Goal: Information Seeking & Learning: Learn about a topic

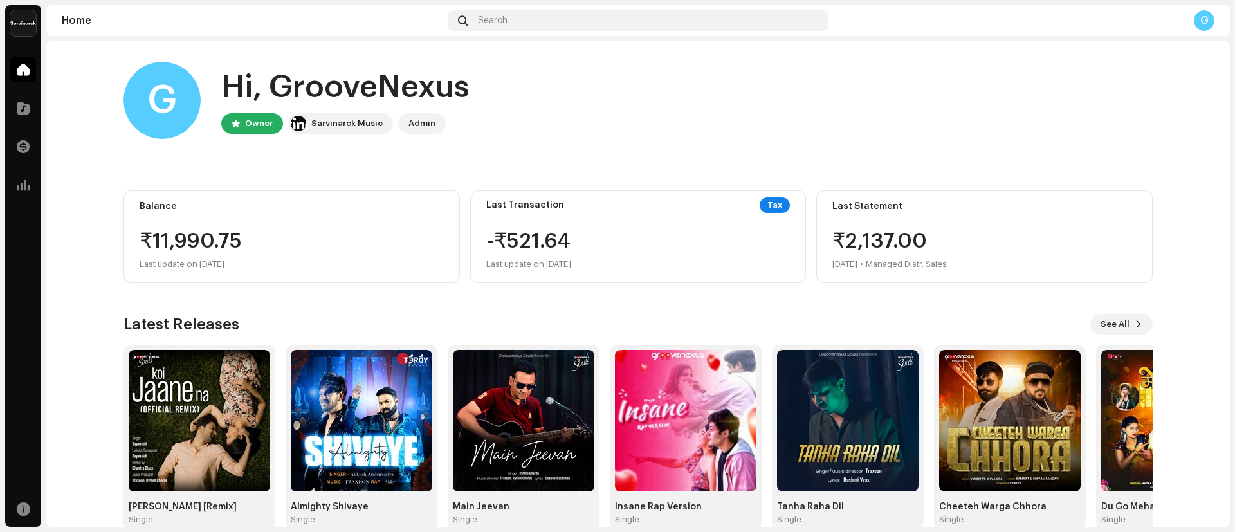
scroll to position [24, 0]
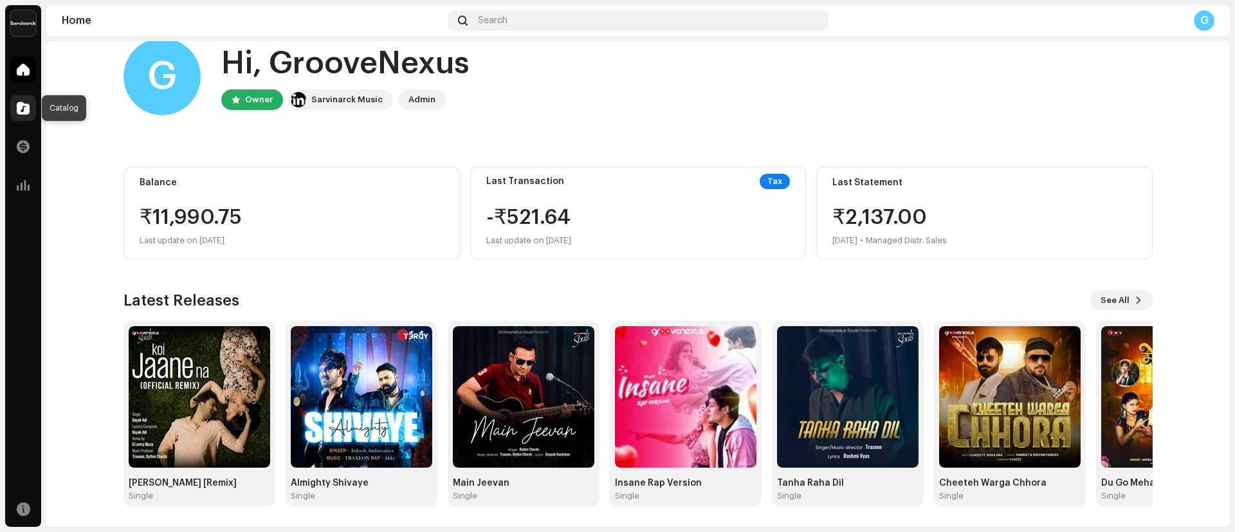
click at [26, 103] on span at bounding box center [23, 108] width 13 height 10
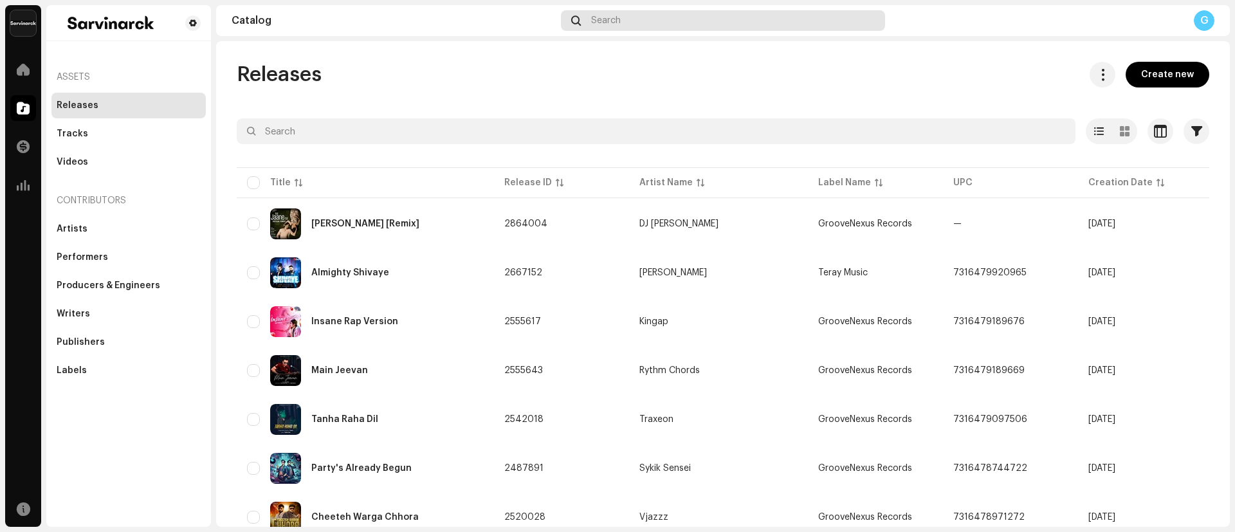
click at [699, 20] on div "Search" at bounding box center [723, 20] width 324 height 21
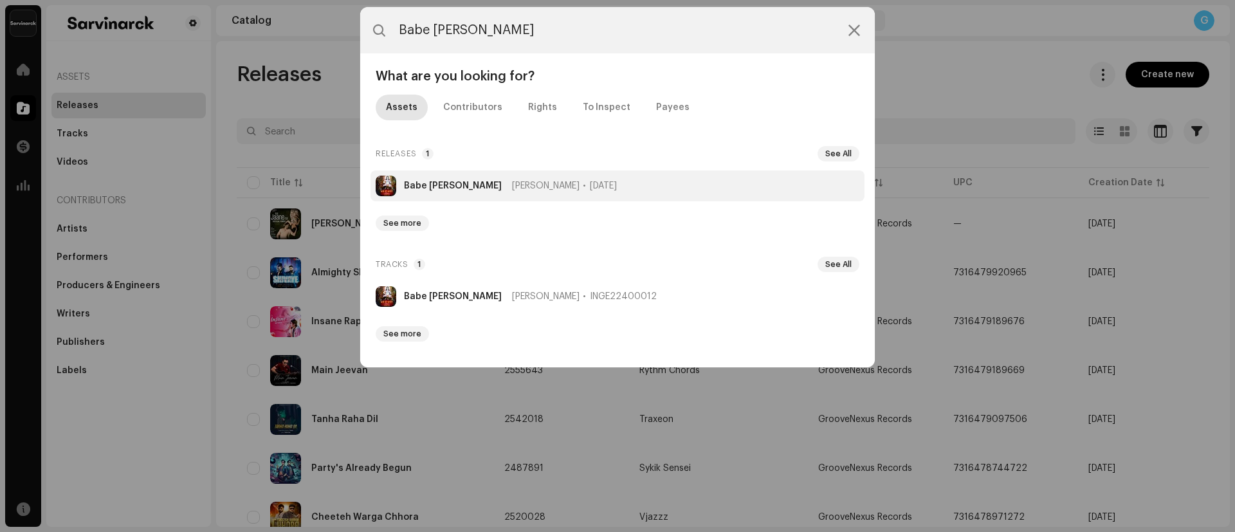
type input "Babe [PERSON_NAME]"
click at [439, 188] on strong "Babe [PERSON_NAME]" at bounding box center [453, 186] width 98 height 10
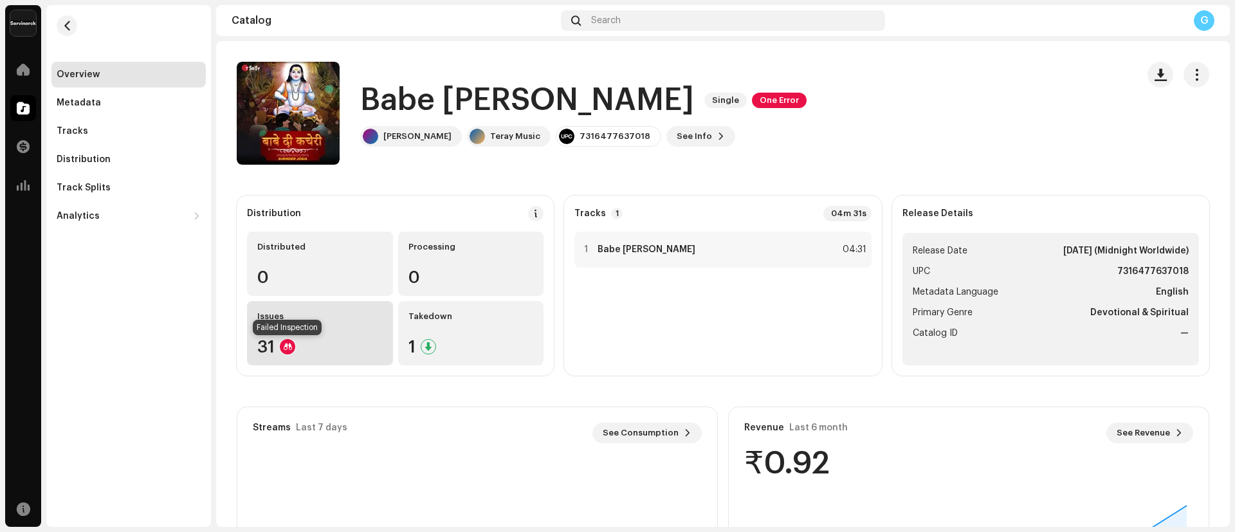
click at [286, 340] on div at bounding box center [287, 346] width 15 height 15
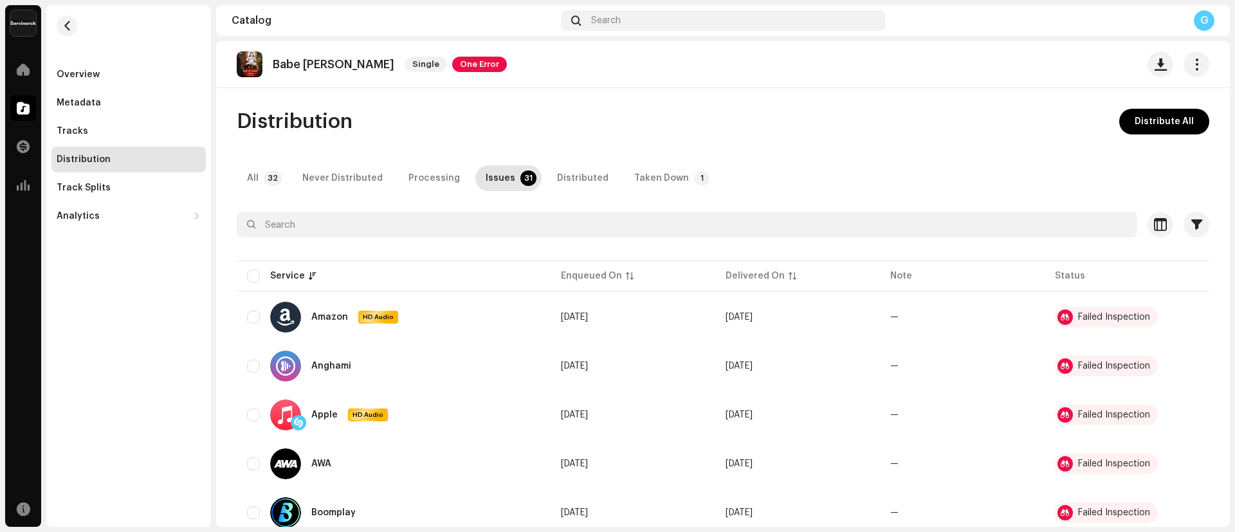
click at [441, 73] on div "Babe [PERSON_NAME] Single One Error" at bounding box center [372, 64] width 270 height 26
click at [452, 68] on span "One Error" at bounding box center [479, 64] width 55 height 15
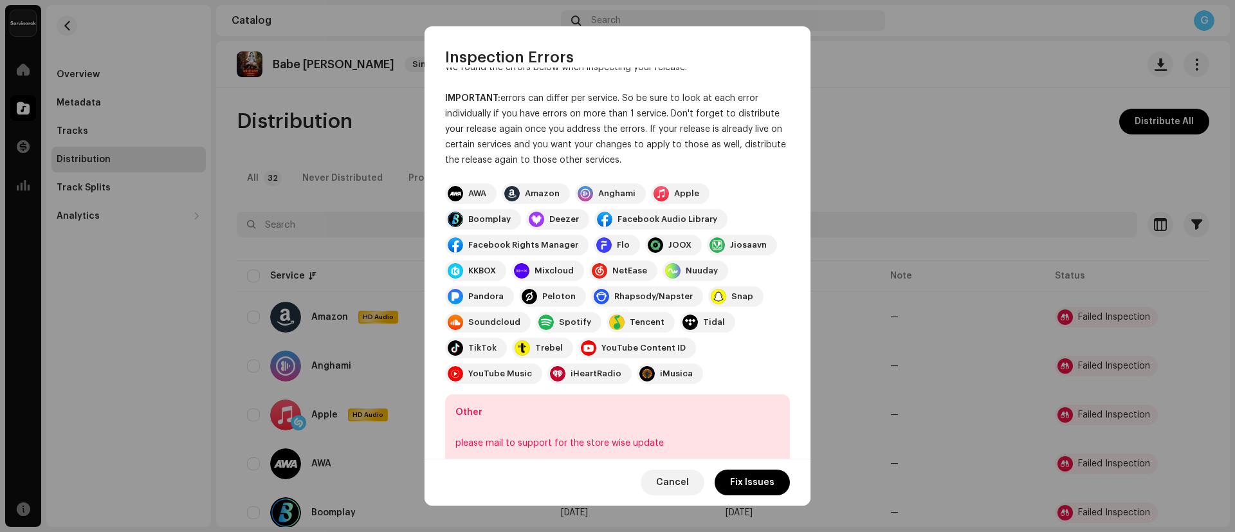
scroll to position [67, 0]
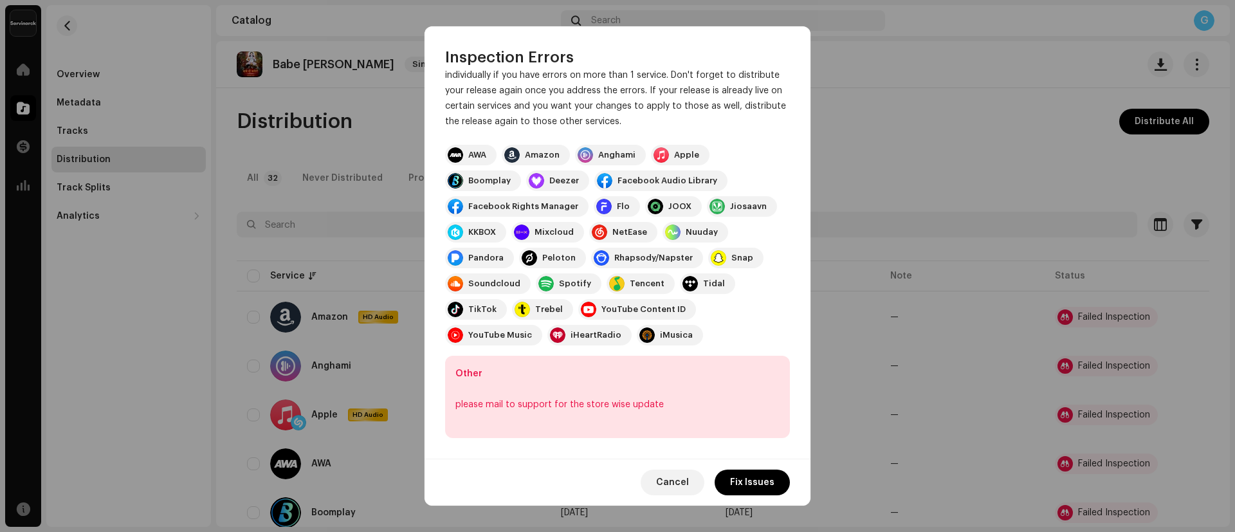
click at [469, 407] on div "please mail to support for the store wise update" at bounding box center [618, 404] width 324 height 15
drag, startPoint x: 469, startPoint y: 407, endPoint x: 653, endPoint y: 406, distance: 184.0
click at [653, 406] on div "please mail to support for the store wise update" at bounding box center [618, 404] width 324 height 15
click at [683, 472] on span "Cancel" at bounding box center [672, 483] width 33 height 26
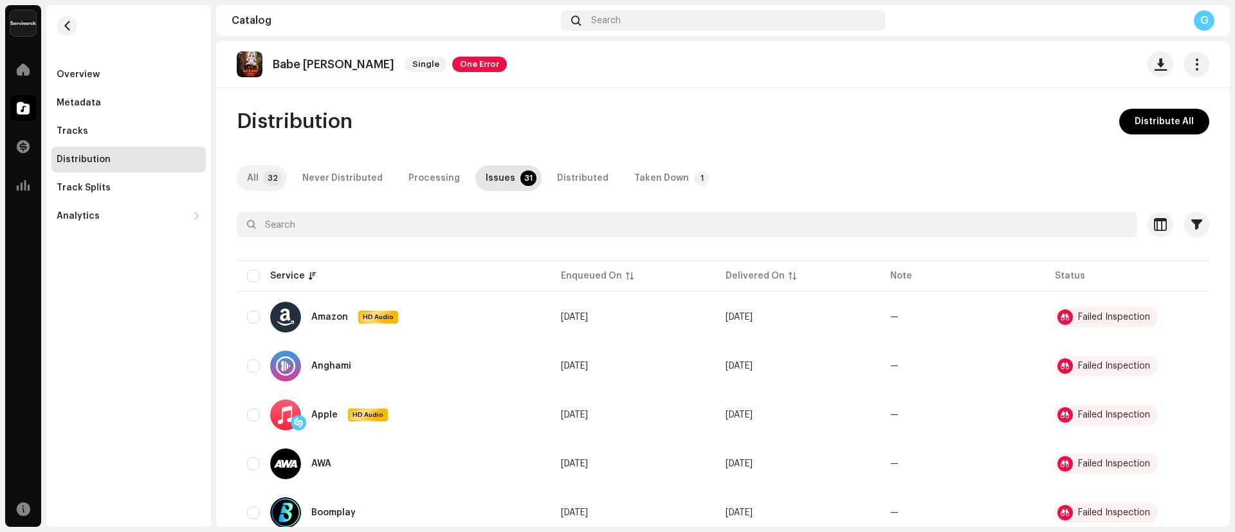
click at [273, 176] on p-badge "32" at bounding box center [273, 178] width 18 height 15
click at [91, 80] on div "Overview" at bounding box center [128, 75] width 154 height 26
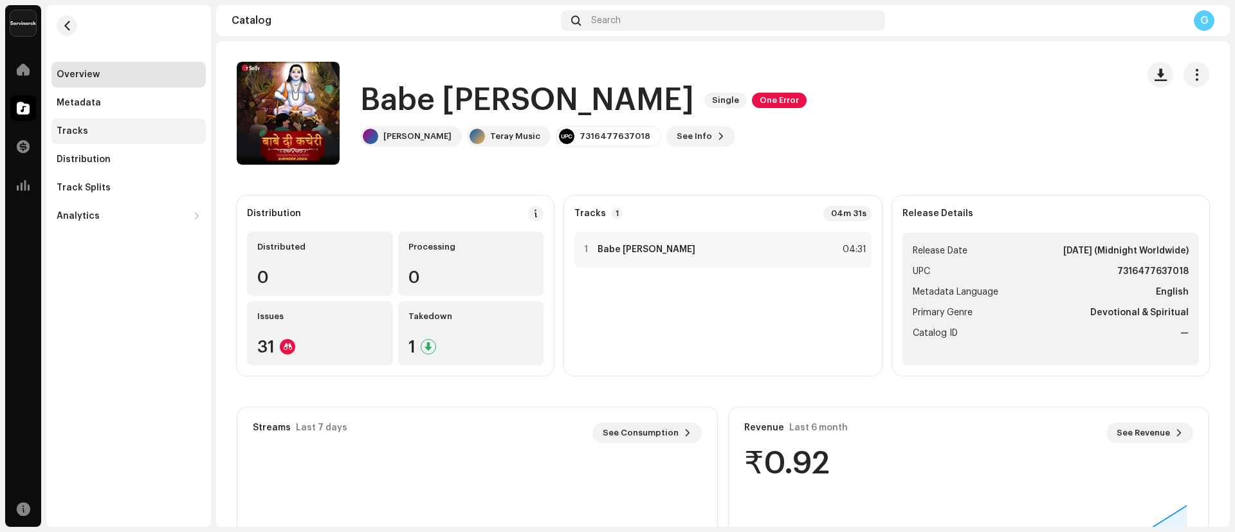
click at [98, 133] on div "Tracks" at bounding box center [129, 131] width 144 height 10
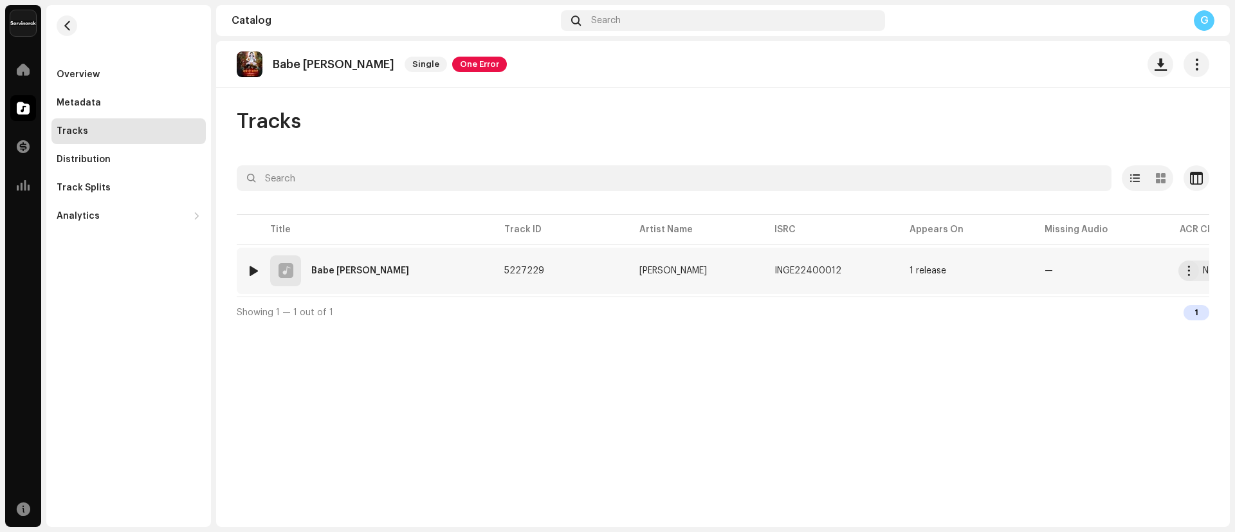
click at [349, 267] on div "Babe [PERSON_NAME]" at bounding box center [360, 270] width 98 height 9
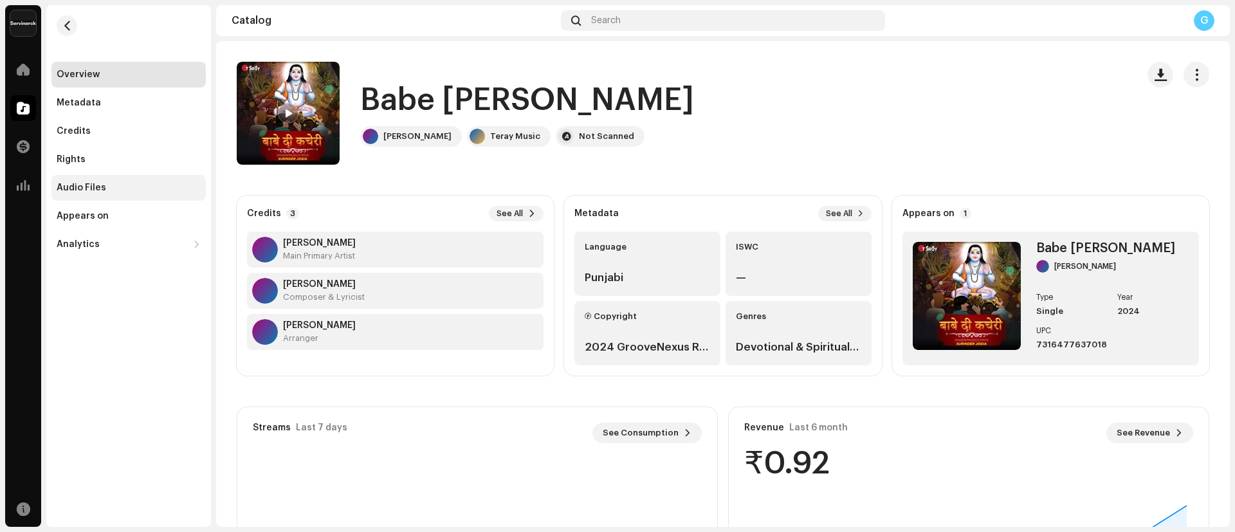
click at [102, 195] on div "Audio Files" at bounding box center [128, 188] width 154 height 26
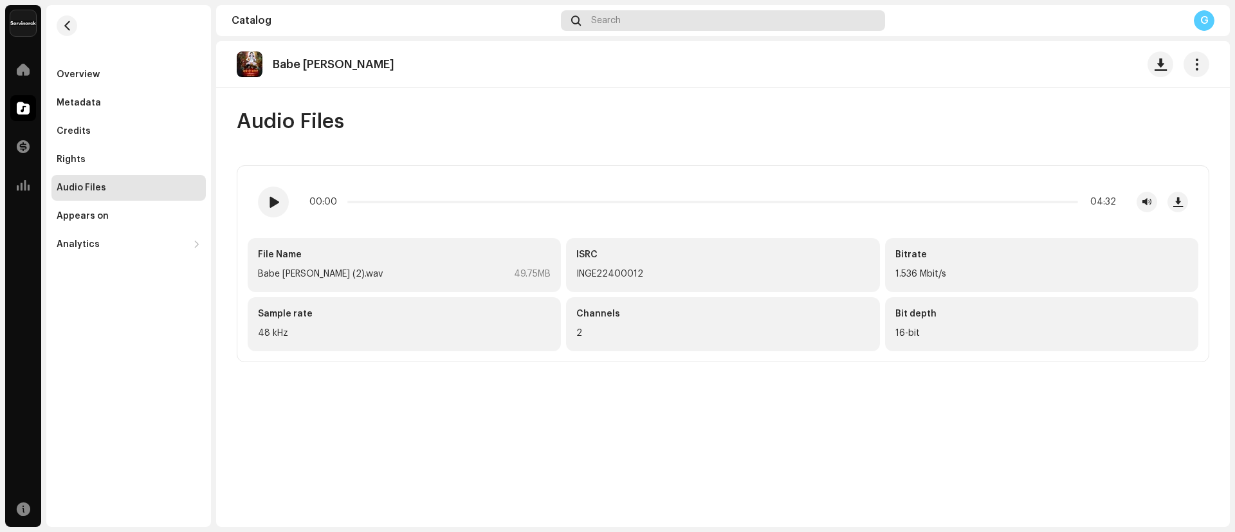
click at [617, 12] on div "Search" at bounding box center [723, 20] width 324 height 21
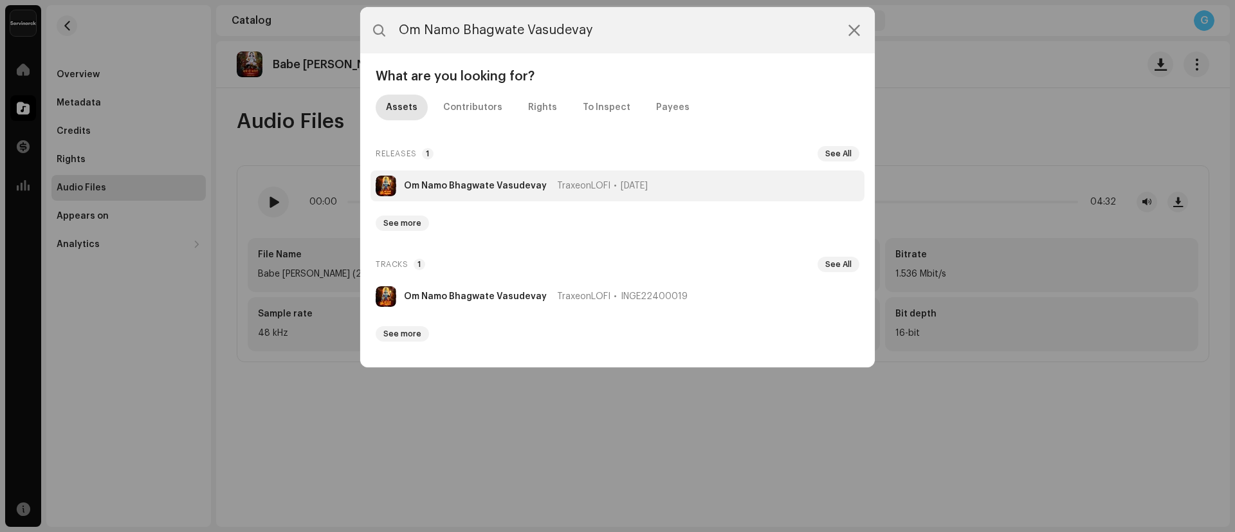
type input "Om Namo Bhagwate Vasudevay"
click at [450, 176] on li "Om Namo Bhagwate [PERSON_NAME] [DATE]" at bounding box center [618, 186] width 494 height 31
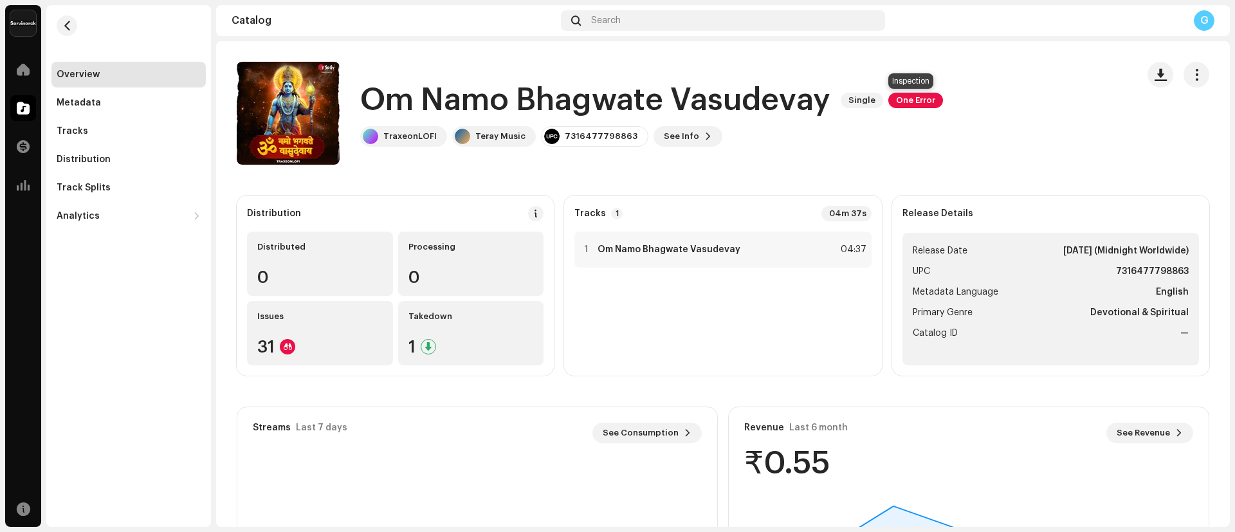
click at [892, 93] on span "One Error" at bounding box center [916, 100] width 55 height 15
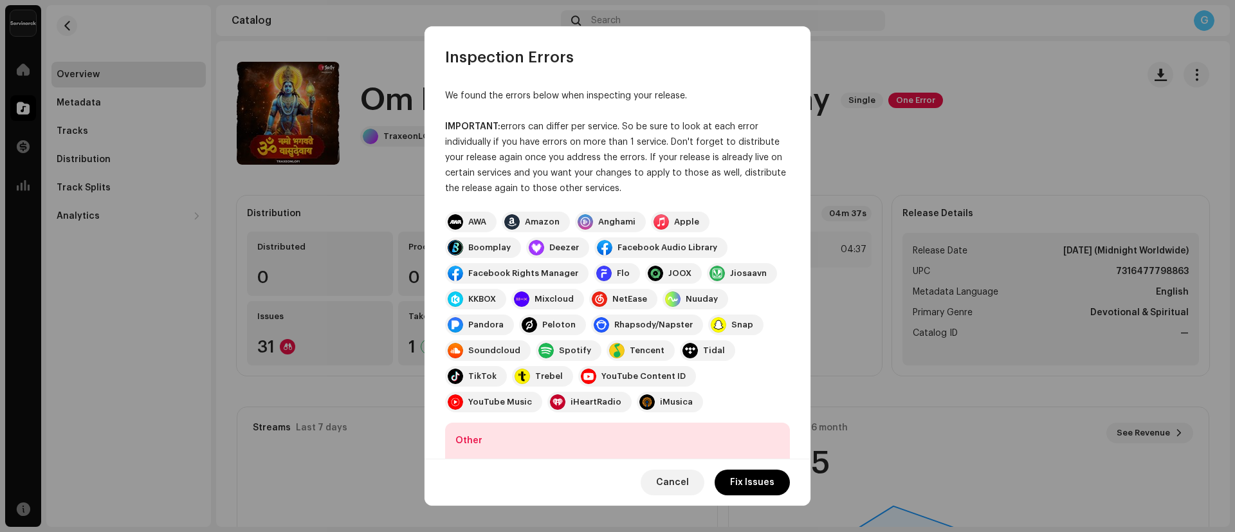
scroll to position [67, 0]
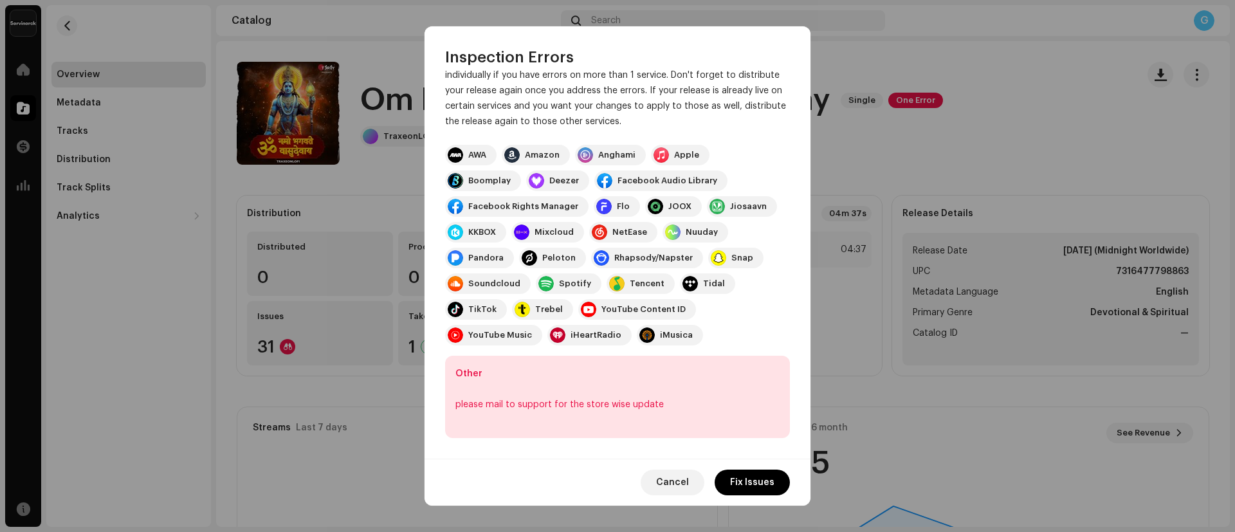
click at [455, 408] on div "Other please mail to support for the store wise update" at bounding box center [617, 397] width 345 height 82
drag, startPoint x: 455, startPoint y: 408, endPoint x: 651, endPoint y: 397, distance: 196.5
click at [651, 397] on div "Other please mail to support for the store wise update" at bounding box center [617, 397] width 345 height 82
click at [651, 397] on div "please mail to support for the store wise update" at bounding box center [618, 404] width 324 height 15
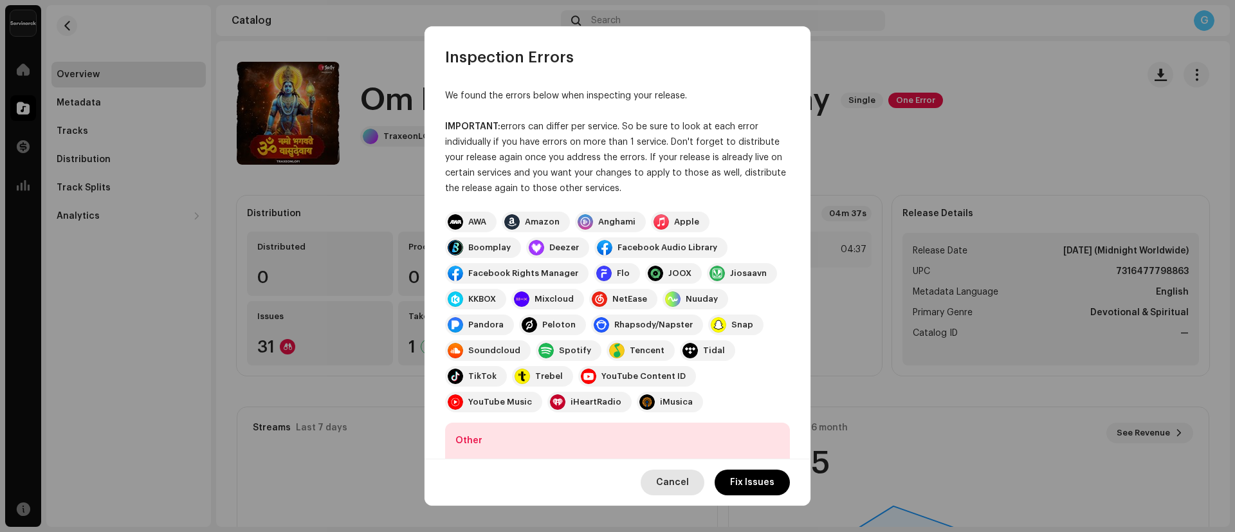
click at [673, 483] on span "Cancel" at bounding box center [672, 483] width 33 height 26
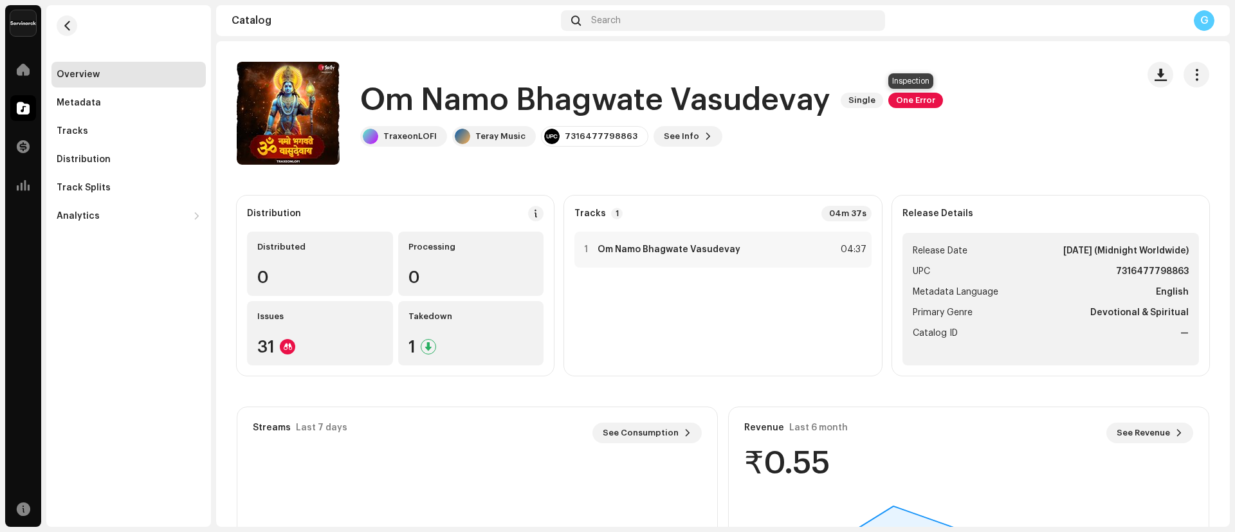
click at [905, 94] on span "One Error" at bounding box center [916, 100] width 55 height 15
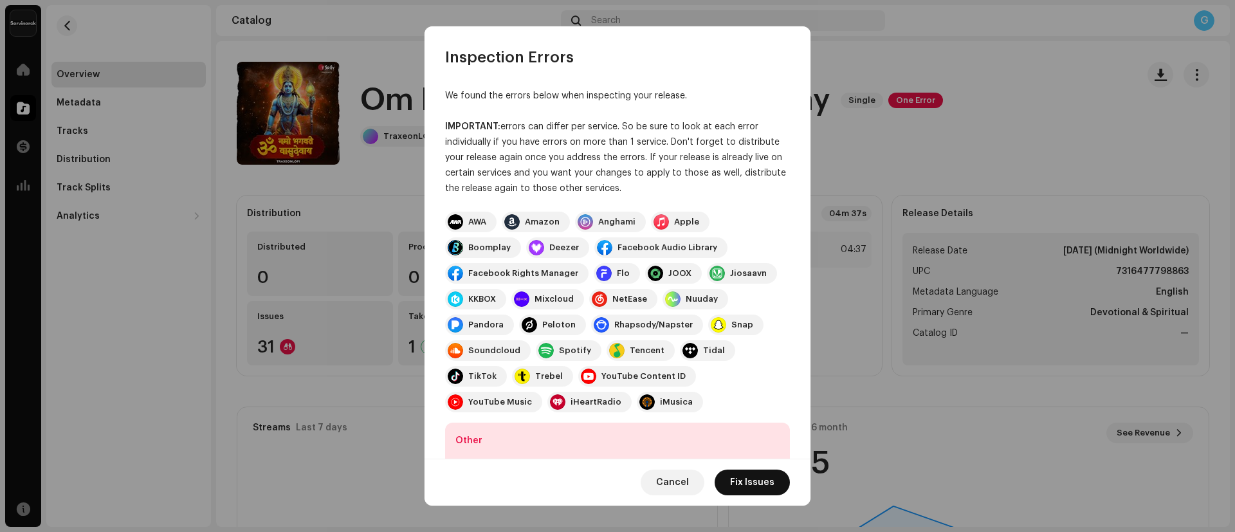
click at [760, 479] on span "Fix Issues" at bounding box center [752, 483] width 44 height 26
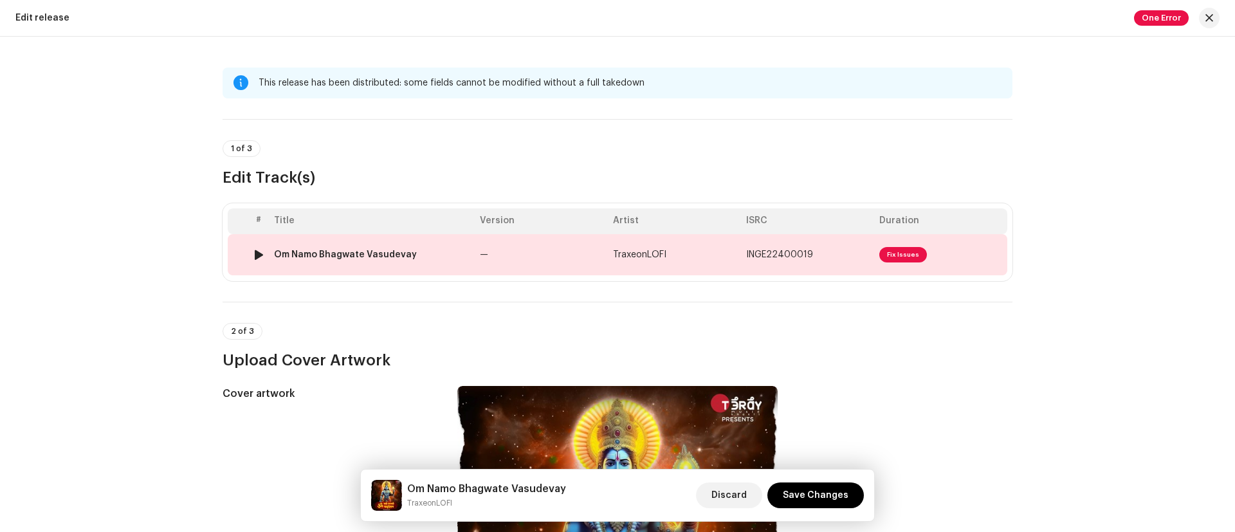
click at [308, 255] on div "Om Namo Bhagwate Vasudevay" at bounding box center [345, 255] width 143 height 10
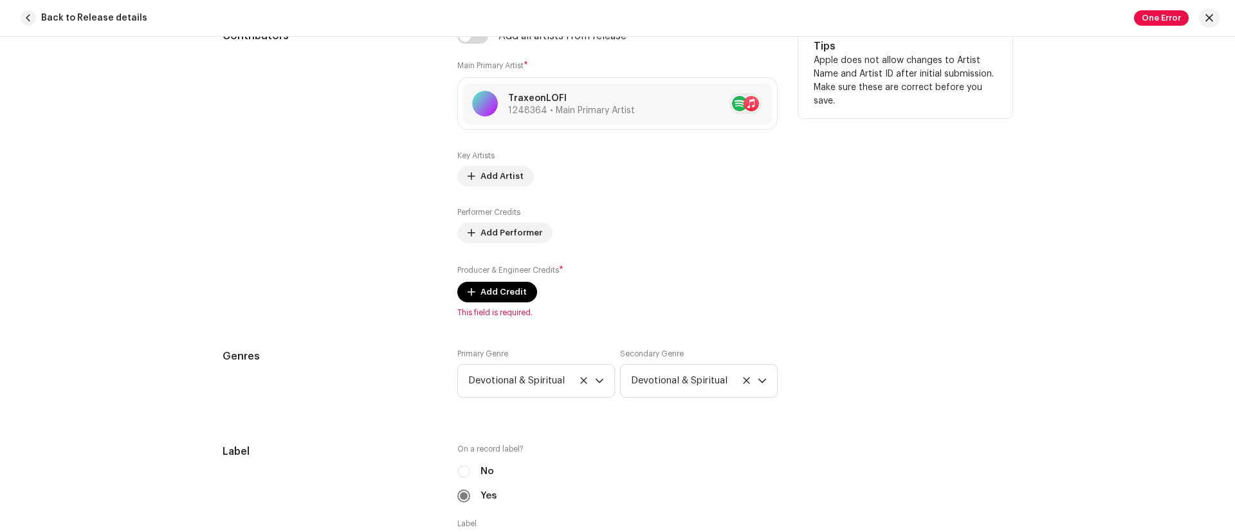
scroll to position [838, 0]
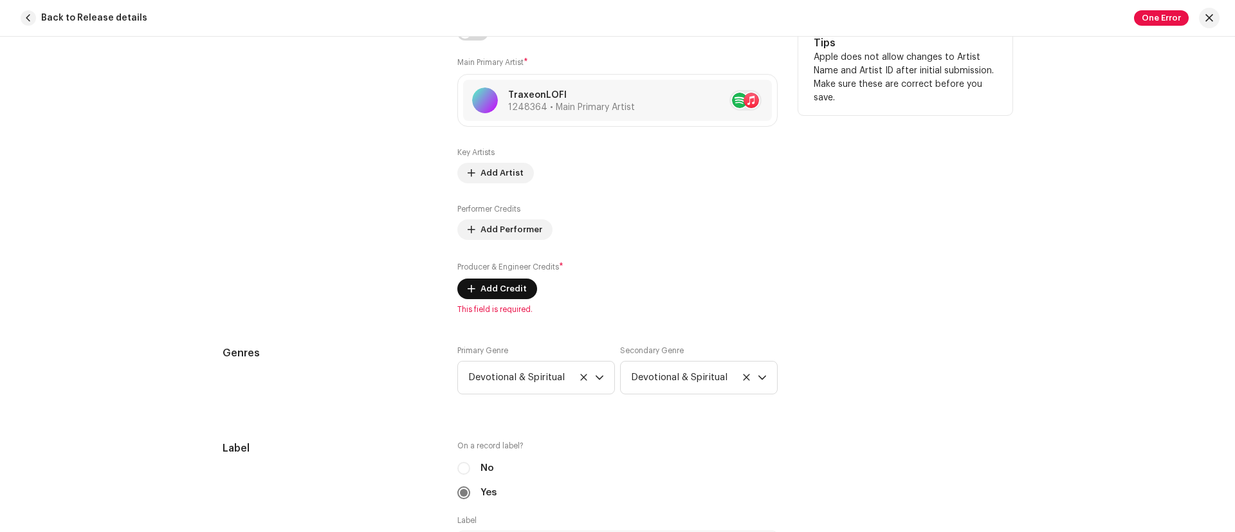
click at [486, 293] on span "Add Credit" at bounding box center [504, 289] width 46 height 26
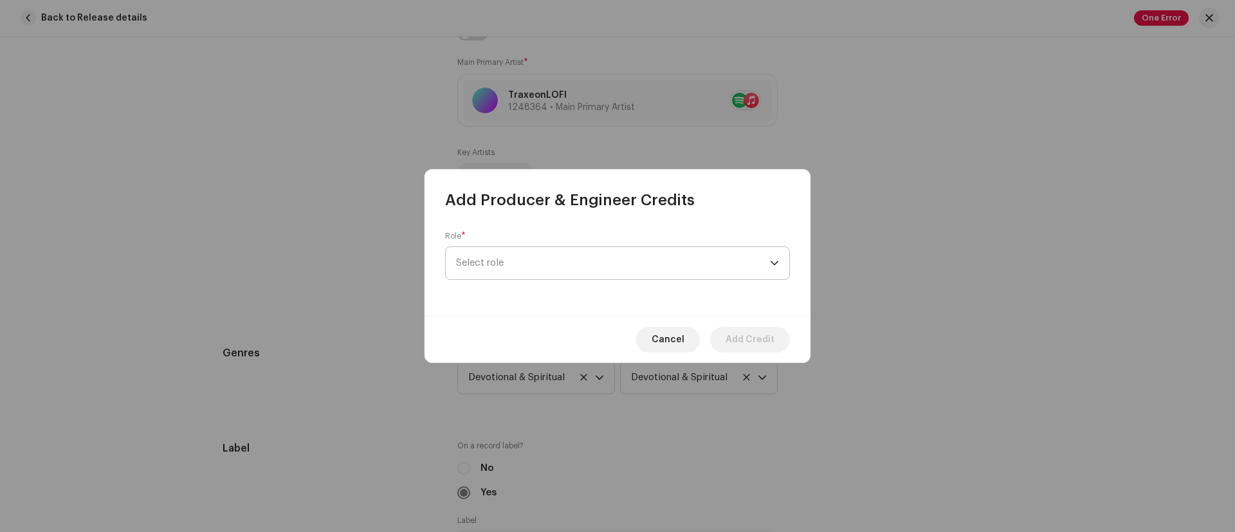
click at [525, 272] on span "Select role" at bounding box center [613, 263] width 314 height 32
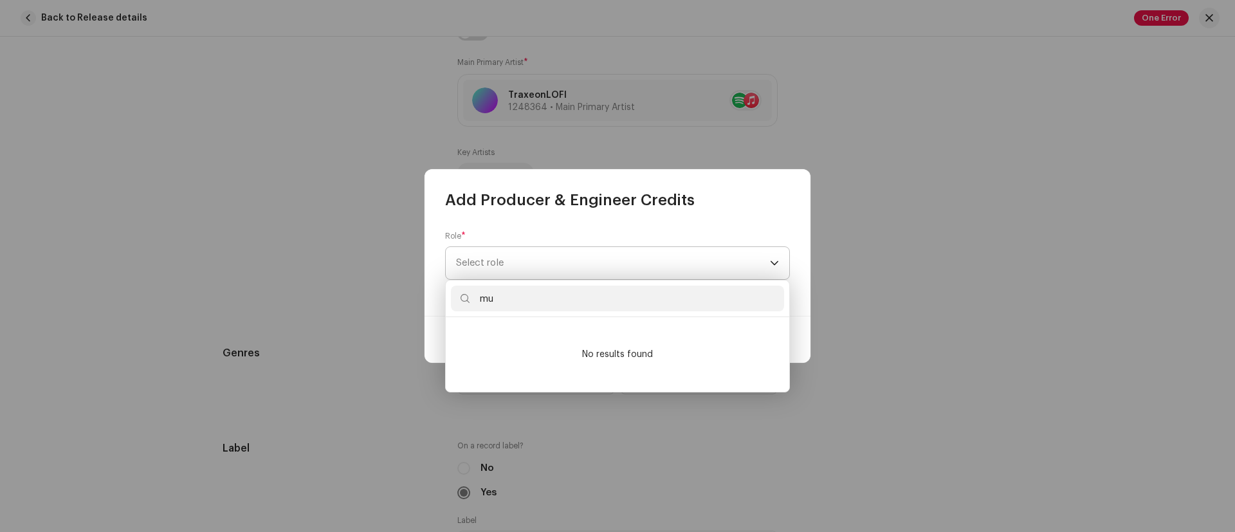
type input "m"
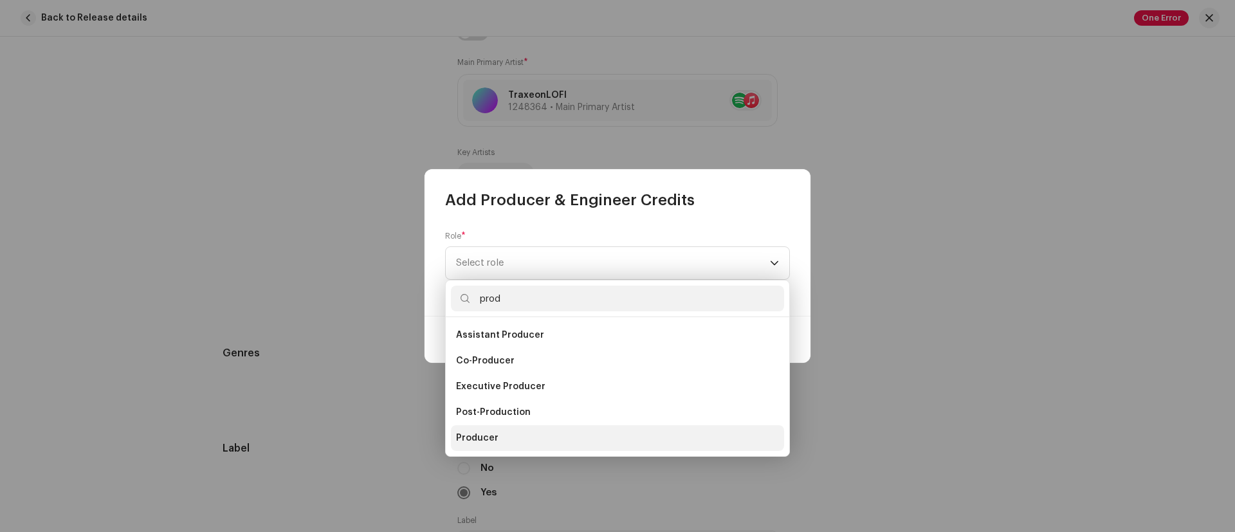
type input "prod"
click at [482, 438] on span "Producer" at bounding box center [477, 438] width 42 height 13
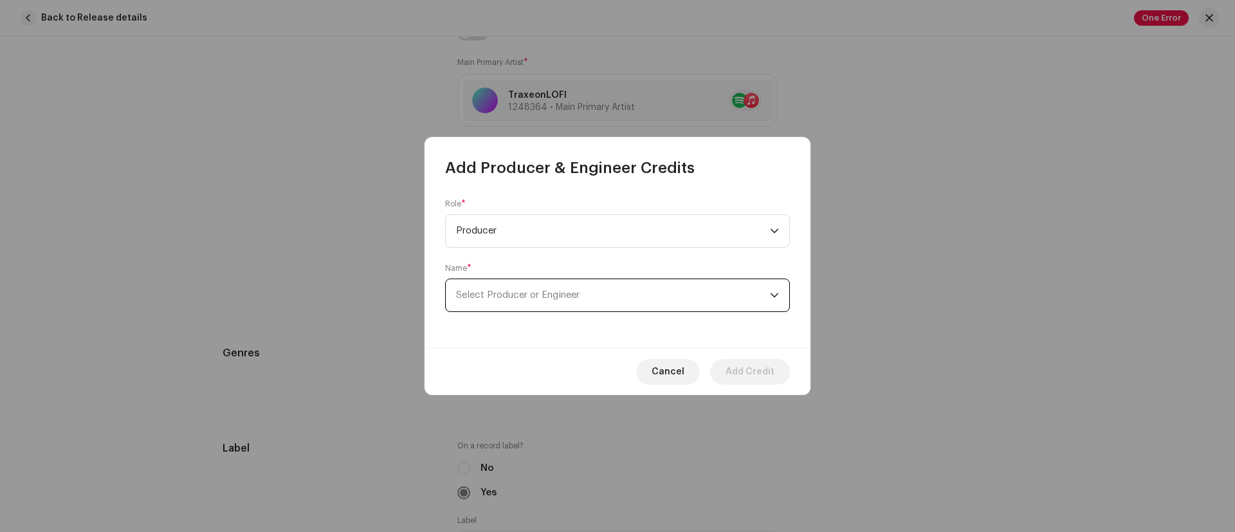
click at [505, 294] on span "Select Producer or Engineer" at bounding box center [518, 295] width 124 height 10
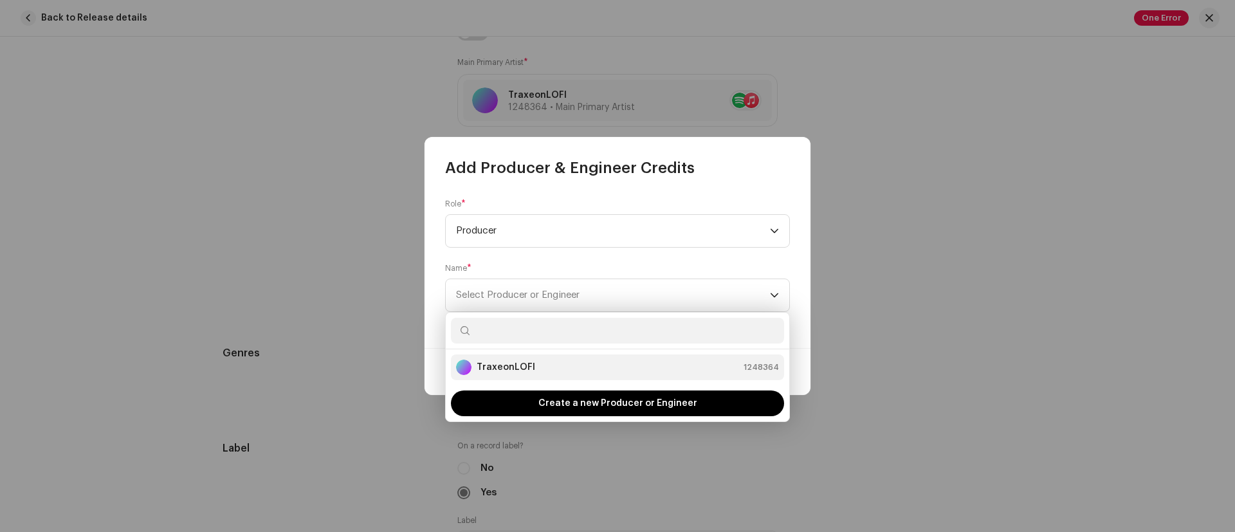
click at [514, 367] on strong "TraxeonLOFI" at bounding box center [506, 367] width 59 height 13
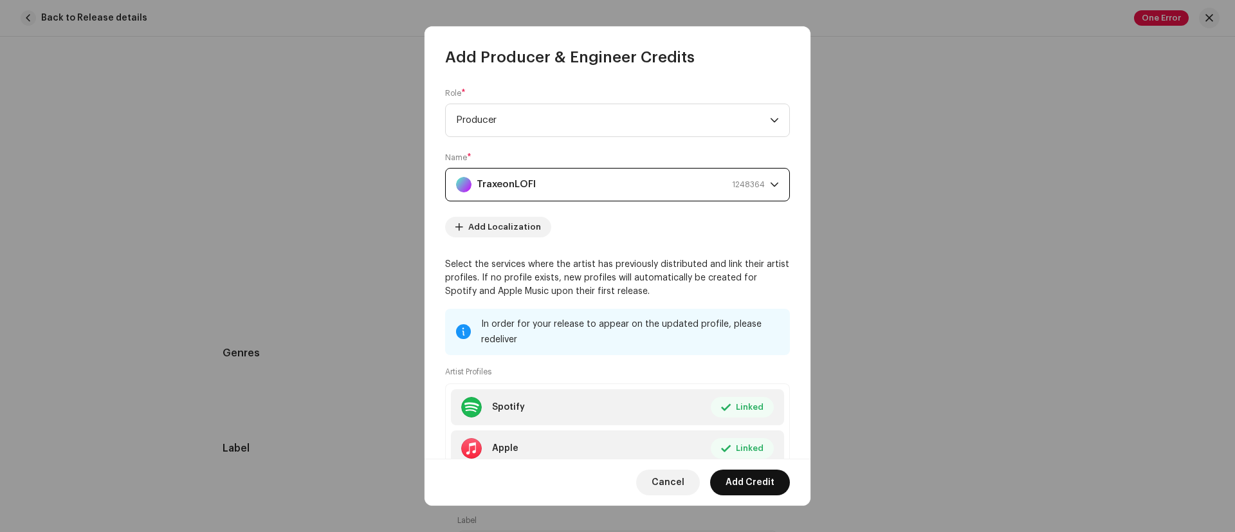
click at [728, 475] on span "Add Credit" at bounding box center [750, 483] width 49 height 26
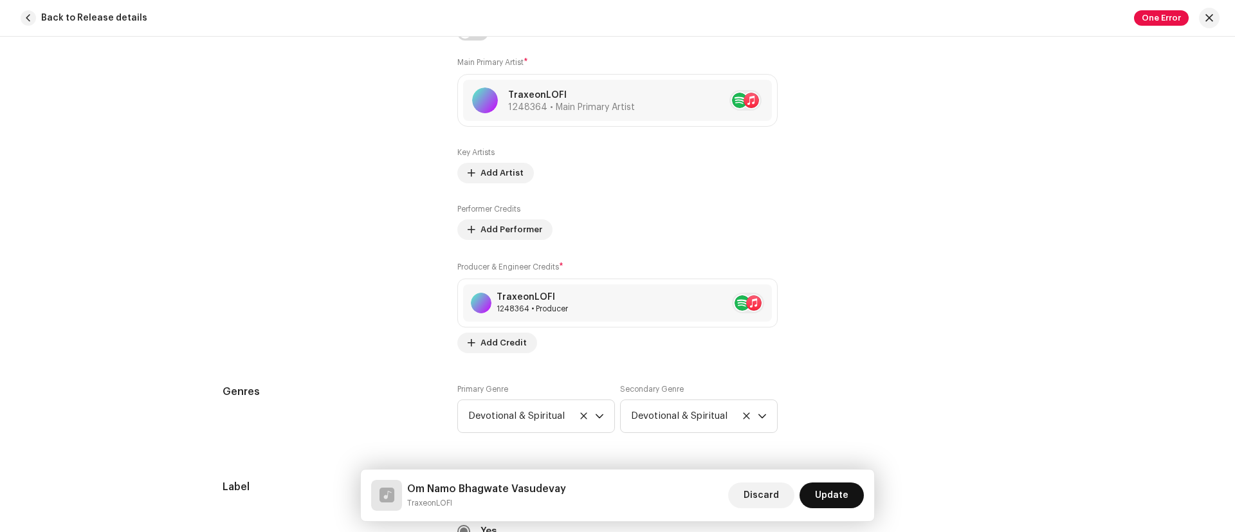
click at [845, 501] on span "Update" at bounding box center [831, 496] width 33 height 26
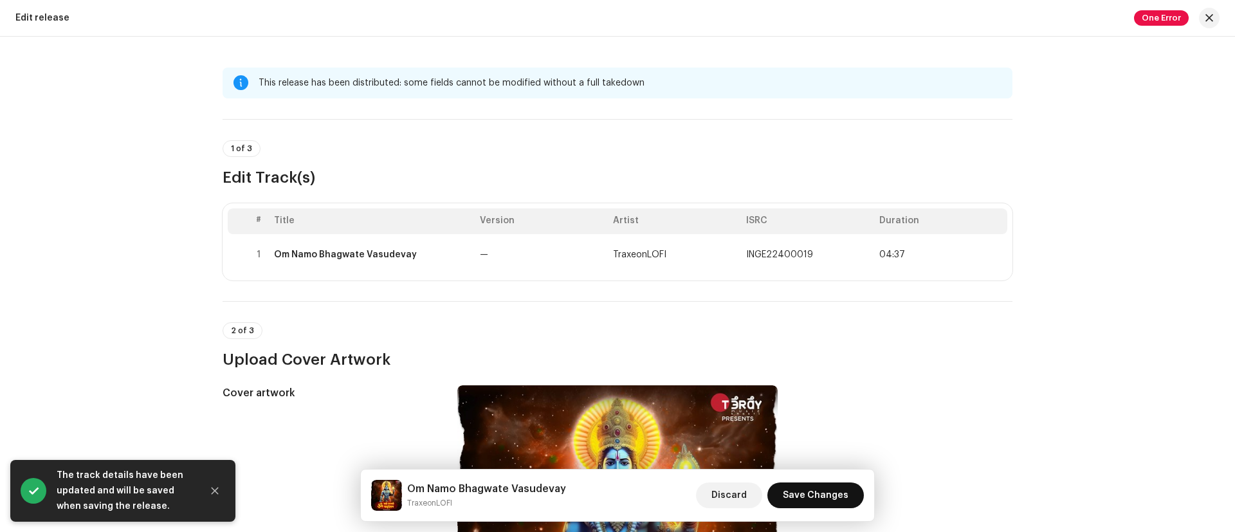
click at [809, 488] on span "Save Changes" at bounding box center [816, 496] width 66 height 26
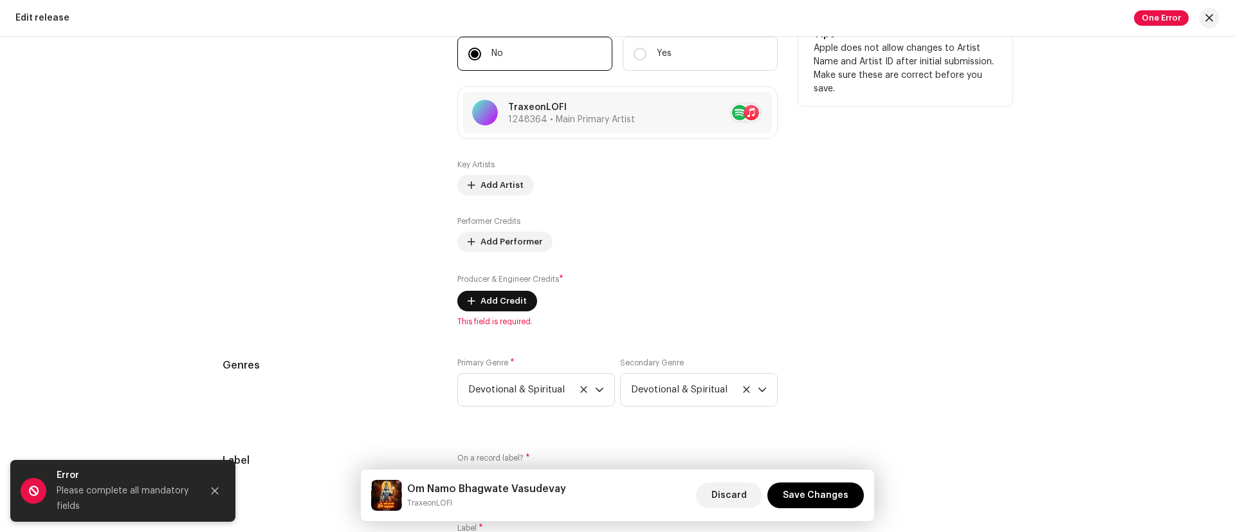
scroll to position [1183, 0]
click at [484, 184] on span "Add Artist" at bounding box center [502, 184] width 43 height 26
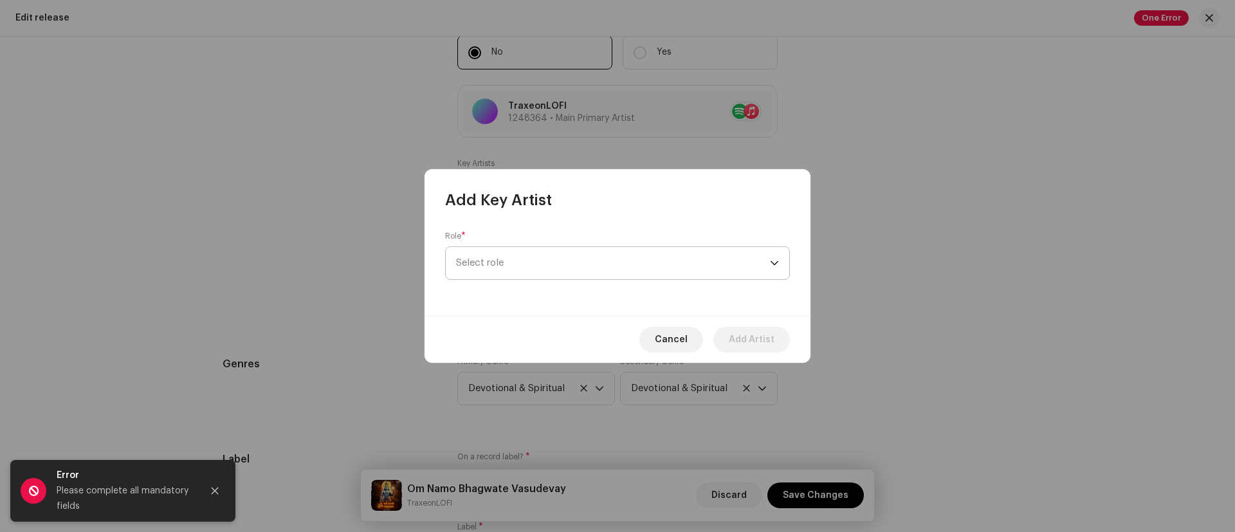
click at [512, 275] on span "Select role" at bounding box center [613, 263] width 314 height 32
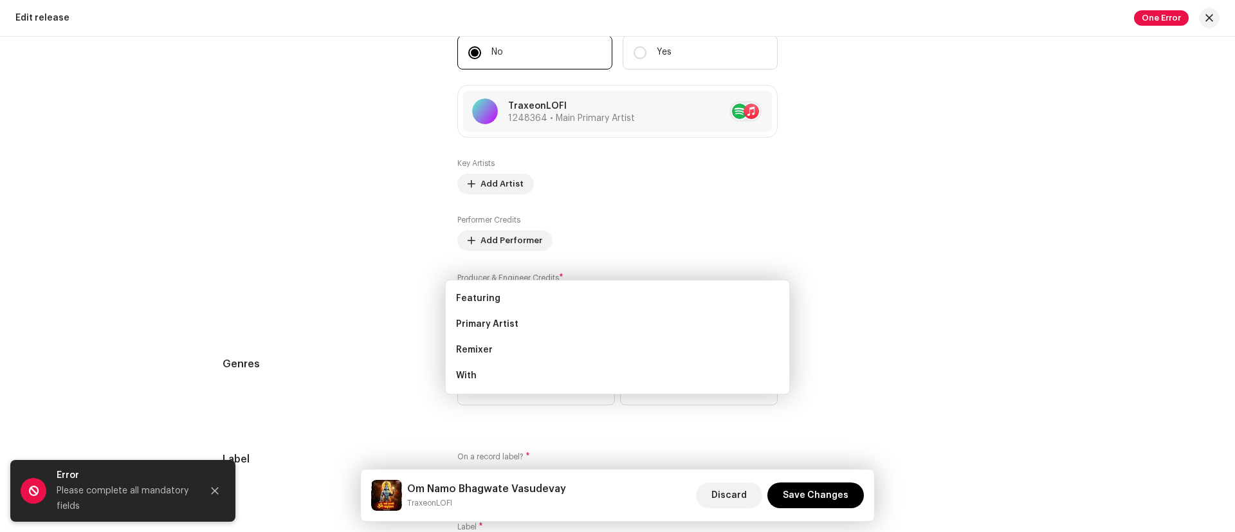
click at [342, 244] on div "Add Key Artist Role * Select role Cancel Add Artist" at bounding box center [617, 266] width 1235 height 532
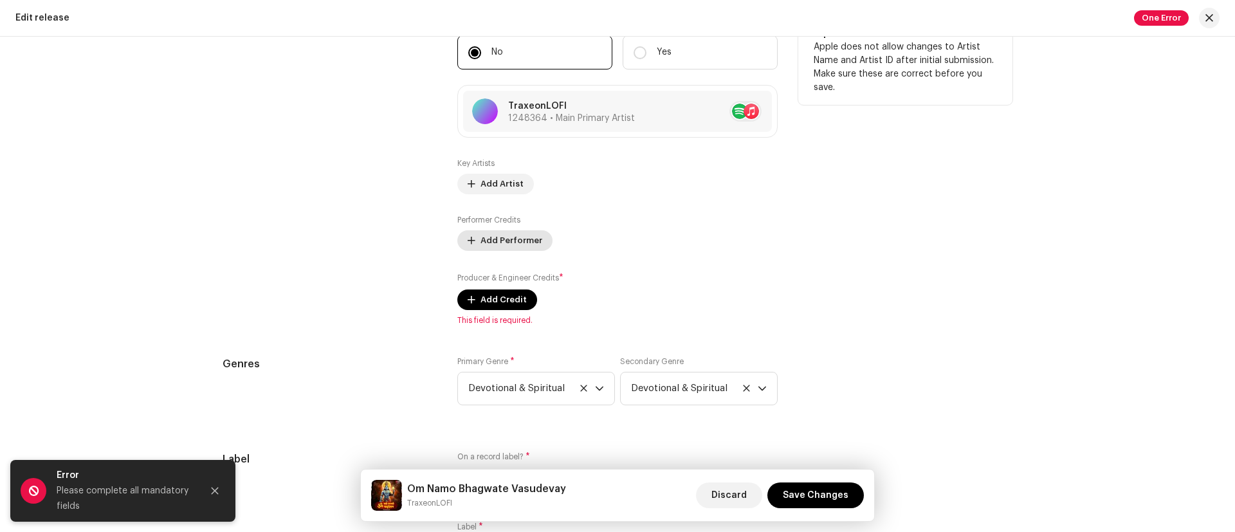
click at [507, 236] on span "Add Performer" at bounding box center [512, 241] width 62 height 26
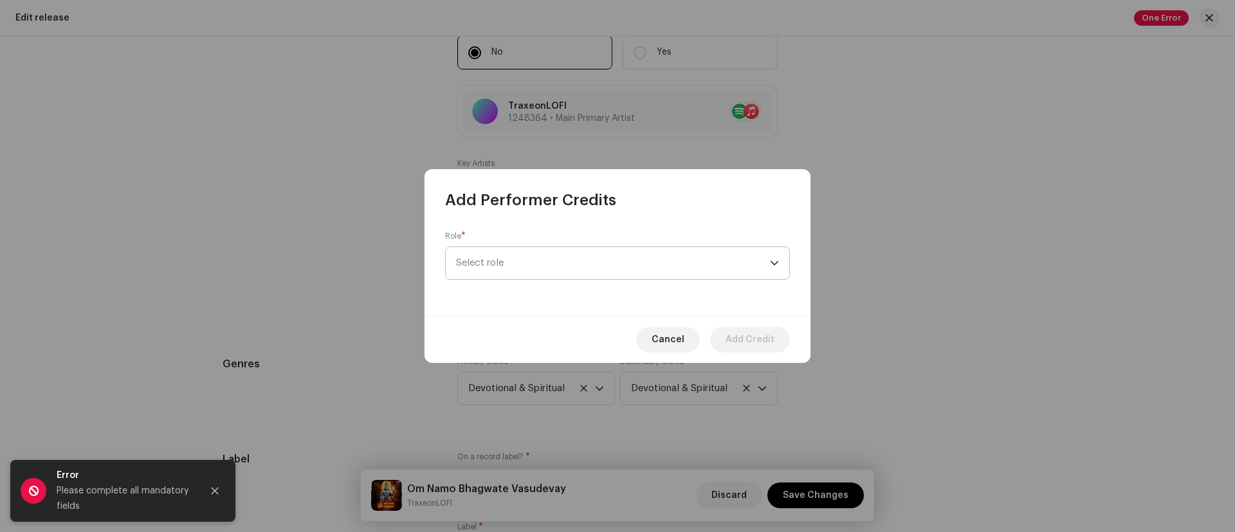
click at [521, 258] on span "Select role" at bounding box center [613, 263] width 314 height 32
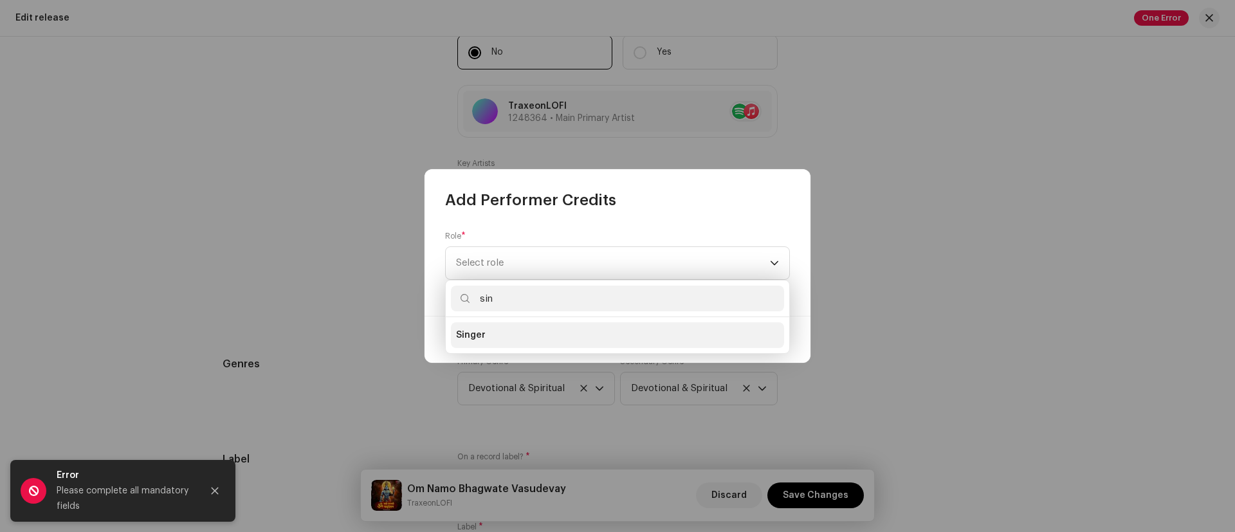
type input "sin"
click at [475, 333] on span "Singer" at bounding box center [471, 335] width 30 height 13
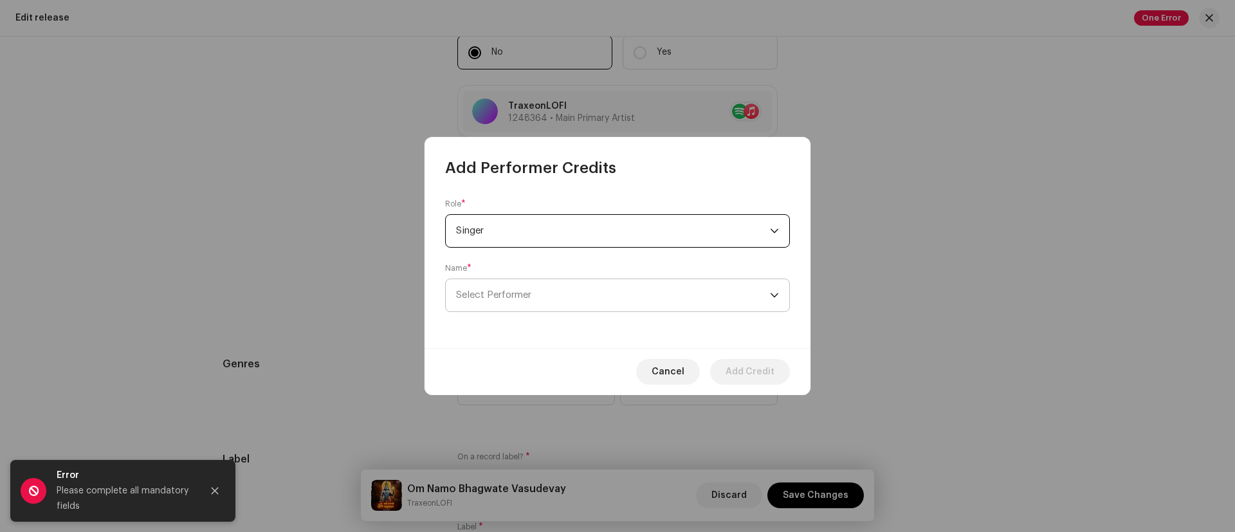
click at [502, 302] on span "Select Performer" at bounding box center [613, 295] width 314 height 32
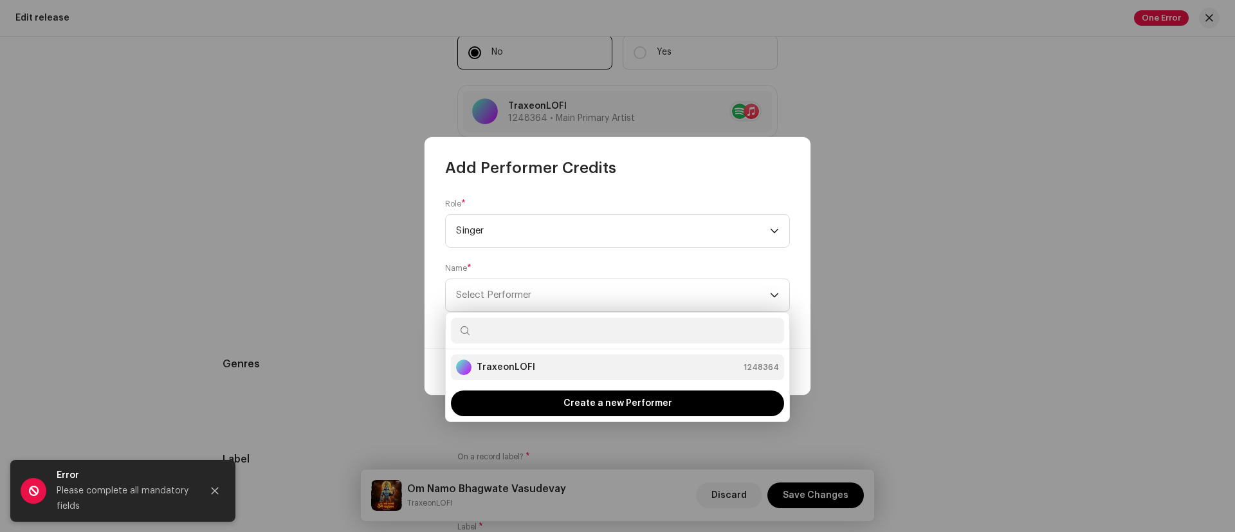
click at [492, 365] on strong "TraxeonLOFI" at bounding box center [506, 367] width 59 height 13
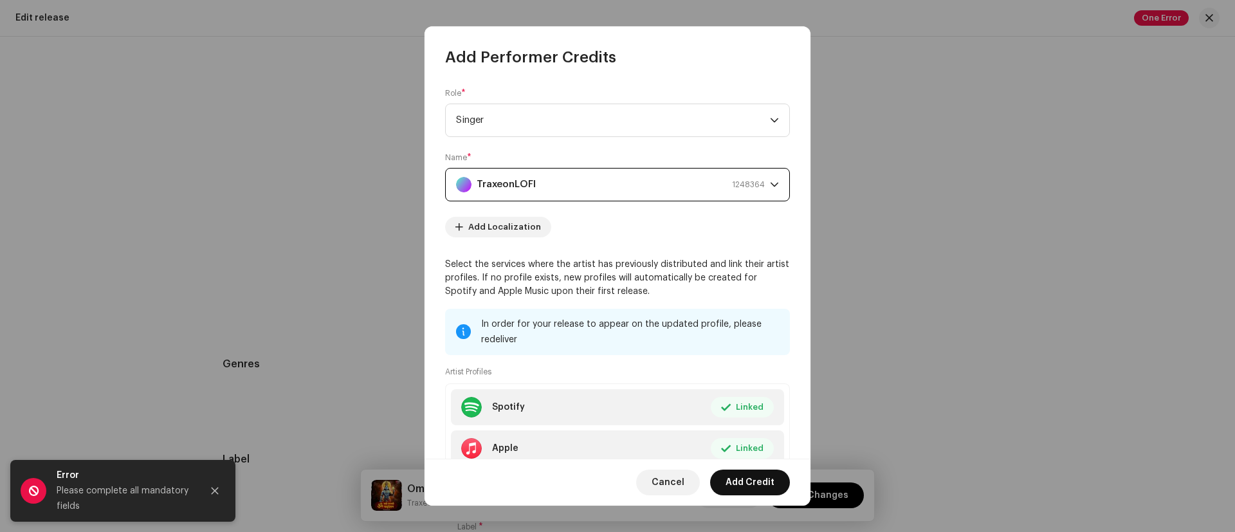
click at [749, 481] on span "Add Credit" at bounding box center [750, 483] width 49 height 26
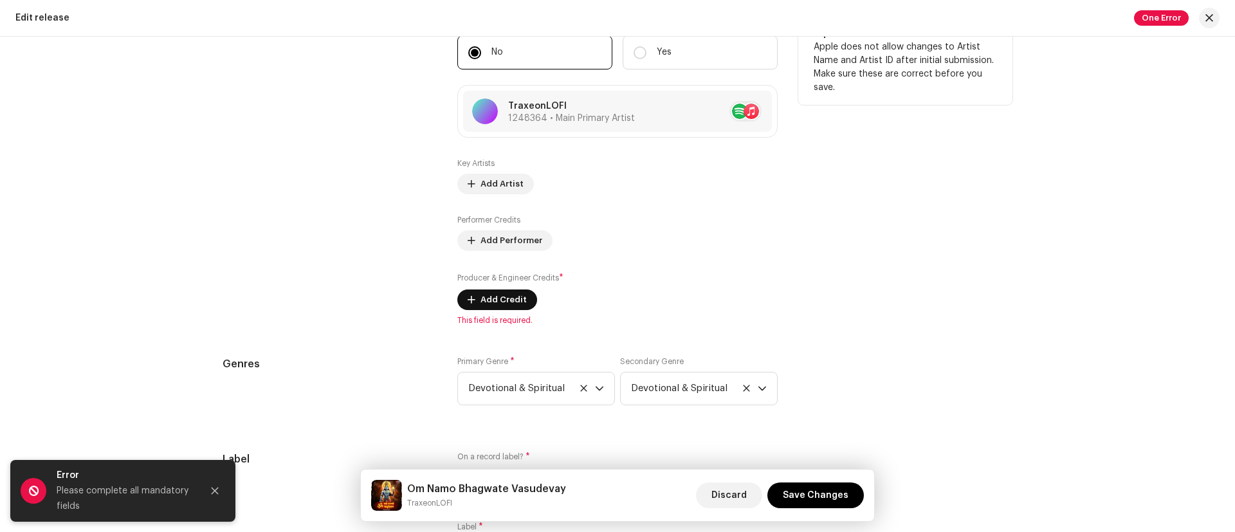
click at [492, 299] on span "Add Credit" at bounding box center [504, 300] width 46 height 26
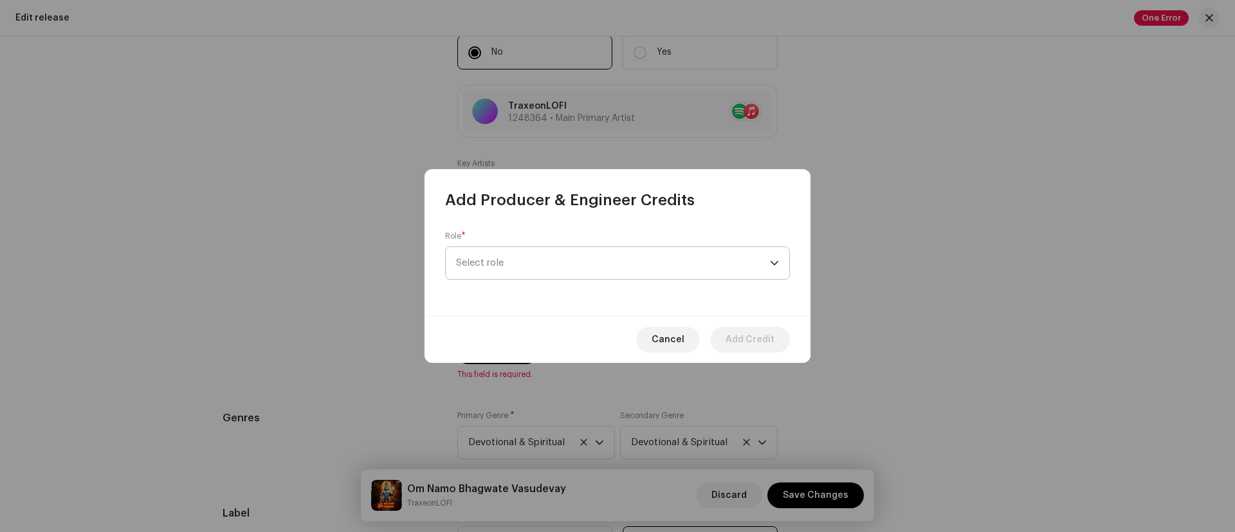
click at [487, 270] on span "Select role" at bounding box center [613, 263] width 314 height 32
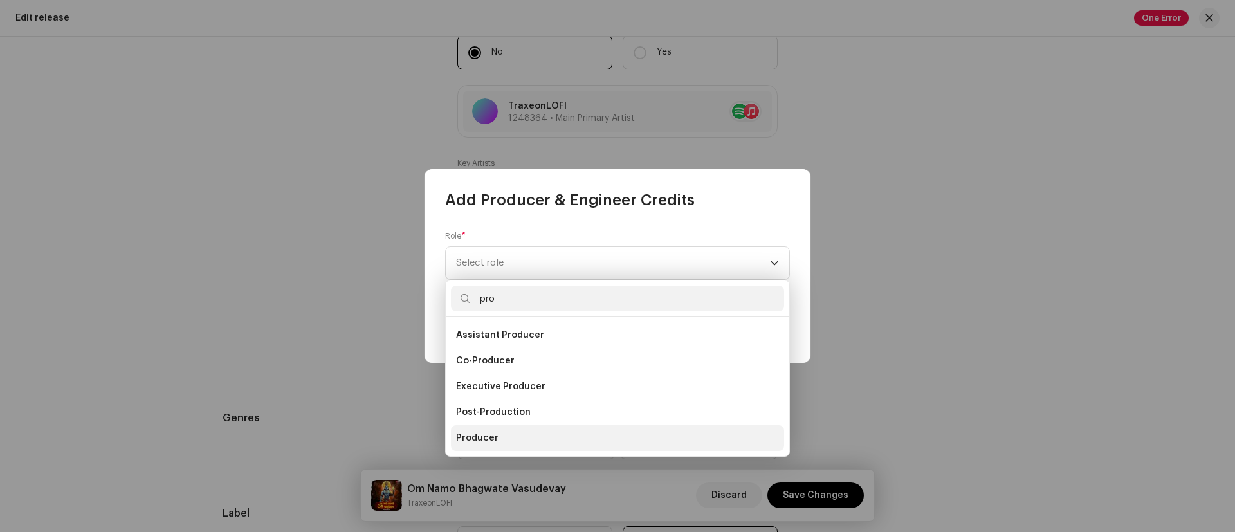
type input "pro"
click at [483, 436] on span "Producer" at bounding box center [477, 438] width 42 height 13
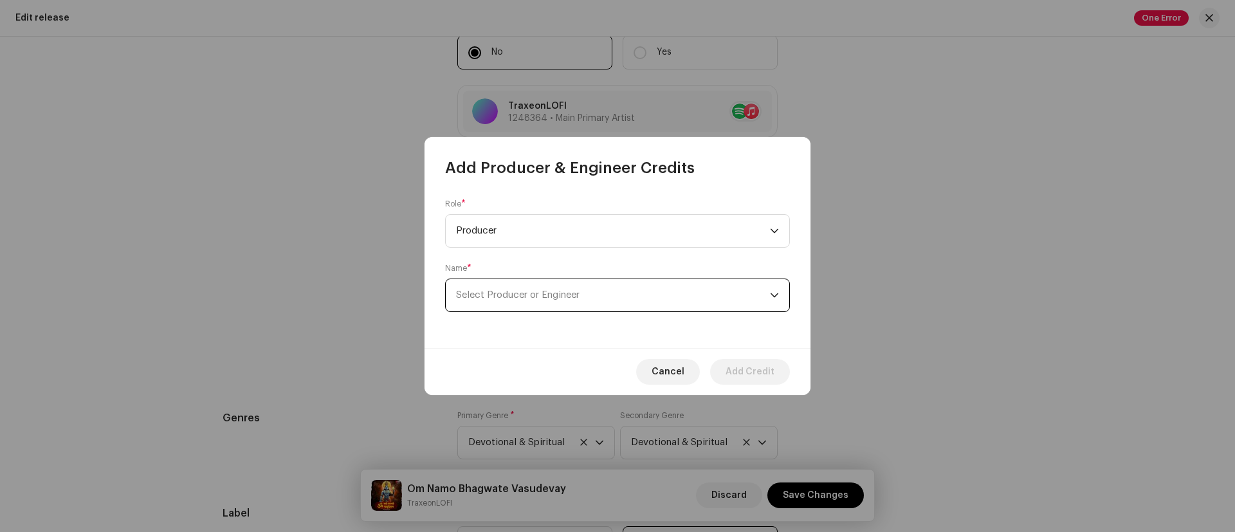
click at [548, 300] on span "Select Producer or Engineer" at bounding box center [613, 295] width 314 height 32
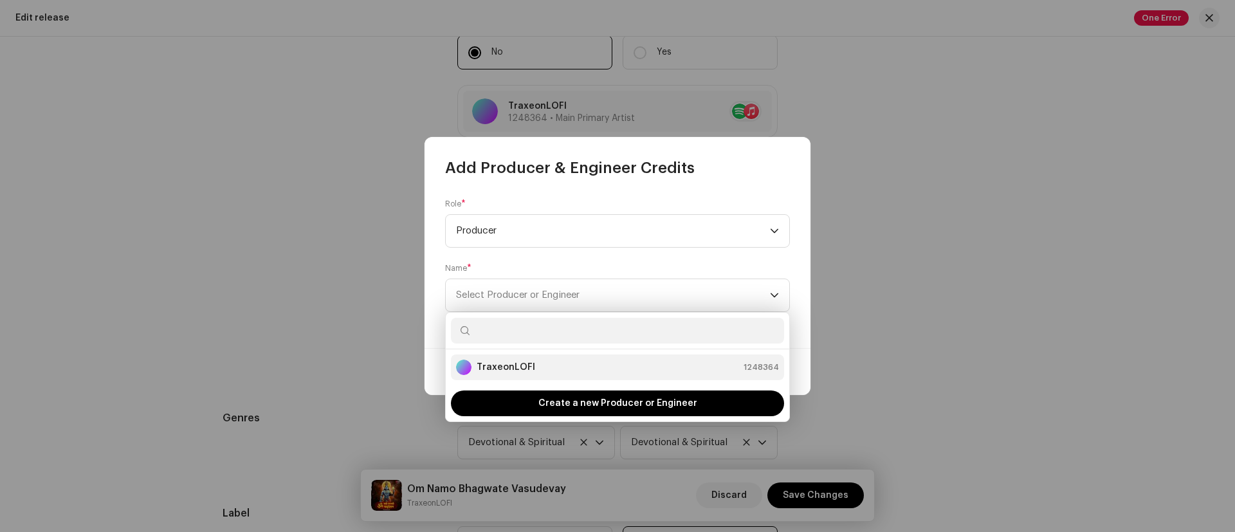
click at [508, 362] on strong "TraxeonLOFI" at bounding box center [506, 367] width 59 height 13
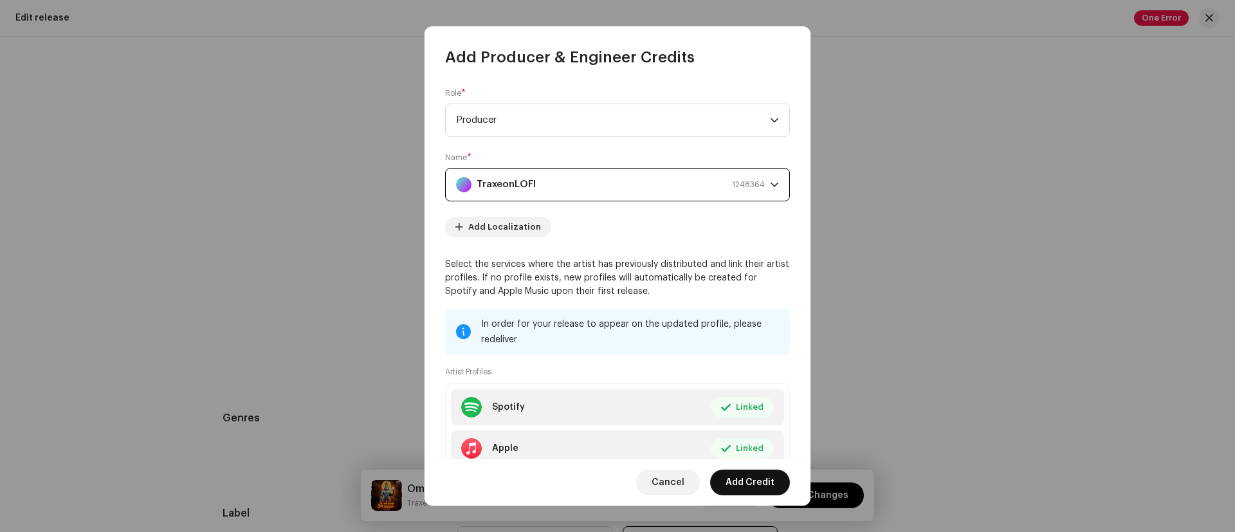
click at [753, 475] on span "Add Credit" at bounding box center [750, 483] width 49 height 26
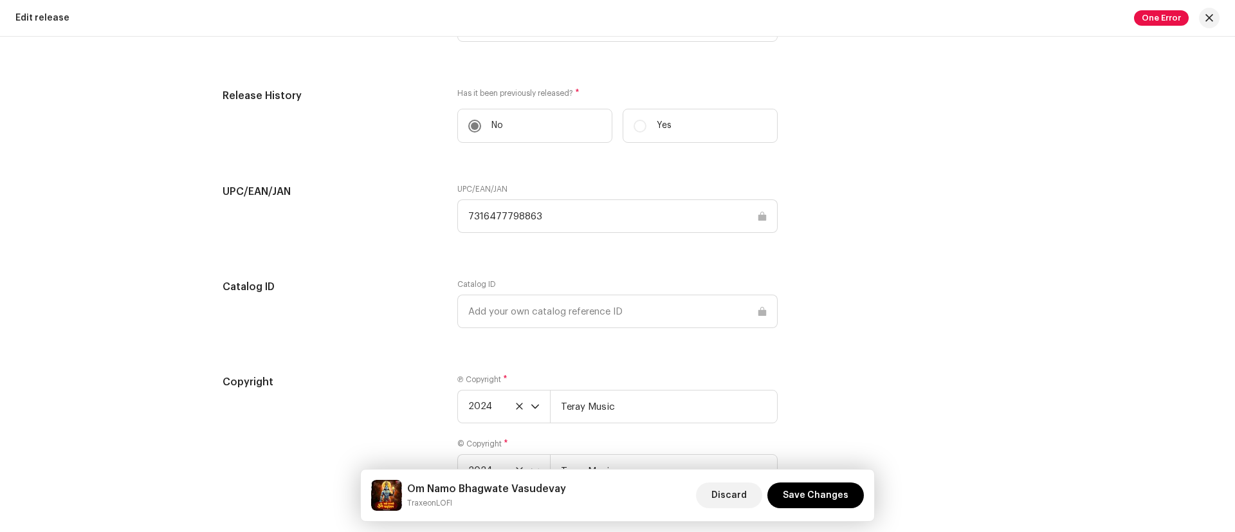
scroll to position [1899, 0]
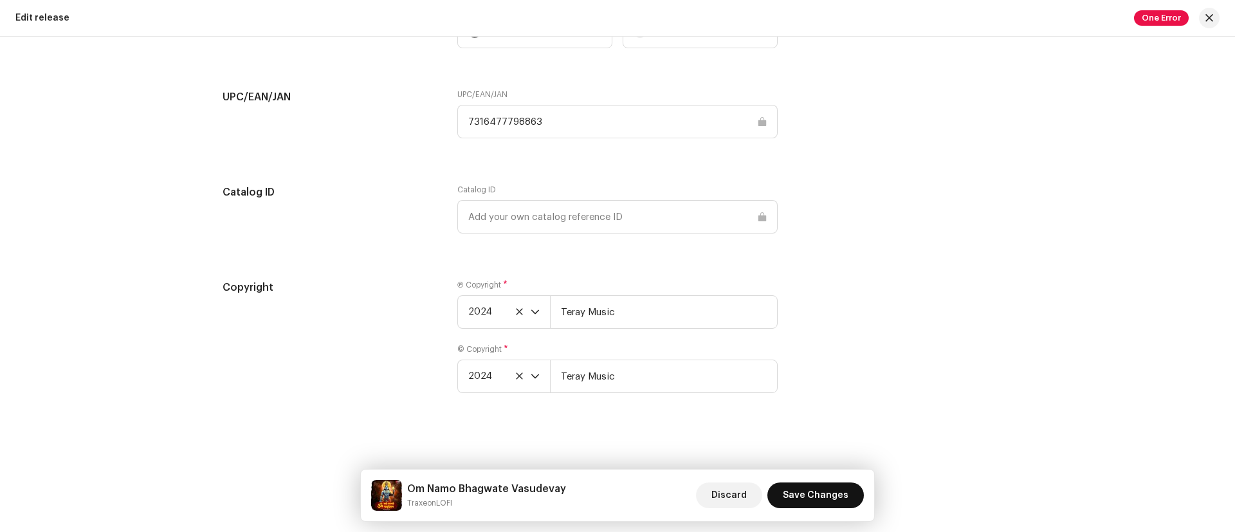
click at [814, 484] on span "Save Changes" at bounding box center [816, 496] width 66 height 26
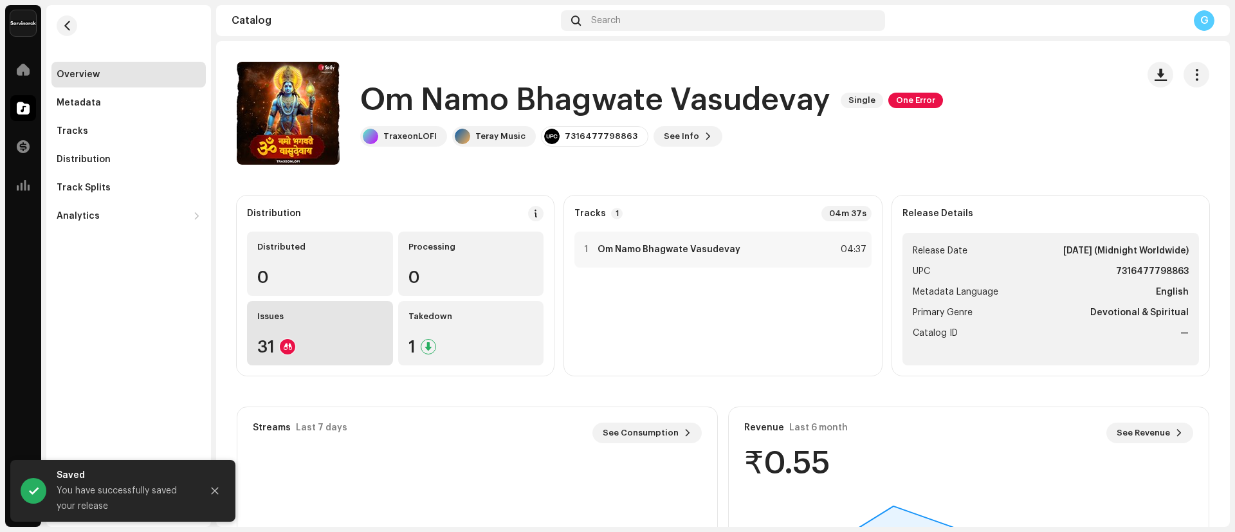
click at [313, 325] on div "Issues 31" at bounding box center [320, 333] width 146 height 64
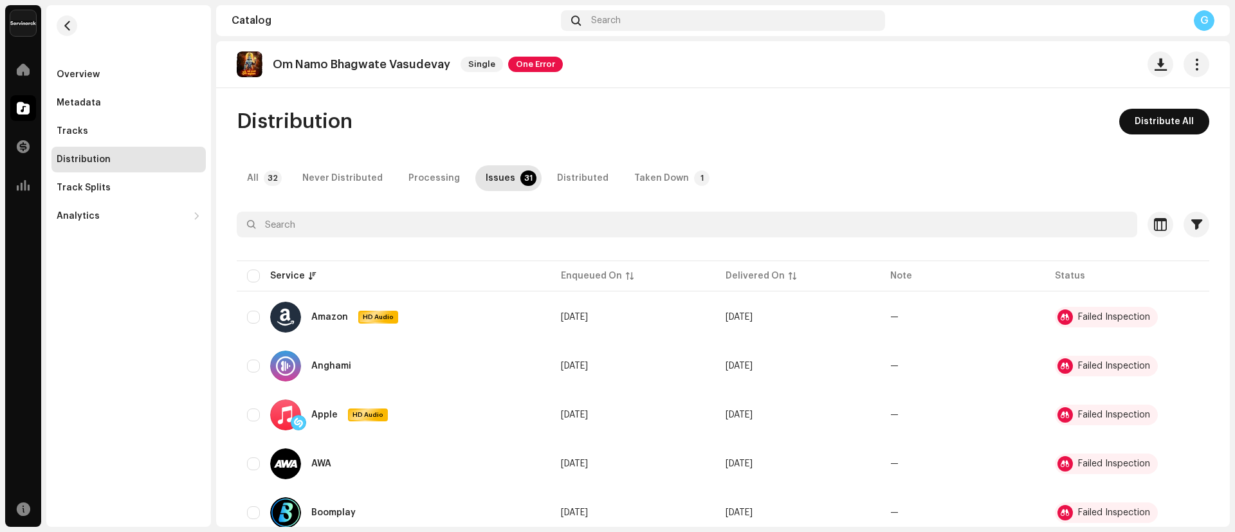
click at [1135, 117] on span "Distribute All" at bounding box center [1164, 122] width 59 height 26
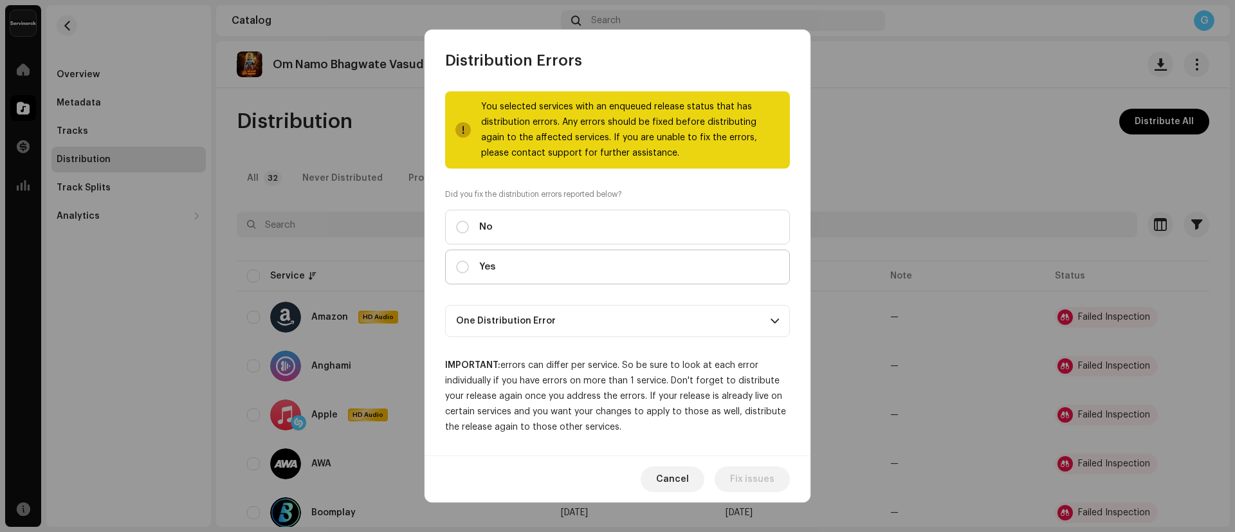
click at [455, 261] on label "Yes" at bounding box center [617, 267] width 345 height 35
click at [456, 261] on input "Yes" at bounding box center [462, 267] width 13 height 13
radio input "true"
click at [746, 479] on span "Distribute" at bounding box center [752, 479] width 46 height 26
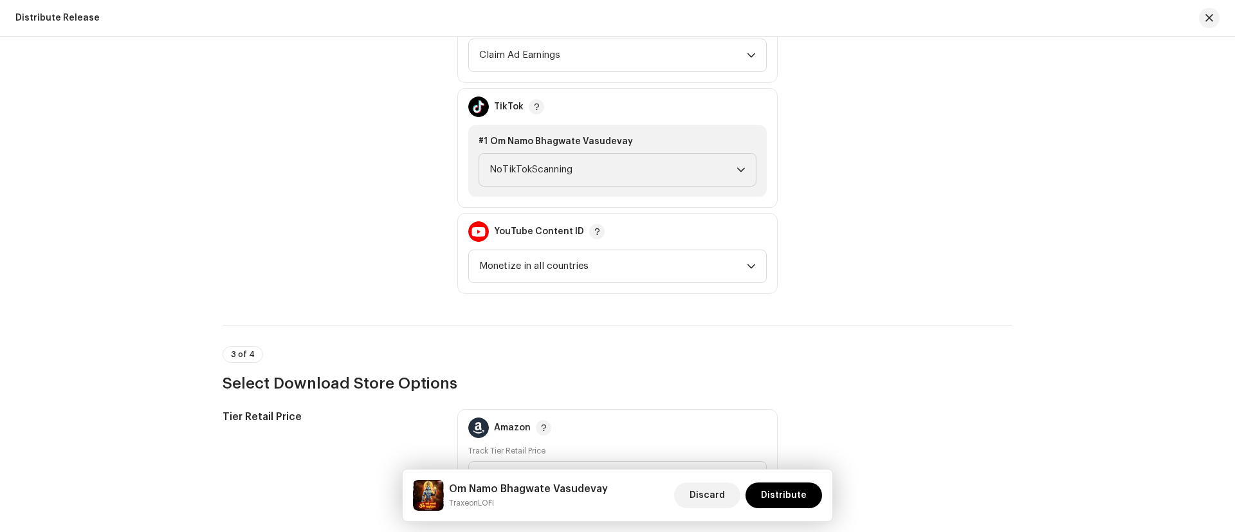
scroll to position [1952, 0]
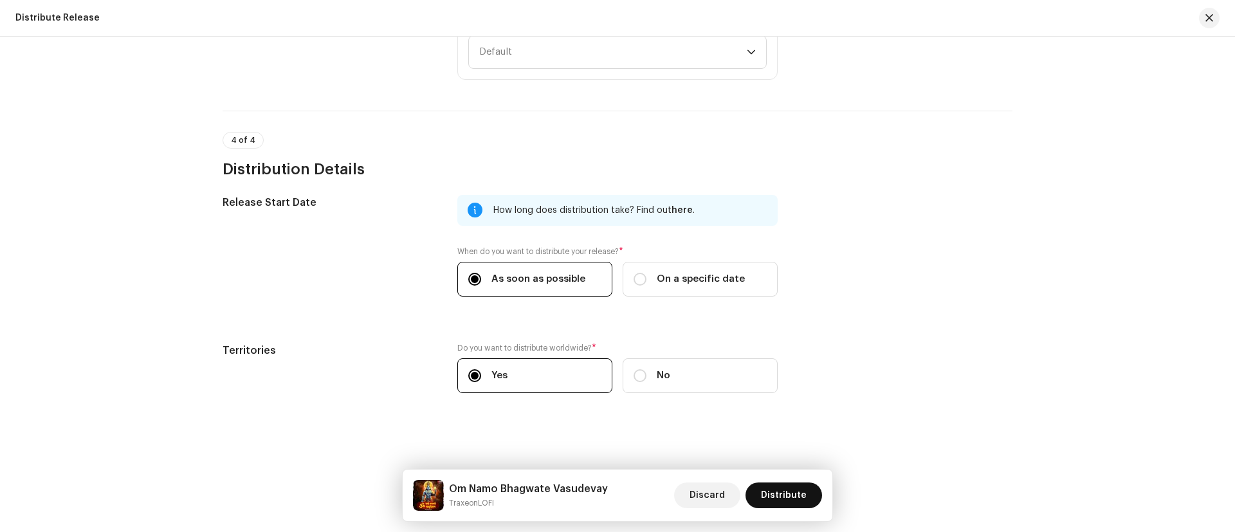
click at [797, 504] on span "Distribute" at bounding box center [784, 496] width 46 height 26
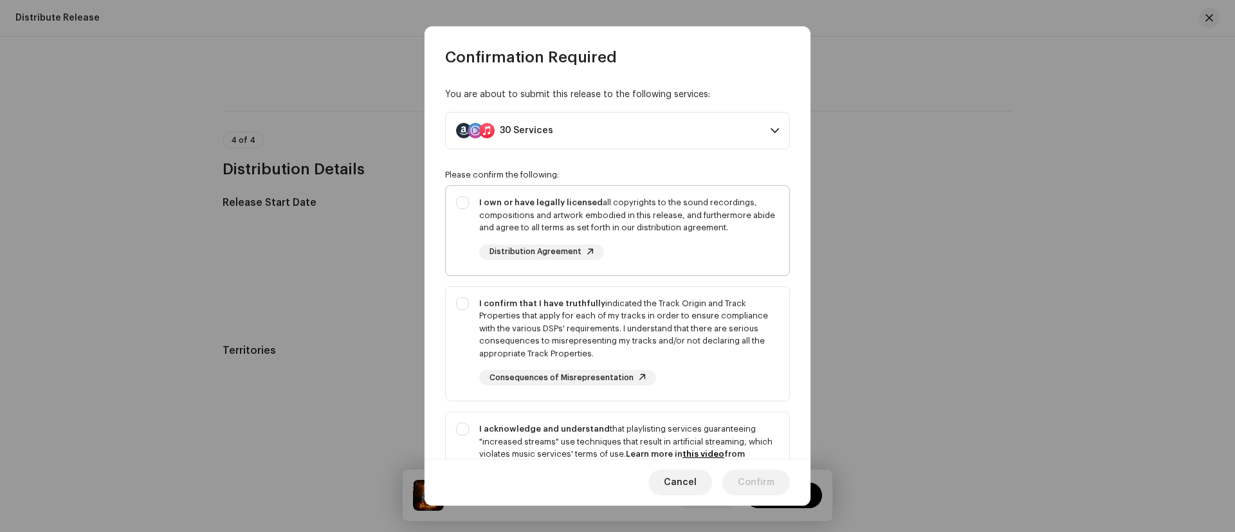
click at [466, 203] on div "I own or have legally licensed all copyrights to the sound recordings, composit…" at bounding box center [618, 228] width 344 height 84
checkbox input "true"
click at [465, 311] on div "I confirm that I have truthfully indicated the Track Origin and Track Propertie…" at bounding box center [618, 341] width 344 height 109
checkbox input "true"
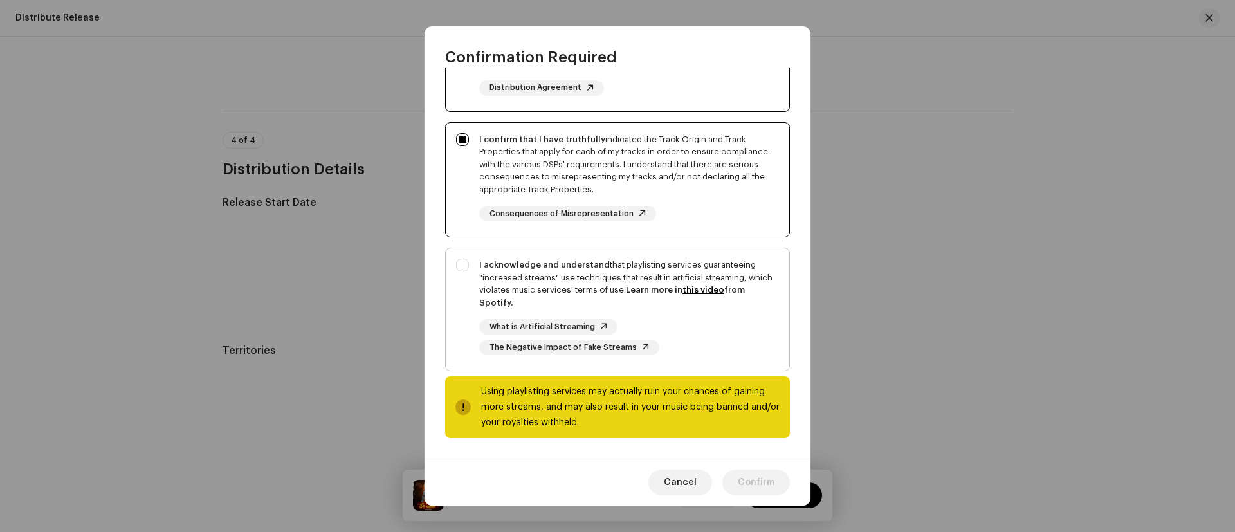
click at [465, 264] on div "I acknowledge and understand that playlisting services guaranteeing "increased …" at bounding box center [618, 306] width 344 height 117
checkbox input "true"
click at [778, 475] on button "Confirm" at bounding box center [757, 483] width 68 height 26
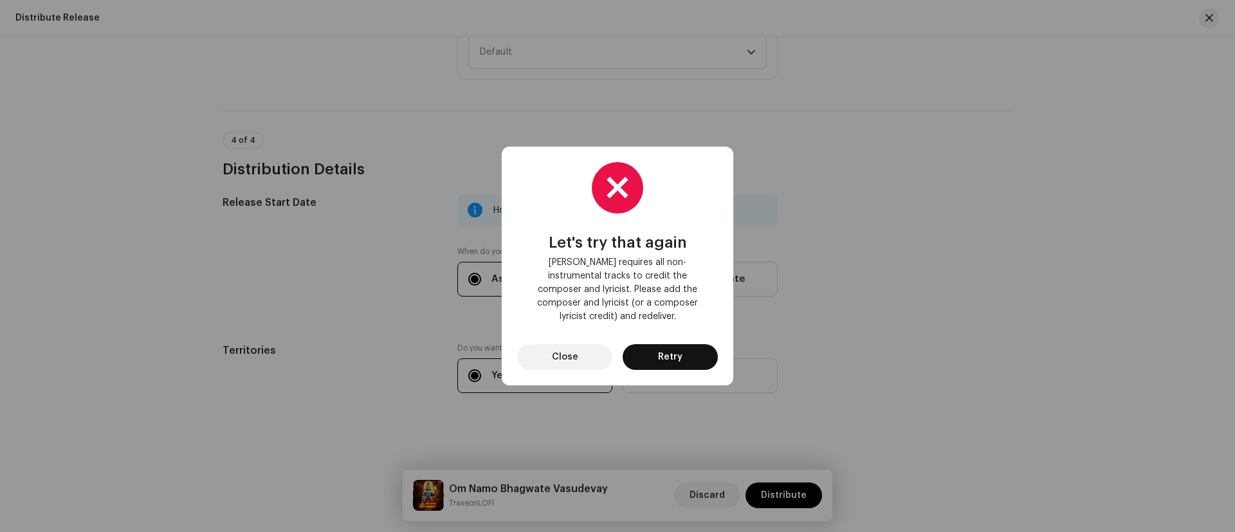
click at [663, 349] on span "Retry" at bounding box center [670, 357] width 24 height 26
click at [589, 348] on button "Close" at bounding box center [564, 357] width 95 height 26
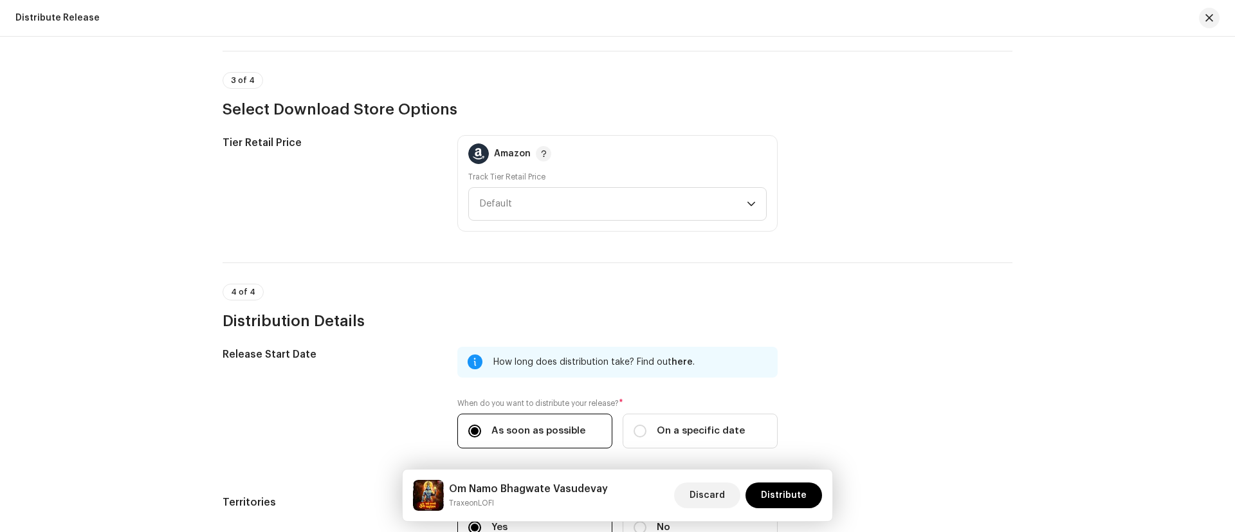
scroll to position [1952, 0]
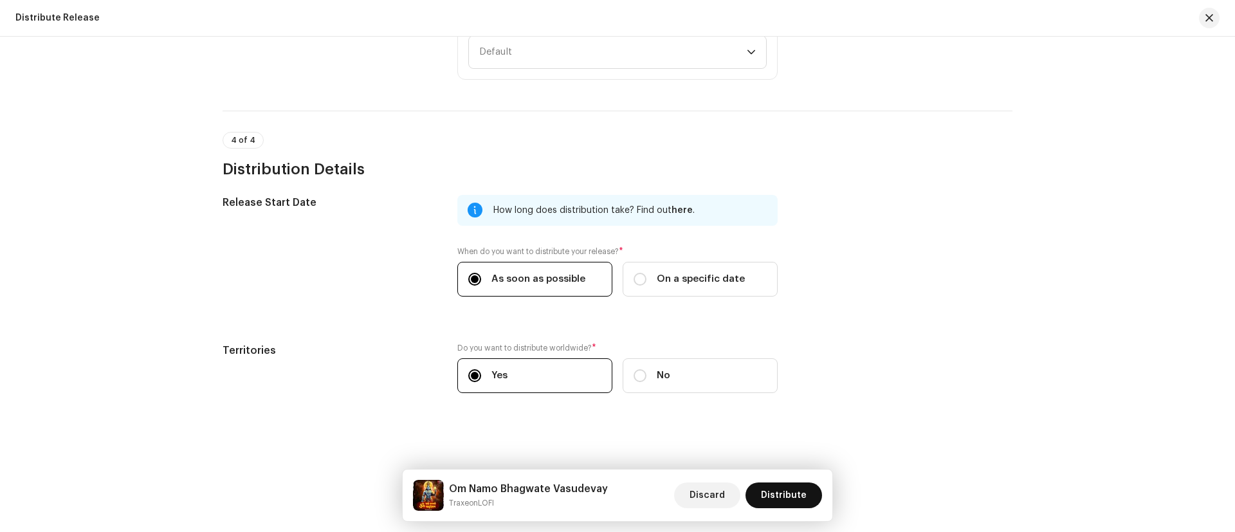
click at [803, 487] on span "Distribute" at bounding box center [784, 496] width 46 height 26
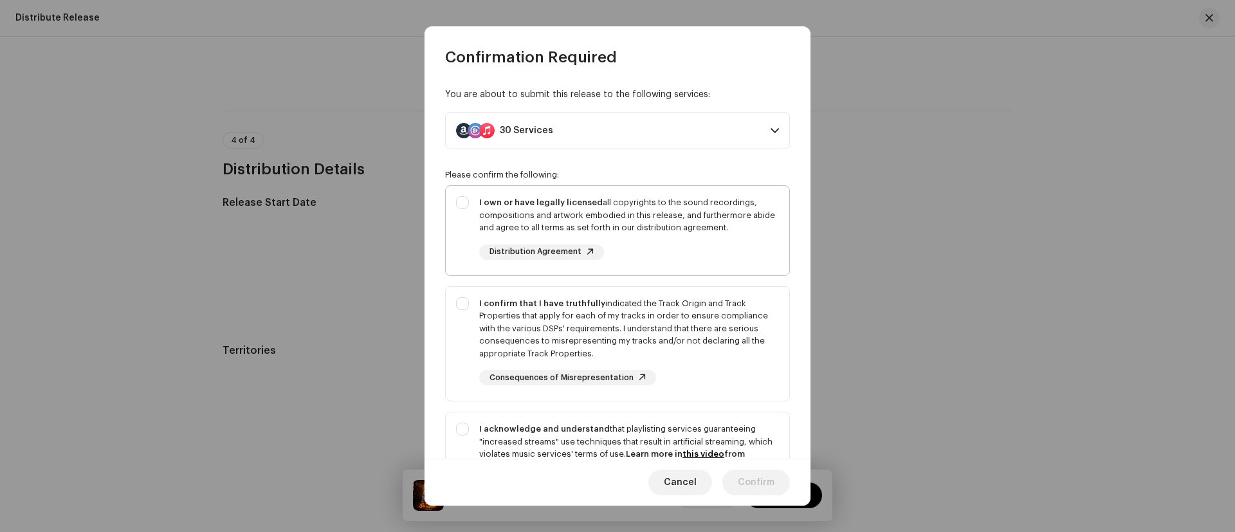
click at [464, 195] on div "I own or have legally licensed all copyrights to the sound recordings, composit…" at bounding box center [618, 228] width 344 height 84
checkbox input "true"
click at [461, 301] on div "I confirm that I have truthfully indicated the Track Origin and Track Propertie…" at bounding box center [618, 341] width 344 height 109
checkbox input "true"
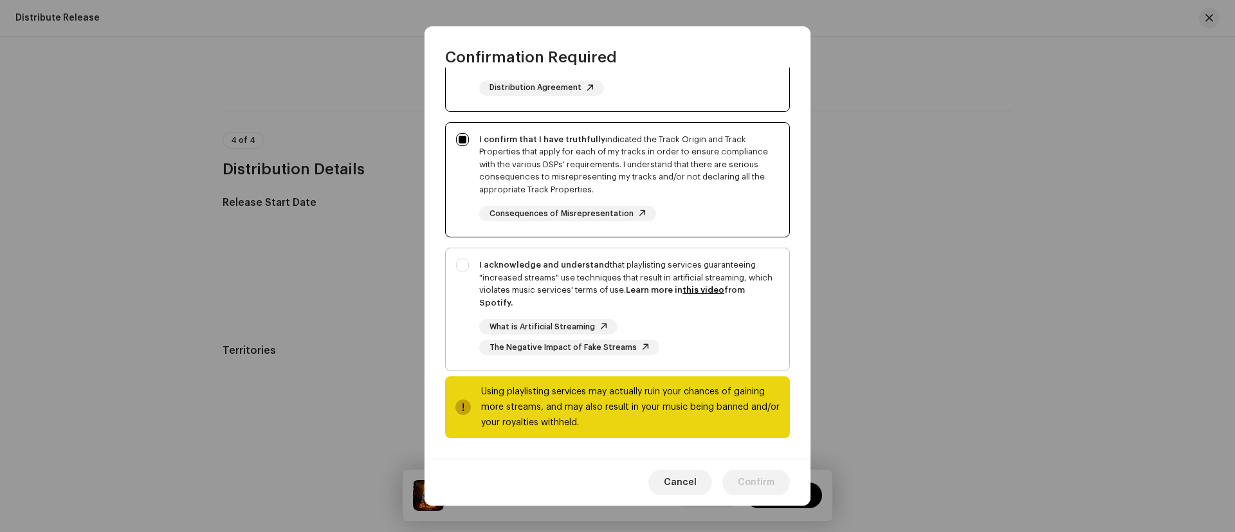
click at [464, 248] on div "I acknowledge and understand that playlisting services guaranteeing "increased …" at bounding box center [618, 306] width 344 height 117
checkbox input "true"
click at [776, 472] on button "Confirm" at bounding box center [757, 483] width 68 height 26
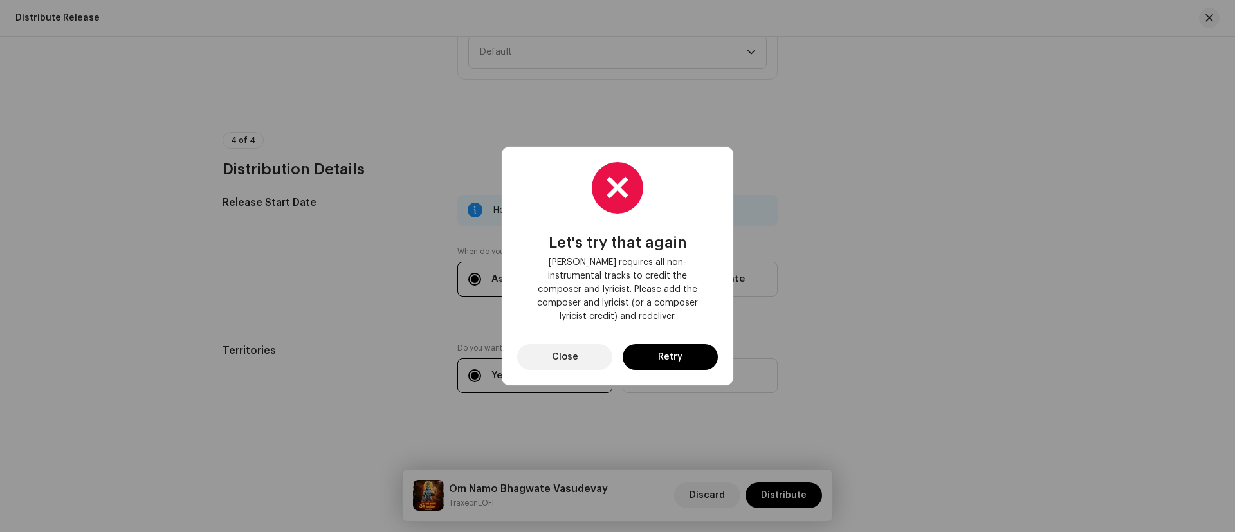
click at [556, 265] on span "[PERSON_NAME] requires all non-instrumental tracks to credit the composer and l…" at bounding box center [618, 290] width 180 height 68
copy span "Deezer"
click at [587, 346] on button "Close" at bounding box center [564, 357] width 95 height 26
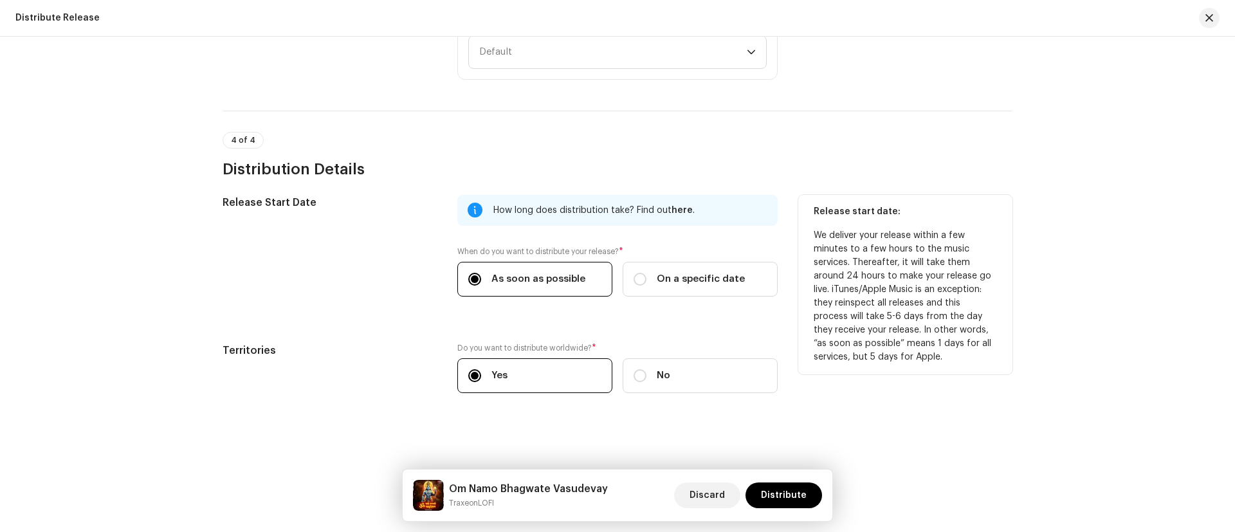
scroll to position [181, 0]
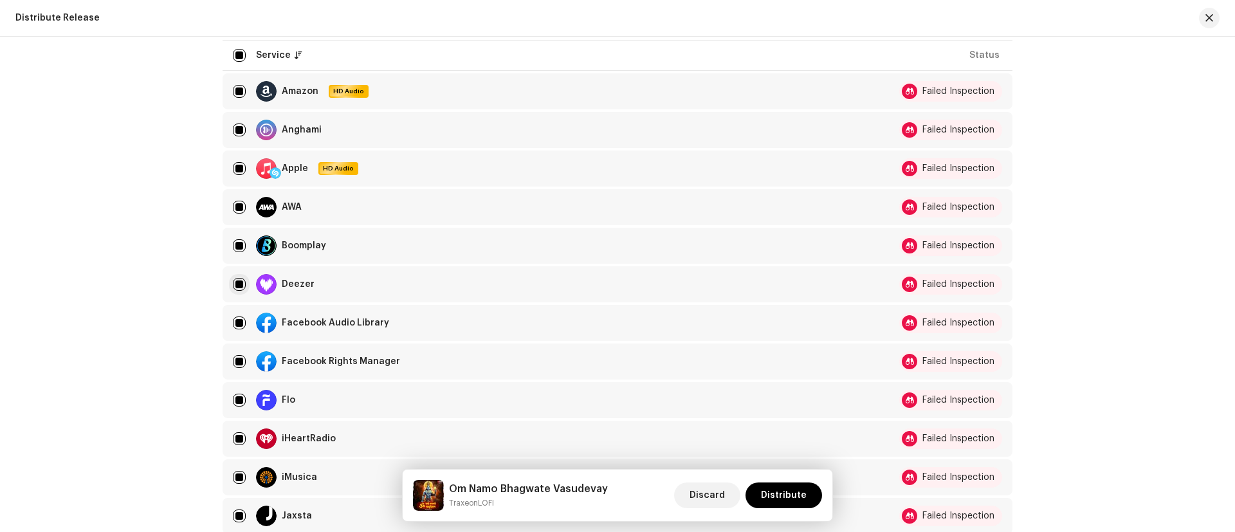
click at [239, 281] on input "checkbox" at bounding box center [239, 284] width 13 height 13
checkbox input "false"
click at [788, 491] on span "Distribute" at bounding box center [784, 496] width 46 height 26
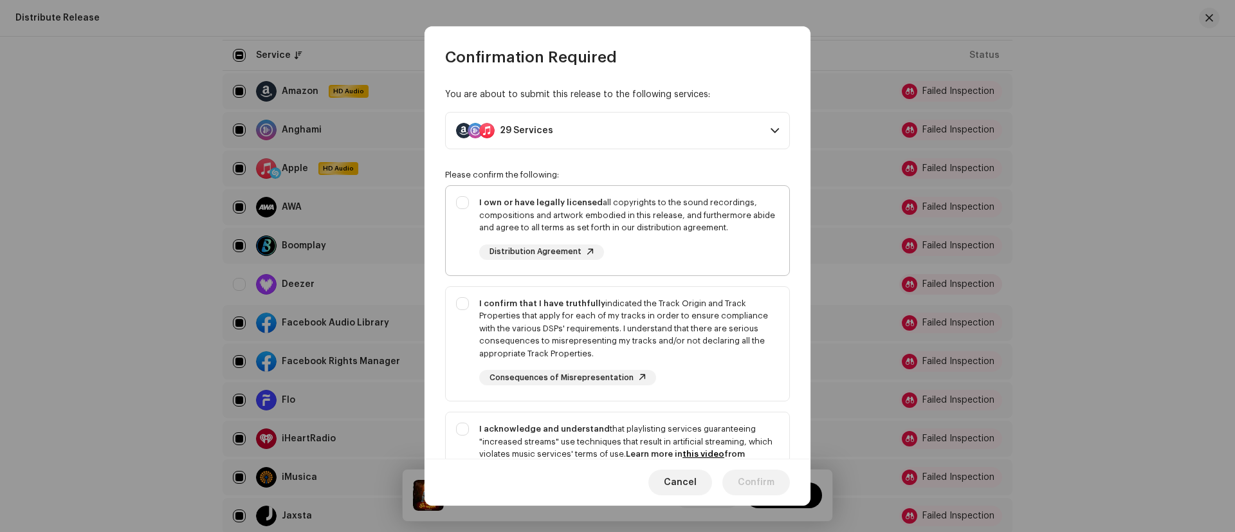
click at [468, 204] on div "I own or have legally licensed all copyrights to the sound recordings, composit…" at bounding box center [618, 228] width 344 height 84
checkbox input "true"
click at [479, 308] on div "I confirm that I have truthfully indicated the Track Origin and Track Propertie…" at bounding box center [618, 341] width 344 height 109
checkbox input "true"
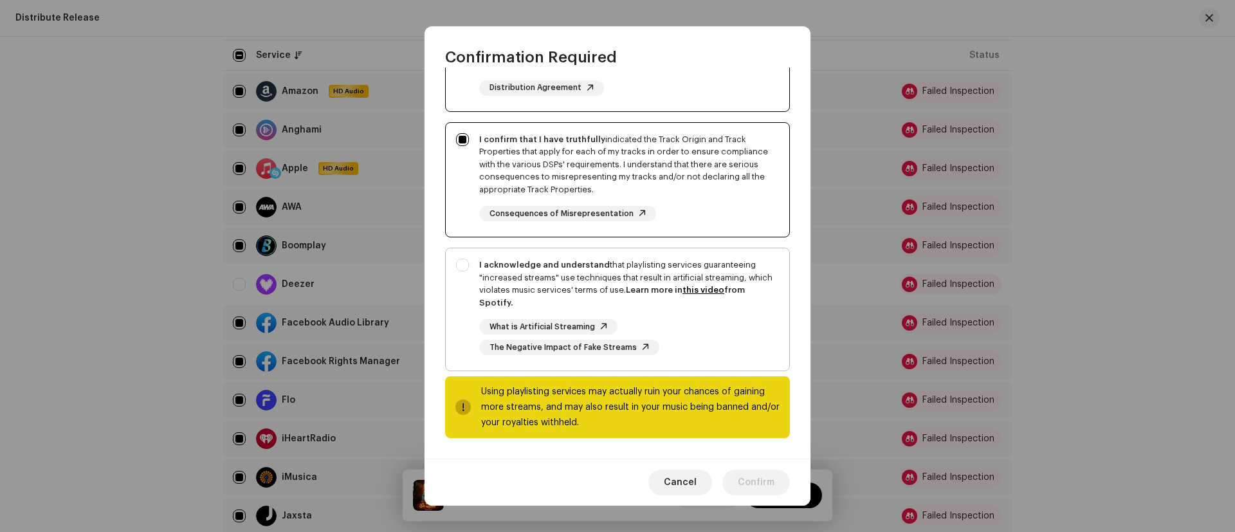
click at [483, 249] on div "I acknowledge and understand that playlisting services guaranteeing "increased …" at bounding box center [618, 306] width 344 height 117
checkbox input "true"
click at [768, 482] on span "Confirm" at bounding box center [756, 483] width 37 height 26
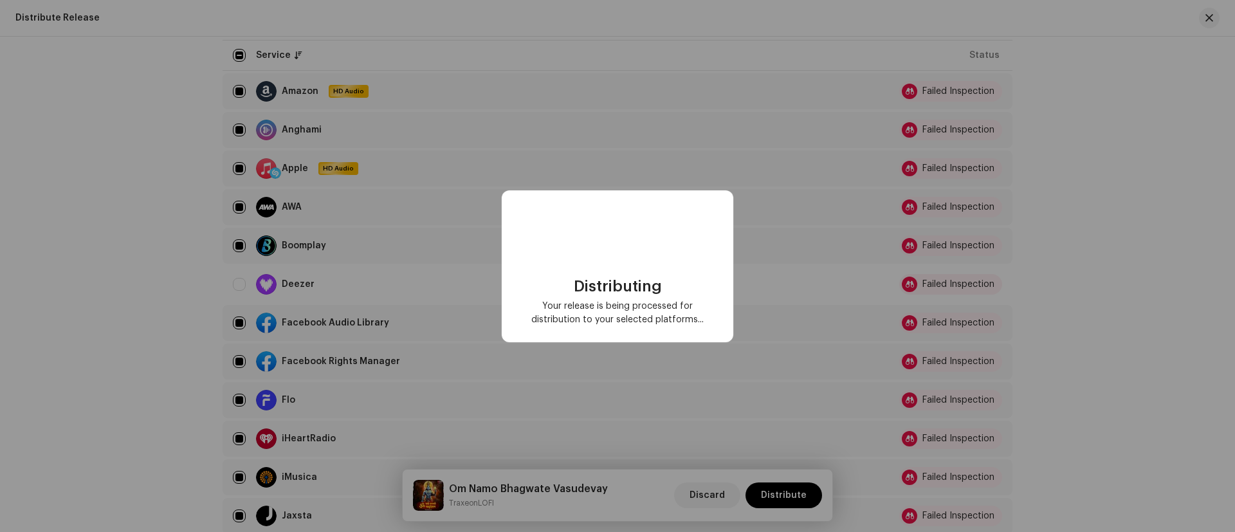
scroll to position [0, 0]
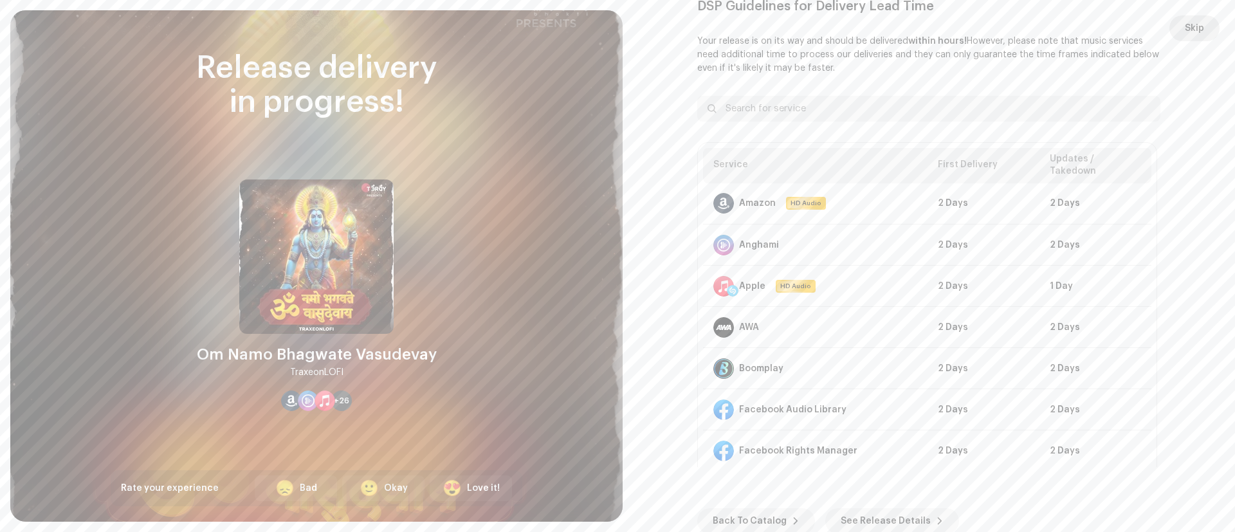
click at [1190, 31] on span "Skip" at bounding box center [1194, 28] width 19 height 26
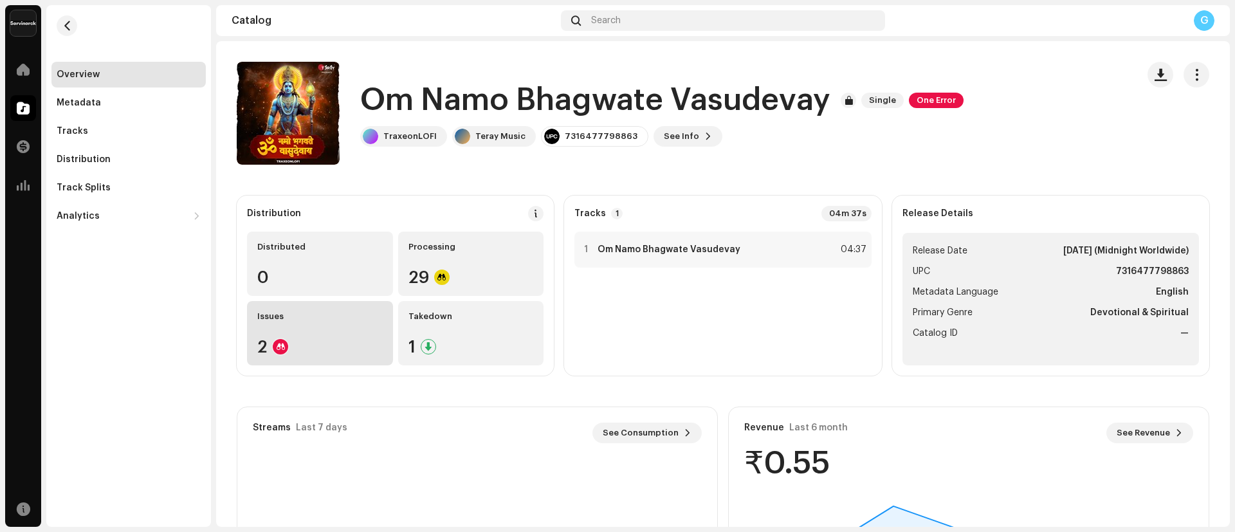
click at [284, 319] on div "Issues" at bounding box center [319, 316] width 125 height 10
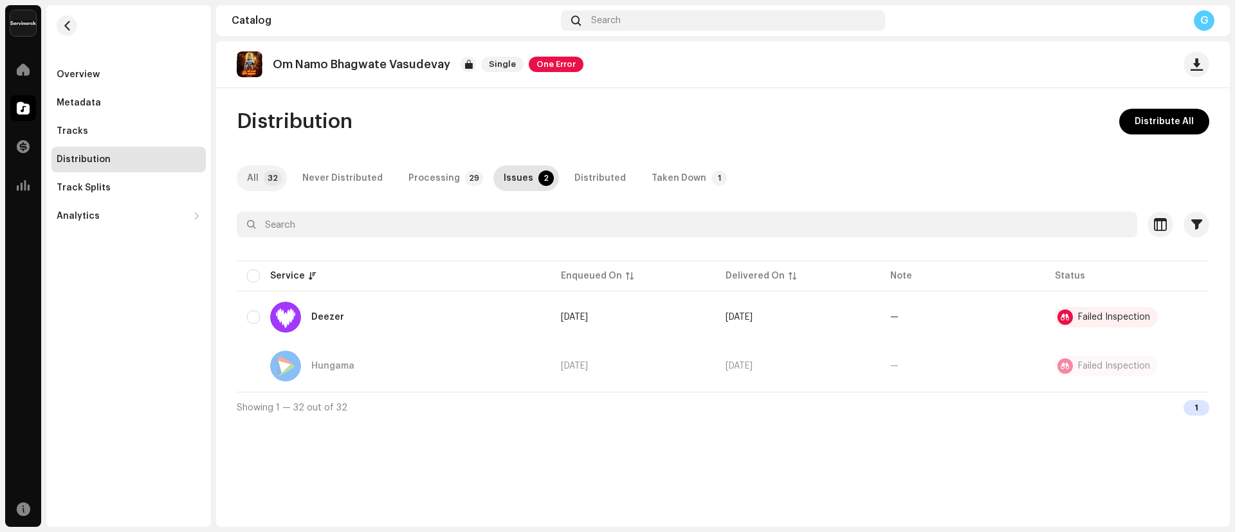
click at [277, 176] on p-badge "32" at bounding box center [273, 178] width 18 height 15
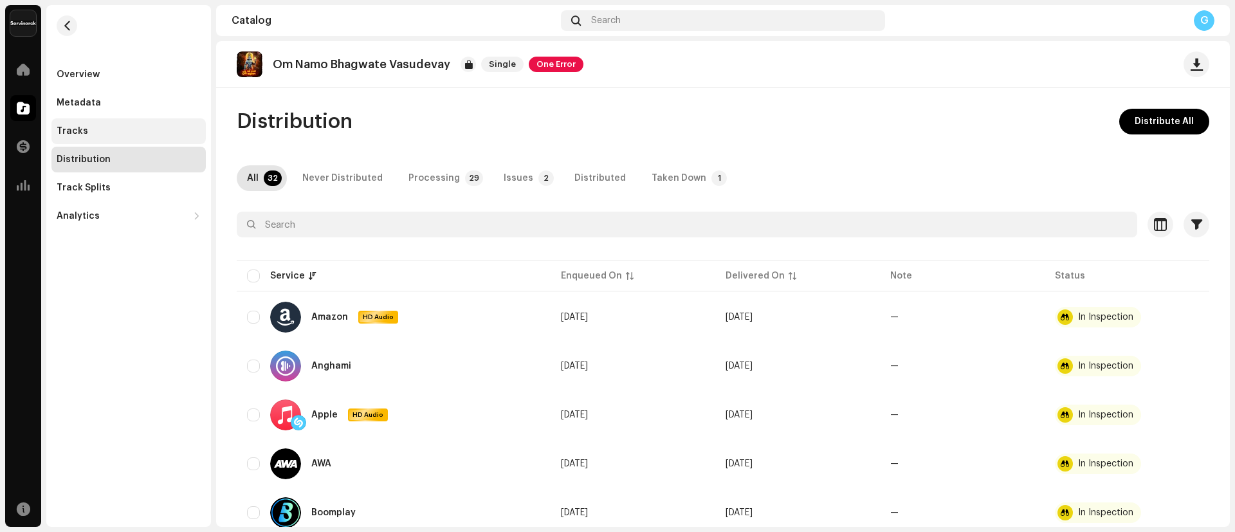
click at [95, 118] on div "Tracks" at bounding box center [128, 131] width 154 height 26
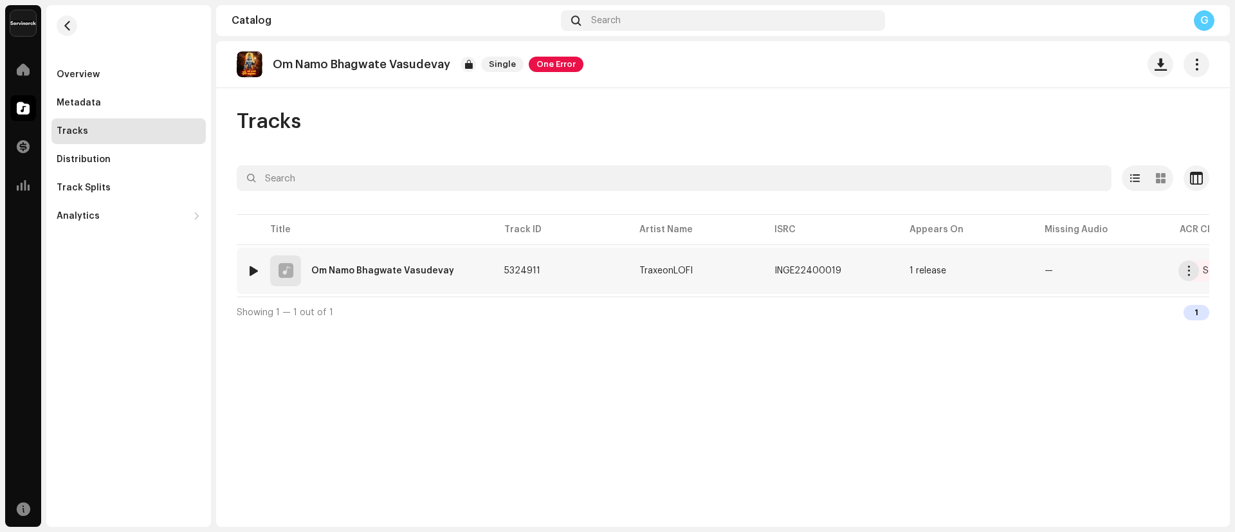
click at [343, 268] on div "Om Namo Bhagwate Vasudevay" at bounding box center [382, 270] width 143 height 9
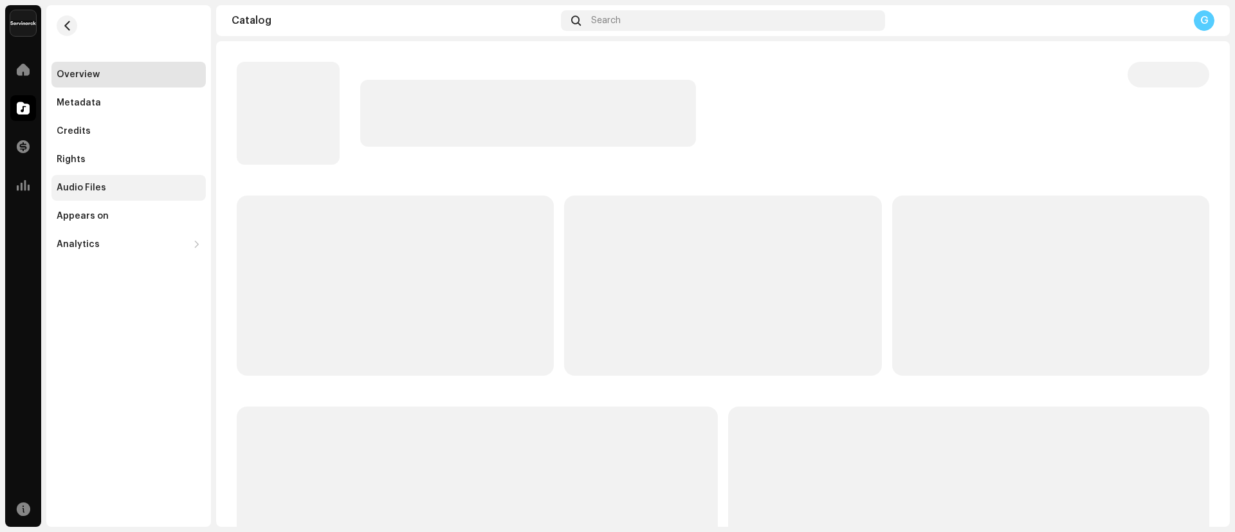
click at [88, 186] on div "Audio Files" at bounding box center [82, 188] width 50 height 10
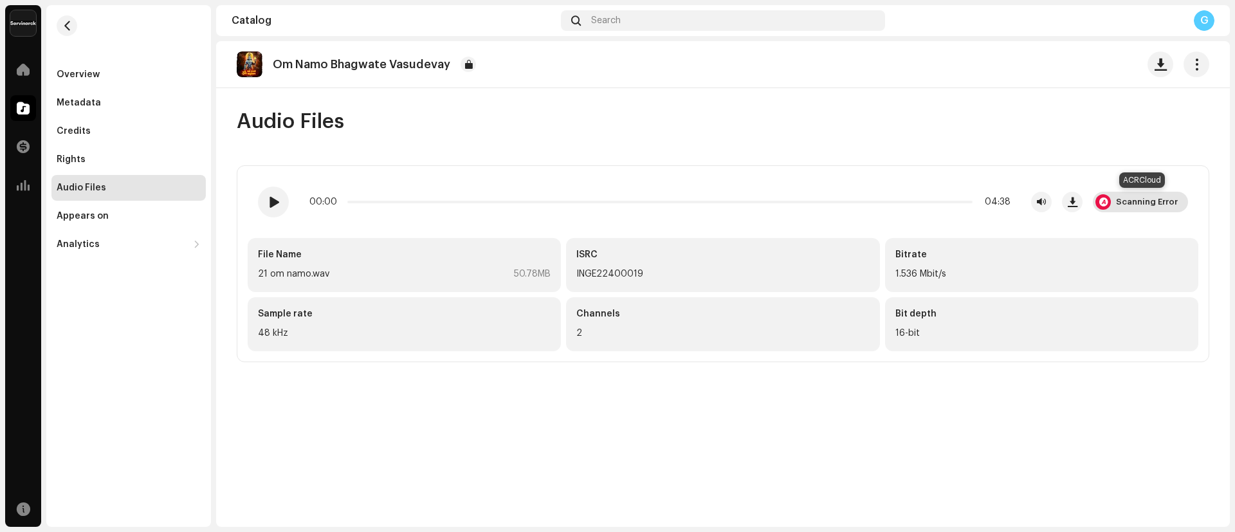
click at [1136, 198] on div "Scanning Error" at bounding box center [1147, 202] width 62 height 10
click at [706, 20] on div "Search" at bounding box center [723, 20] width 324 height 21
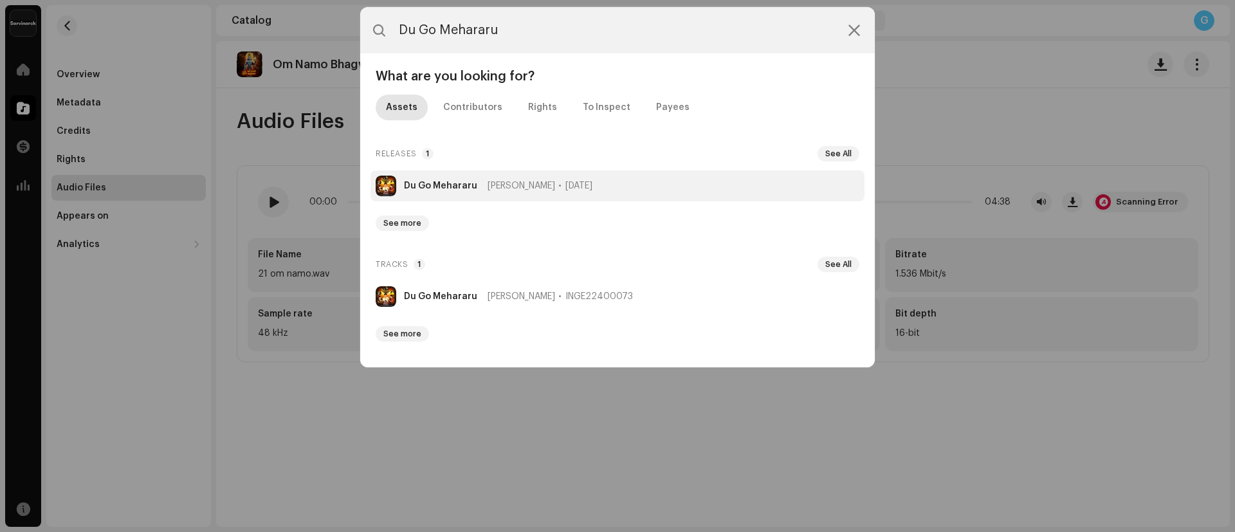
type input "Du Go Mehararu"
click at [432, 185] on strong "Du Go Mehararu" at bounding box center [440, 186] width 73 height 10
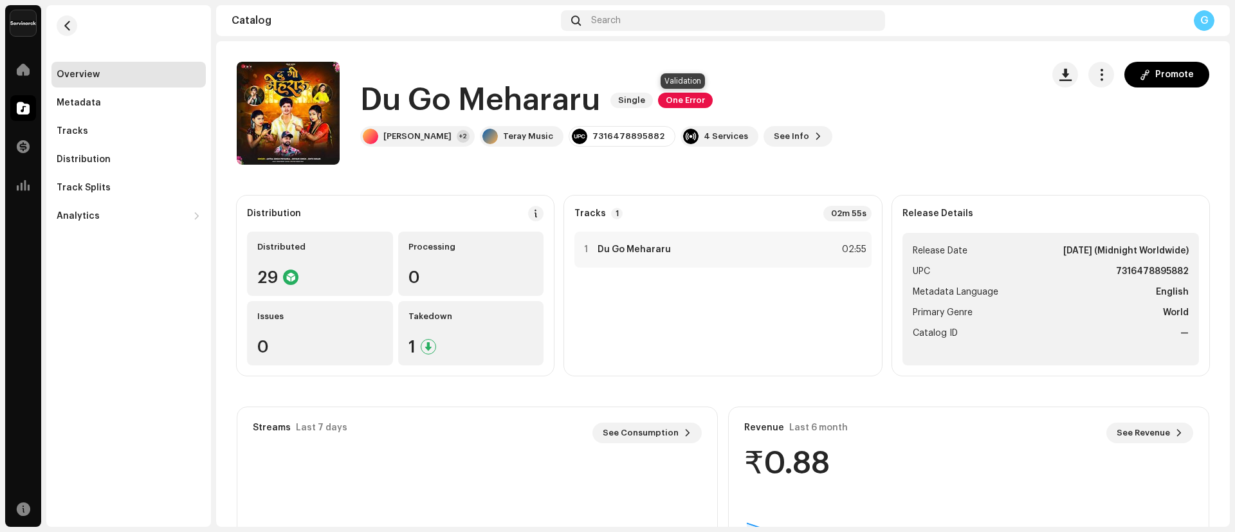
click at [689, 107] on span "One Error" at bounding box center [685, 100] width 55 height 15
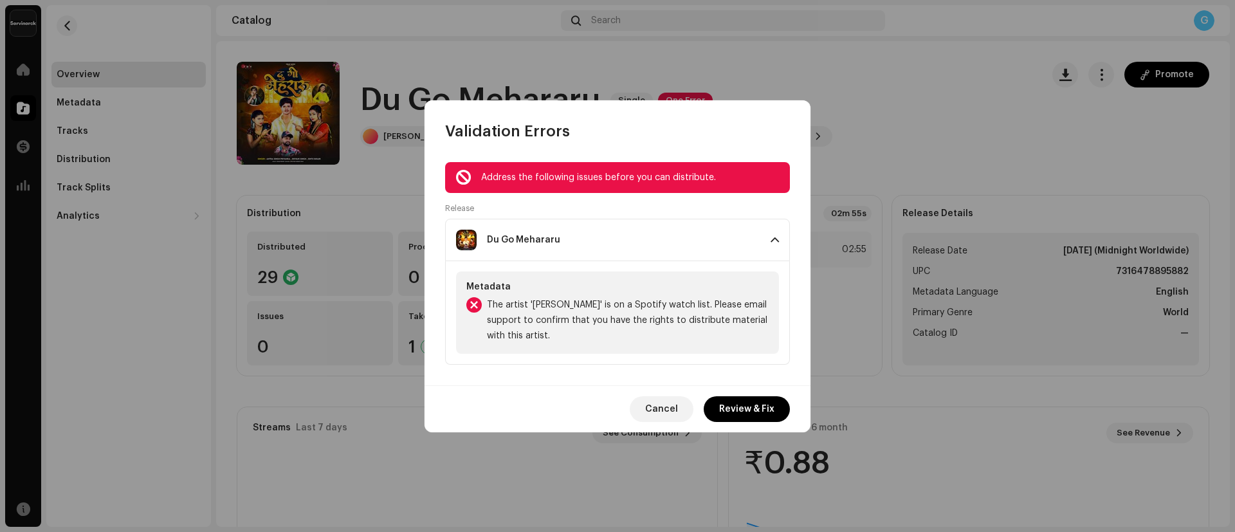
click at [550, 329] on span "The artist '[PERSON_NAME]' is on a Spotify watch list. Please email support to …" at bounding box center [628, 320] width 282 height 46
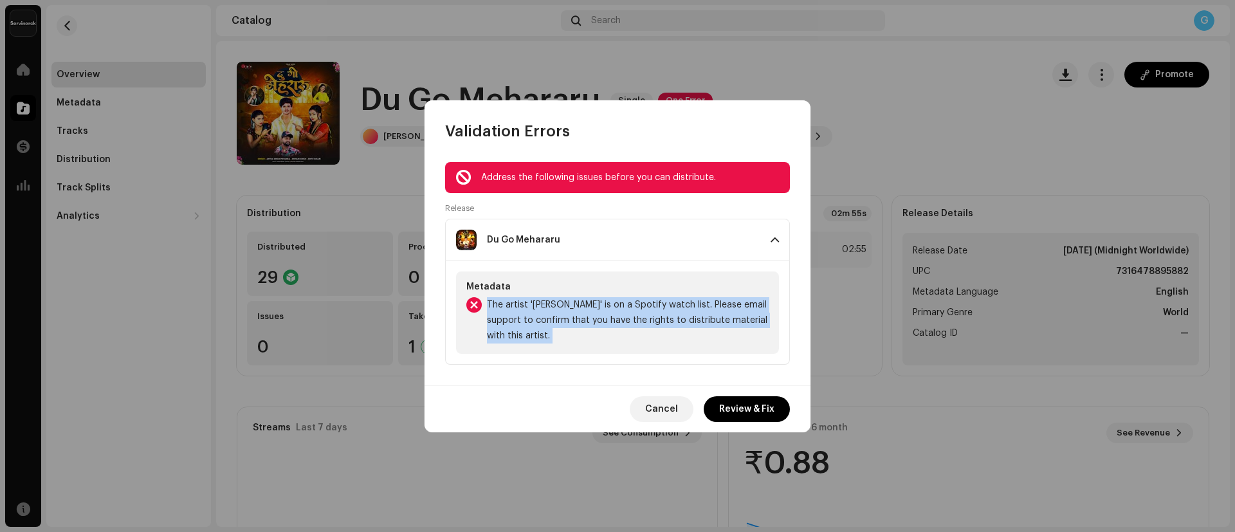
drag, startPoint x: 550, startPoint y: 329, endPoint x: 490, endPoint y: 299, distance: 67.6
click at [490, 299] on span "The artist '[PERSON_NAME]' is on a Spotify watch list. Please email support to …" at bounding box center [628, 320] width 282 height 46
click at [666, 418] on span "Cancel" at bounding box center [661, 409] width 33 height 26
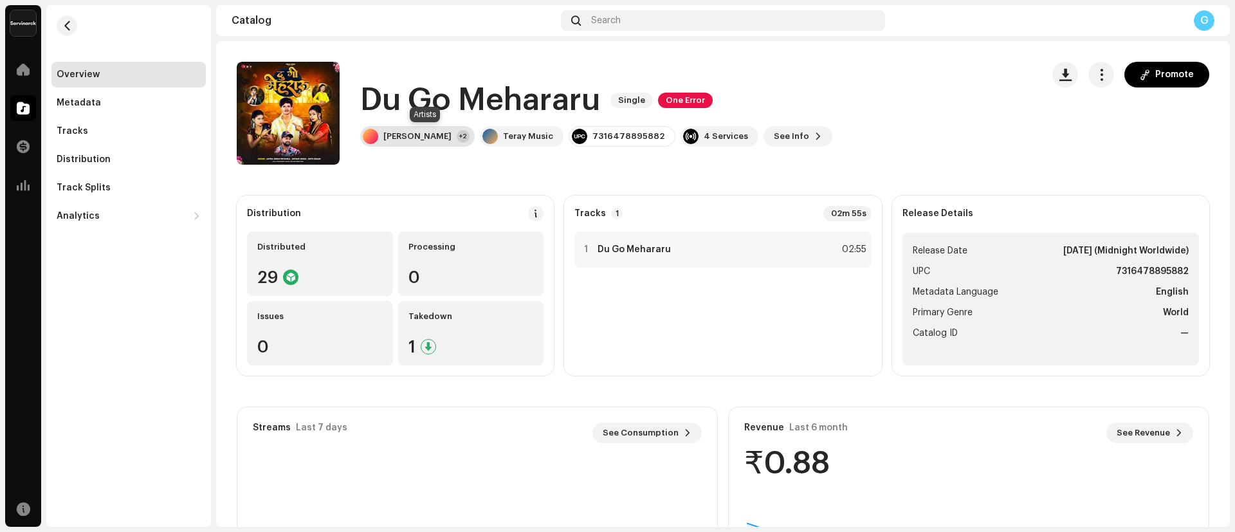
click at [470, 138] on div "+2" at bounding box center [463, 136] width 13 height 13
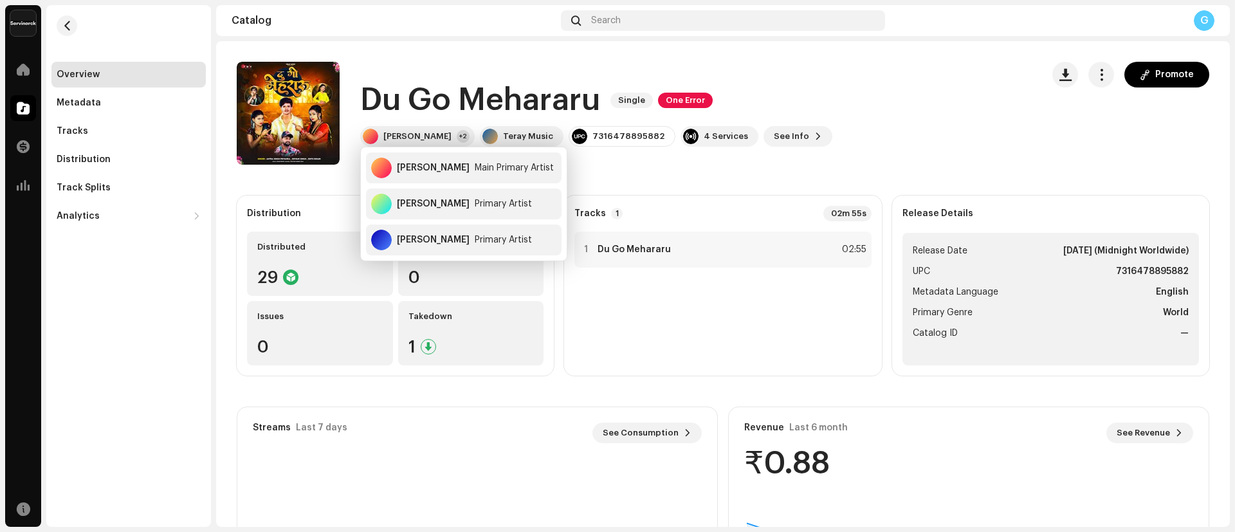
click at [763, 165] on catalog-releases-details-overview "Du Go Mehararu Single One Error Promote Du Go Mehararu Single One Error [PERSON…" at bounding box center [723, 362] width 1014 height 643
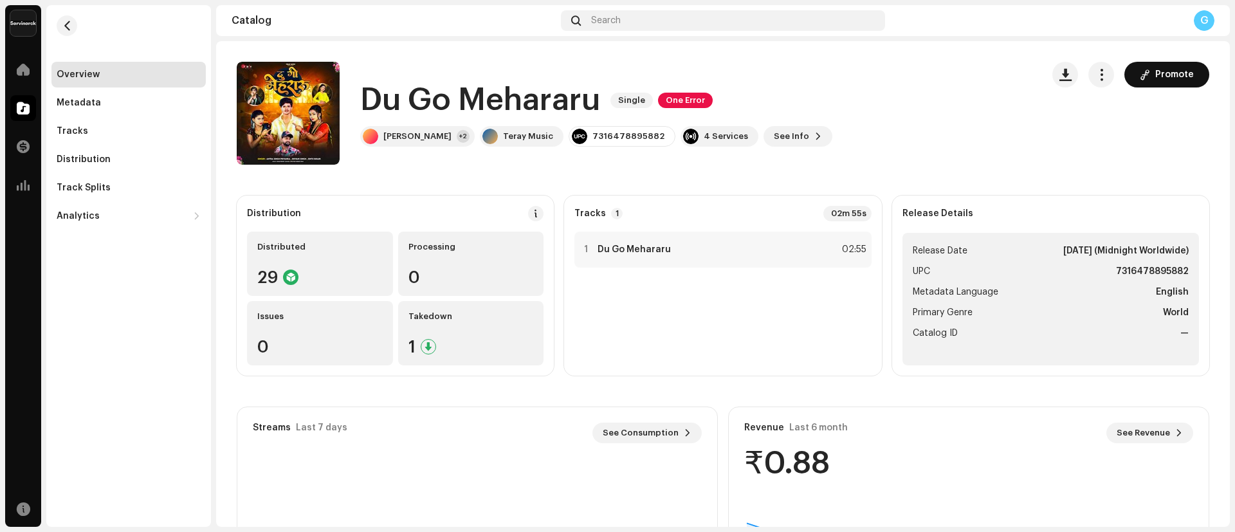
click at [1158, 73] on span "Promote" at bounding box center [1175, 75] width 39 height 26
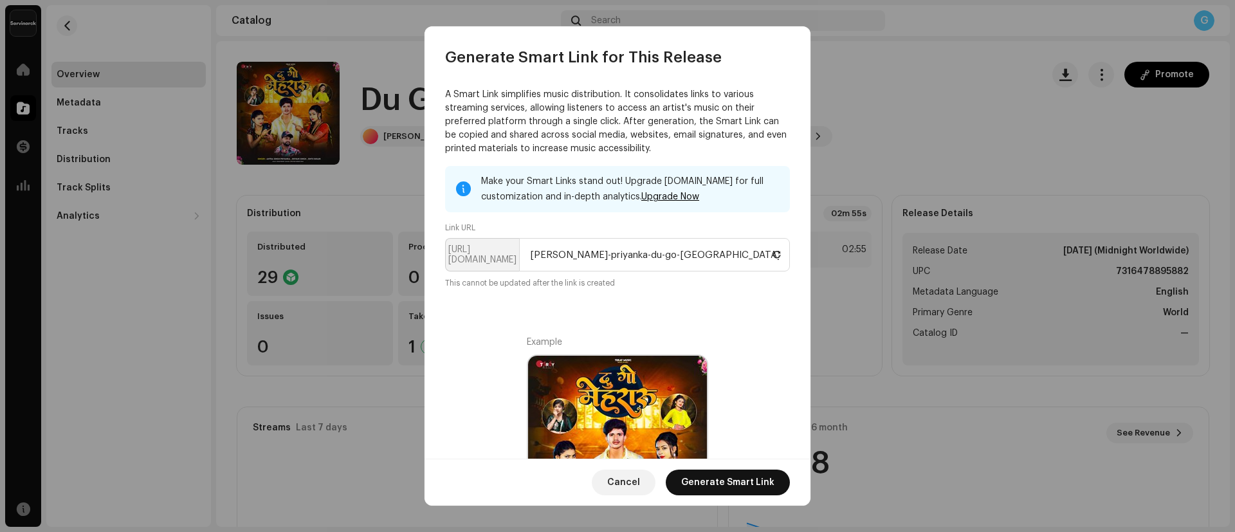
click at [712, 480] on span "Generate Smart Link" at bounding box center [727, 483] width 93 height 26
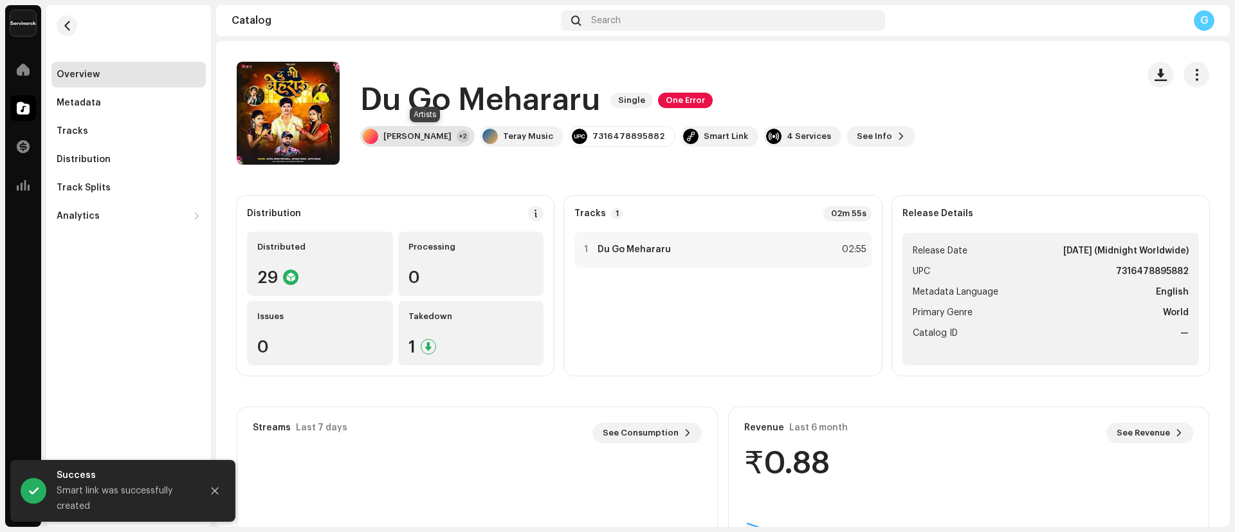
click at [439, 140] on div "[PERSON_NAME]" at bounding box center [417, 136] width 68 height 10
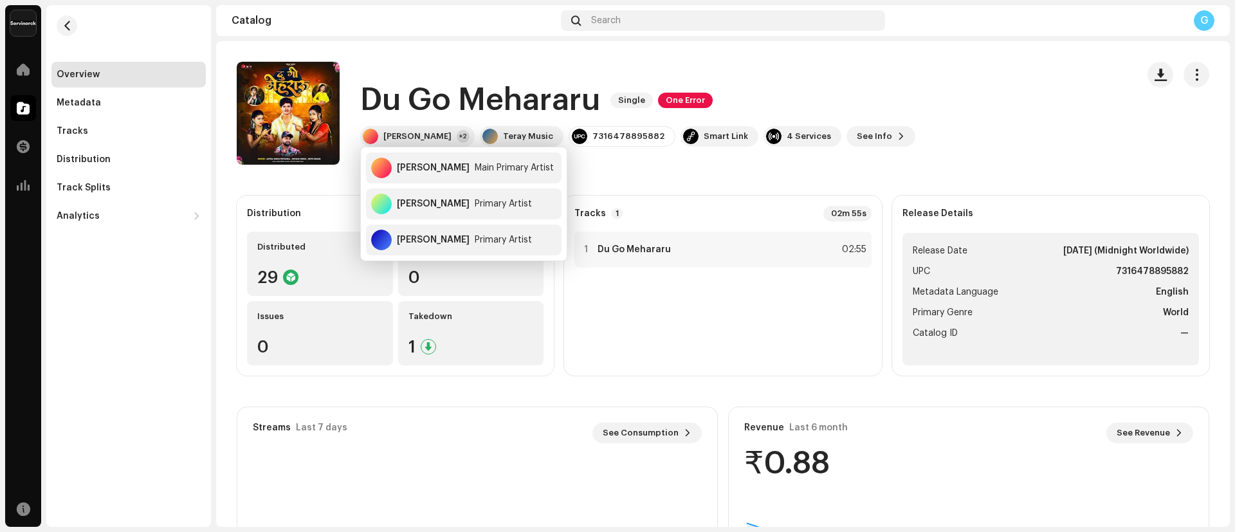
click at [665, 173] on catalog-releases-details-overview "Du Go Mehararu Single One Error Du Go Mehararu Single One Error [PERSON_NAME] +…" at bounding box center [723, 362] width 1014 height 643
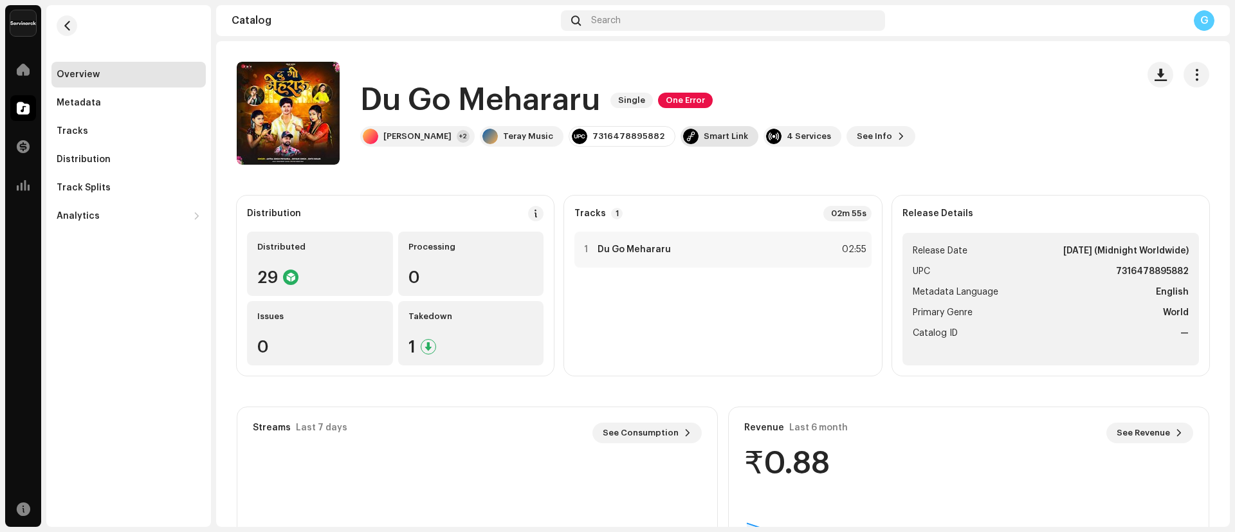
click at [719, 138] on div "Smart Link" at bounding box center [726, 136] width 44 height 10
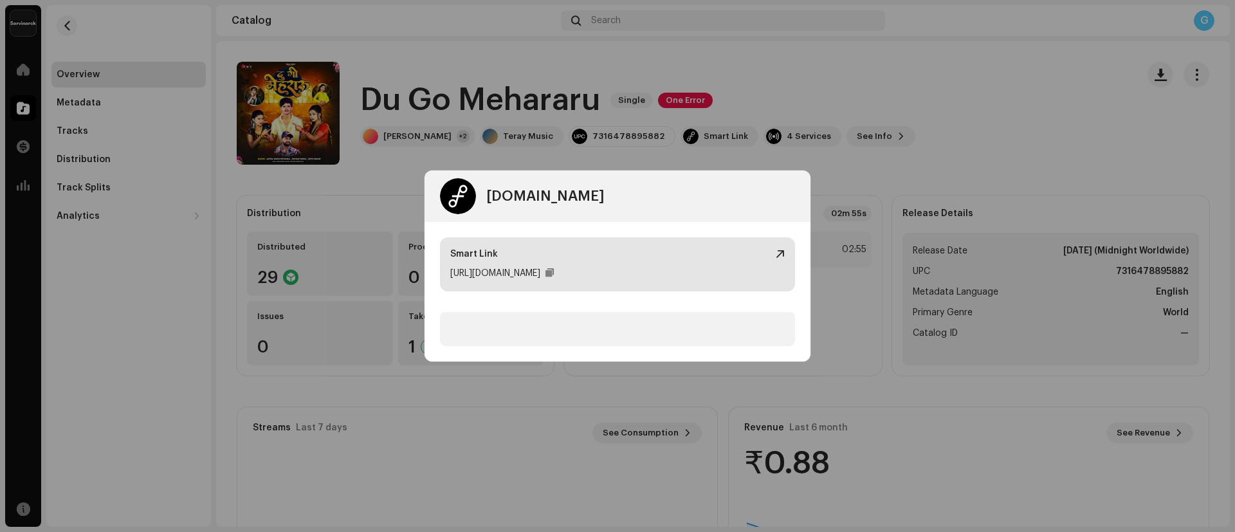
click at [531, 277] on div "[URL][DOMAIN_NAME]" at bounding box center [495, 273] width 90 height 15
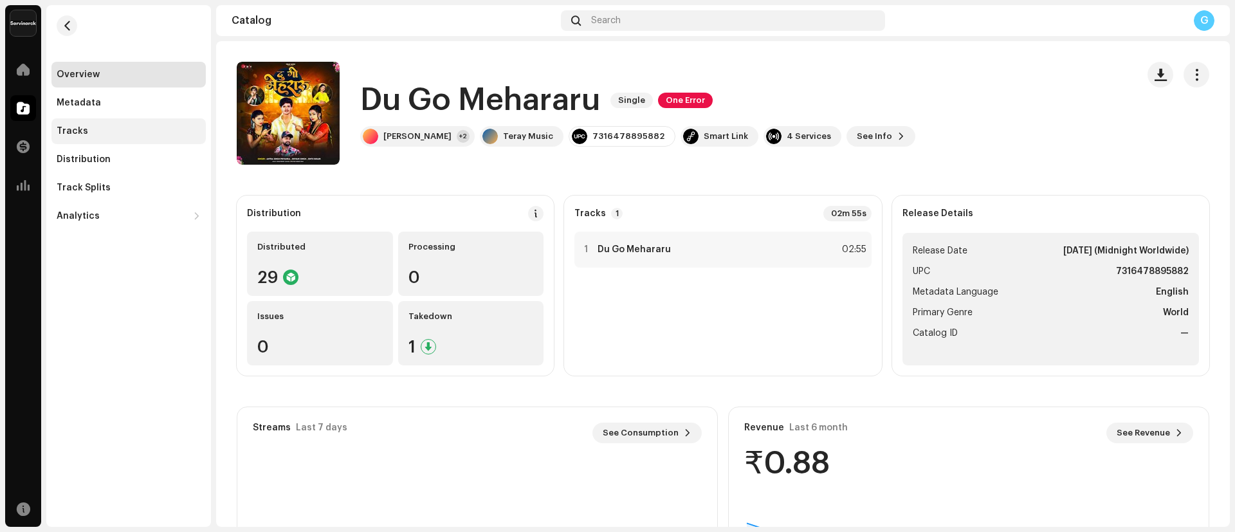
click at [76, 136] on div "Tracks" at bounding box center [73, 131] width 32 height 10
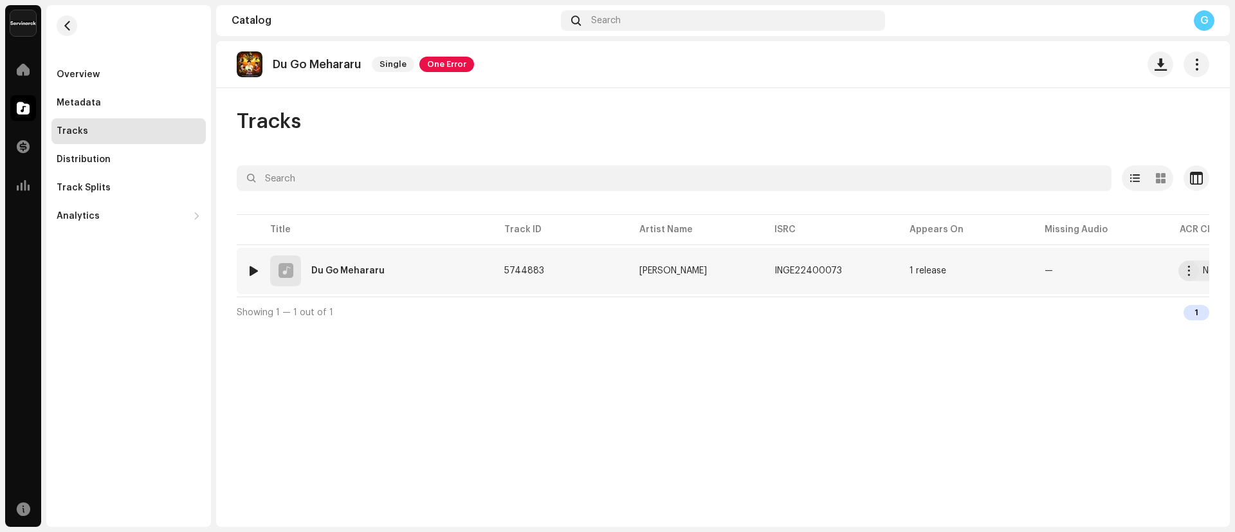
click at [368, 273] on div "Du Go Mehararu" at bounding box center [347, 270] width 73 height 9
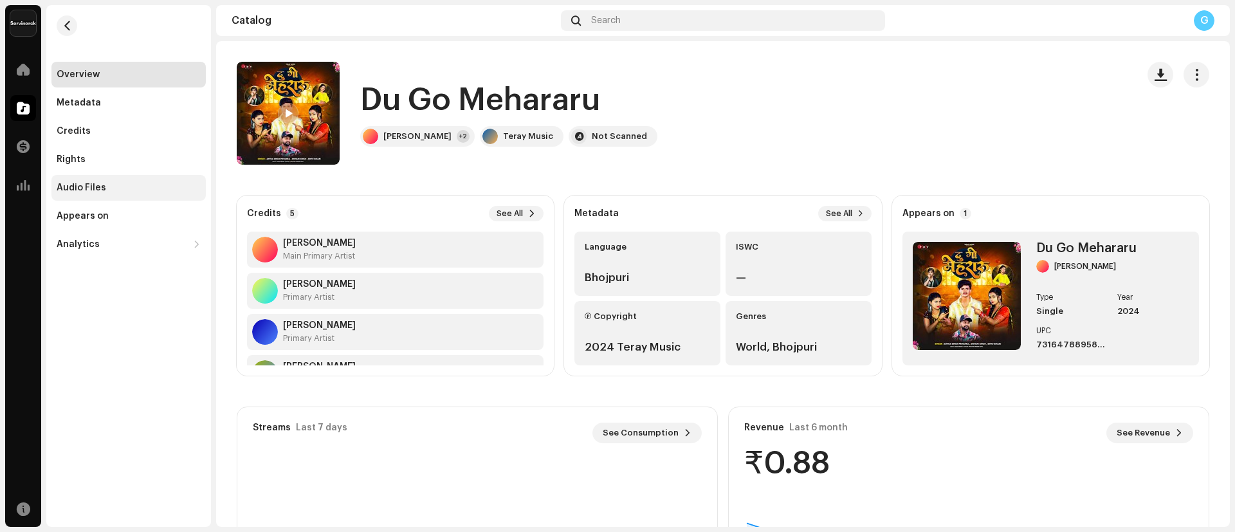
click at [100, 185] on div "Audio Files" at bounding box center [82, 188] width 50 height 10
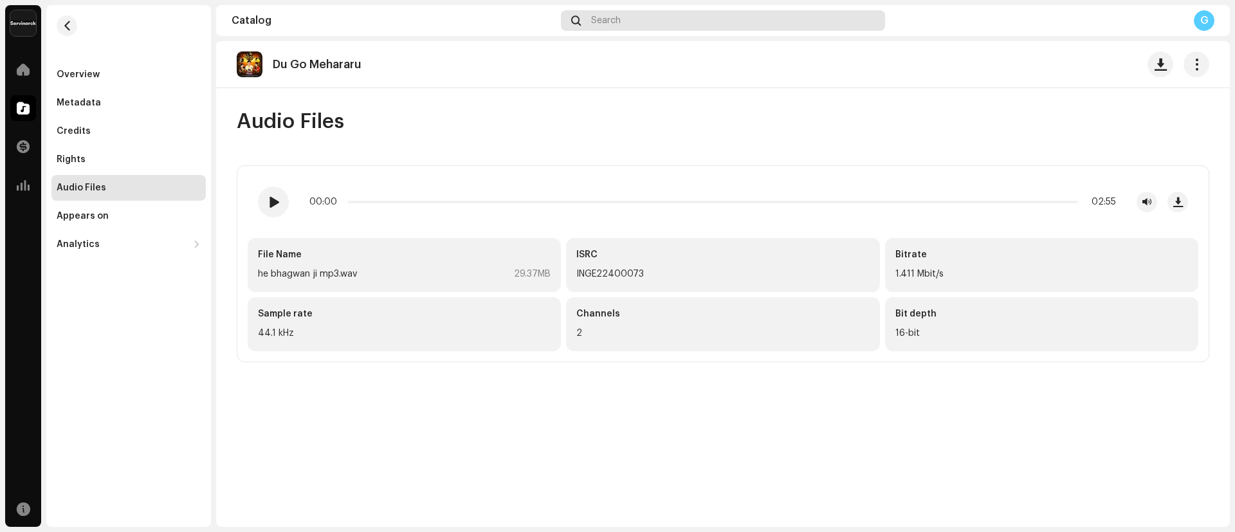
click at [656, 19] on div "Search" at bounding box center [723, 20] width 324 height 21
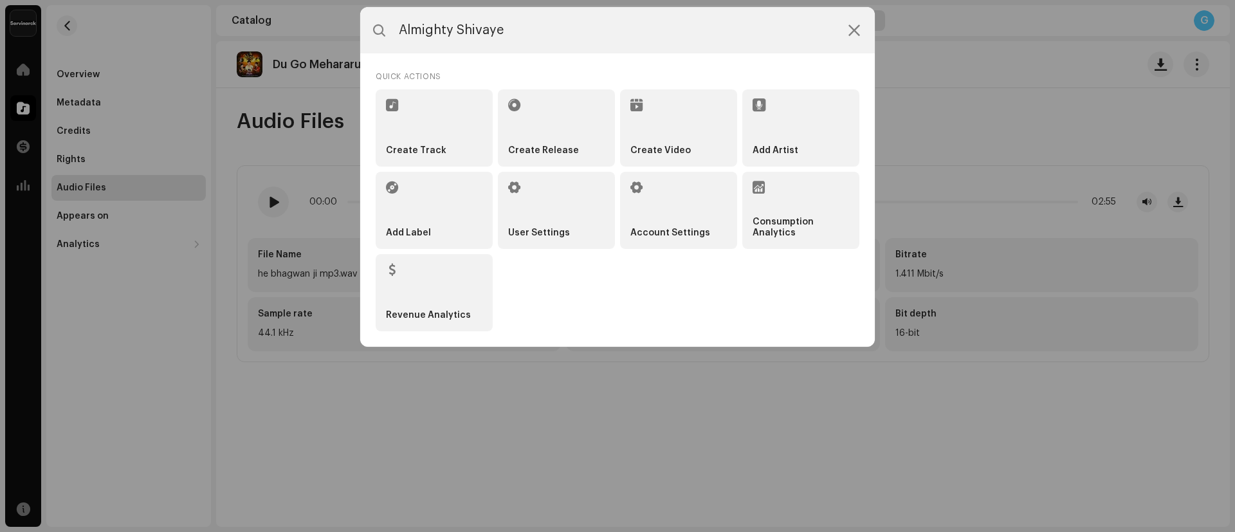
type input "Almighty Shivaye"
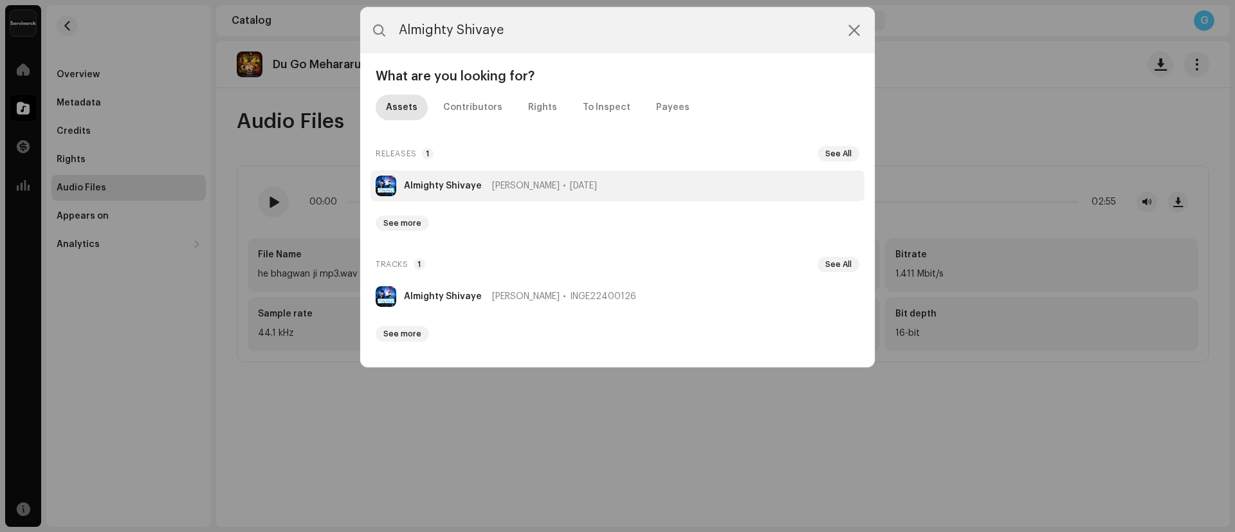
click at [425, 187] on strong "Almighty Shivaye" at bounding box center [443, 186] width 78 height 10
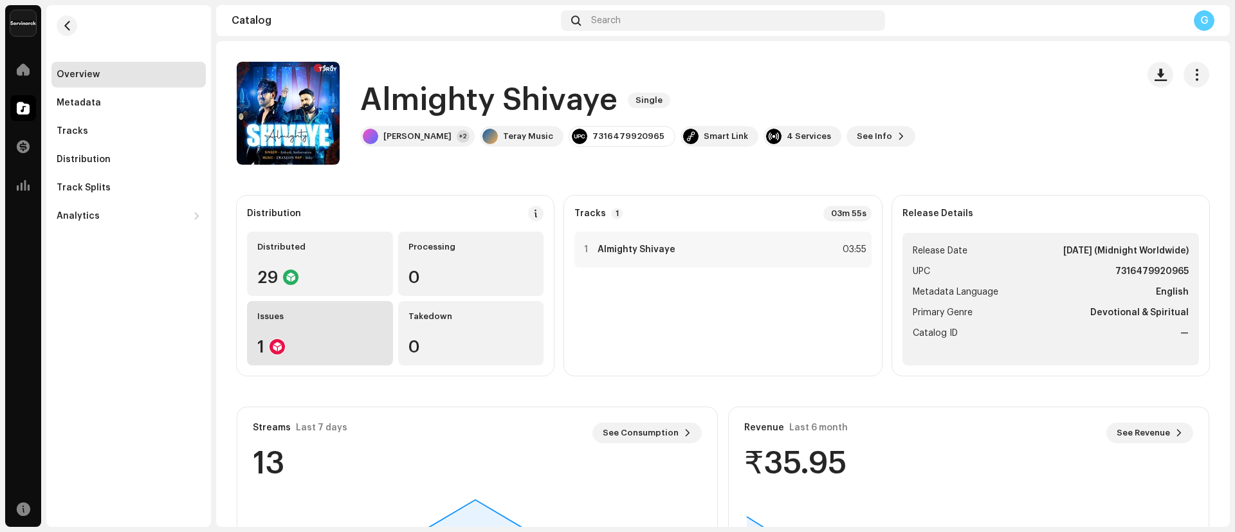
click at [283, 339] on re-a-icon-status-badge at bounding box center [277, 346] width 15 height 15
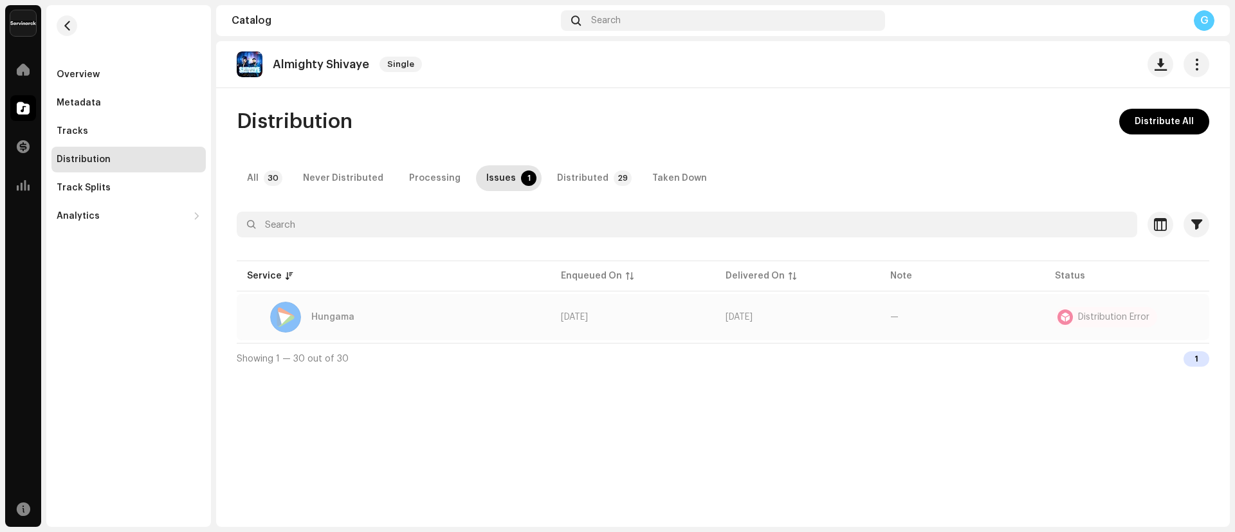
click at [1103, 323] on div "Distribution Error" at bounding box center [1106, 317] width 102 height 21
click at [278, 174] on p-badge "30" at bounding box center [273, 178] width 19 height 15
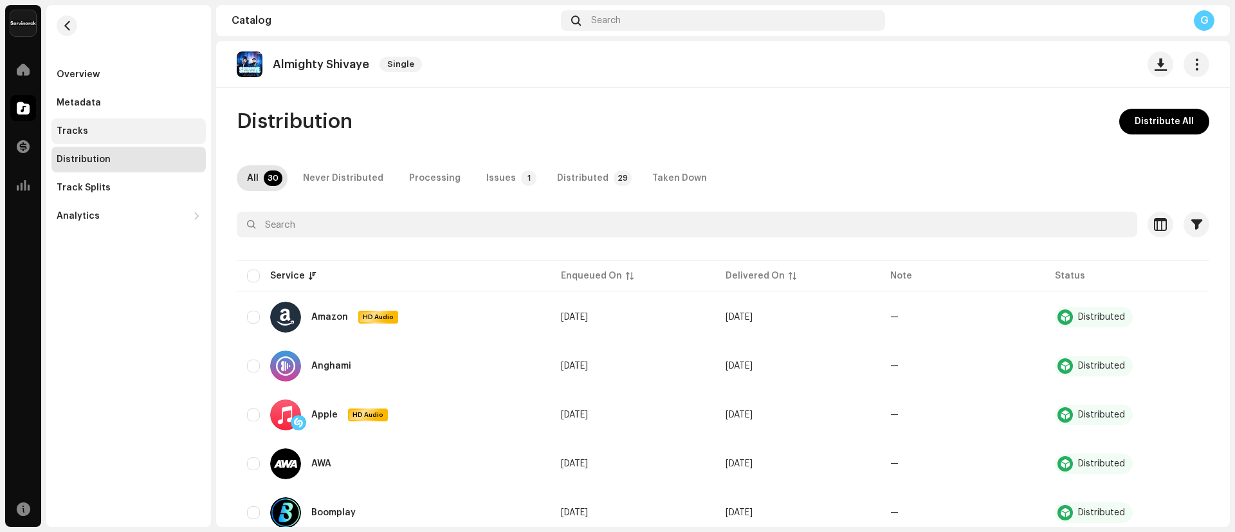
click at [89, 134] on div "Tracks" at bounding box center [129, 131] width 144 height 10
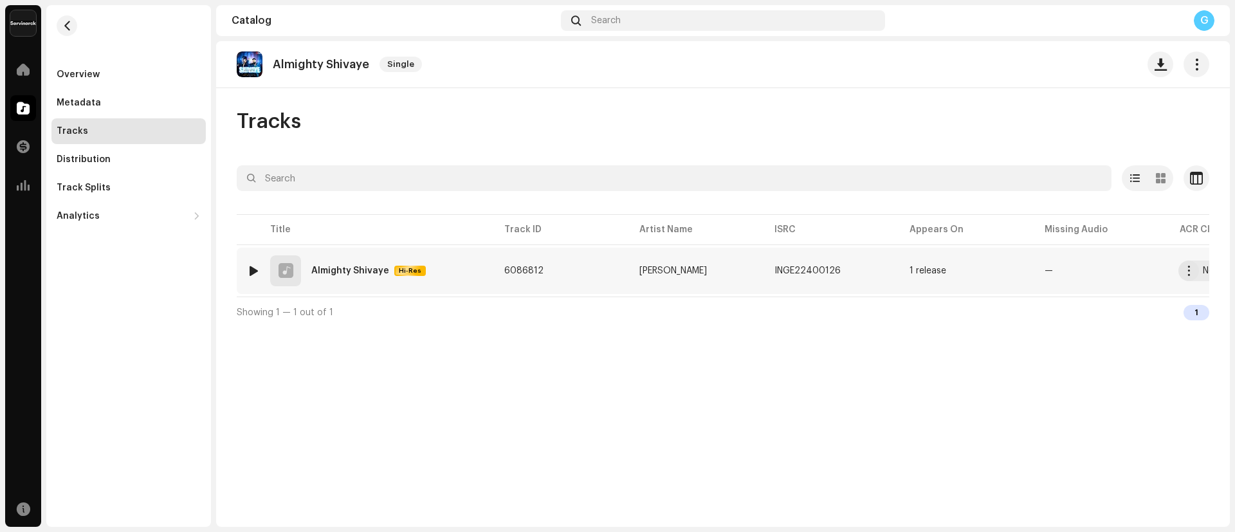
click at [350, 263] on div "1 Almighty Shivaye Hi-Res" at bounding box center [365, 270] width 237 height 31
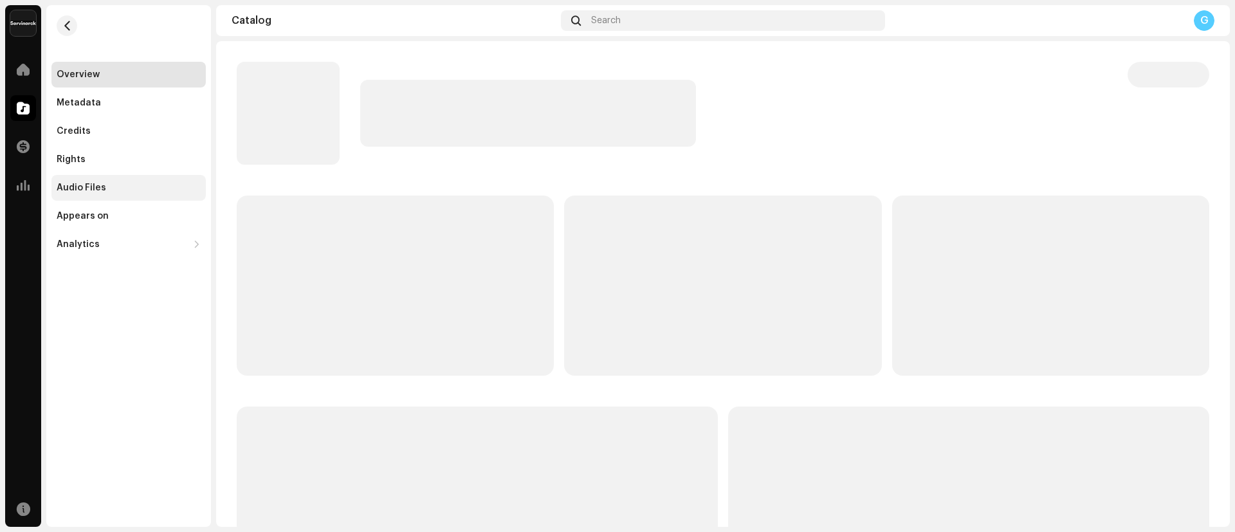
click at [105, 192] on div "Audio Files" at bounding box center [129, 188] width 144 height 10
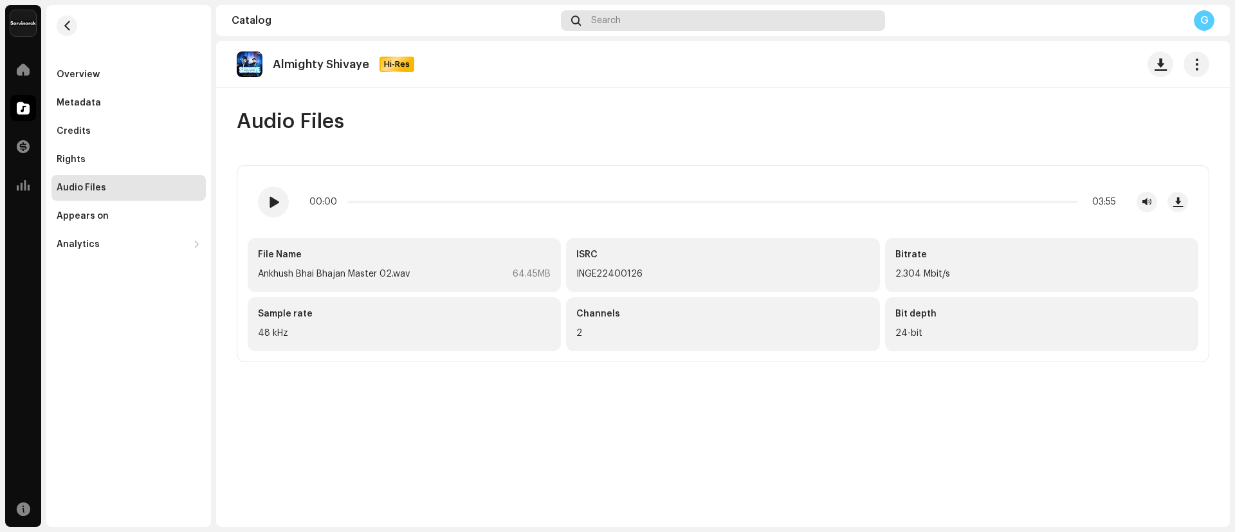
click at [687, 24] on div "Search" at bounding box center [723, 20] width 324 height 21
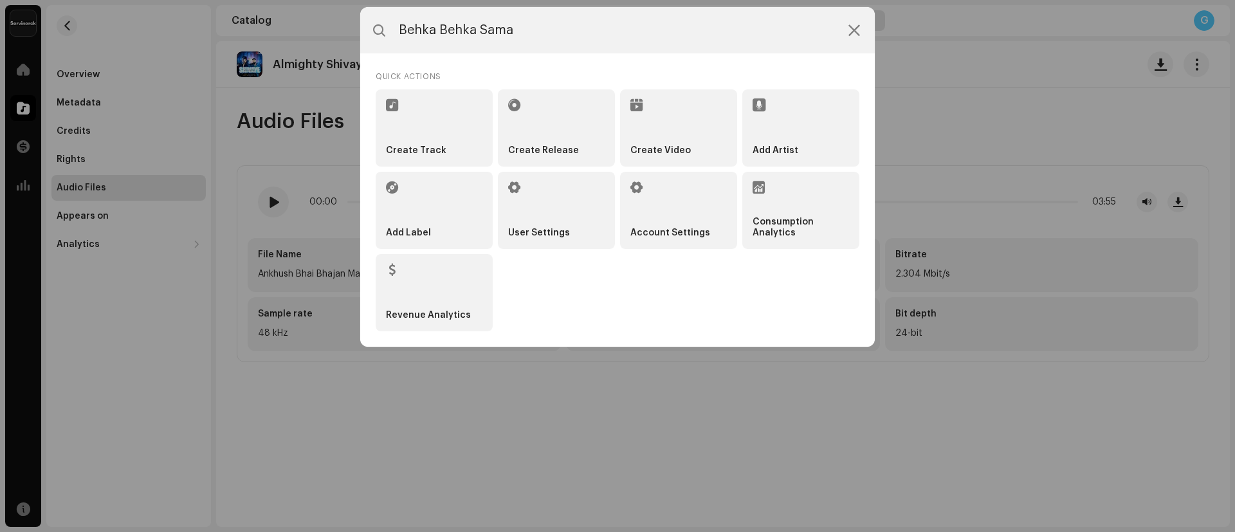
type input "Behka Behka Sama"
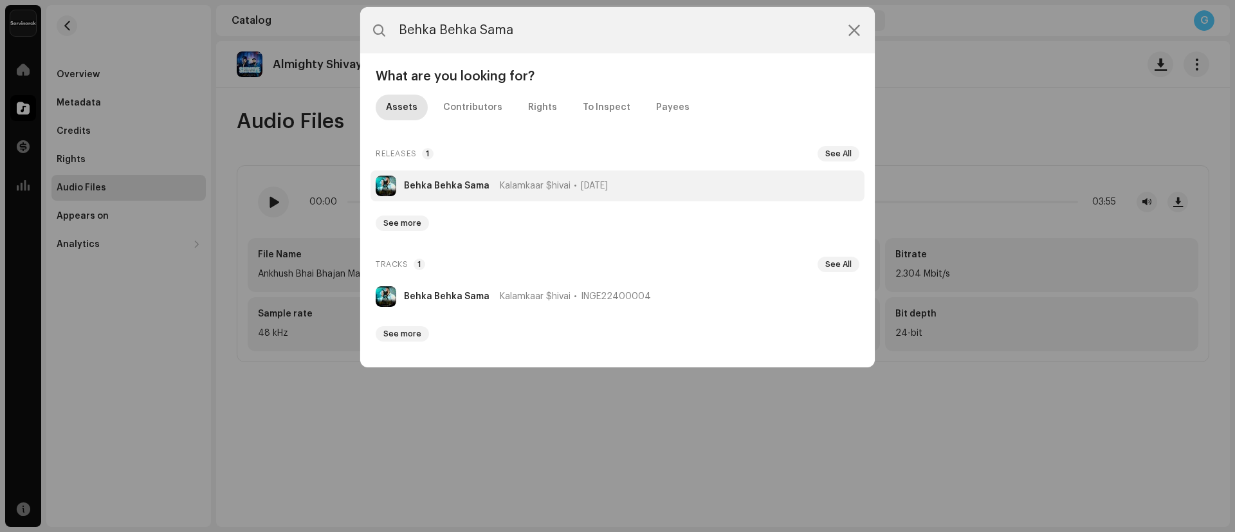
click at [439, 187] on strong "Behka Behka Sama" at bounding box center [447, 186] width 86 height 10
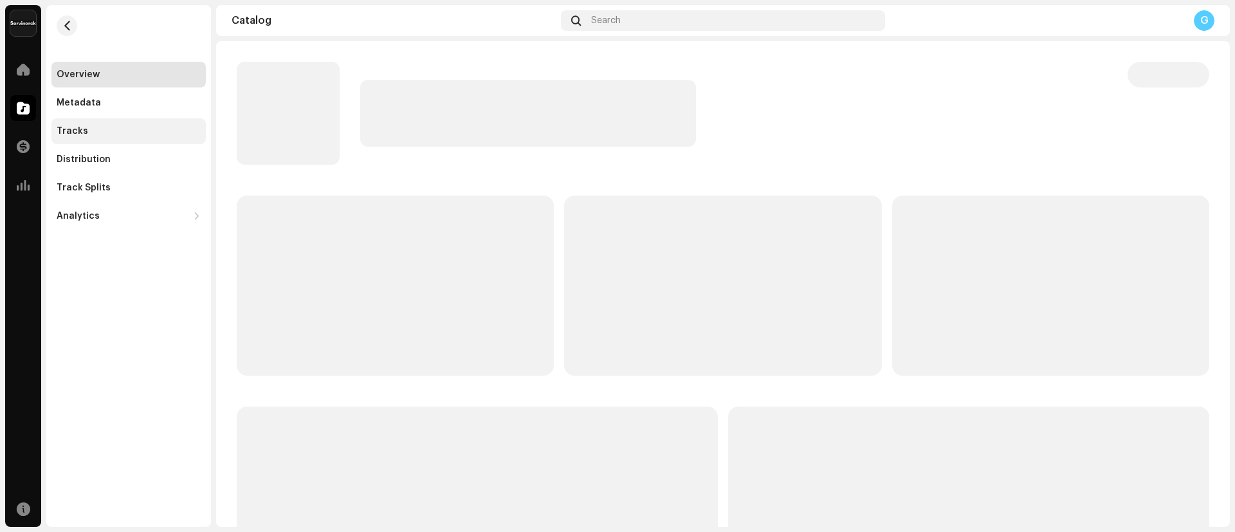
click at [121, 134] on div "Tracks" at bounding box center [129, 131] width 144 height 10
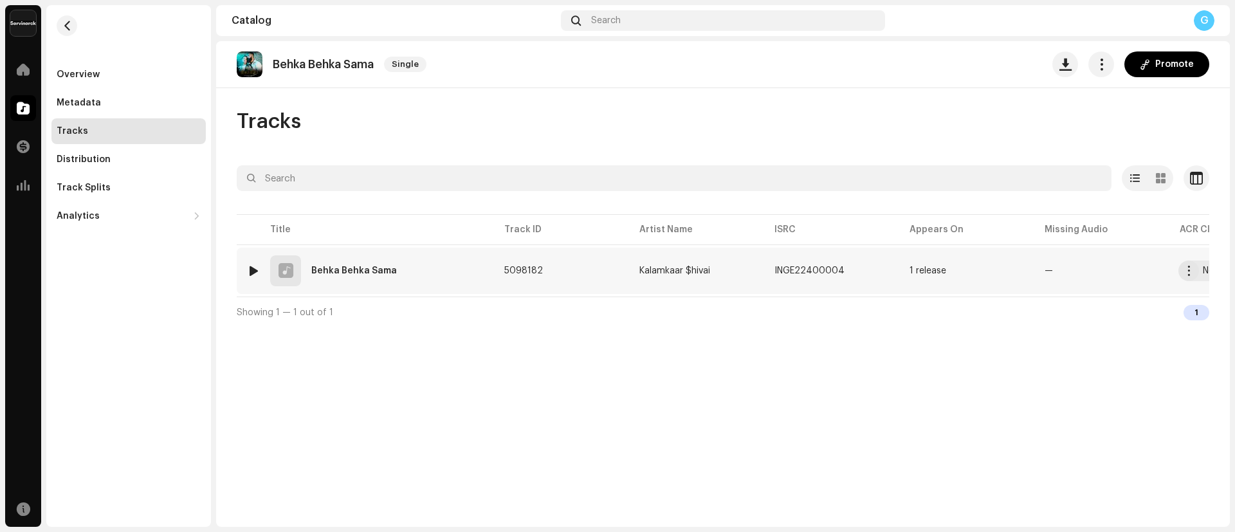
click at [342, 277] on div "1 Behka Behka Sama" at bounding box center [365, 270] width 237 height 31
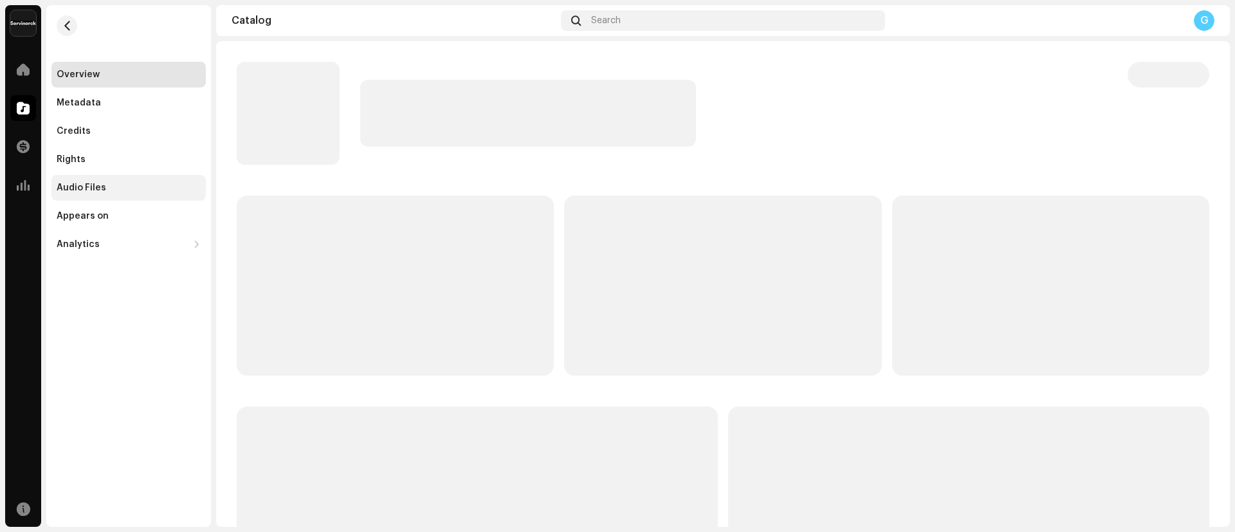
click at [106, 189] on div "Audio Files" at bounding box center [129, 188] width 144 height 10
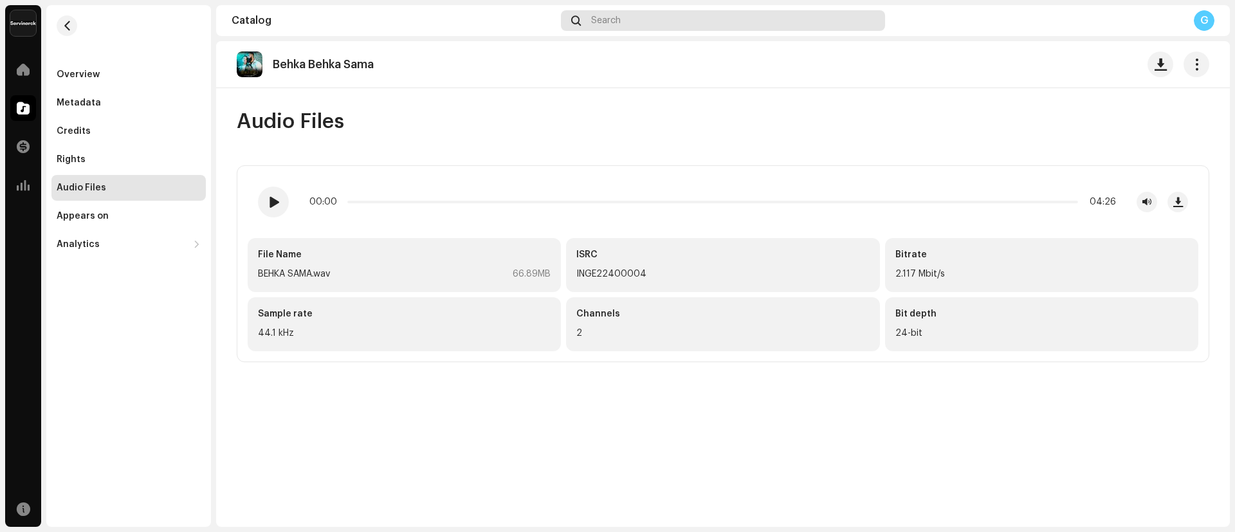
click at [632, 19] on div "Search" at bounding box center [723, 20] width 324 height 21
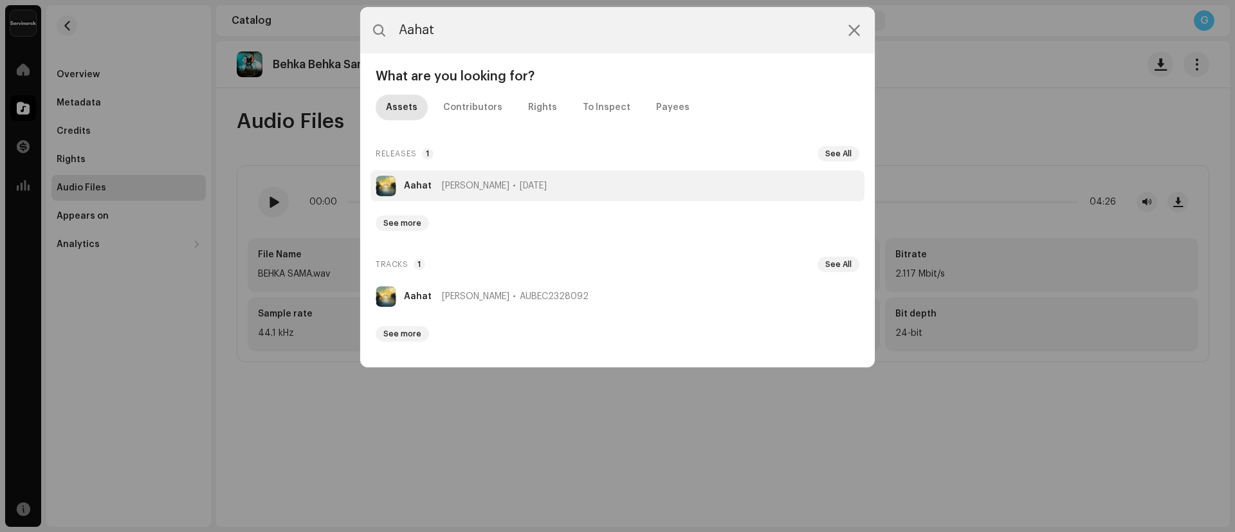
type input "Aahat"
click at [409, 190] on strong "Aahat" at bounding box center [418, 186] width 28 height 10
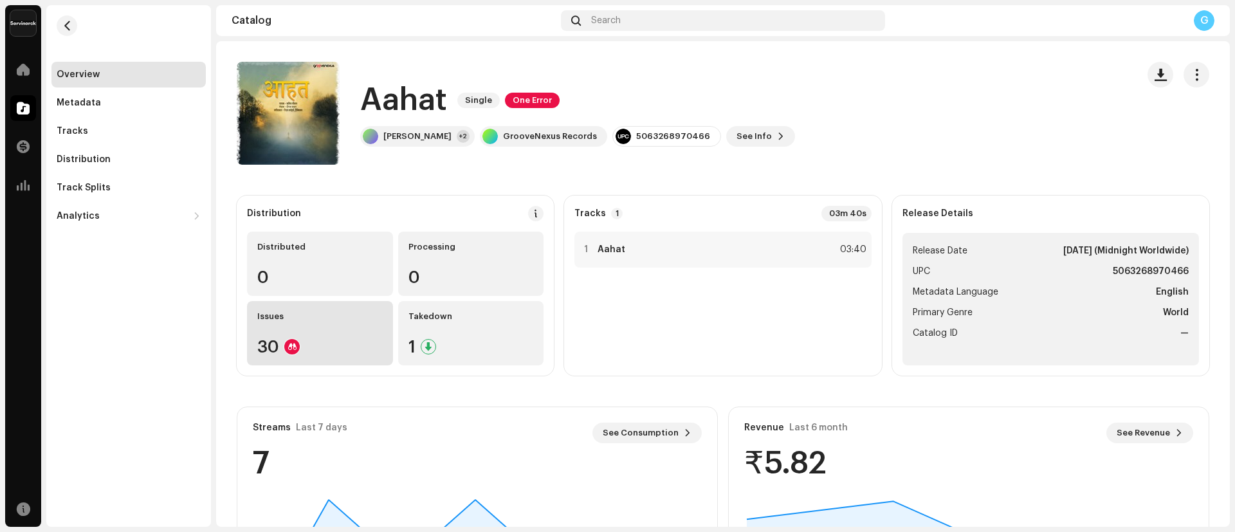
click at [291, 327] on div "Issues 30" at bounding box center [320, 333] width 146 height 64
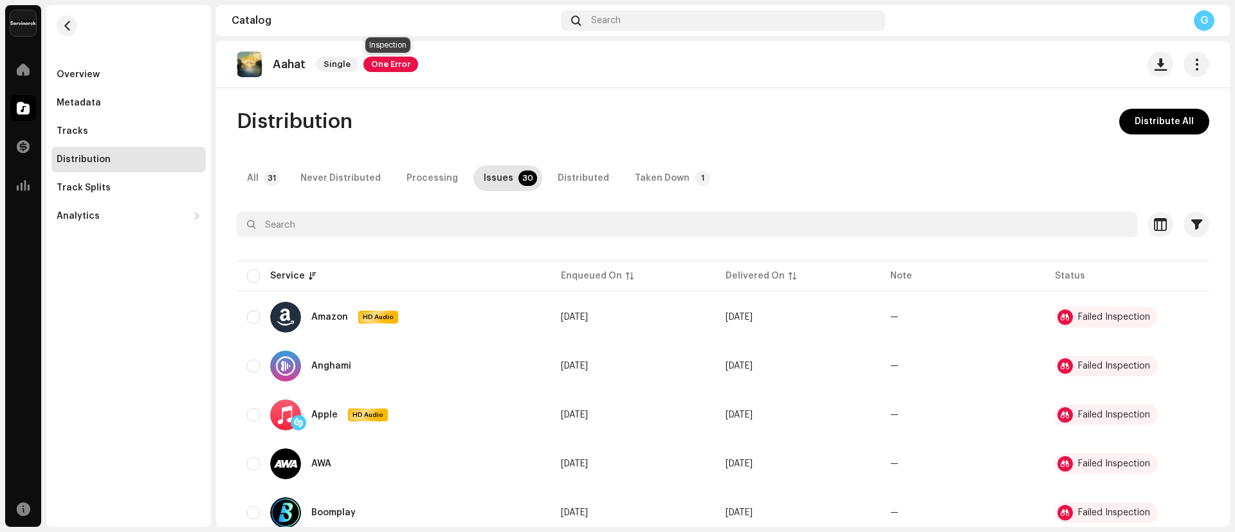
click at [385, 62] on span "One Error" at bounding box center [391, 64] width 55 height 15
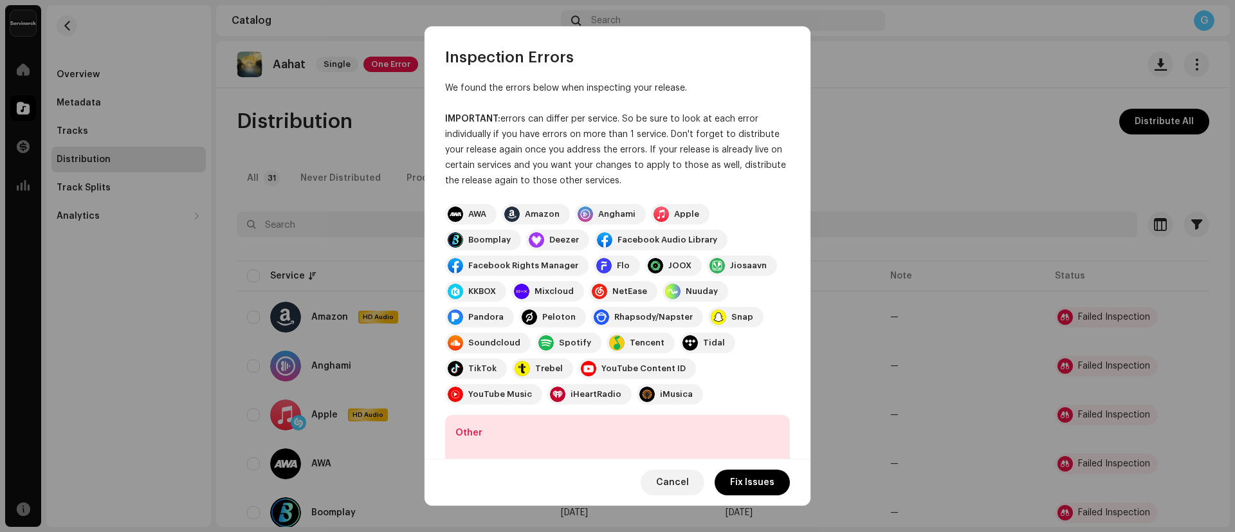
scroll to position [67, 0]
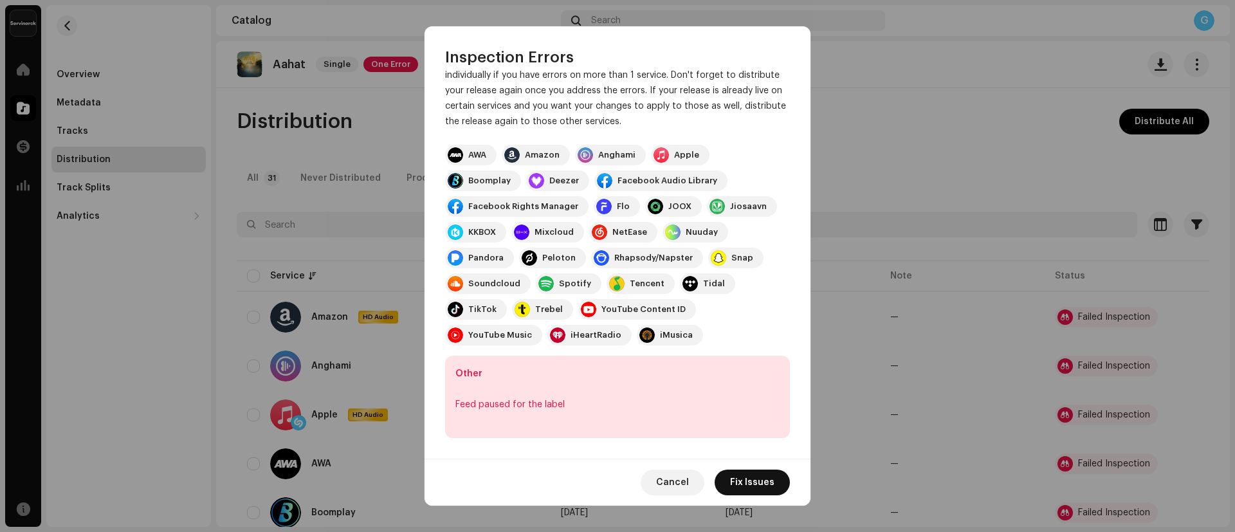
click at [756, 481] on span "Fix Issues" at bounding box center [752, 483] width 44 height 26
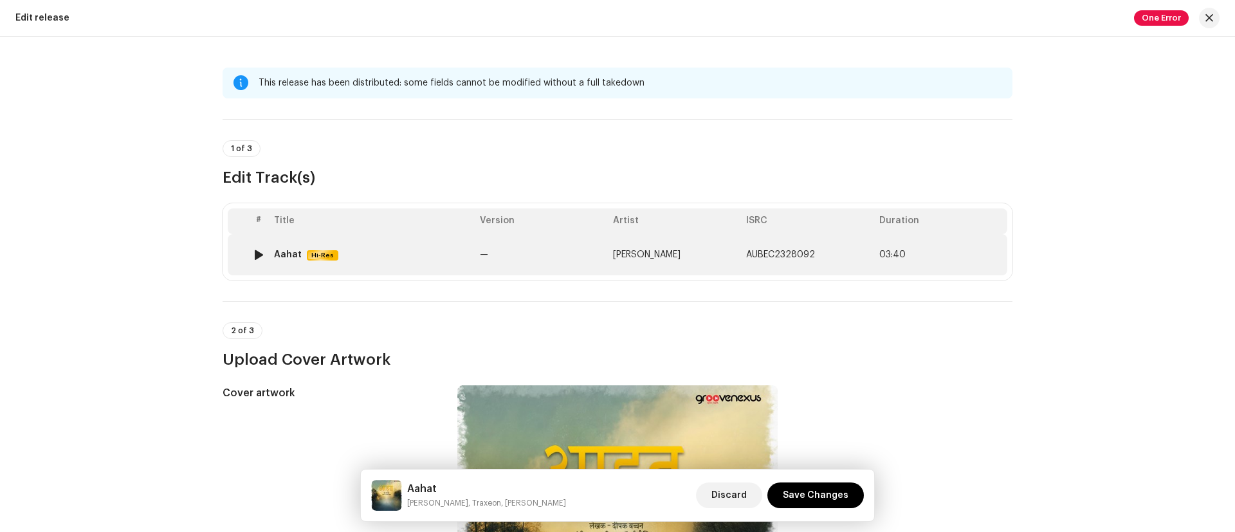
click at [279, 246] on td "Aahat Hi-Res" at bounding box center [372, 254] width 206 height 41
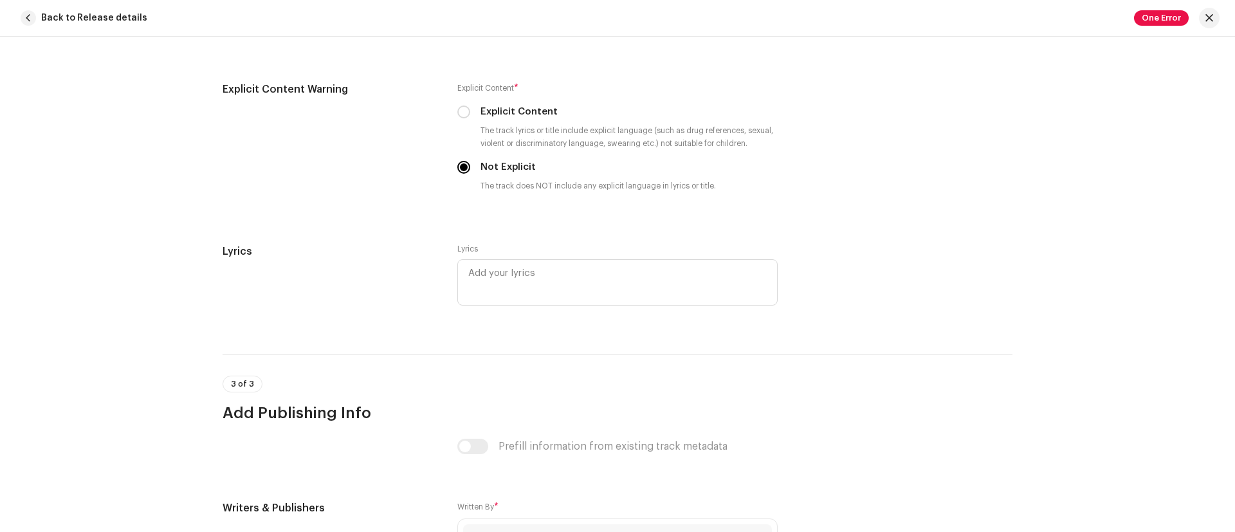
scroll to position [2773, 0]
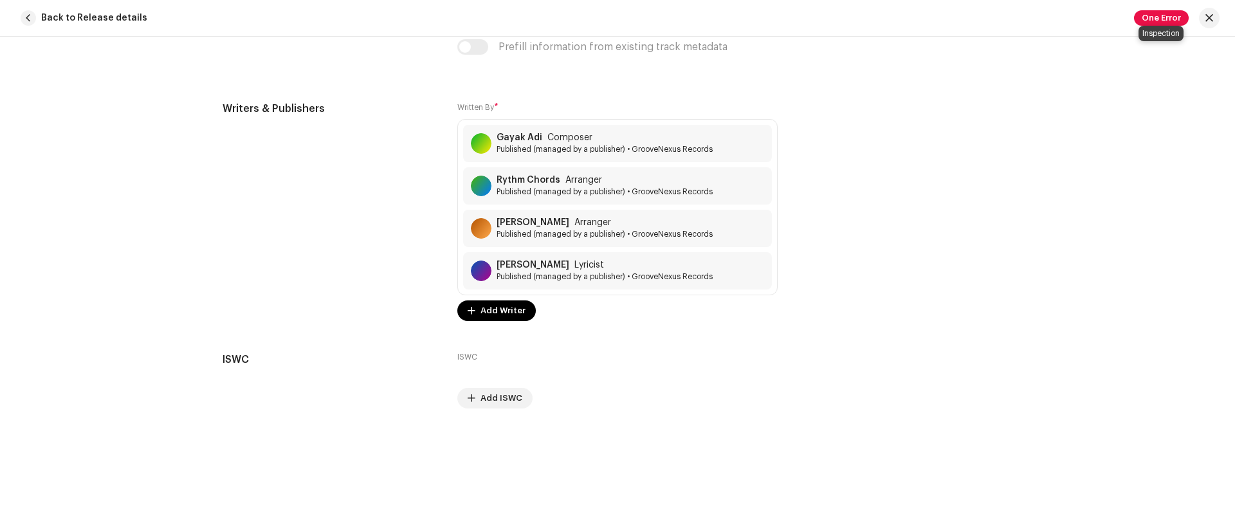
click at [1159, 21] on span "One Error" at bounding box center [1161, 17] width 55 height 15
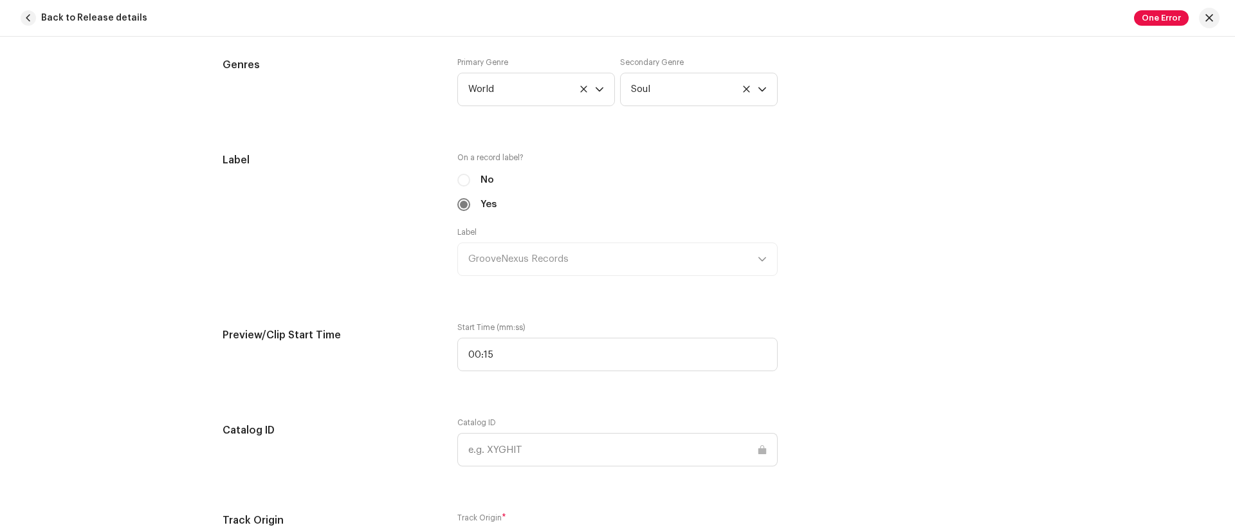
scroll to position [1275, 0]
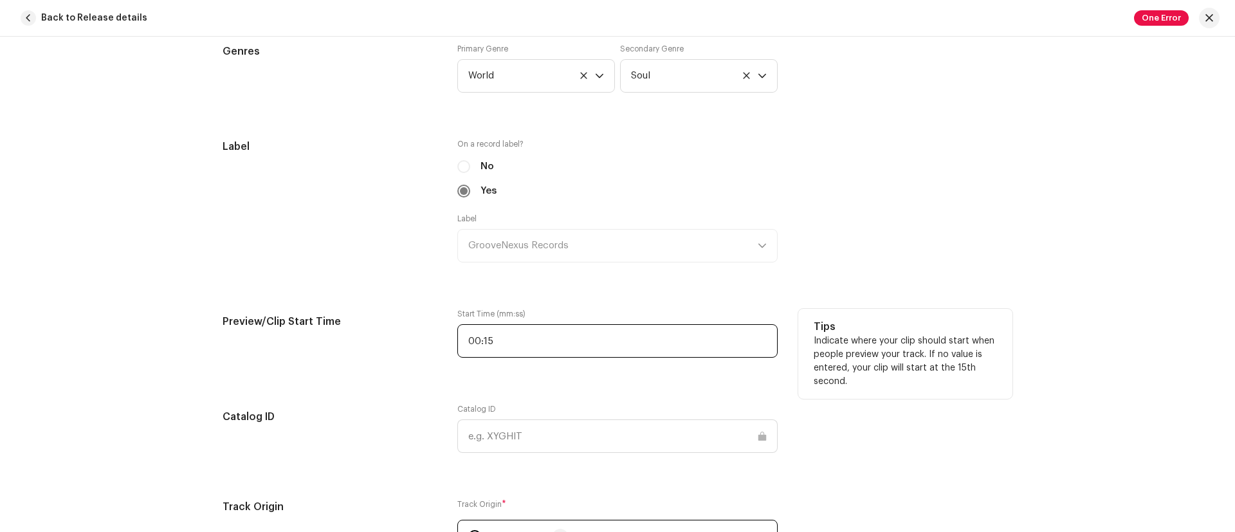
click at [578, 344] on input "00:15" at bounding box center [617, 340] width 320 height 33
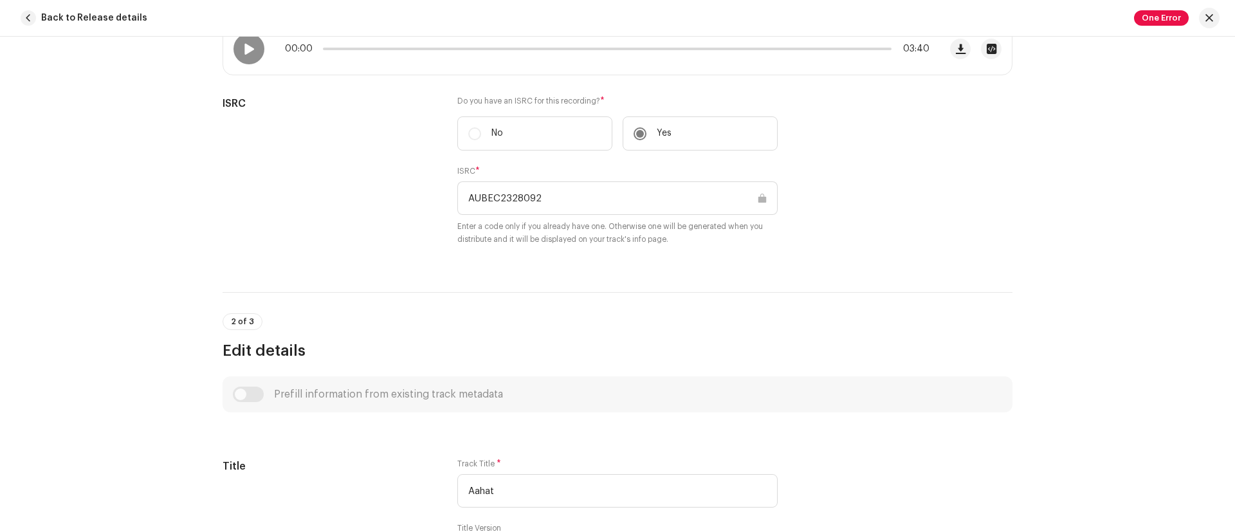
scroll to position [0, 0]
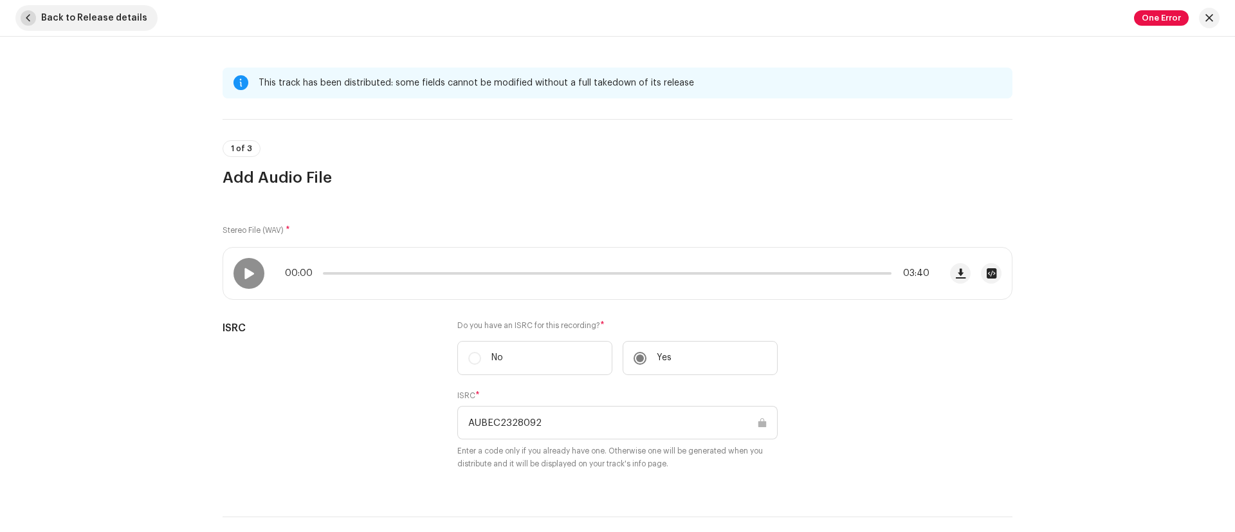
click at [35, 16] on span "button" at bounding box center [28, 17] width 15 height 15
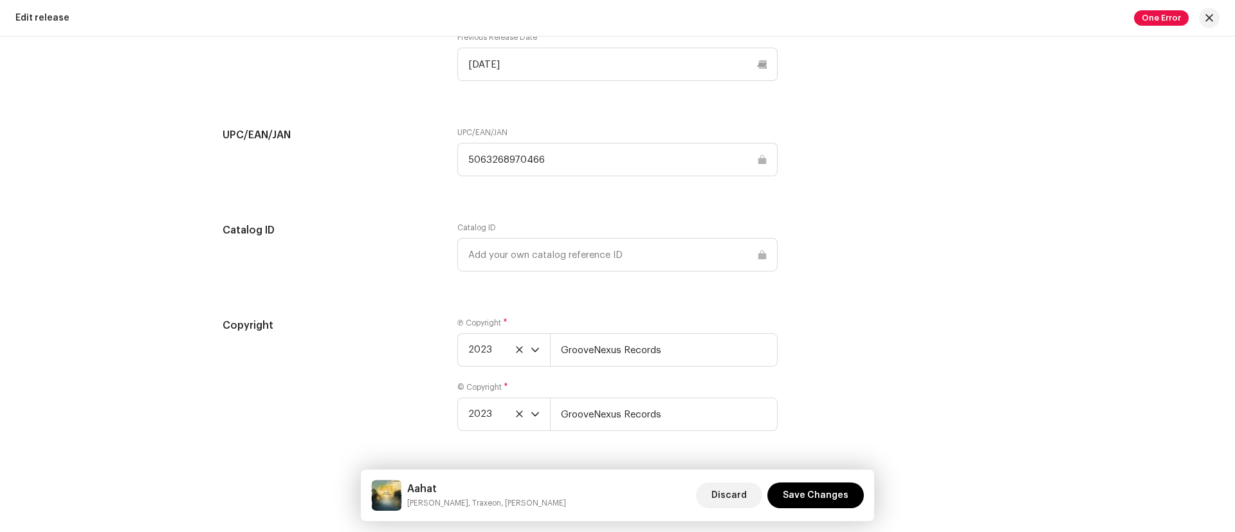
scroll to position [2011, 0]
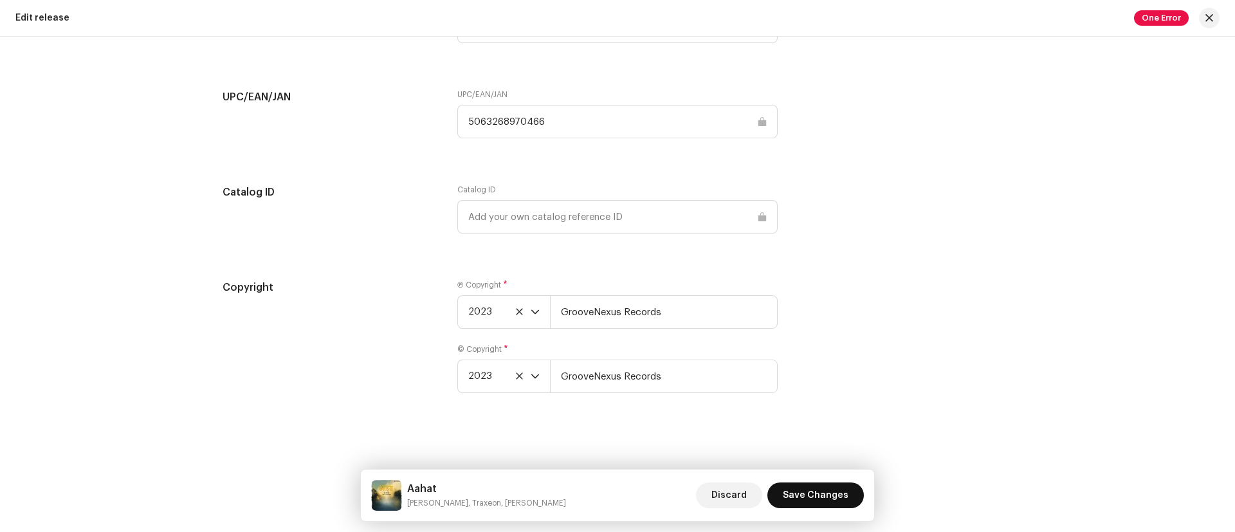
click at [809, 489] on span "Save Changes" at bounding box center [816, 496] width 66 height 26
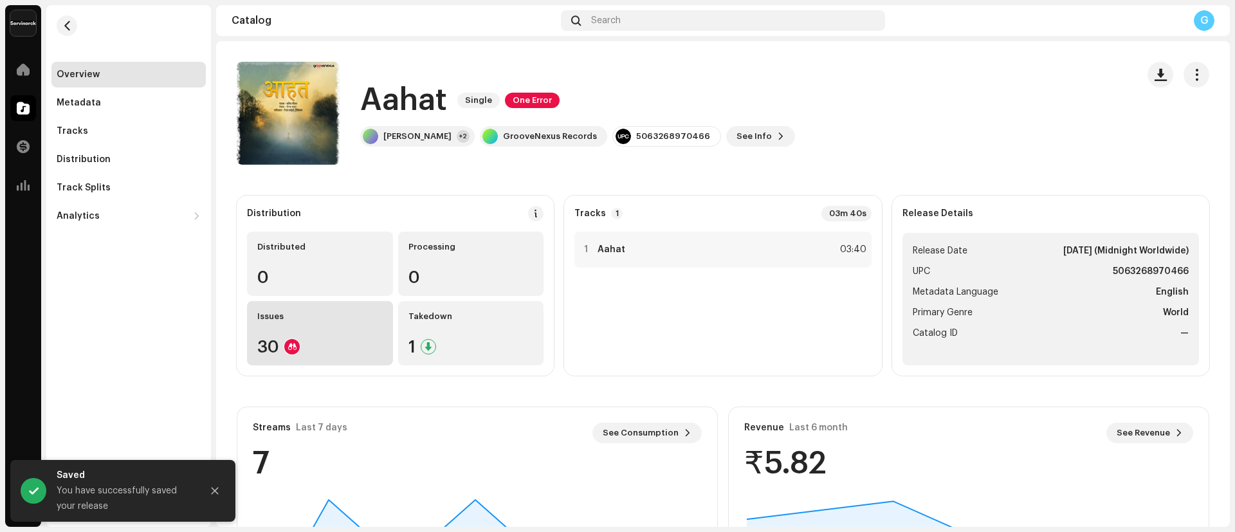
click at [309, 324] on div "Issues 30" at bounding box center [320, 333] width 146 height 64
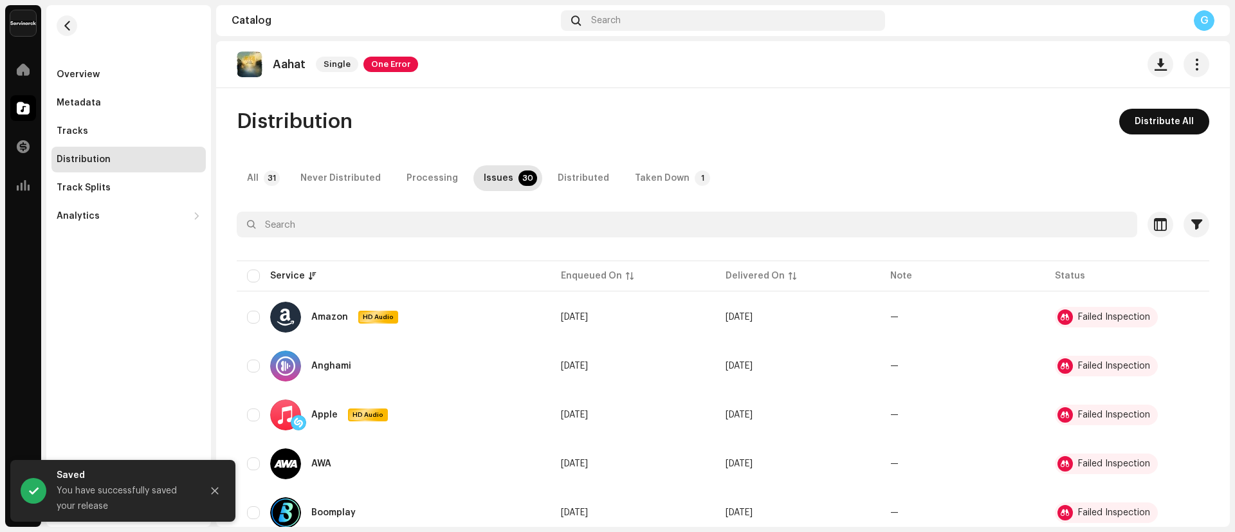
click at [1148, 118] on span "Distribute All" at bounding box center [1164, 122] width 59 height 26
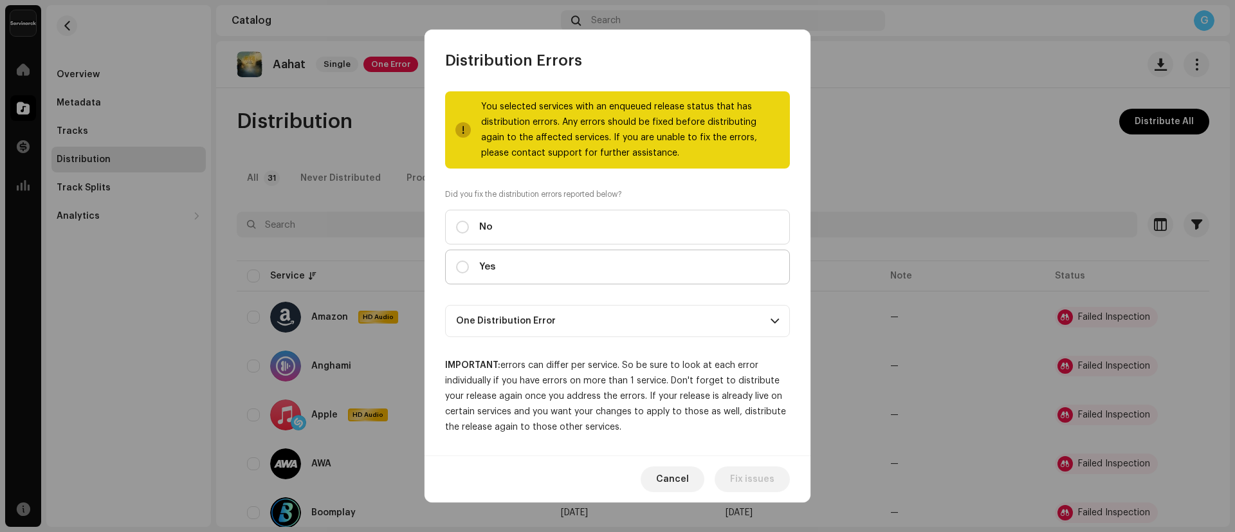
click at [556, 269] on label "Yes" at bounding box center [617, 267] width 345 height 35
click at [469, 269] on input "Yes" at bounding box center [462, 267] width 13 height 13
radio input "true"
click at [746, 472] on span "Distribute" at bounding box center [752, 479] width 46 height 26
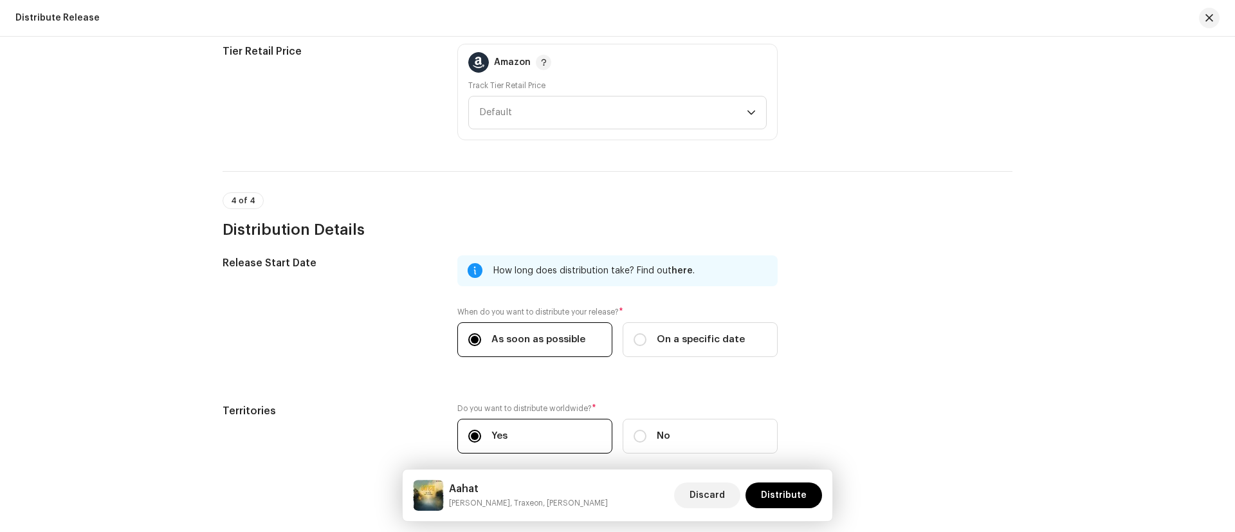
scroll to position [1952, 0]
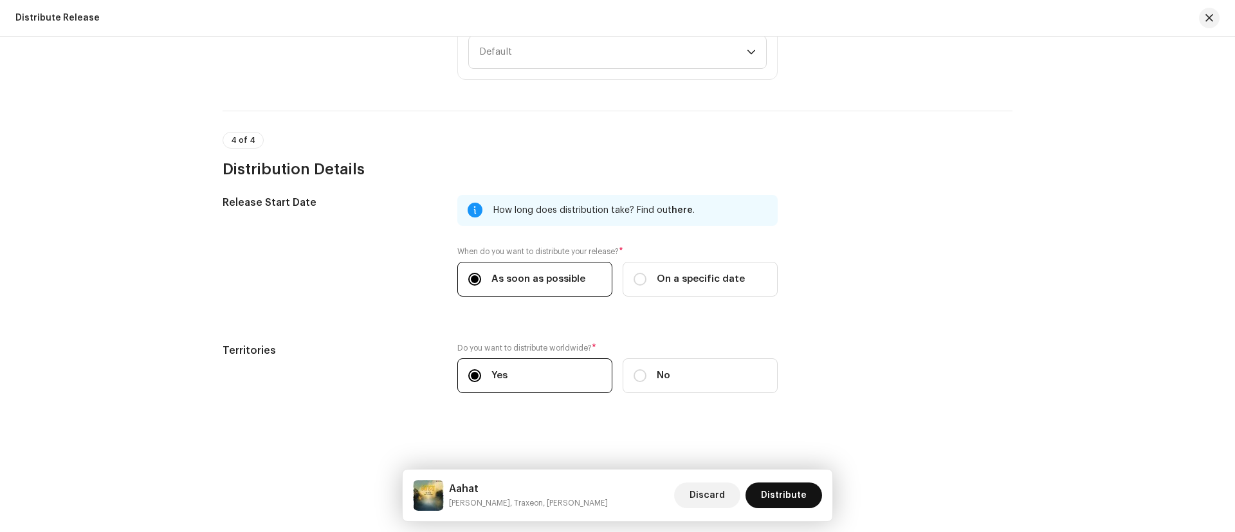
click at [765, 491] on span "Distribute" at bounding box center [784, 496] width 46 height 26
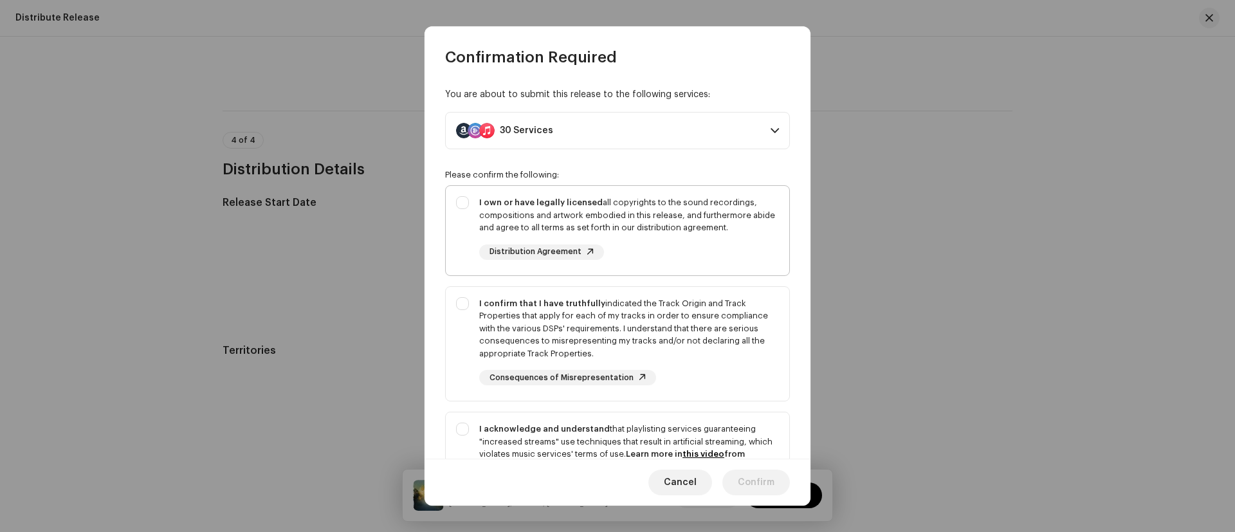
click at [496, 196] on div "I own or have legally licensed all copyrights to the sound recordings, composit…" at bounding box center [629, 215] width 300 height 38
checkbox input "true"
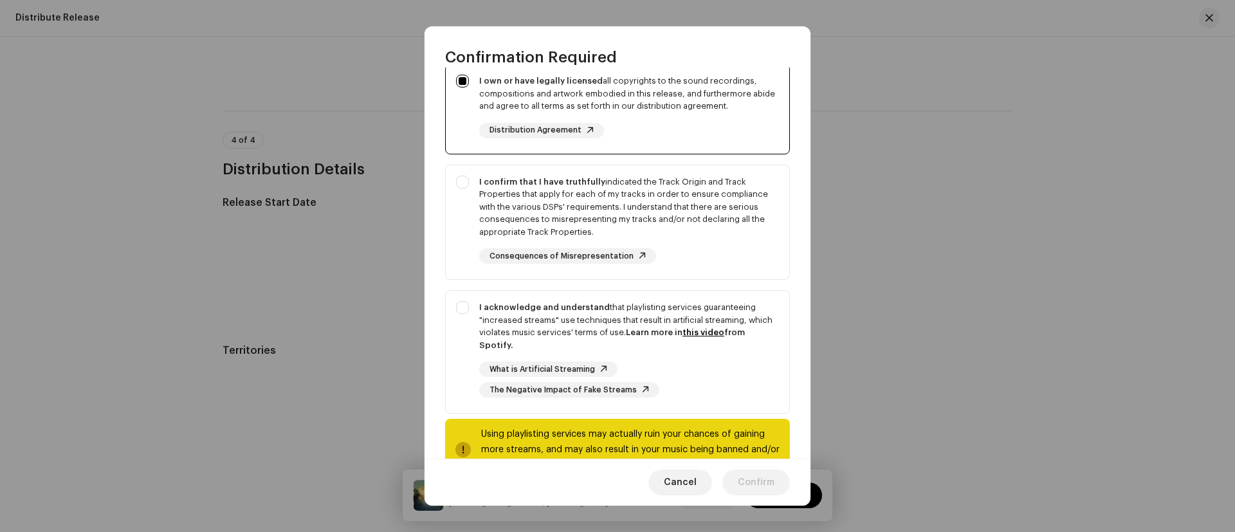
click at [496, 196] on div "I confirm that I have truthfully indicated the Track Origin and Track Propertie…" at bounding box center [629, 207] width 300 height 63
checkbox input "true"
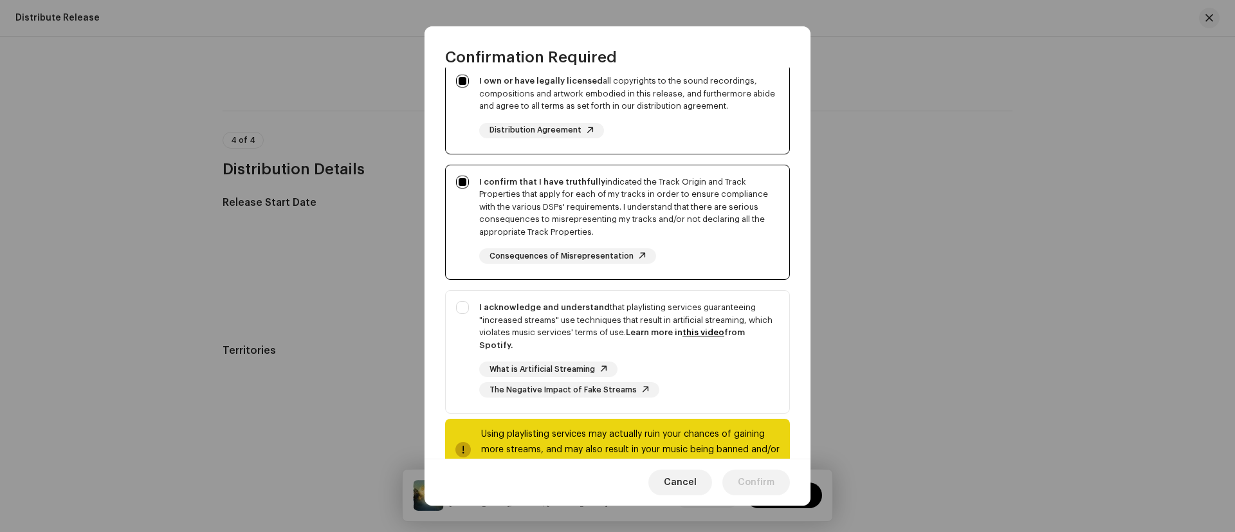
scroll to position [164, 0]
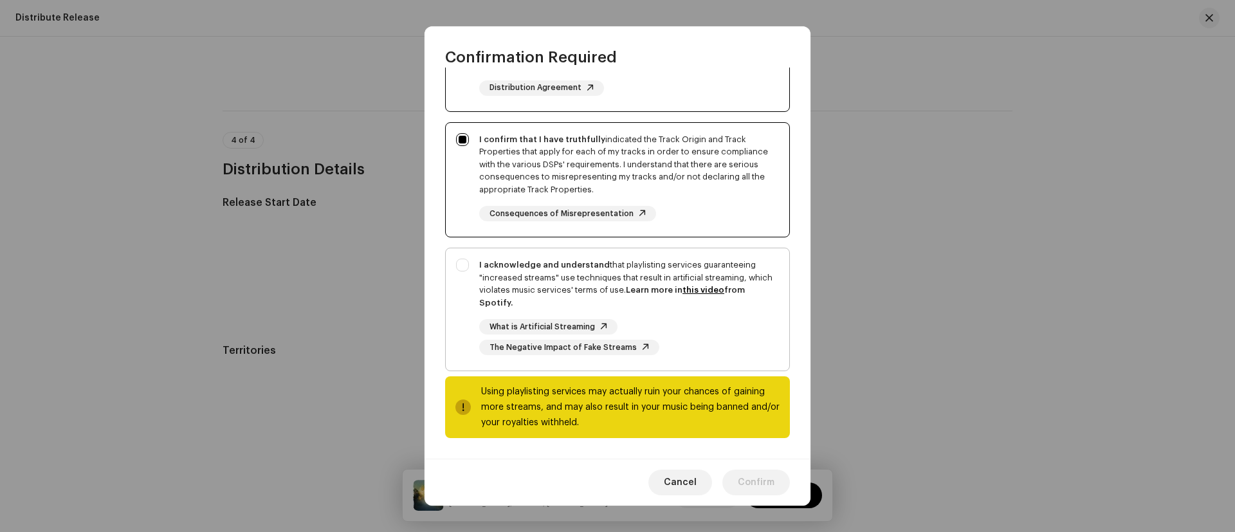
click at [512, 273] on div "I acknowledge and understand that playlisting services guaranteeing "increased …" at bounding box center [629, 284] width 300 height 50
checkbox input "true"
click at [759, 481] on span "Confirm" at bounding box center [756, 483] width 37 height 26
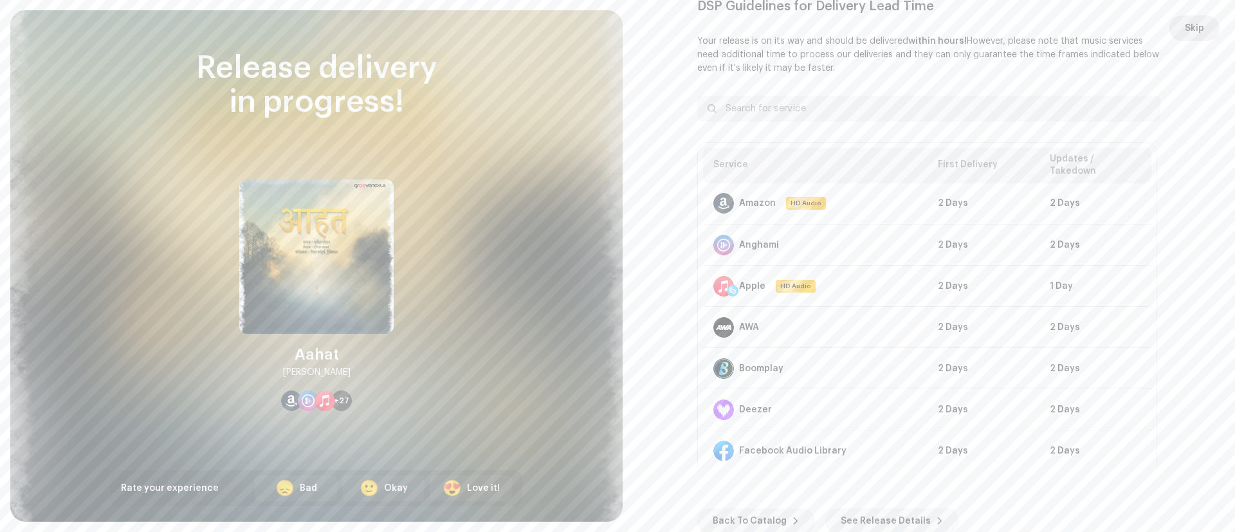
click at [1189, 28] on span "Skip" at bounding box center [1194, 28] width 19 height 26
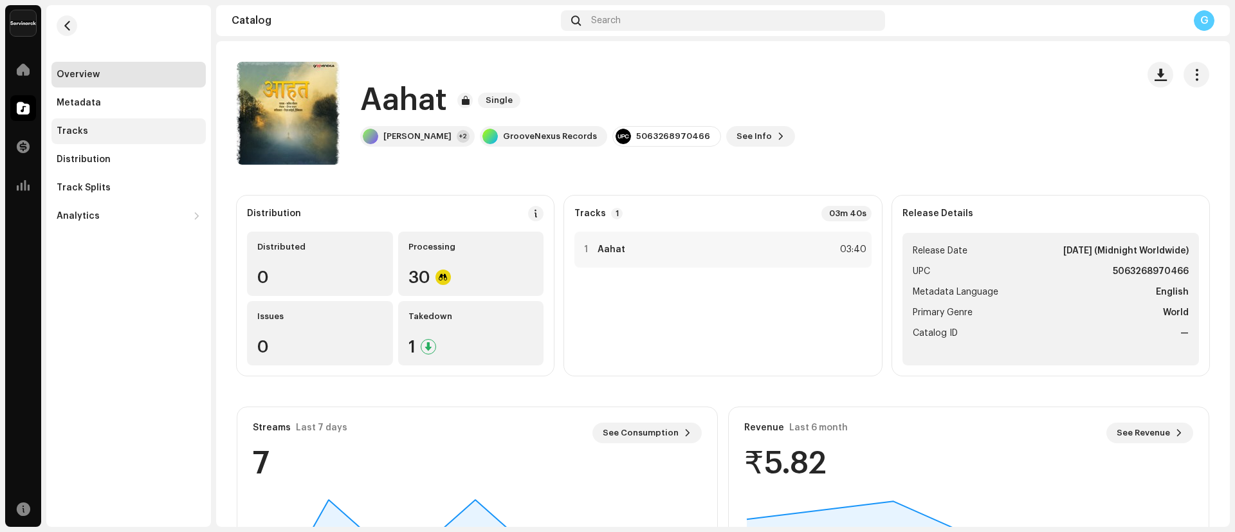
click at [88, 132] on div "Tracks" at bounding box center [129, 131] width 144 height 10
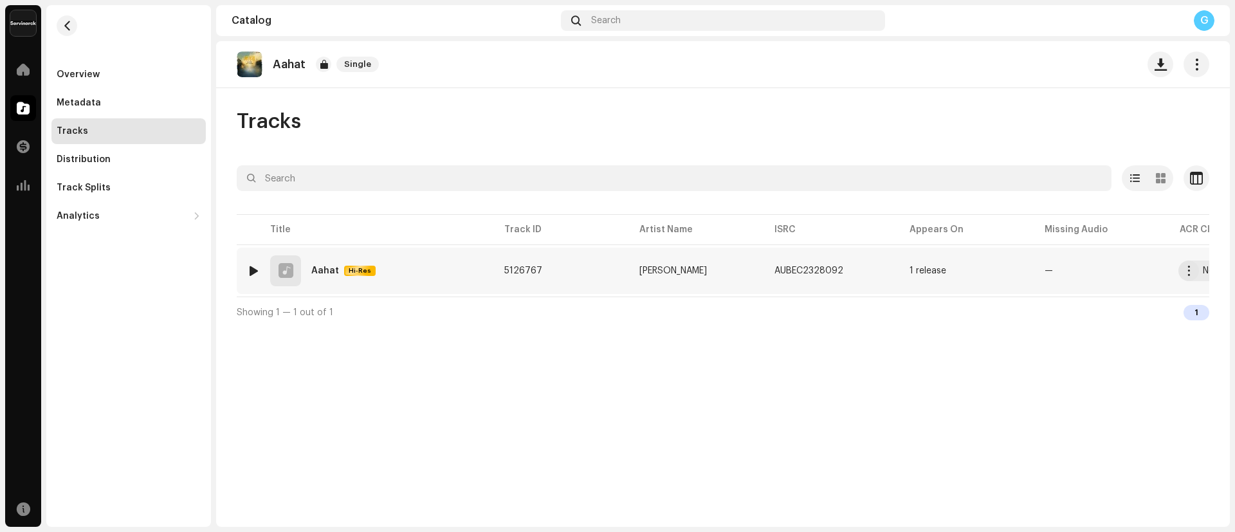
click at [334, 271] on div "Aahat" at bounding box center [325, 270] width 28 height 9
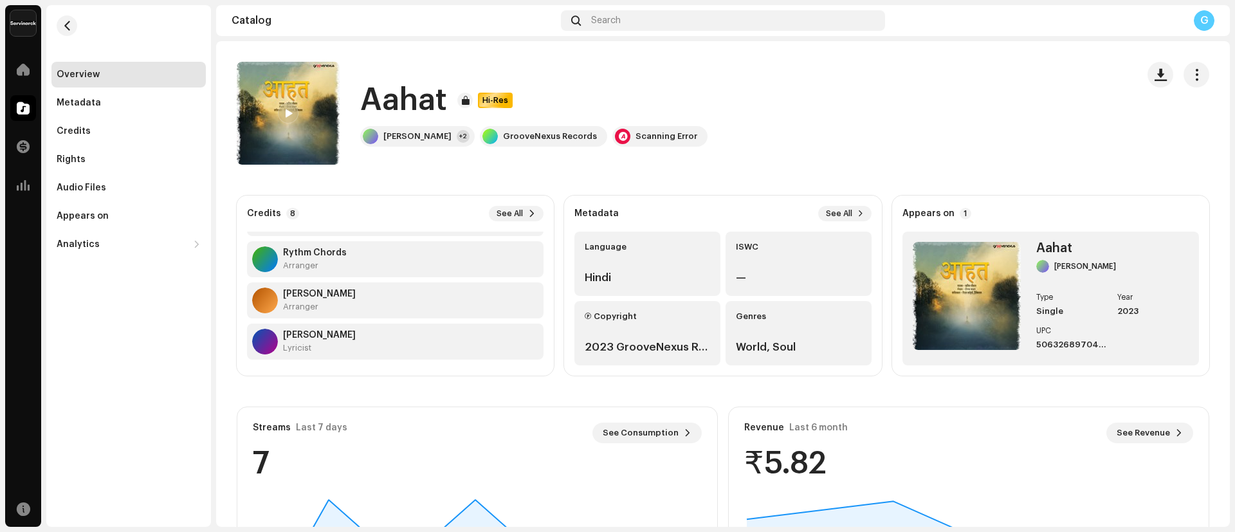
scroll to position [198, 0]
click at [88, 180] on div "Audio Files" at bounding box center [128, 188] width 154 height 26
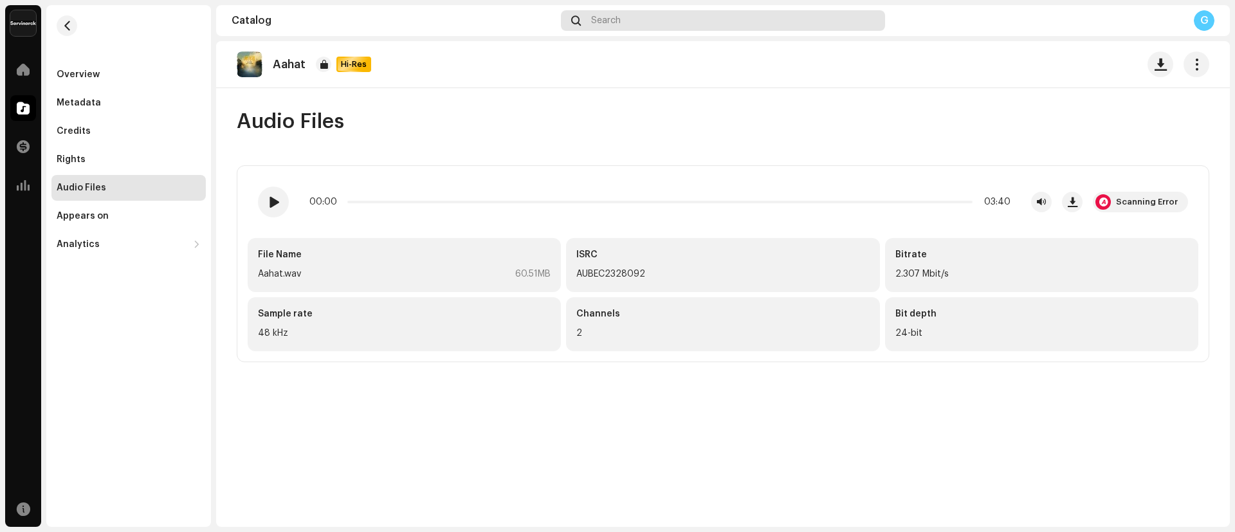
click at [625, 21] on div "Search" at bounding box center [723, 20] width 324 height 21
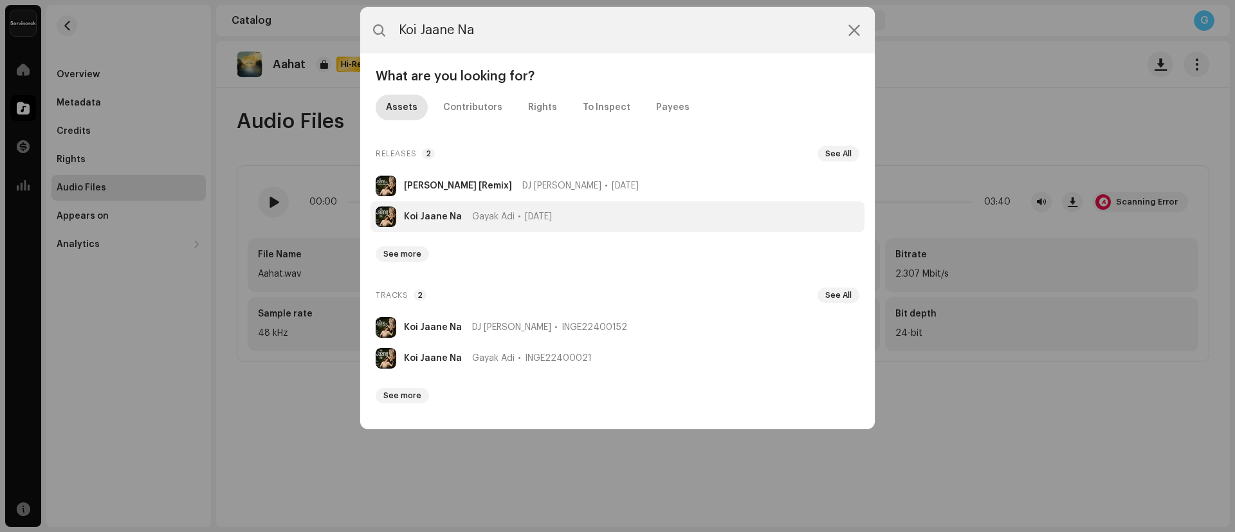
type input "Koi Jaane Na"
click at [423, 214] on strong "Koi Jaane Na" at bounding box center [433, 217] width 58 height 10
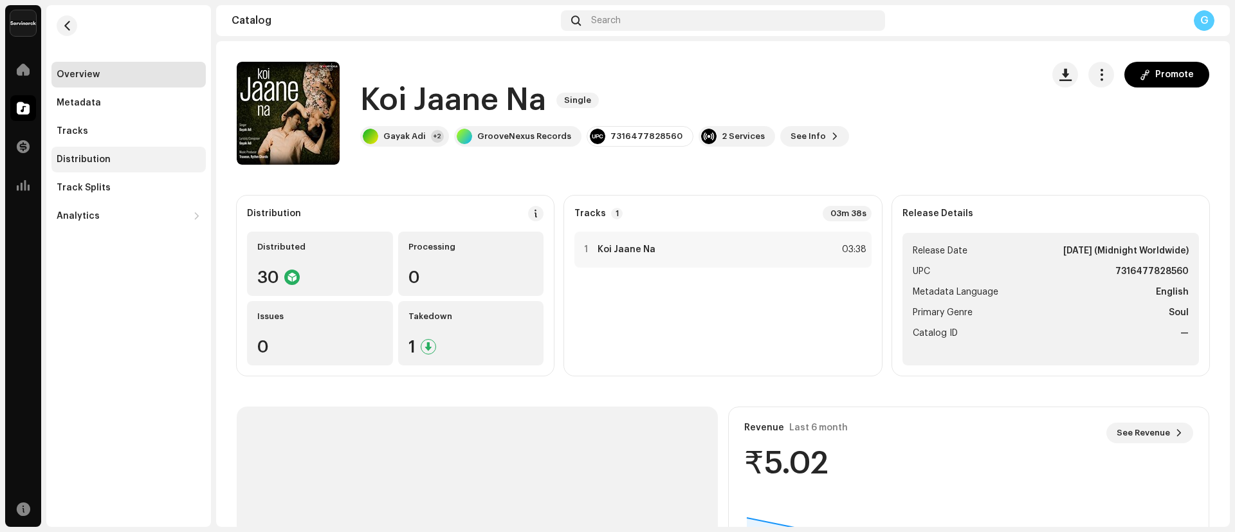
click at [127, 165] on div "Distribution" at bounding box center [128, 160] width 154 height 26
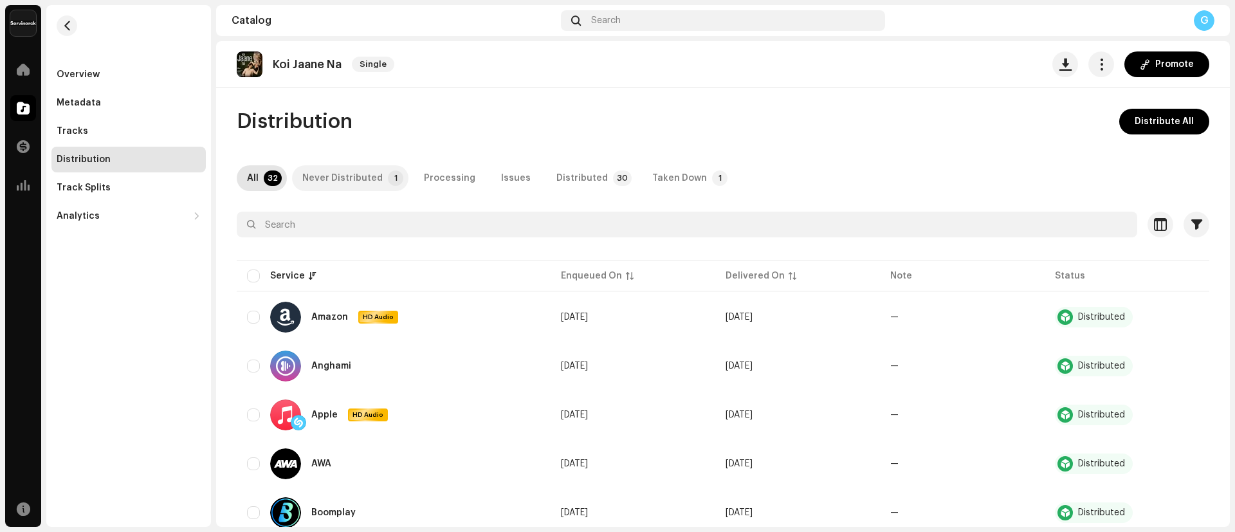
click at [379, 180] on p-tab "Never Distributed 1" at bounding box center [350, 178] width 116 height 26
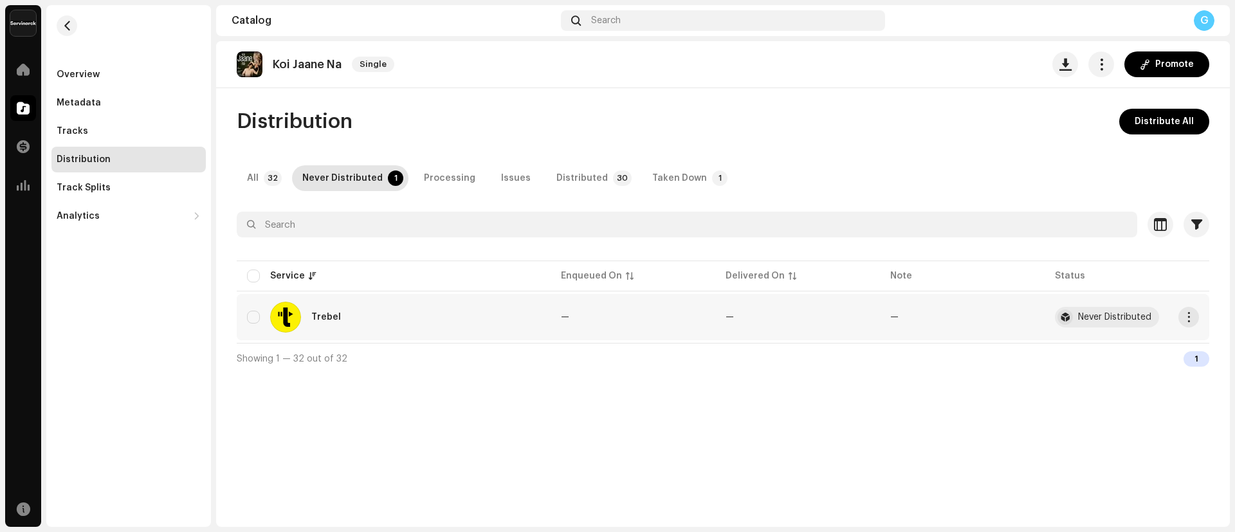
click at [246, 309] on td "Trebel" at bounding box center [394, 317] width 314 height 46
click at [259, 317] on input "checkbox" at bounding box center [253, 317] width 13 height 13
checkbox input "true"
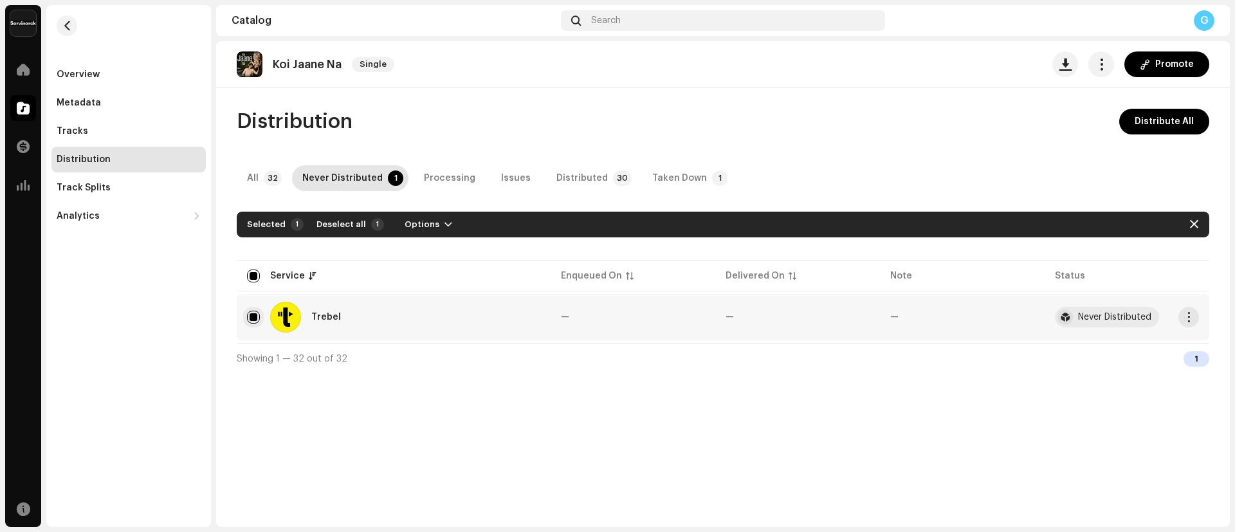
checkbox input "true"
click at [423, 231] on span "Options" at bounding box center [422, 225] width 35 height 26
click at [429, 256] on span "Distribute" at bounding box center [421, 253] width 46 height 10
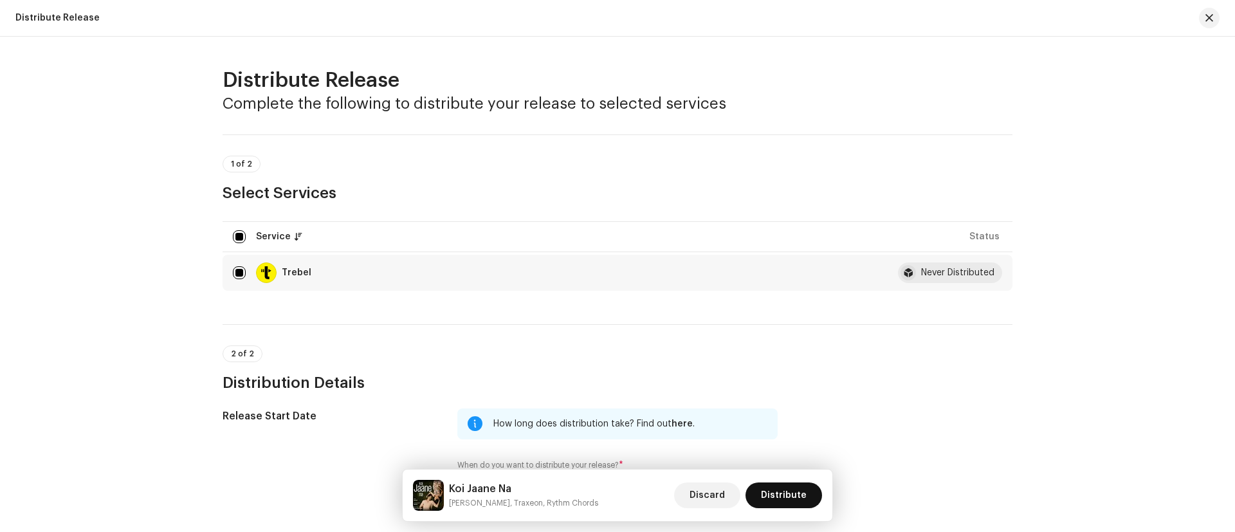
click at [768, 484] on span "Distribute" at bounding box center [784, 496] width 46 height 26
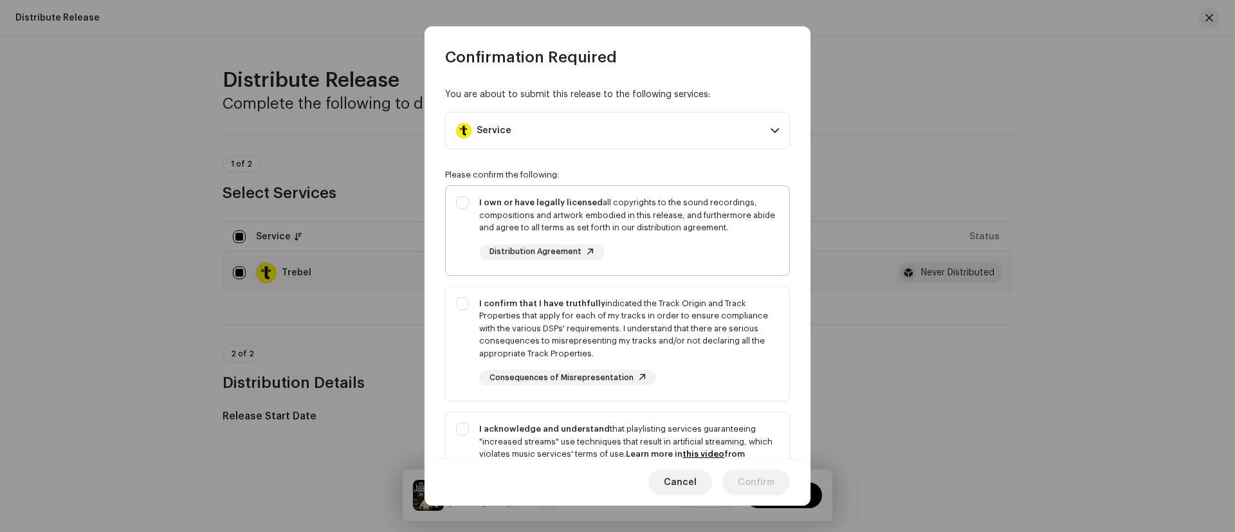
click at [472, 209] on div "I own or have legally licensed all copyrights to the sound recordings, composit…" at bounding box center [618, 228] width 344 height 84
checkbox input "true"
click at [481, 311] on div "I confirm that I have truthfully indicated the Track Origin and Track Propertie…" at bounding box center [629, 328] width 300 height 63
checkbox input "true"
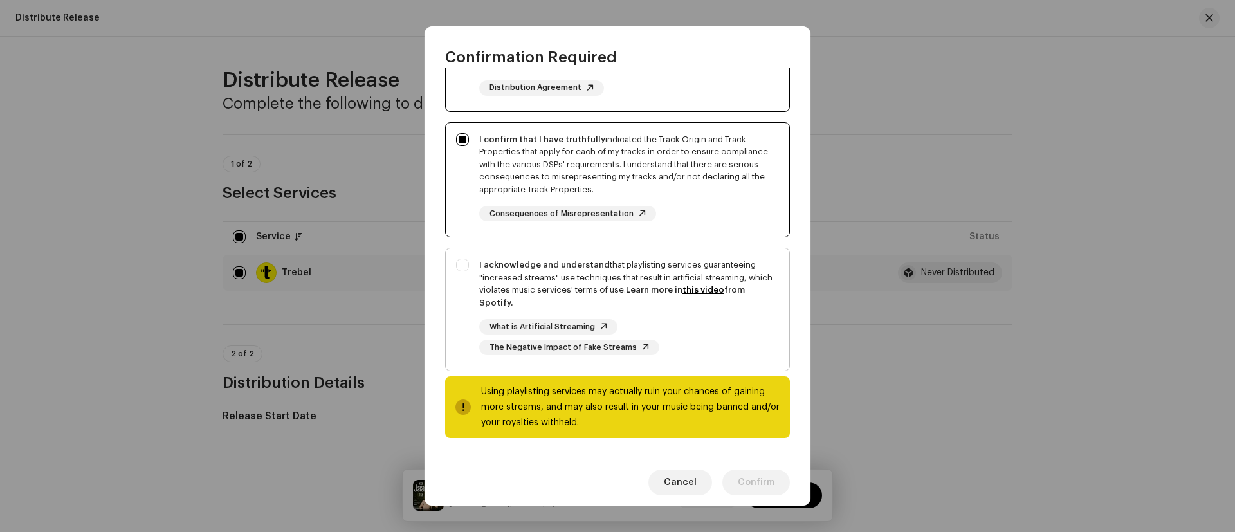
click at [495, 257] on div "I acknowledge and understand that playlisting services guaranteeing "increased …" at bounding box center [618, 306] width 344 height 117
checkbox input "true"
click at [752, 482] on span "Confirm" at bounding box center [756, 483] width 37 height 26
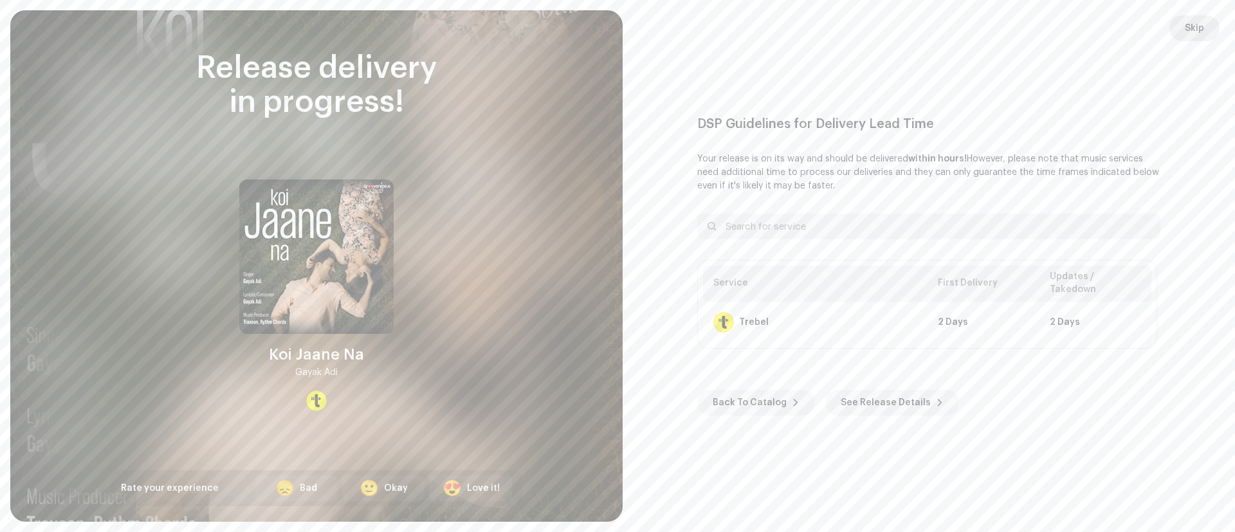
click at [1191, 22] on span "Skip" at bounding box center [1194, 28] width 19 height 26
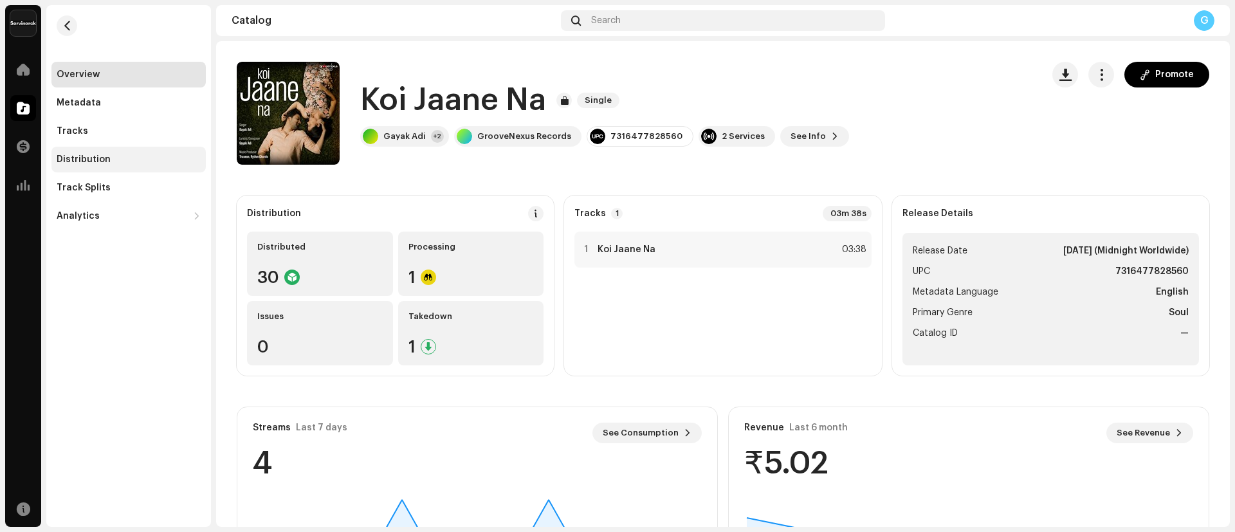
click at [106, 154] on div "Distribution" at bounding box center [84, 159] width 54 height 10
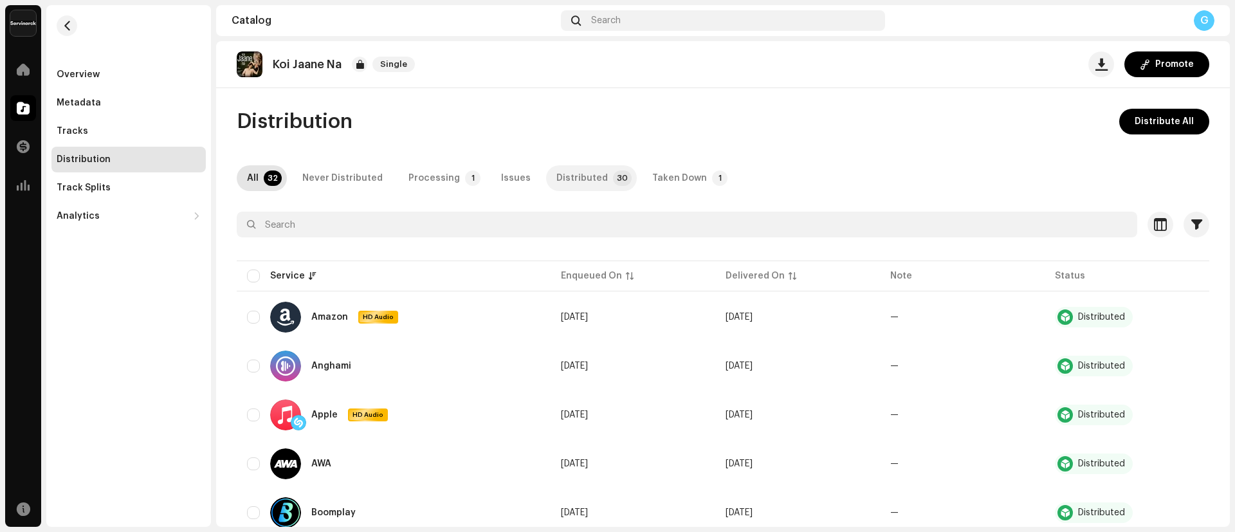
click at [557, 174] on div "Distributed" at bounding box center [582, 178] width 51 height 26
click at [430, 131] on div "Distribution Distribute All" at bounding box center [723, 122] width 973 height 26
click at [97, 136] on div "Tracks" at bounding box center [129, 131] width 144 height 10
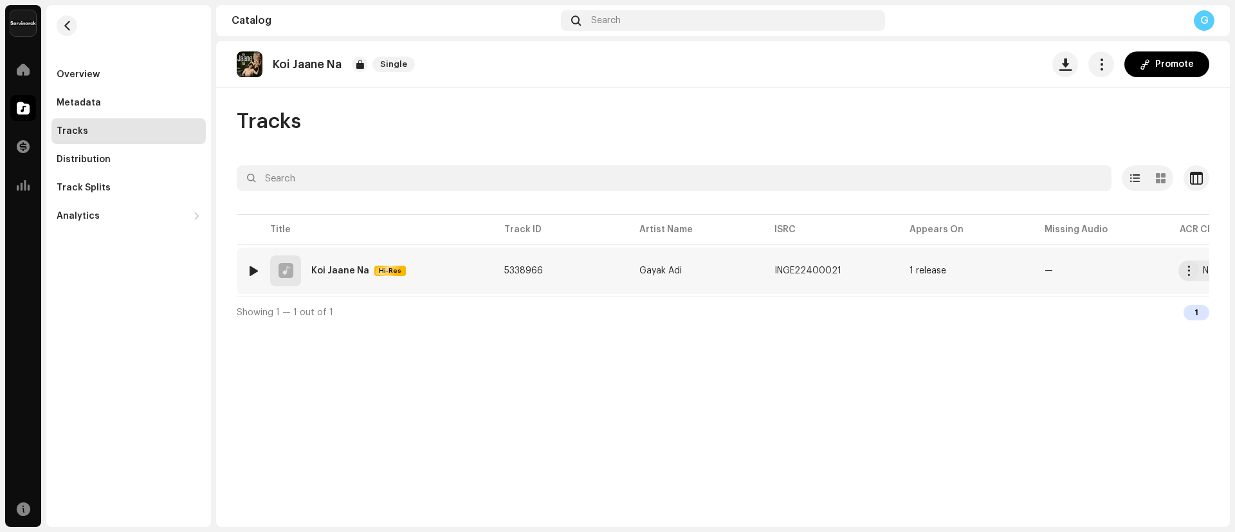
click at [334, 264] on div "1 Koi Jaane Na Hi-Res" at bounding box center [365, 270] width 237 height 31
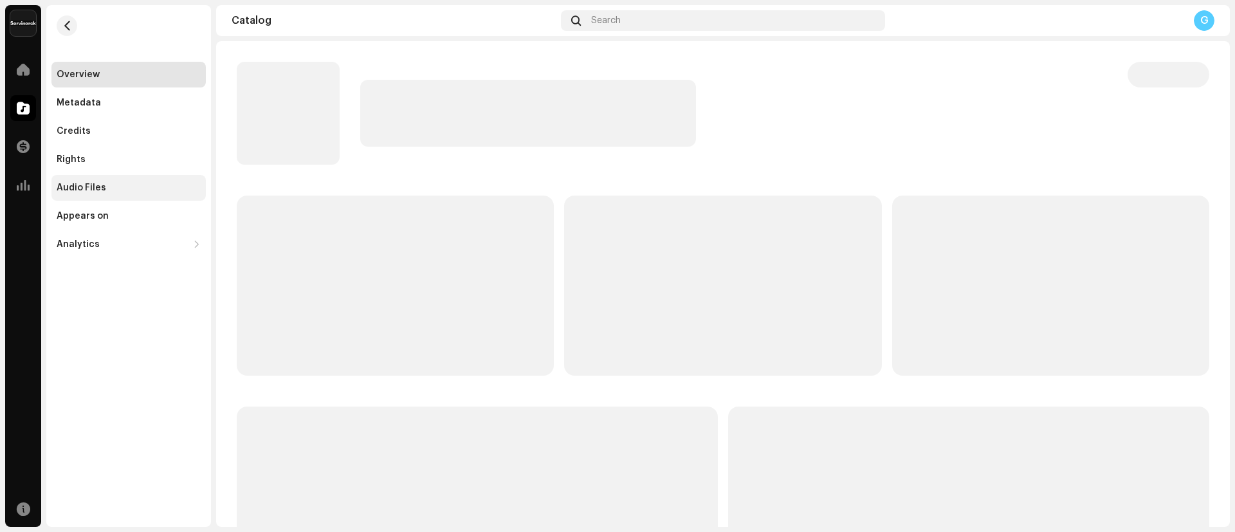
click at [105, 192] on div "Audio Files" at bounding box center [129, 188] width 144 height 10
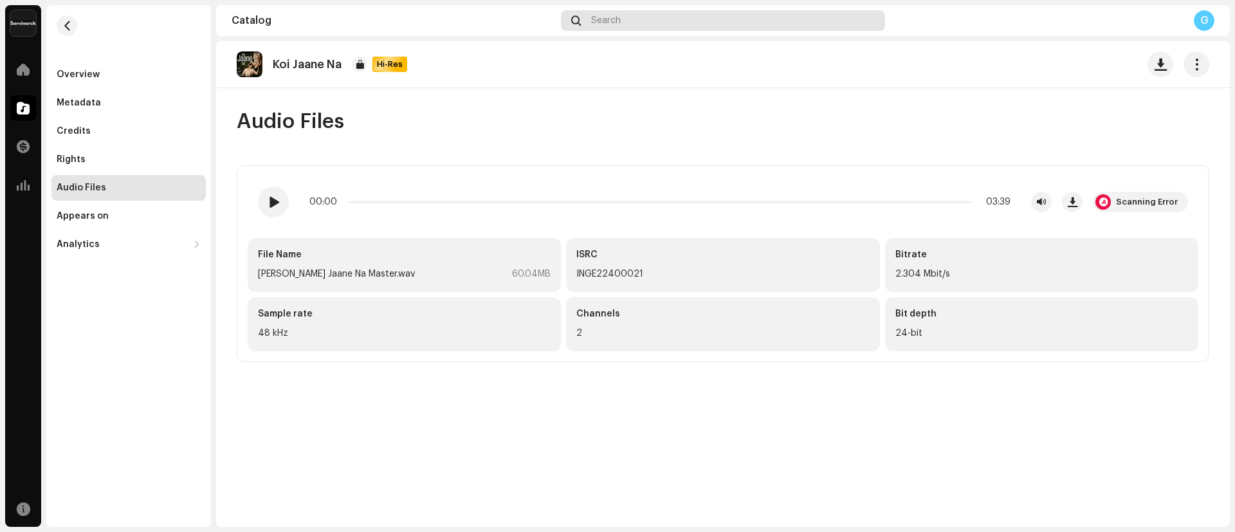
click at [730, 26] on div "Search" at bounding box center [723, 20] width 324 height 21
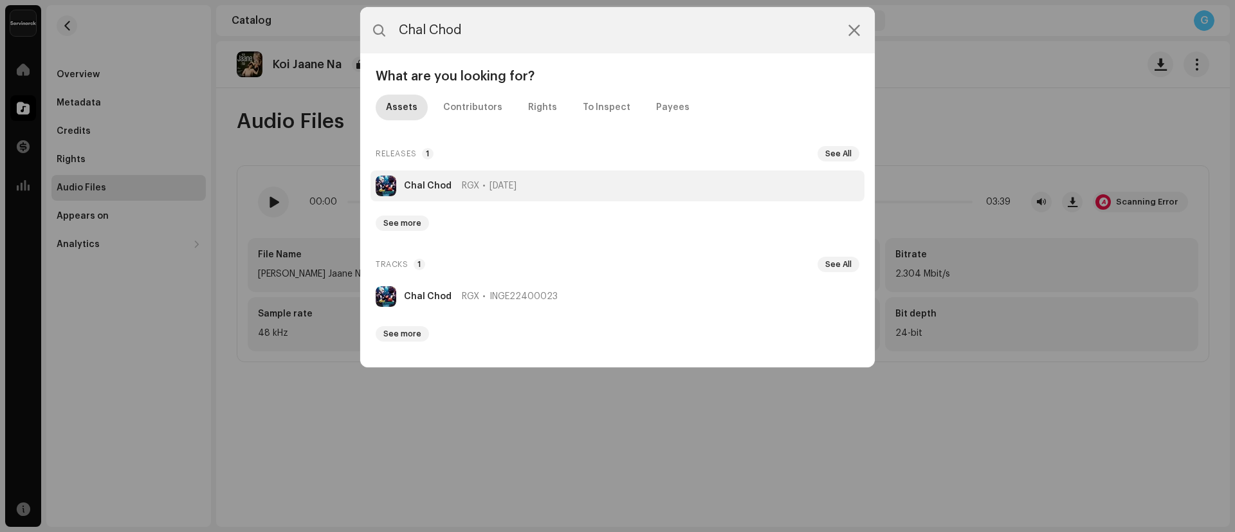
type input "Chal Chod"
click at [417, 178] on li "Chal Chod RGX [DATE]" at bounding box center [618, 186] width 494 height 31
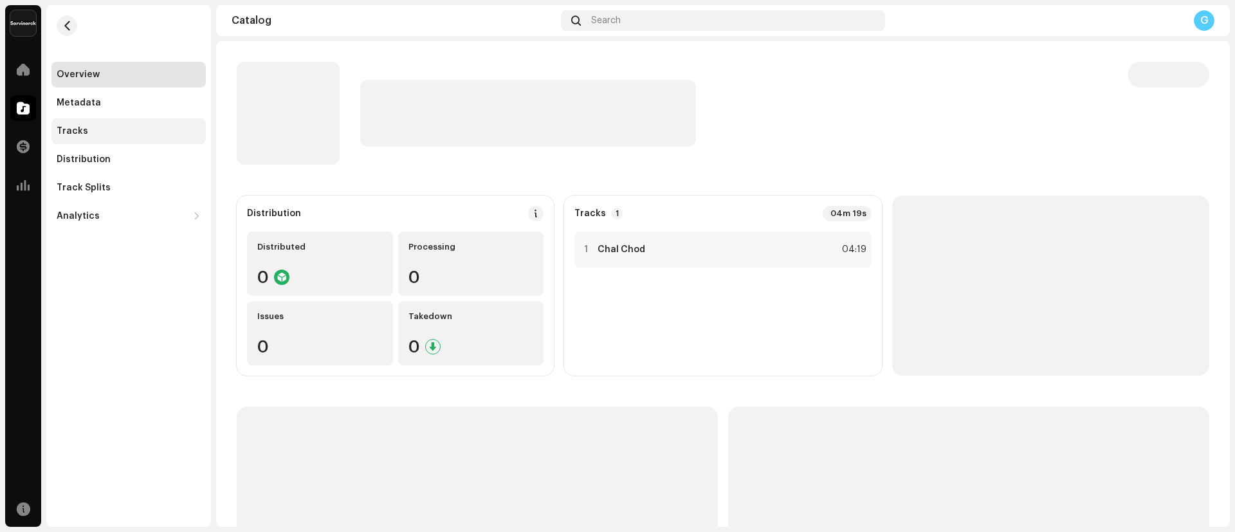
click at [115, 125] on div "Tracks" at bounding box center [128, 131] width 154 height 26
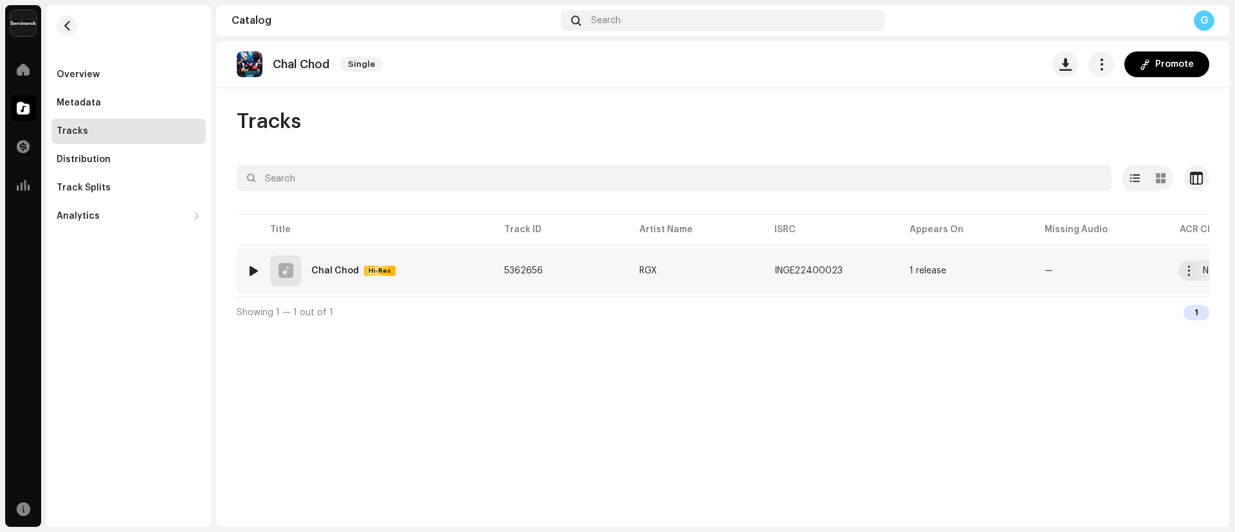
click at [331, 268] on div "Chal Chod" at bounding box center [335, 270] width 48 height 9
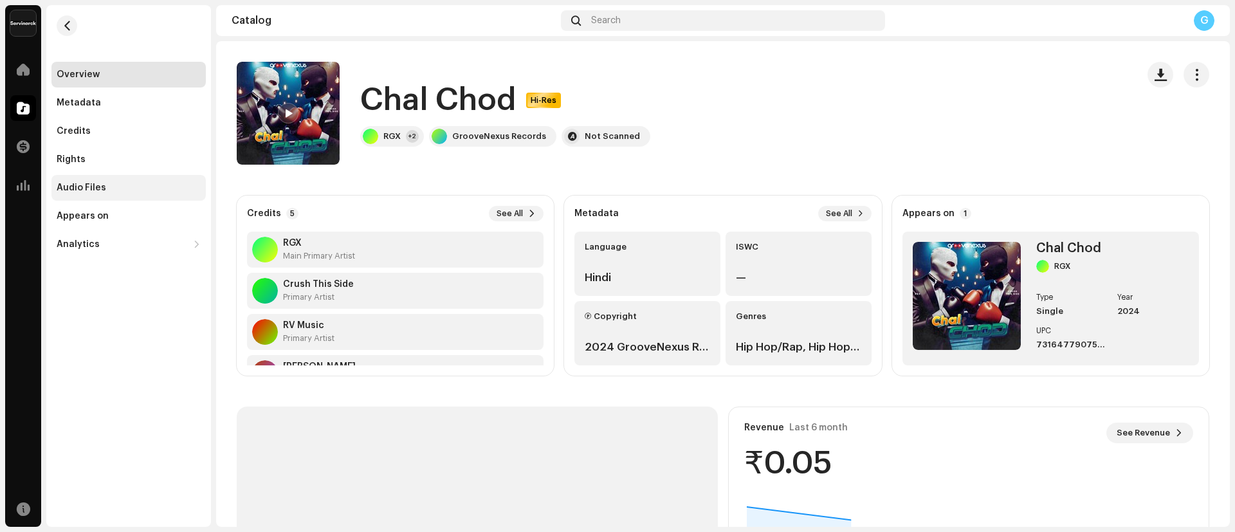
click at [106, 178] on div "Audio Files" at bounding box center [128, 188] width 154 height 26
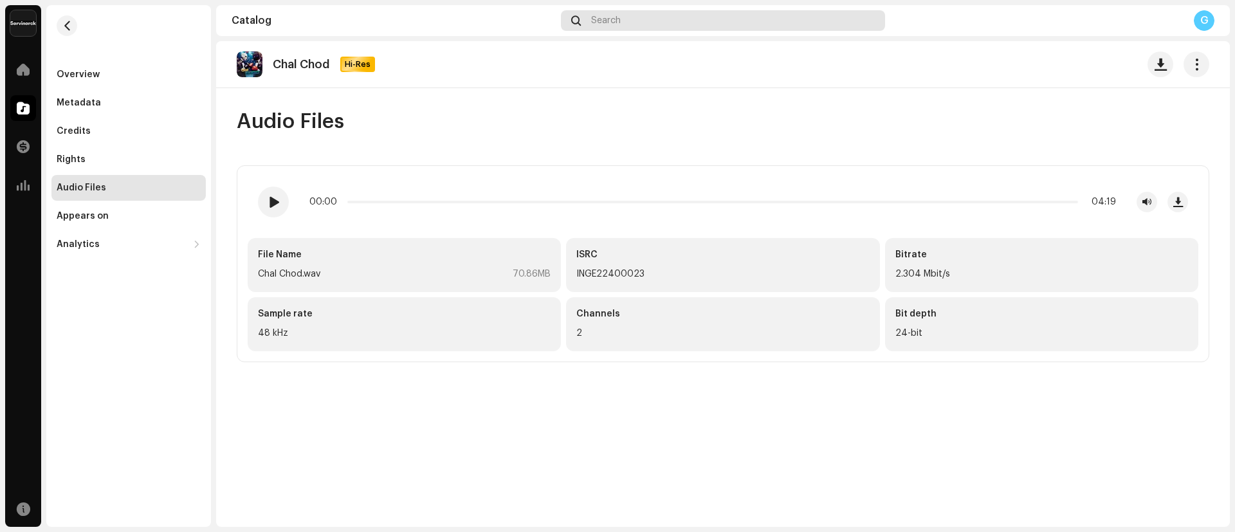
click at [688, 25] on div "Search" at bounding box center [723, 20] width 324 height 21
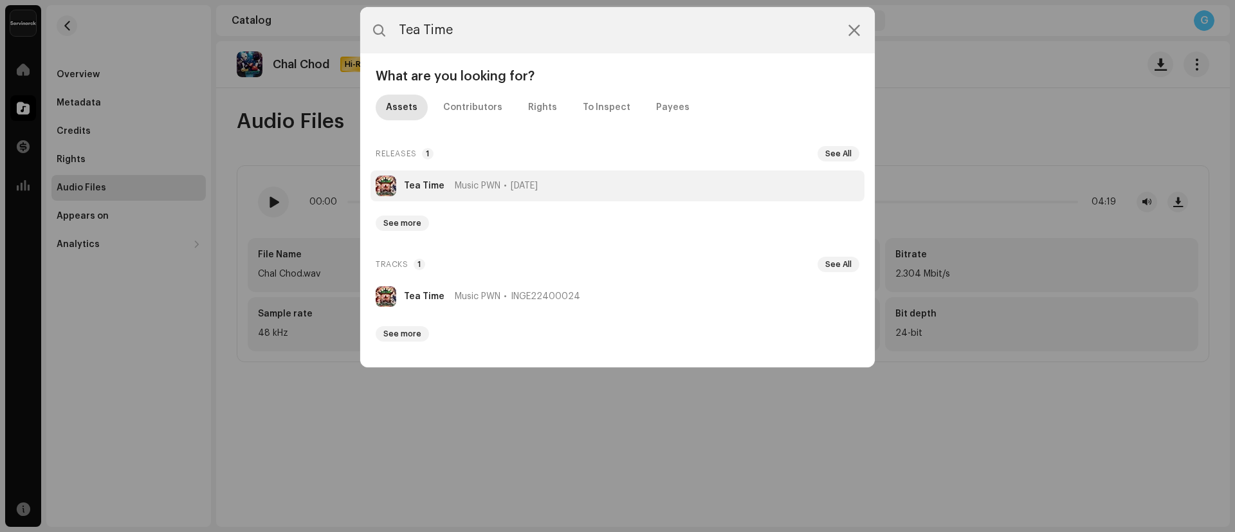
type input "Tea Time"
click at [423, 186] on strong "Tea Time" at bounding box center [424, 186] width 41 height 10
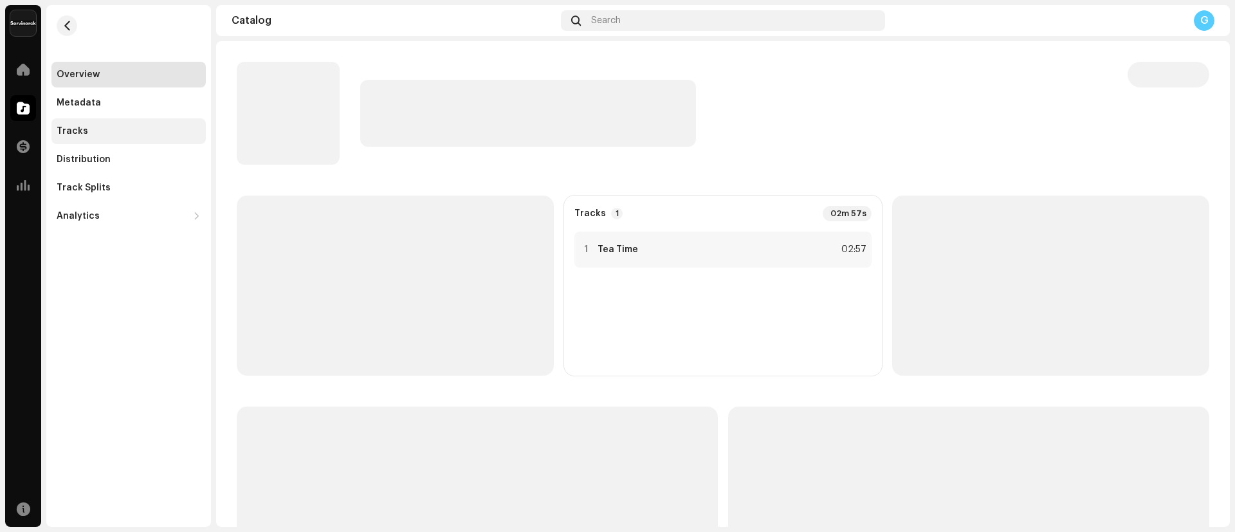
click at [113, 133] on div "Tracks" at bounding box center [129, 131] width 144 height 10
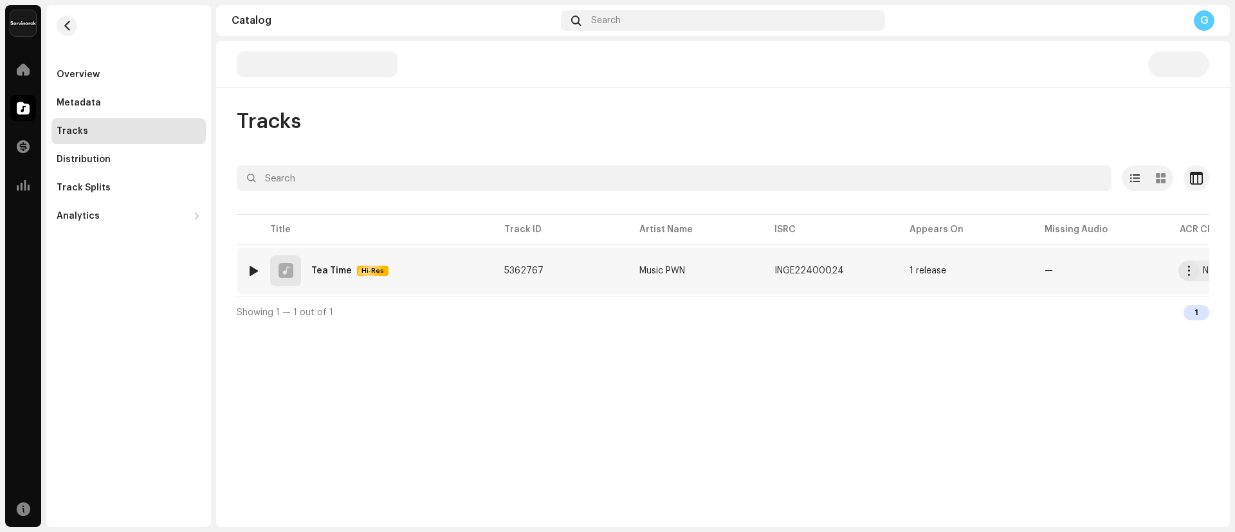
click at [341, 272] on div "Tea Time" at bounding box center [331, 270] width 41 height 9
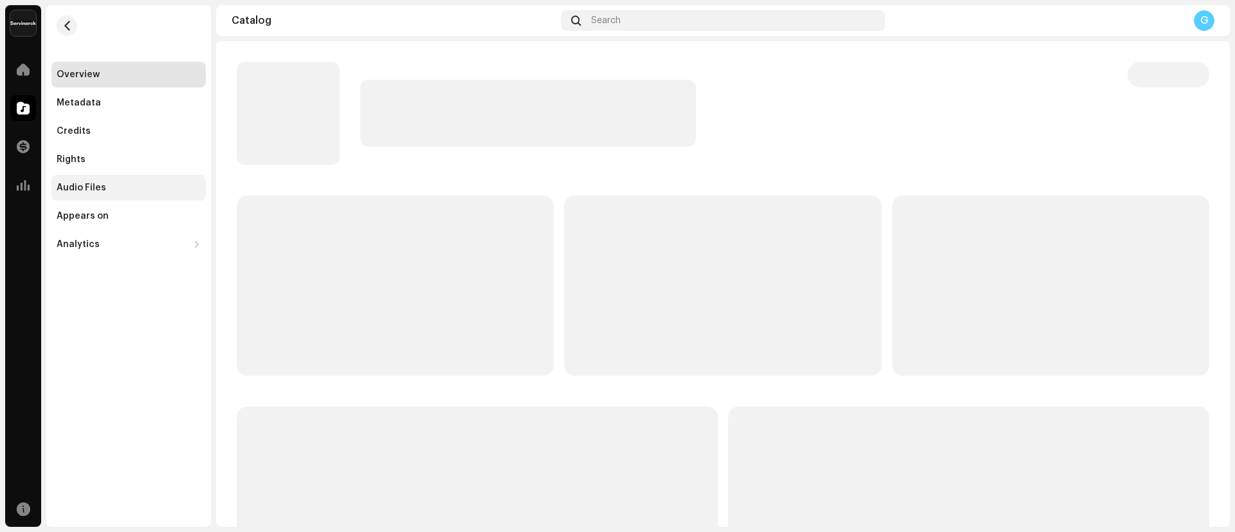
click at [113, 177] on div "Audio Files" at bounding box center [128, 188] width 154 height 26
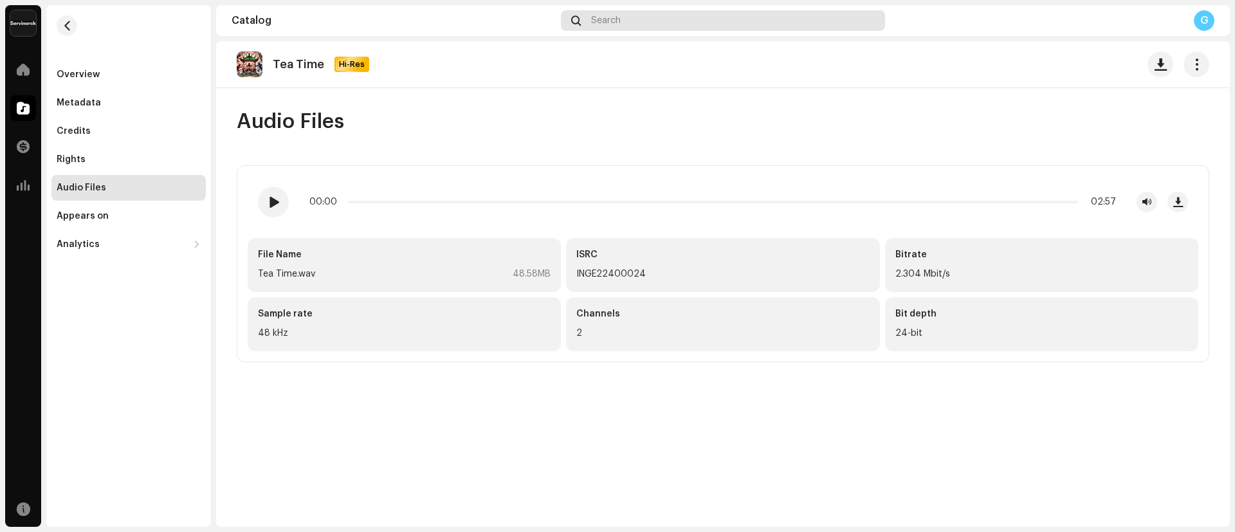
click at [609, 23] on span "Search" at bounding box center [606, 20] width 30 height 10
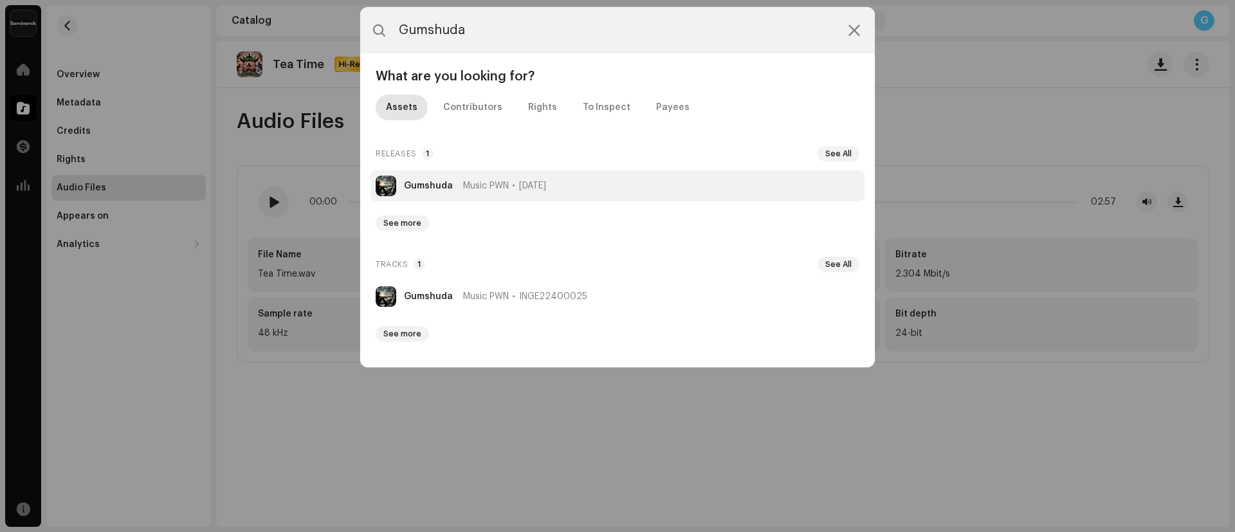
type input "Gumshuda"
click at [440, 188] on strong "Gumshuda" at bounding box center [428, 186] width 49 height 10
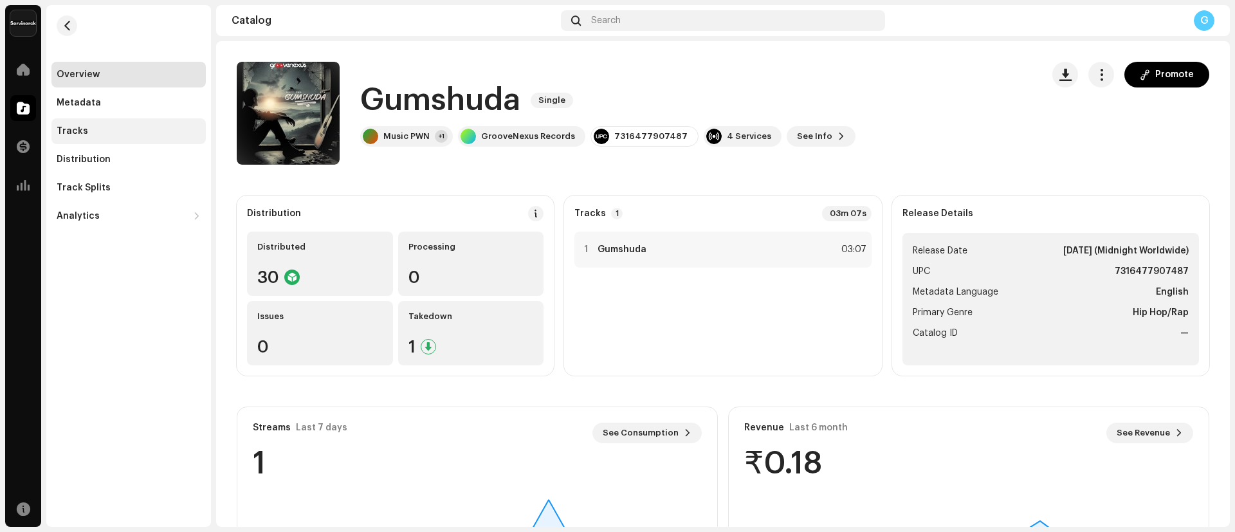
click at [115, 126] on div "Tracks" at bounding box center [129, 131] width 144 height 10
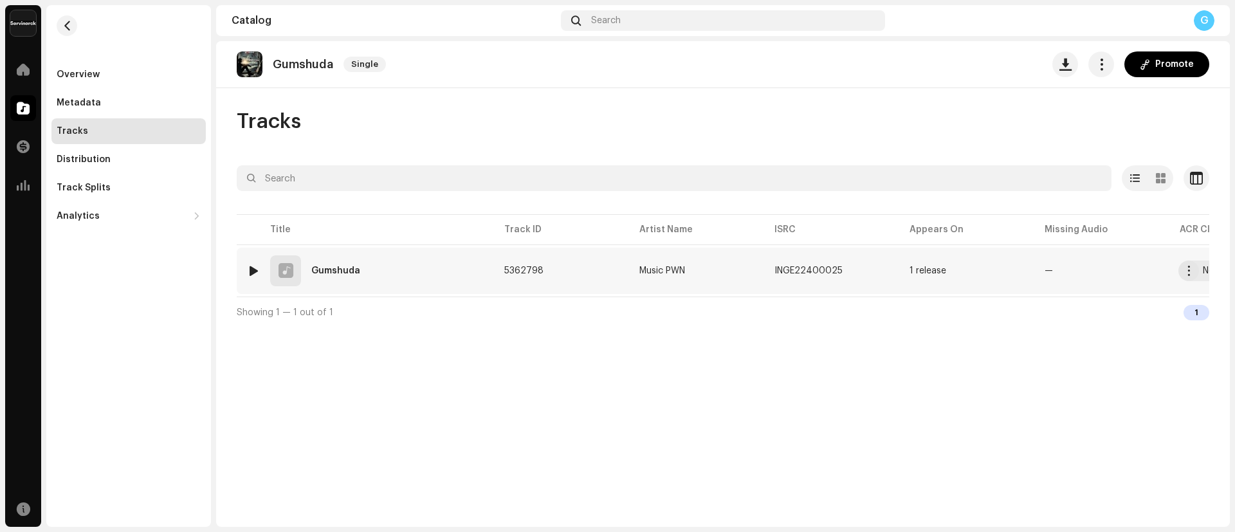
click at [338, 272] on div "Gumshuda" at bounding box center [335, 270] width 49 height 9
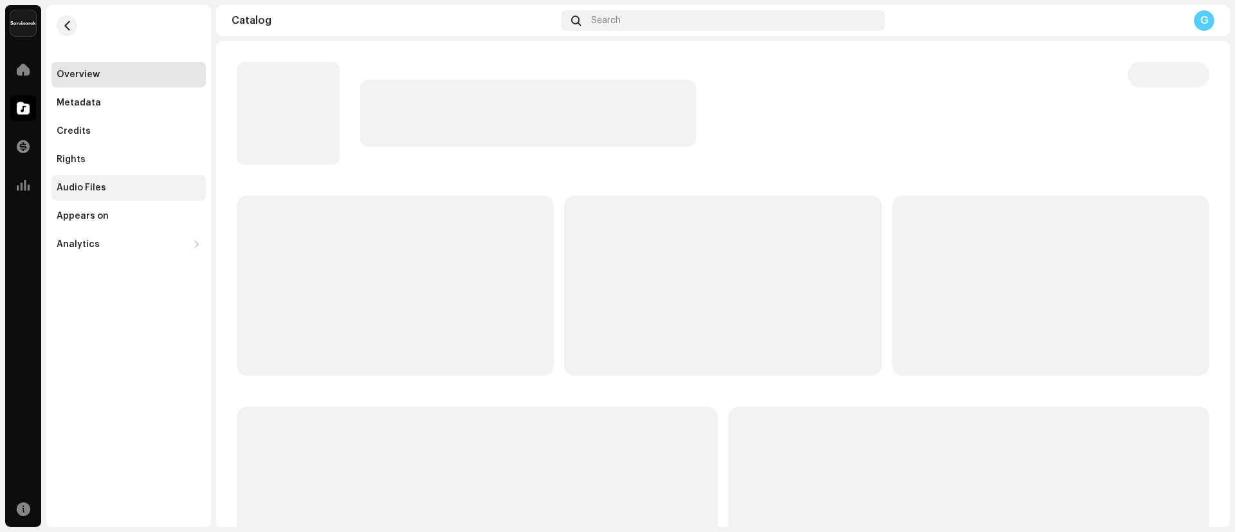
click at [116, 189] on div "Audio Files" at bounding box center [129, 188] width 144 height 10
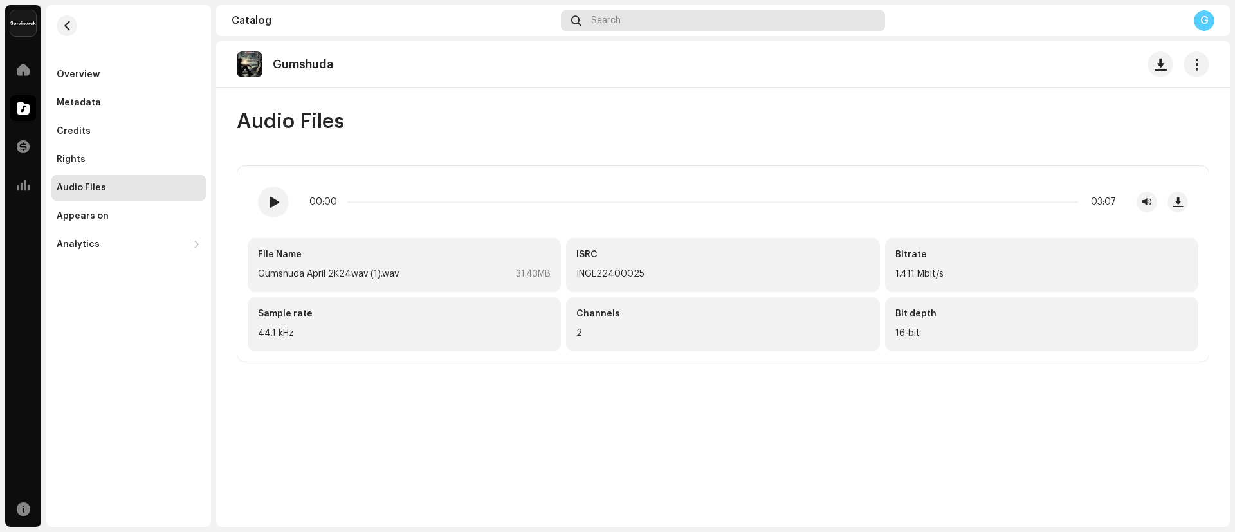
click at [649, 24] on div "Search" at bounding box center [723, 20] width 324 height 21
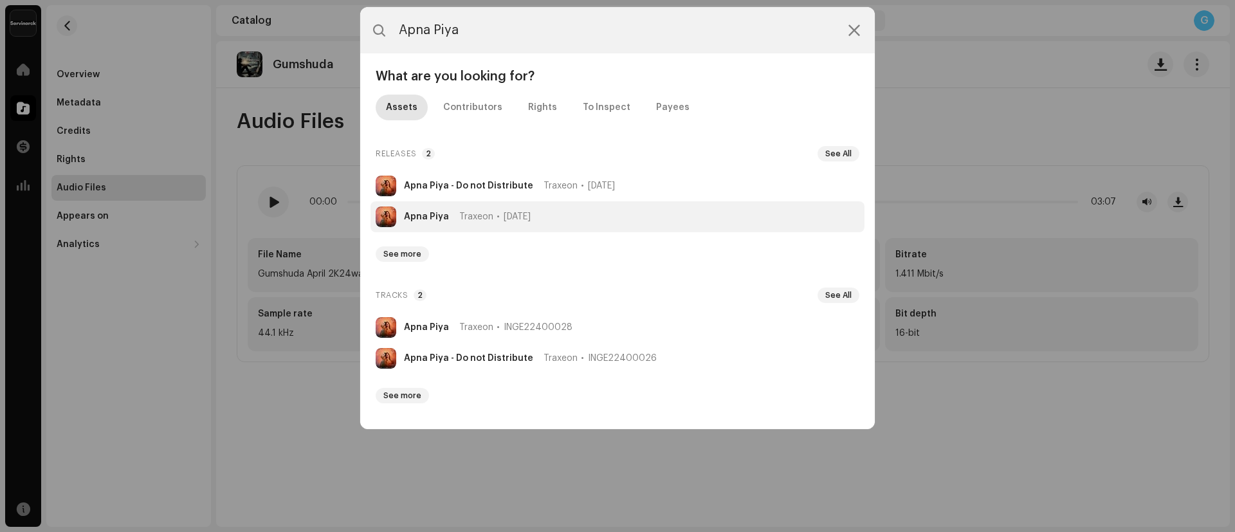
type input "Apna Piya"
click at [429, 219] on strong "Apna Piya" at bounding box center [426, 217] width 45 height 10
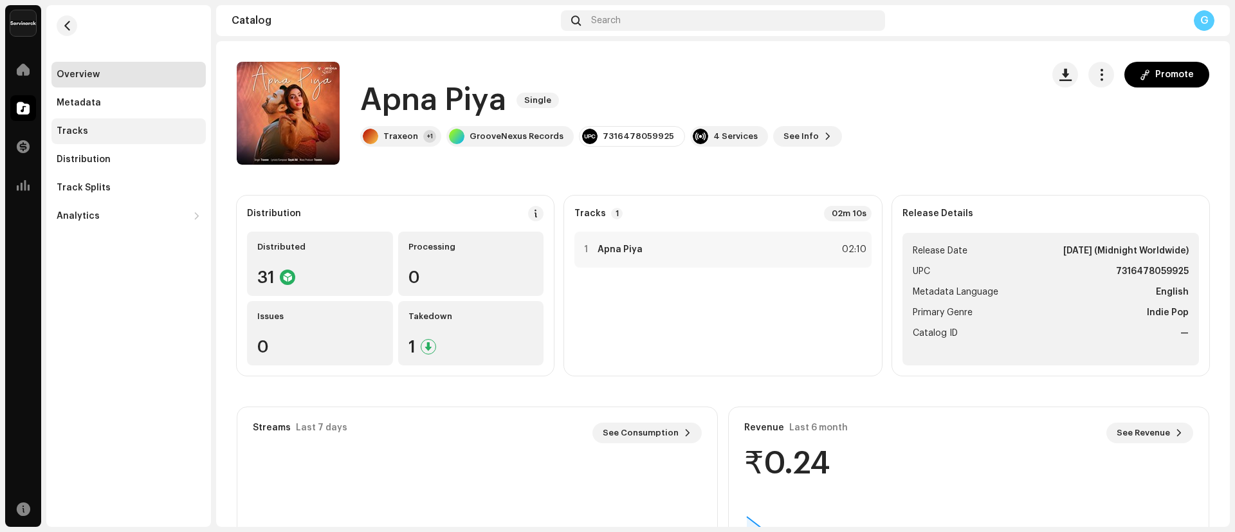
click at [82, 126] on div "Tracks" at bounding box center [73, 131] width 32 height 10
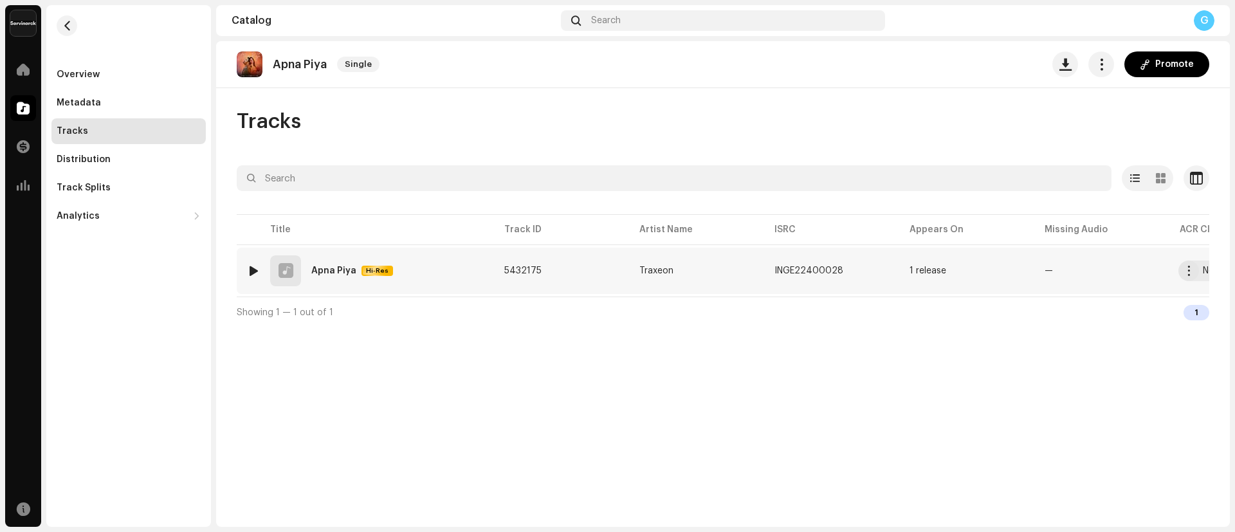
click at [328, 271] on div "Apna Piya" at bounding box center [333, 270] width 45 height 9
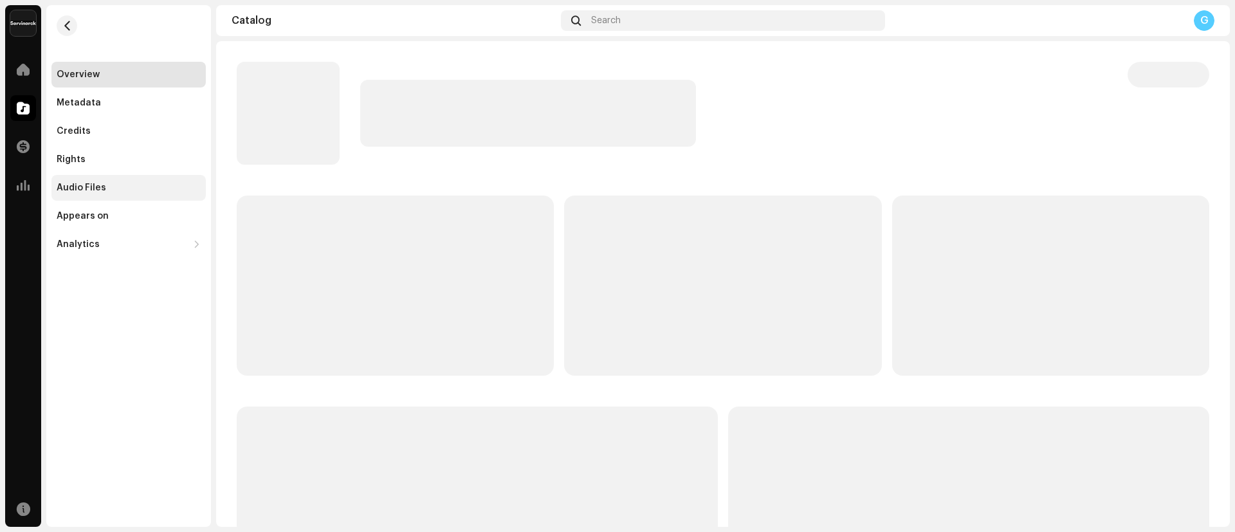
click at [73, 178] on div "Audio Files" at bounding box center [128, 188] width 154 height 26
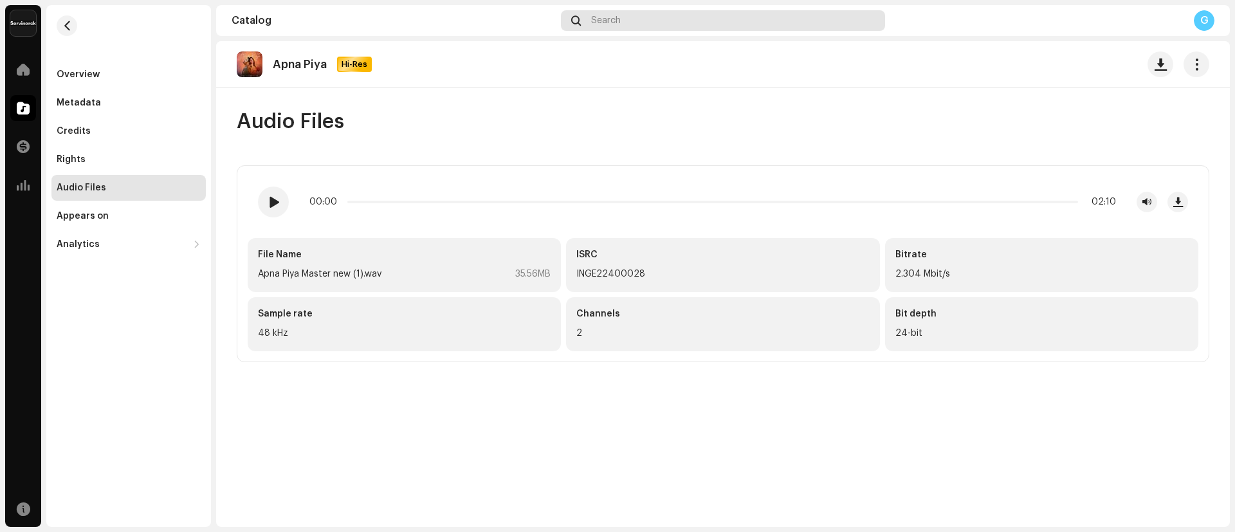
click at [621, 14] on div "Search" at bounding box center [723, 20] width 324 height 21
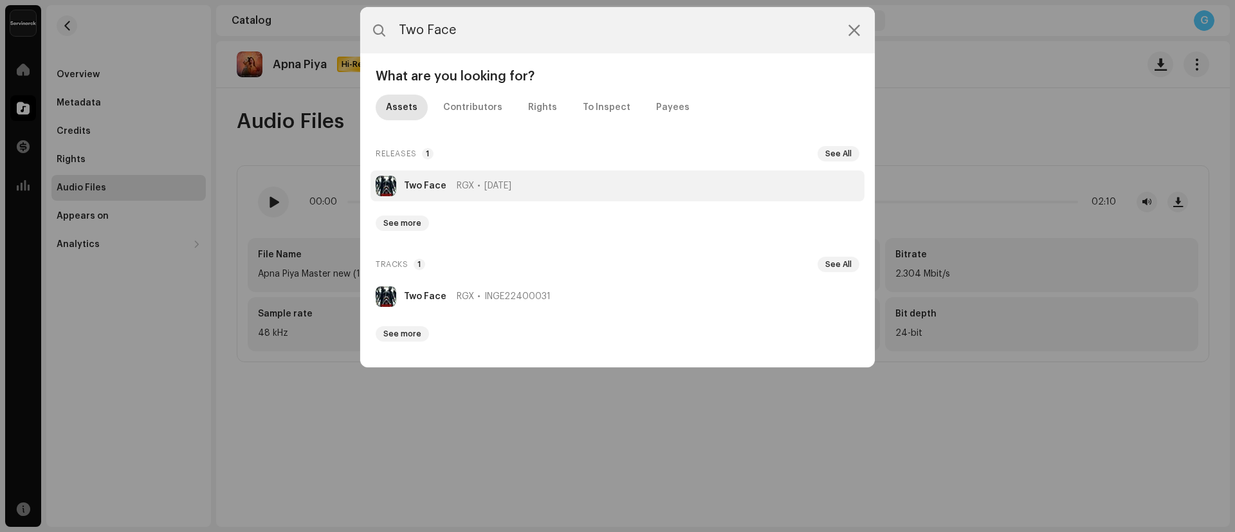
type input "Two Face"
click at [423, 184] on strong "Two Face" at bounding box center [425, 186] width 42 height 10
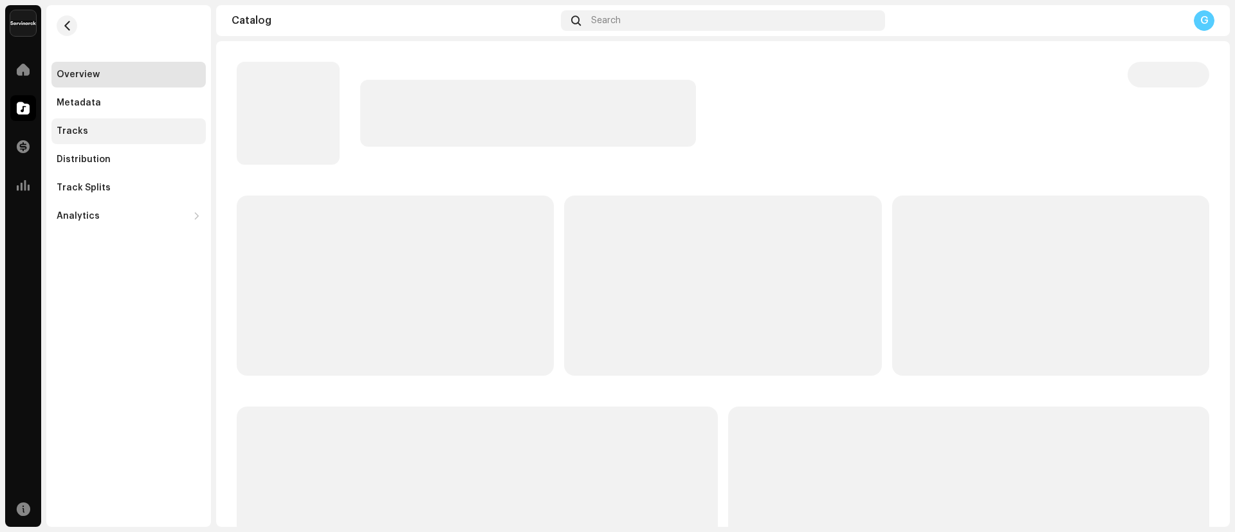
click at [104, 124] on div "Tracks" at bounding box center [128, 131] width 154 height 26
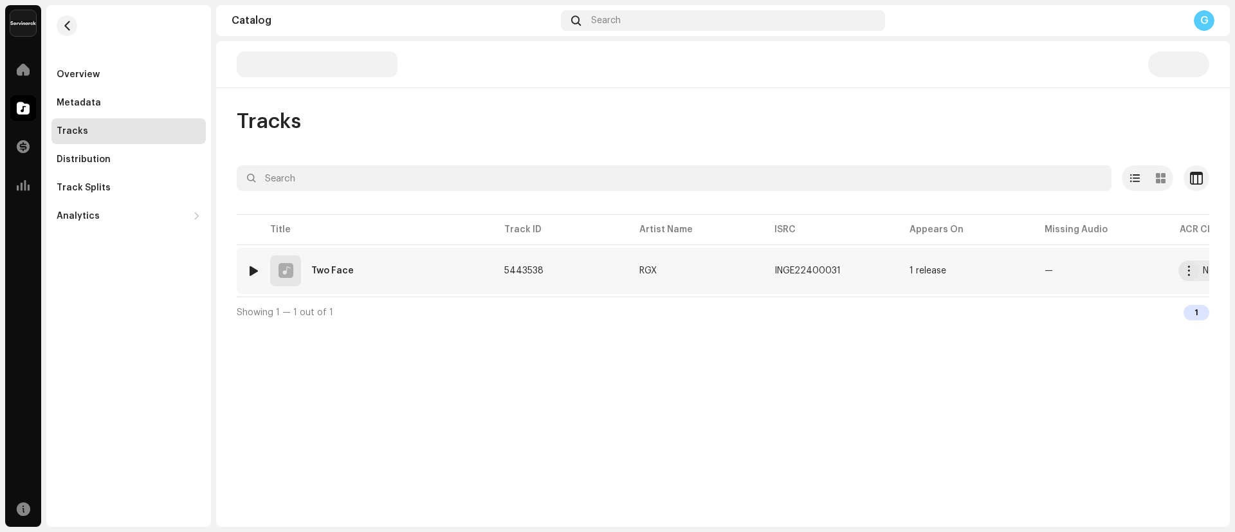
click at [322, 264] on div "1 Two Face" at bounding box center [365, 270] width 237 height 31
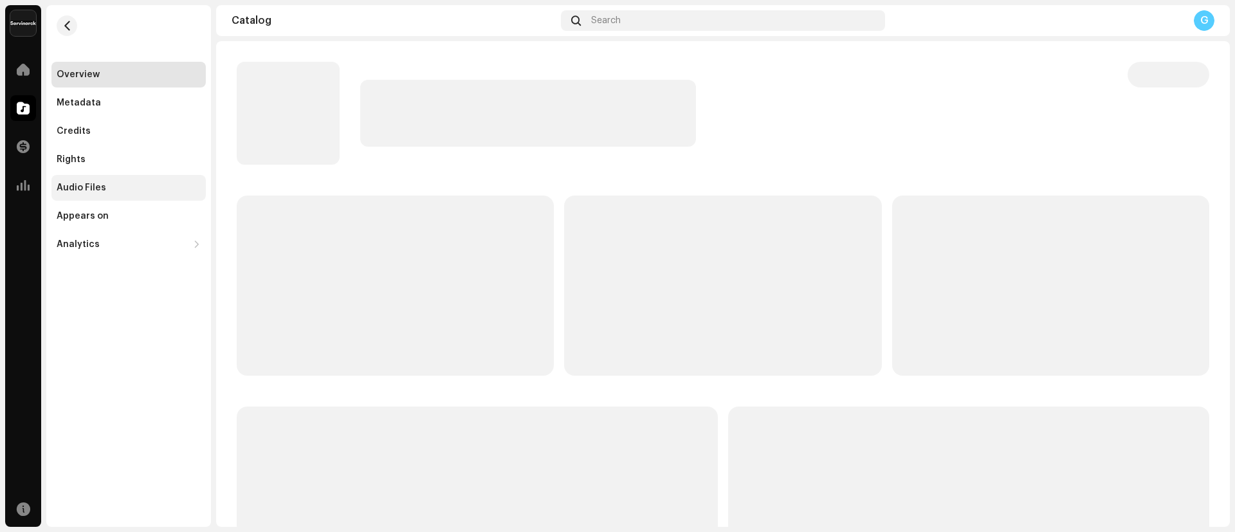
click at [84, 181] on div "Audio Files" at bounding box center [128, 188] width 154 height 26
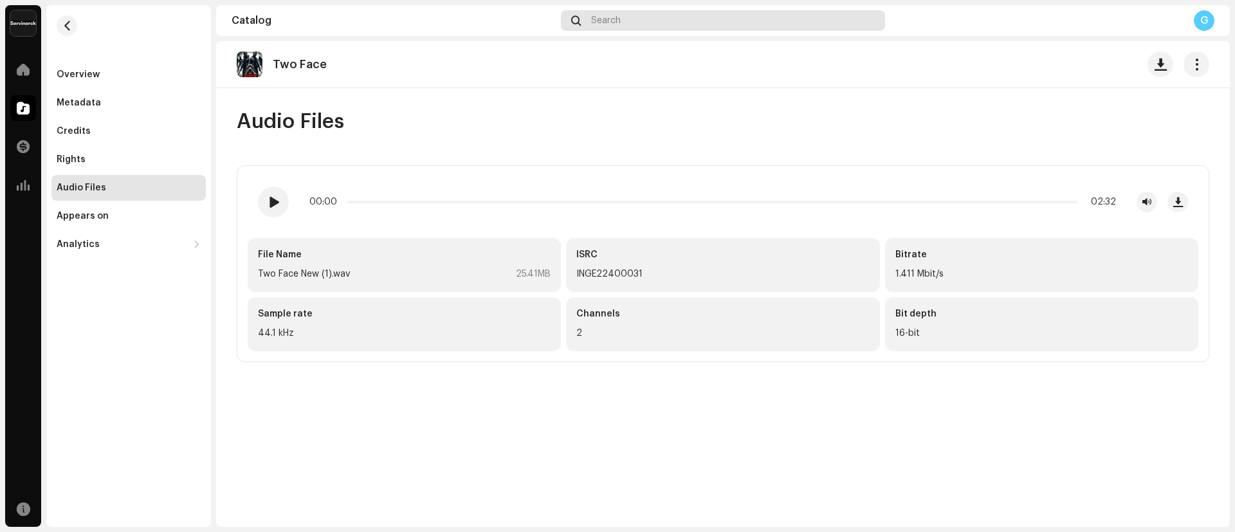
click at [621, 11] on div "Search" at bounding box center [723, 20] width 324 height 21
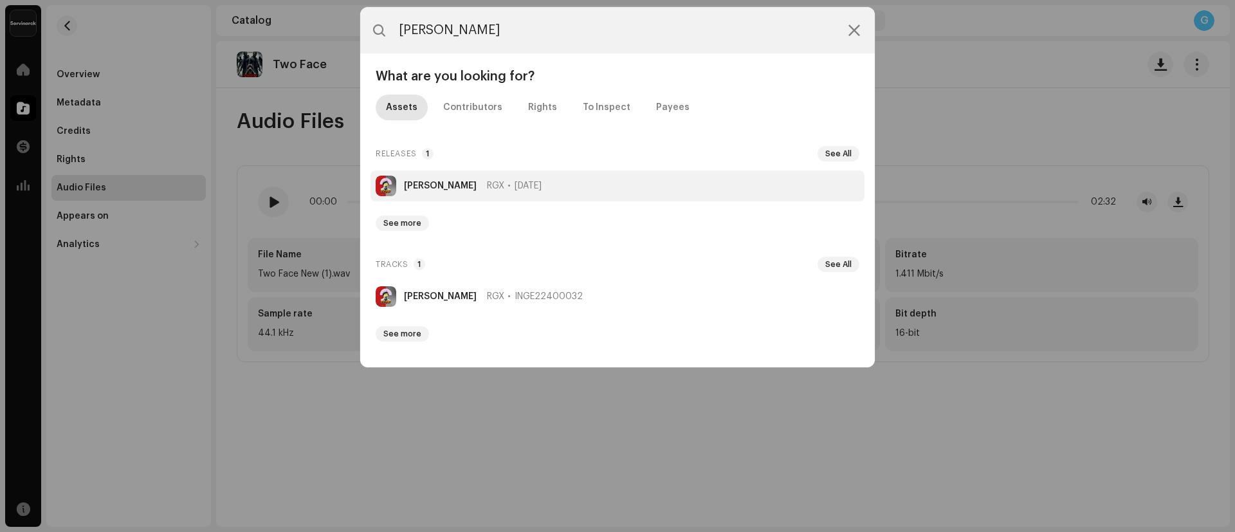
type input "[PERSON_NAME]"
click at [414, 185] on strong "[PERSON_NAME]" at bounding box center [440, 186] width 73 height 10
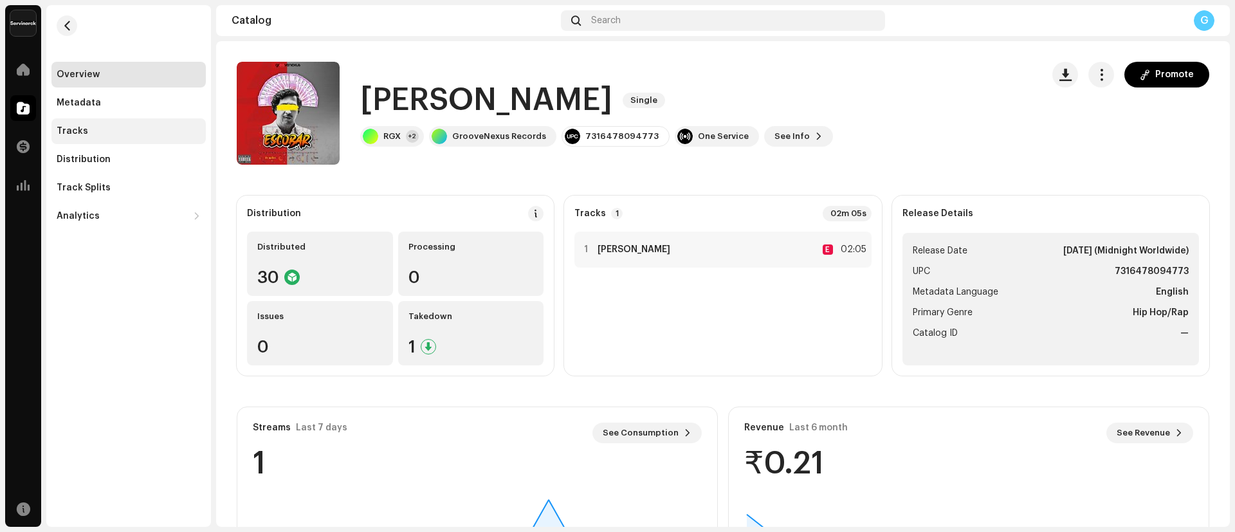
click at [143, 134] on div "Tracks" at bounding box center [129, 131] width 144 height 10
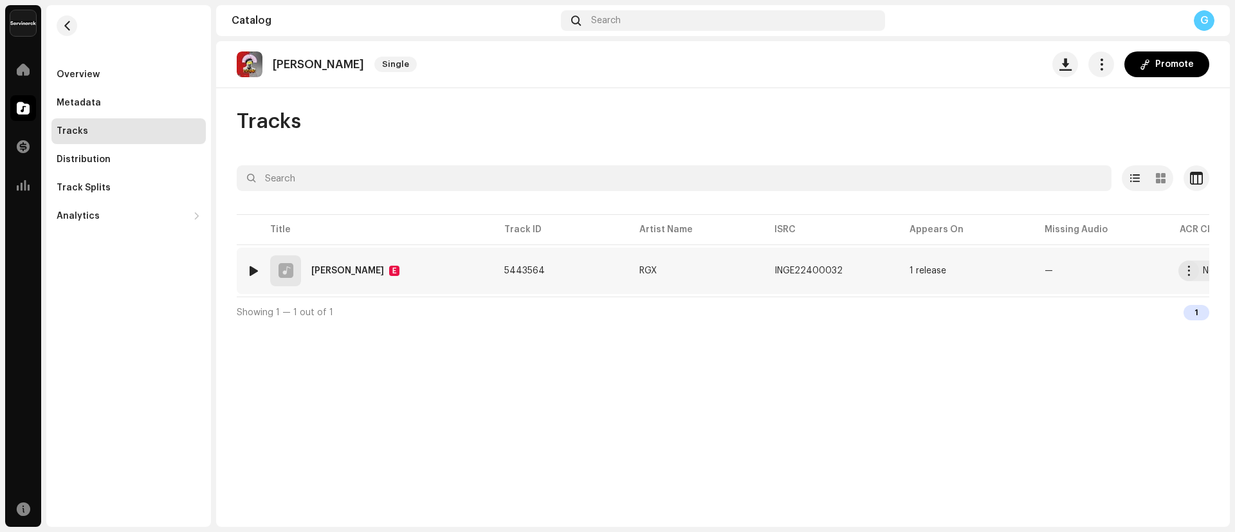
click at [322, 272] on div "[PERSON_NAME]" at bounding box center [347, 270] width 73 height 9
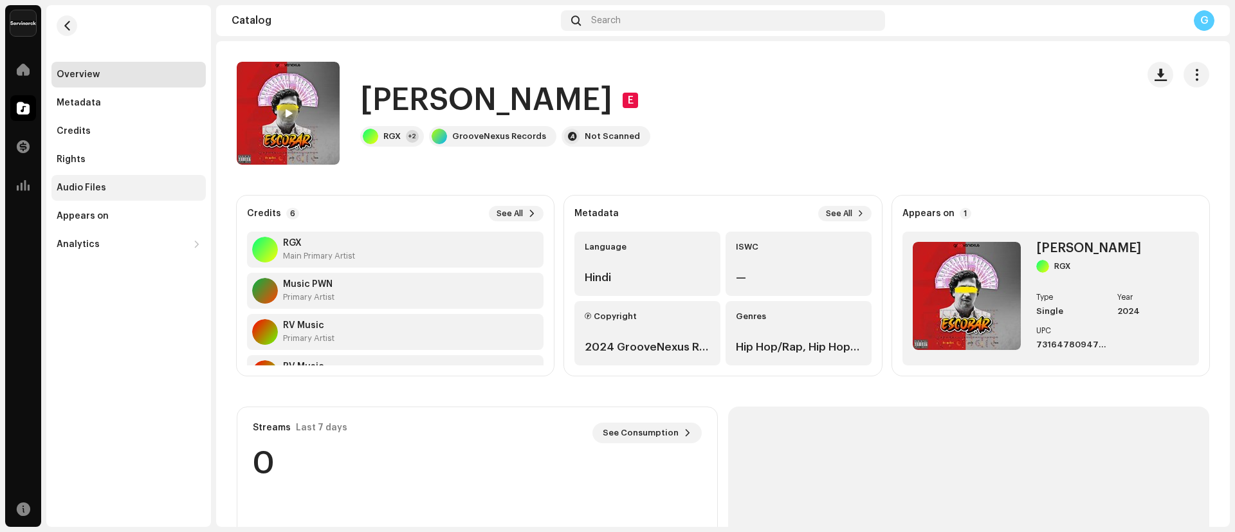
click at [104, 186] on div "Audio Files" at bounding box center [129, 188] width 144 height 10
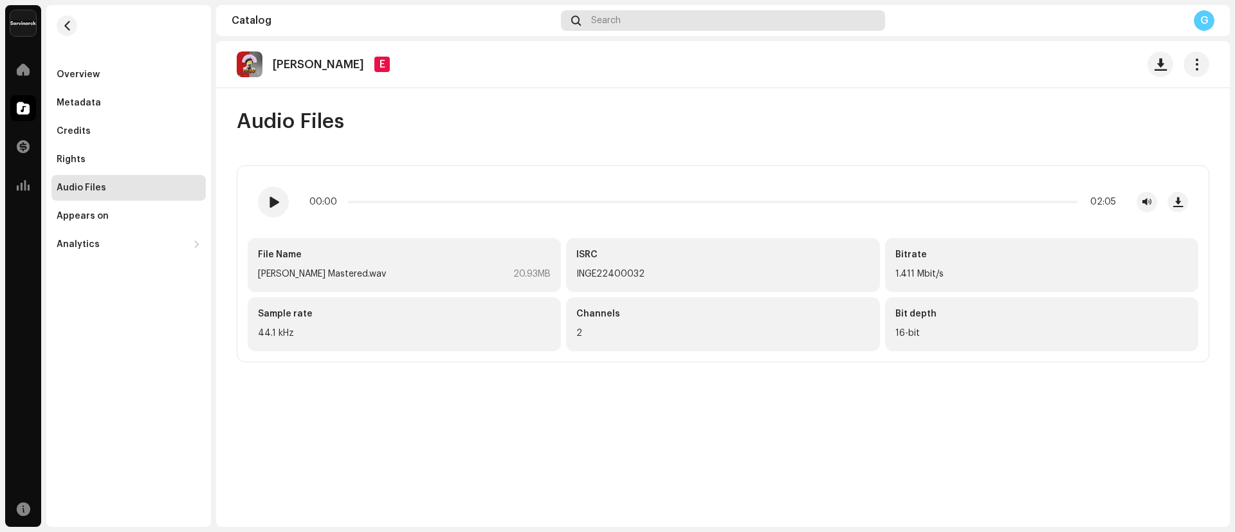
click at [616, 18] on span "Search" at bounding box center [606, 20] width 30 height 10
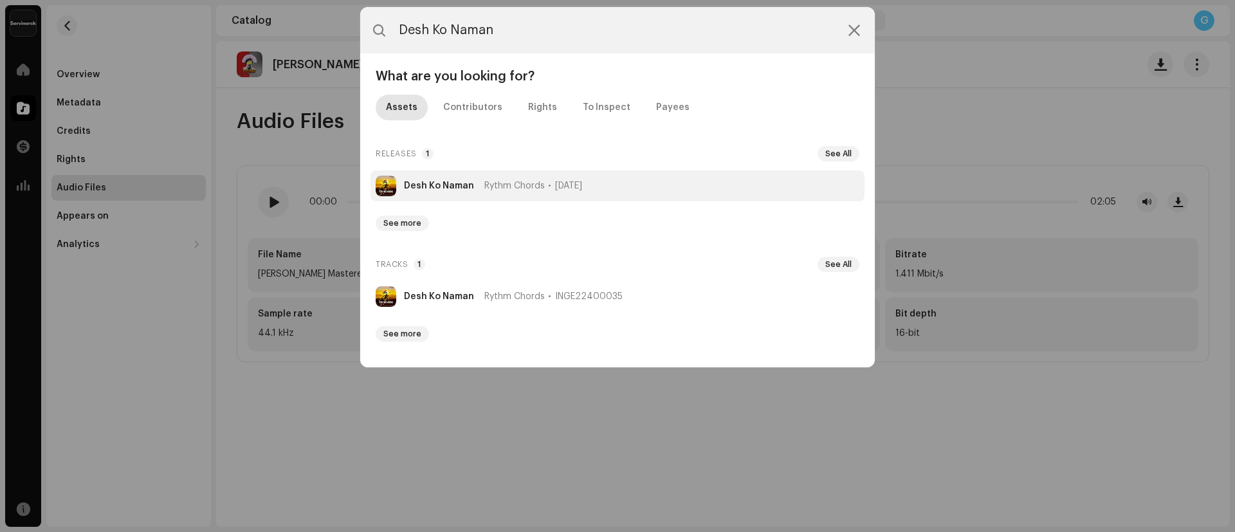
type input "Desh Ko Naman"
click at [430, 181] on strong "Desh Ko Naman" at bounding box center [439, 186] width 70 height 10
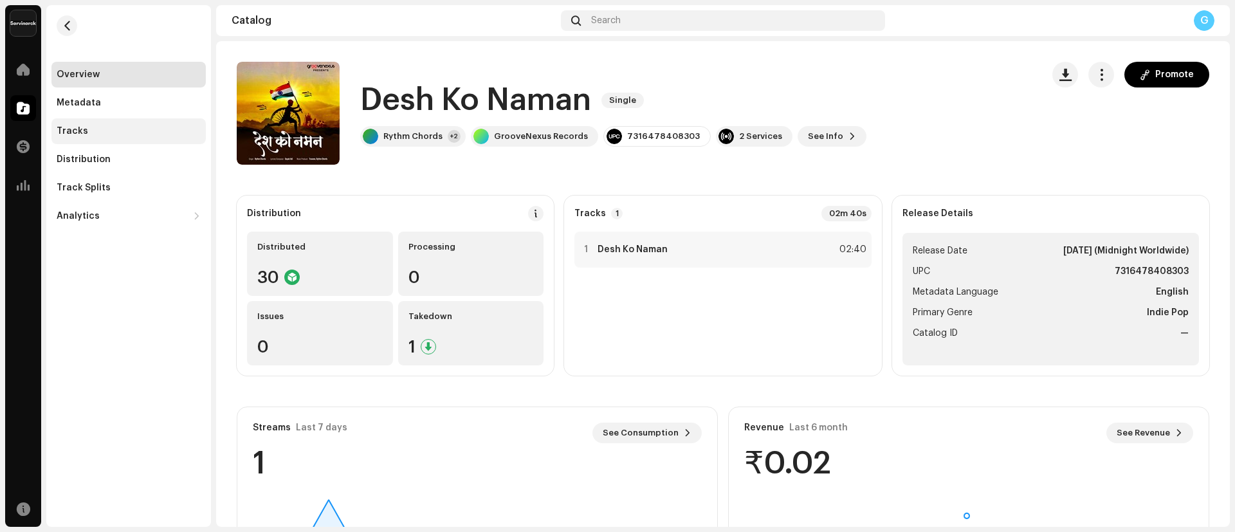
click at [102, 136] on div "Tracks" at bounding box center [128, 131] width 154 height 26
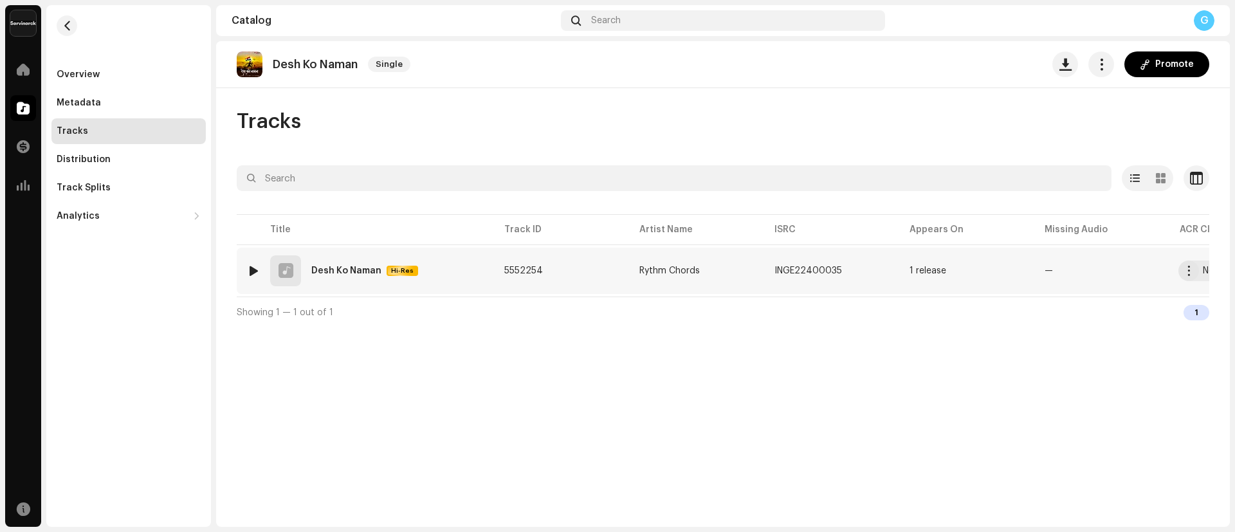
click at [357, 268] on div "Desh Ko Naman" at bounding box center [346, 270] width 70 height 9
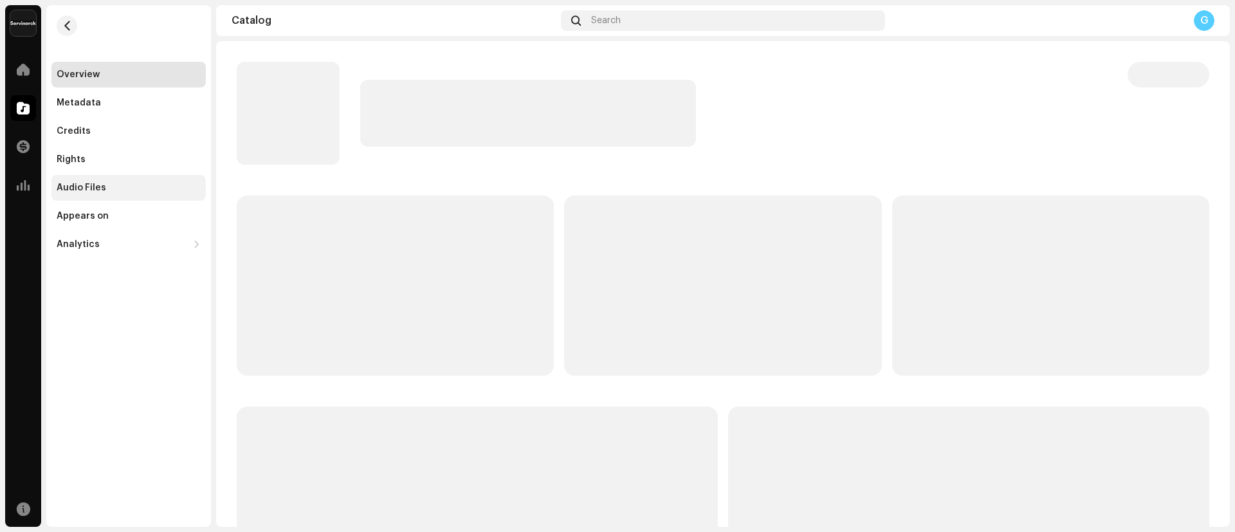
click at [112, 183] on div "Audio Files" at bounding box center [129, 188] width 144 height 10
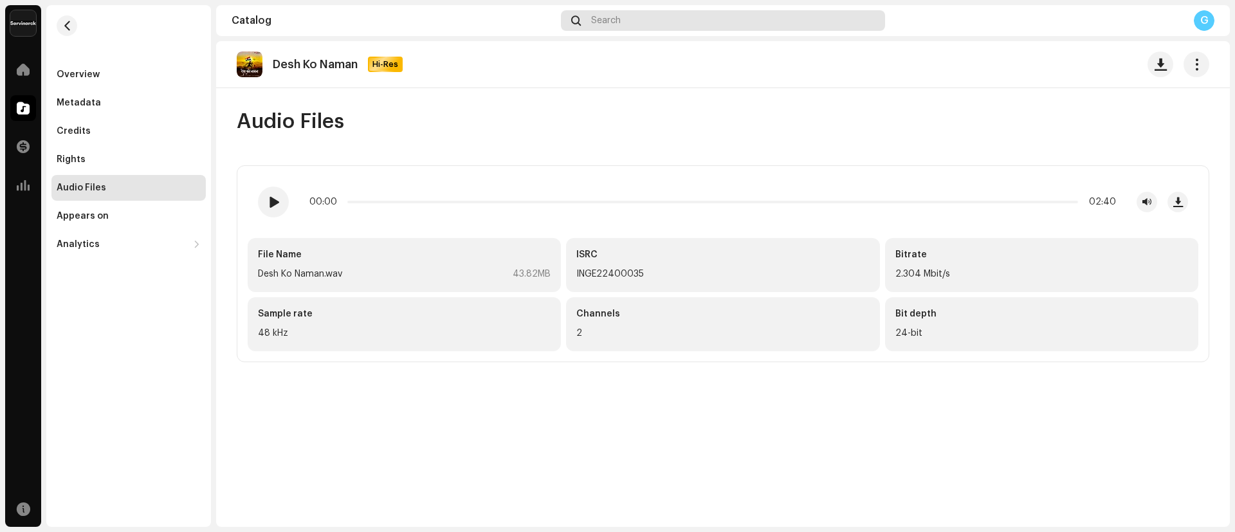
click at [730, 23] on div "Search" at bounding box center [723, 20] width 324 height 21
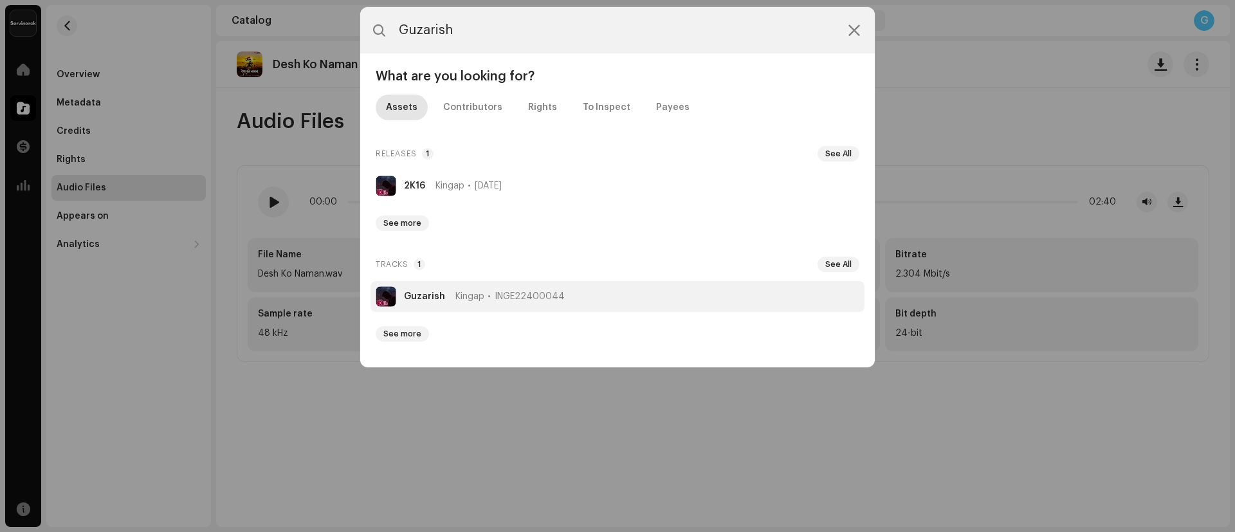
type input "Guzarish"
click at [420, 297] on strong "Guzarish" at bounding box center [424, 296] width 41 height 10
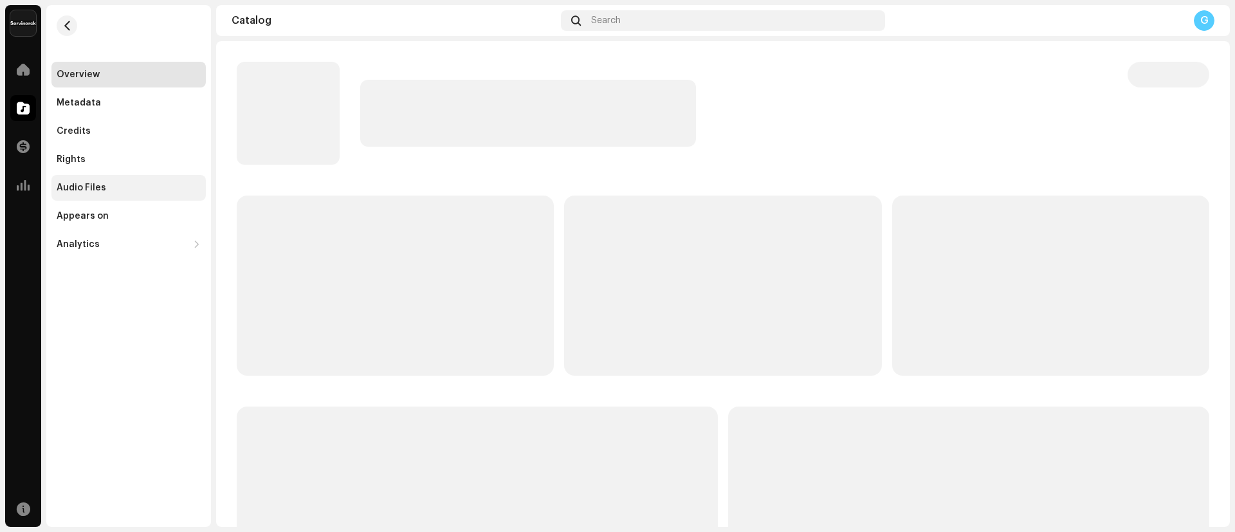
click at [115, 183] on div "Audio Files" at bounding box center [129, 188] width 144 height 10
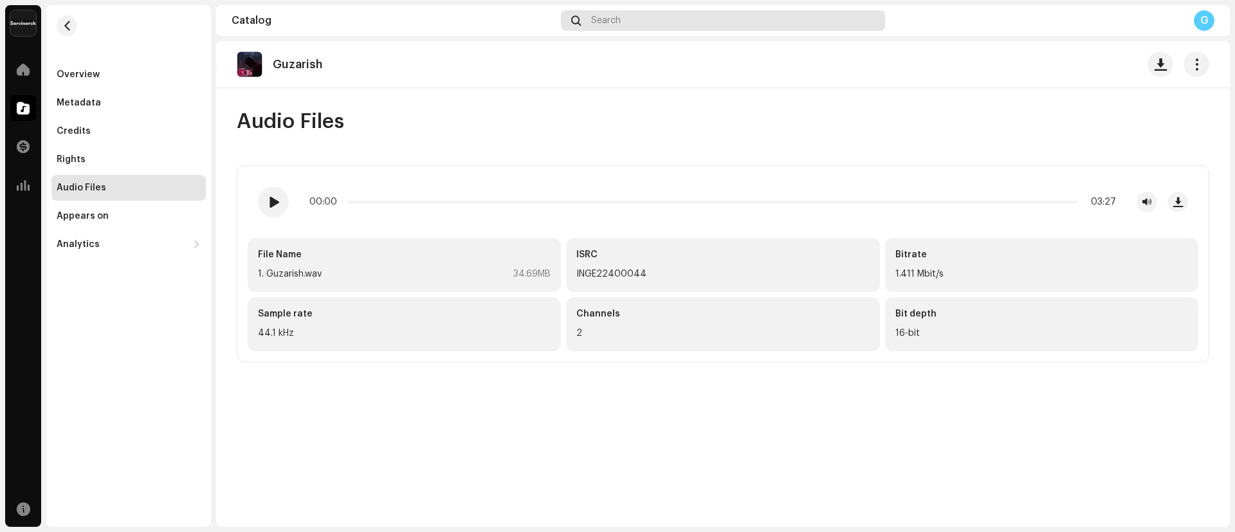
click at [630, 26] on div "Search" at bounding box center [723, 20] width 324 height 21
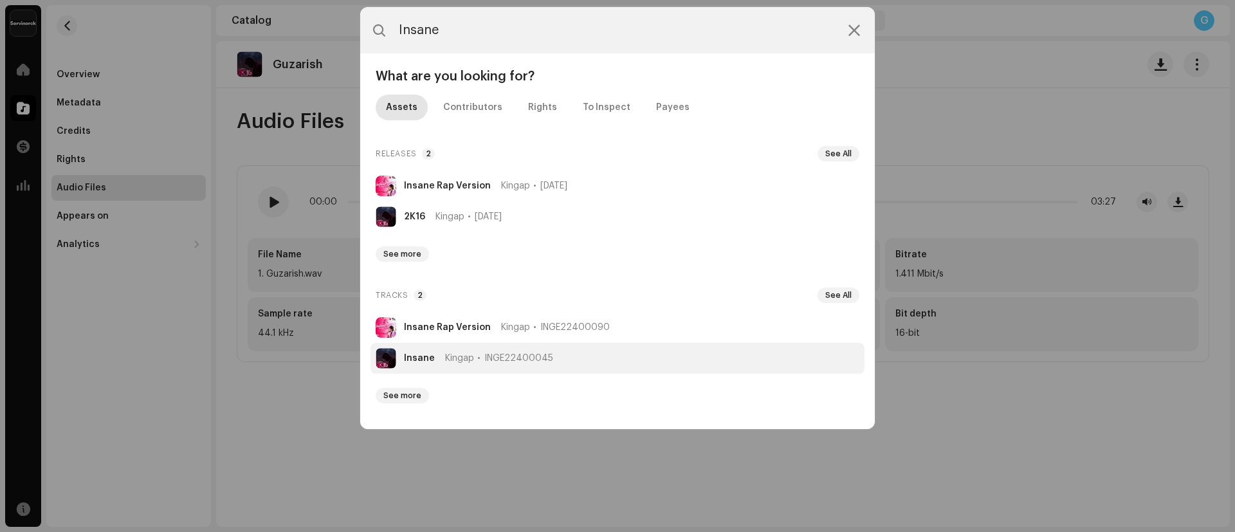
type input "Insane"
click at [421, 359] on strong "Insane" at bounding box center [419, 358] width 31 height 10
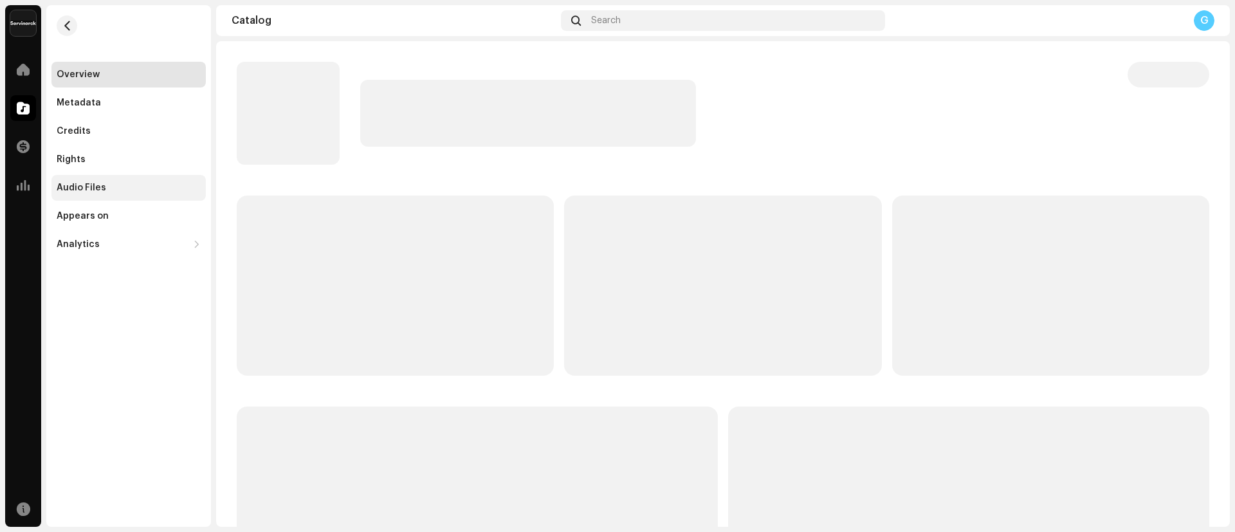
click at [104, 183] on div "Audio Files" at bounding box center [129, 188] width 144 height 10
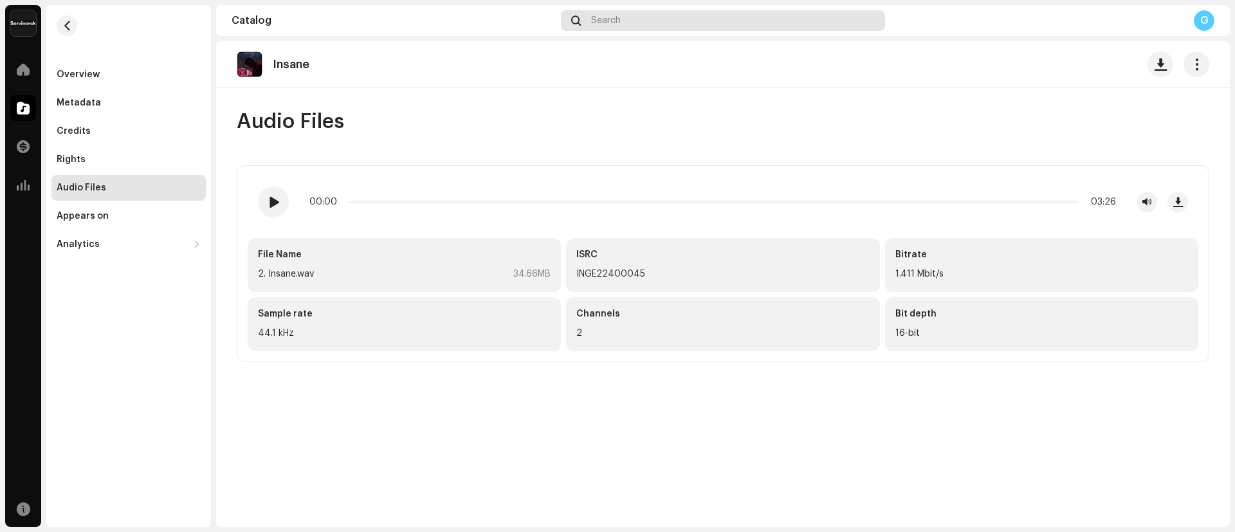
click at [624, 22] on div "Search" at bounding box center [723, 20] width 324 height 21
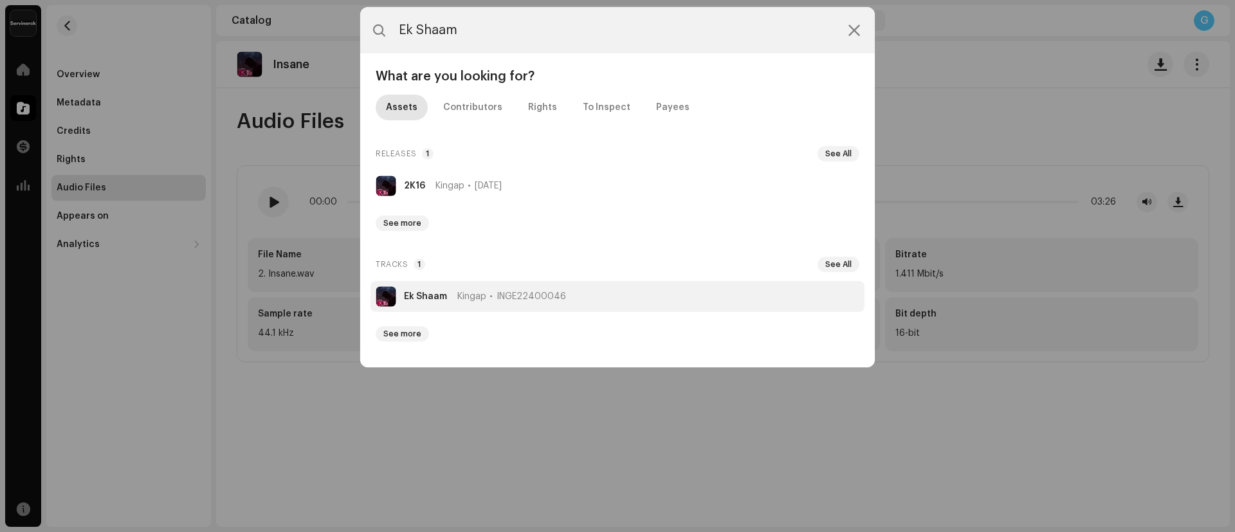
type input "Ek Shaam"
click at [430, 299] on strong "Ek Shaam" at bounding box center [425, 296] width 43 height 10
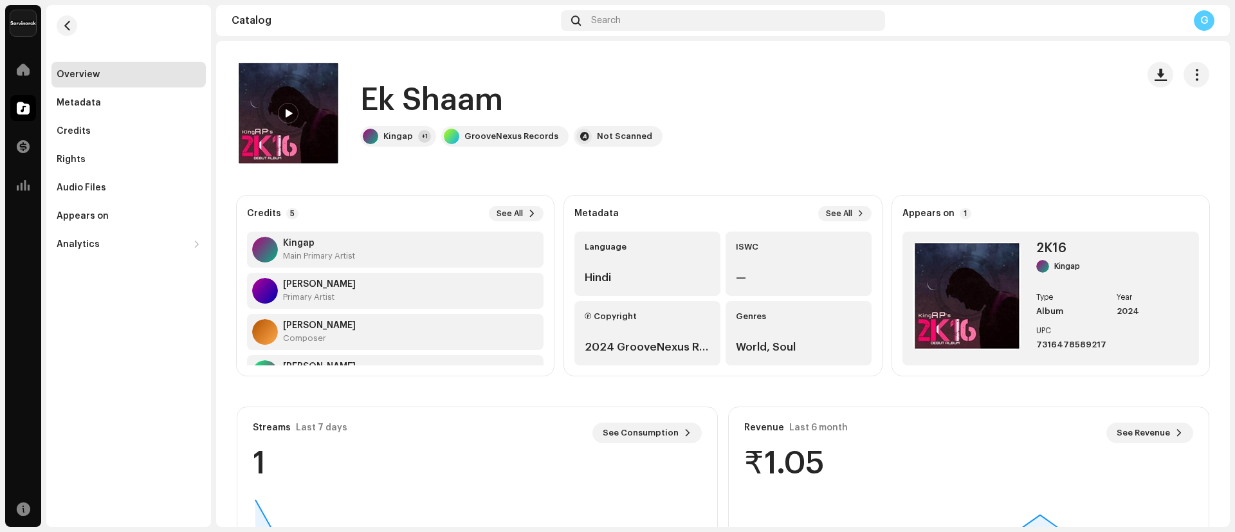
click at [718, 158] on div "Ek Shaam Kingap +1 GrooveNexus Records Not Scanned" at bounding box center [682, 113] width 890 height 103
click at [131, 188] on div "Audio Files" at bounding box center [129, 188] width 144 height 10
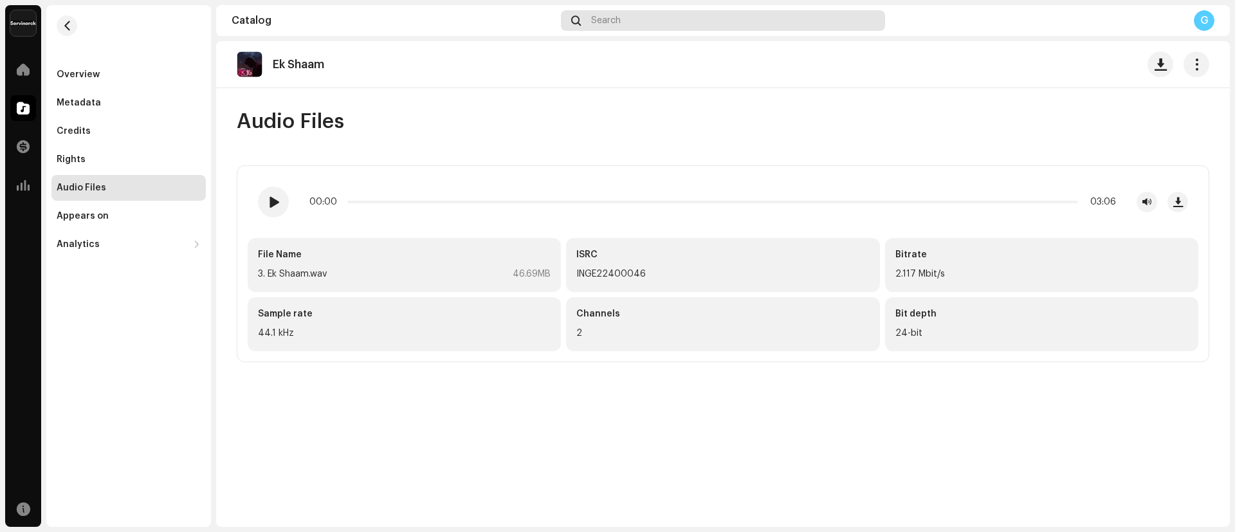
click at [634, 16] on div "Search" at bounding box center [723, 20] width 324 height 21
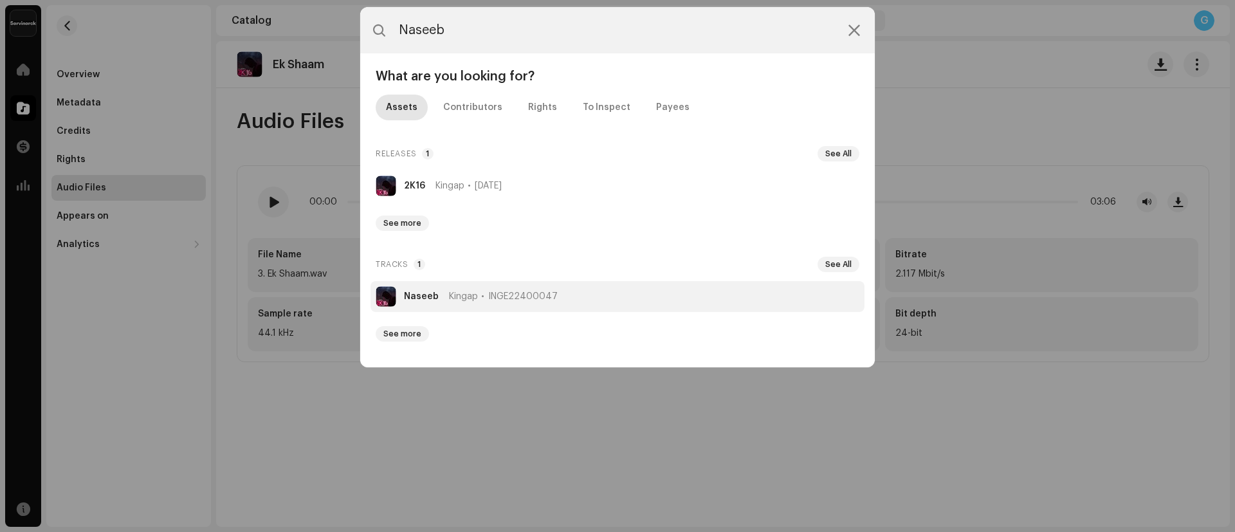
type input "Naseeb"
click at [425, 291] on strong "Naseeb" at bounding box center [421, 296] width 35 height 10
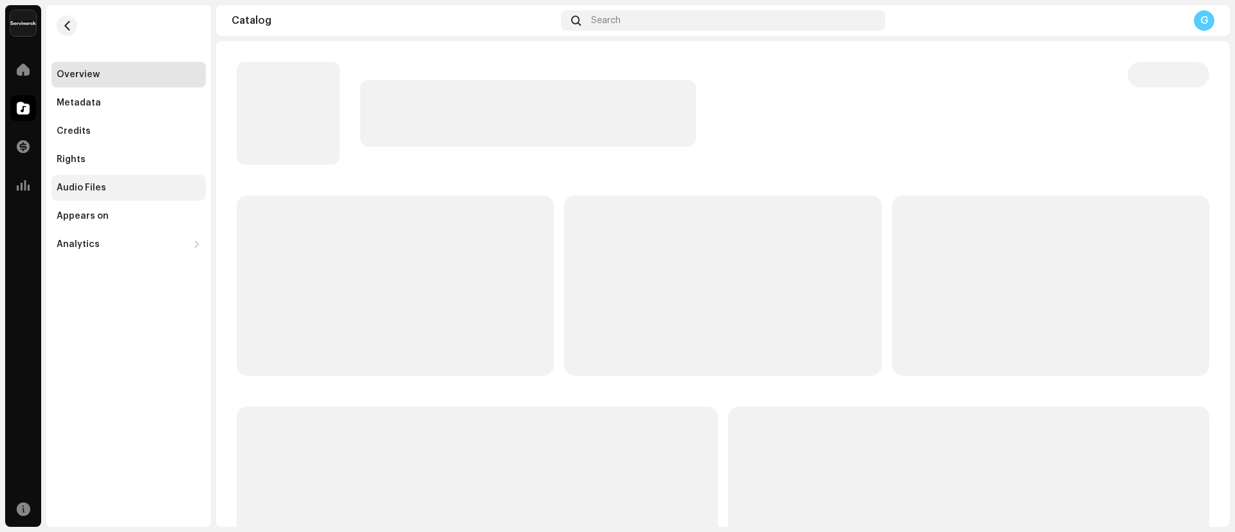
click at [98, 185] on div "Audio Files" at bounding box center [82, 188] width 50 height 10
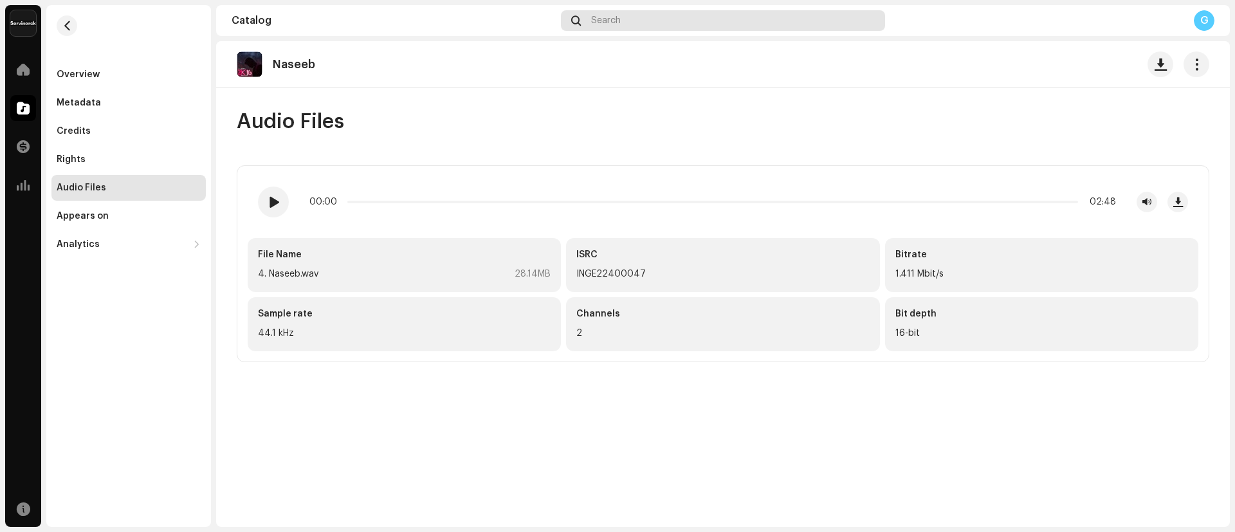
click at [652, 23] on div "Search" at bounding box center [723, 20] width 324 height 21
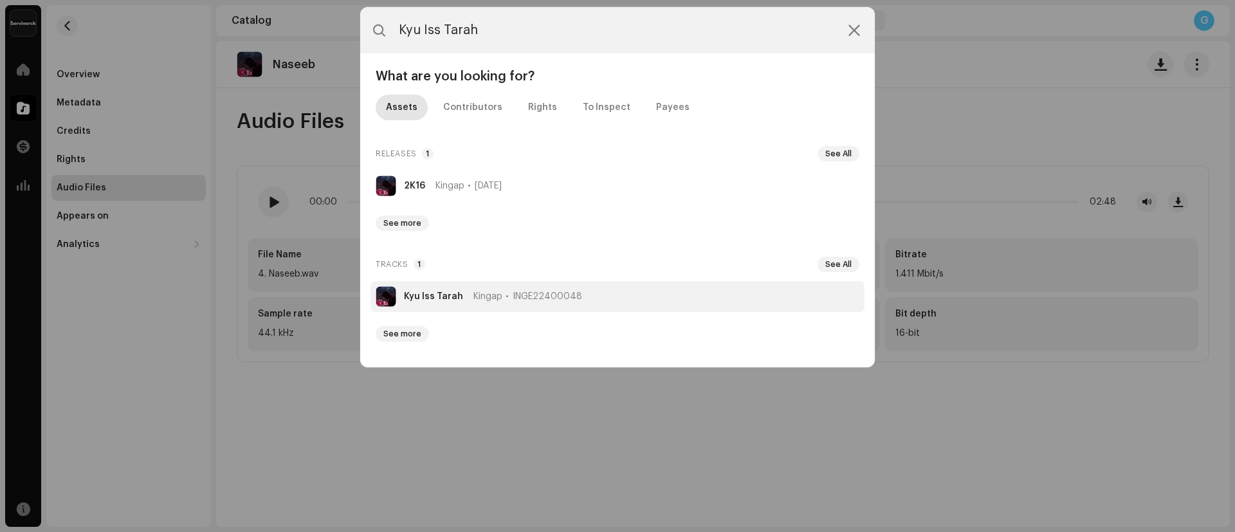
type input "Kyu Iss Tarah"
click at [437, 293] on strong "Kyu Iss Tarah" at bounding box center [433, 296] width 59 height 10
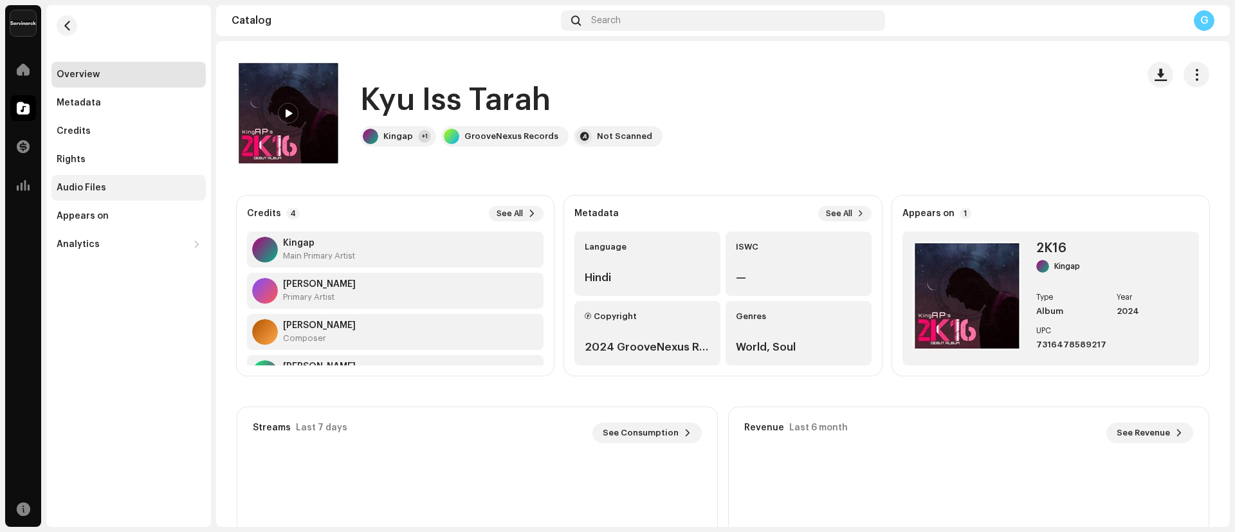
click at [88, 183] on div "Audio Files" at bounding box center [82, 188] width 50 height 10
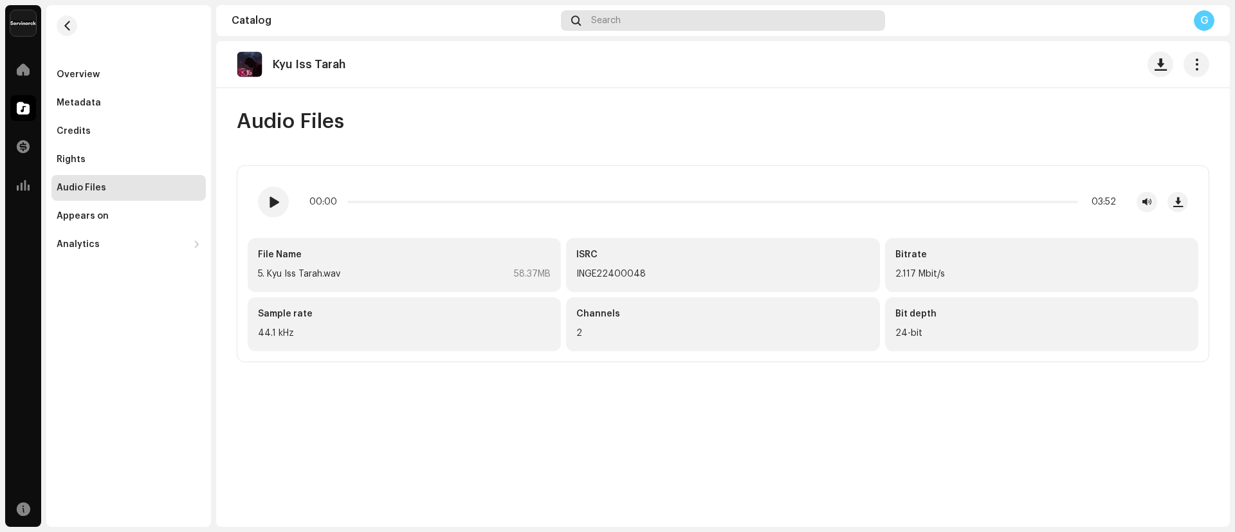
click at [659, 16] on div "Search" at bounding box center [723, 20] width 324 height 21
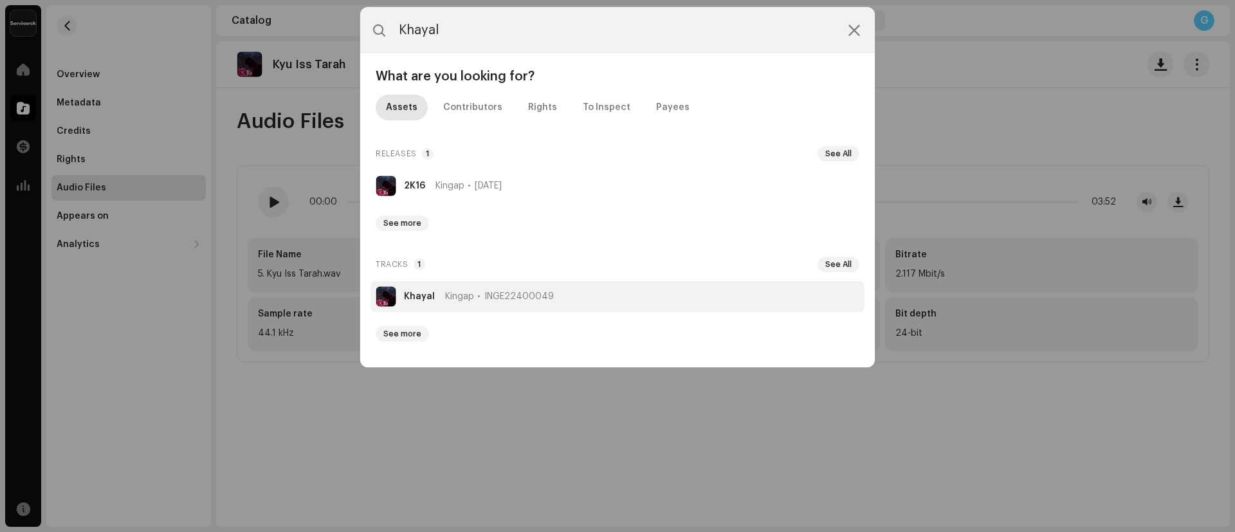
type input "Khayal"
click at [421, 299] on strong "Khayal" at bounding box center [419, 296] width 31 height 10
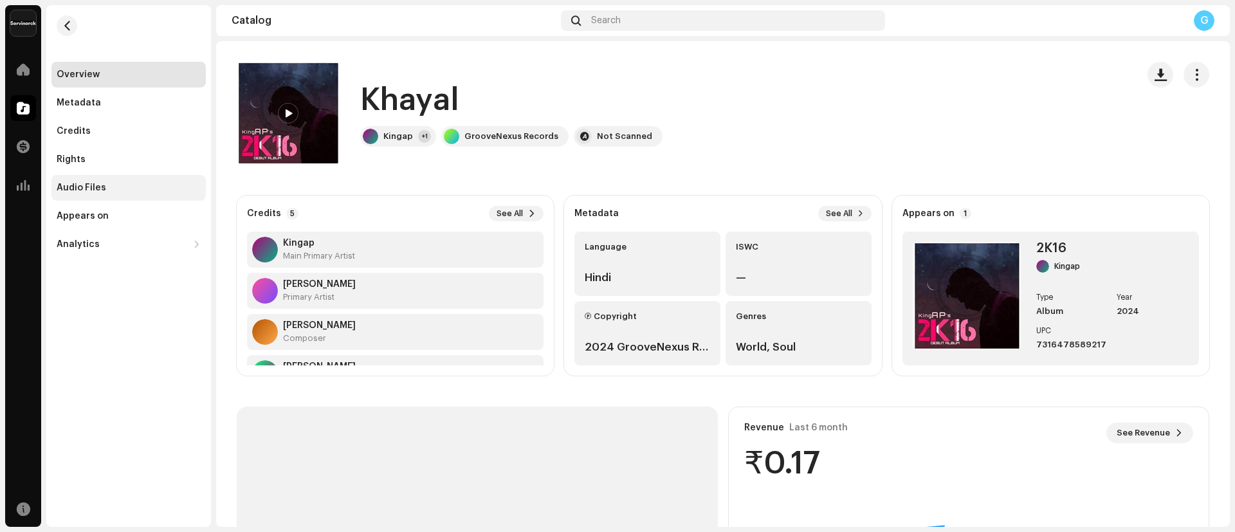
click at [83, 186] on div "Audio Files" at bounding box center [82, 188] width 50 height 10
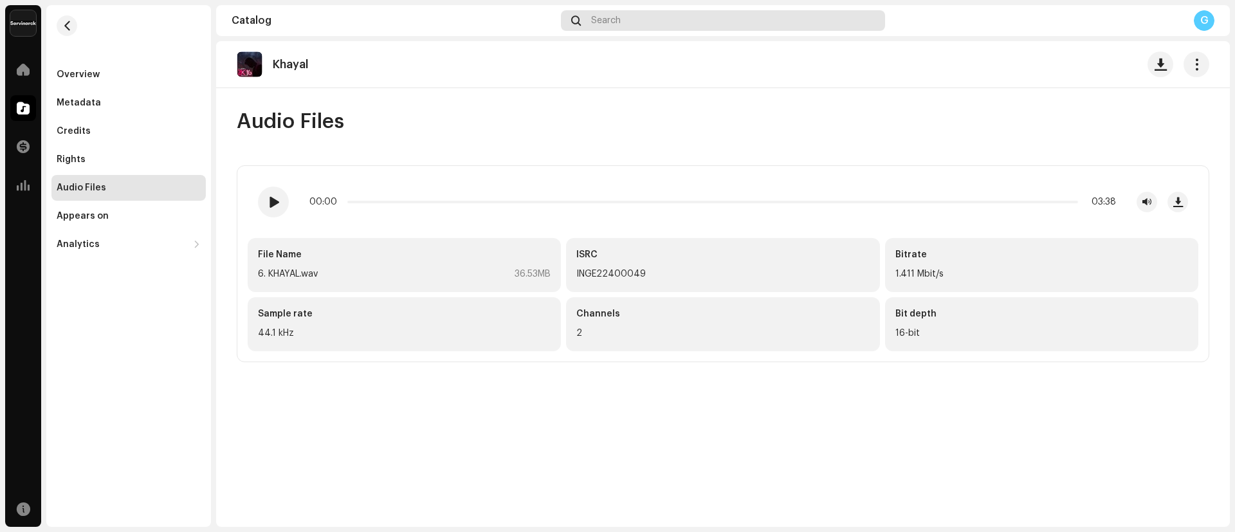
click at [652, 19] on div "Search" at bounding box center [723, 20] width 324 height 21
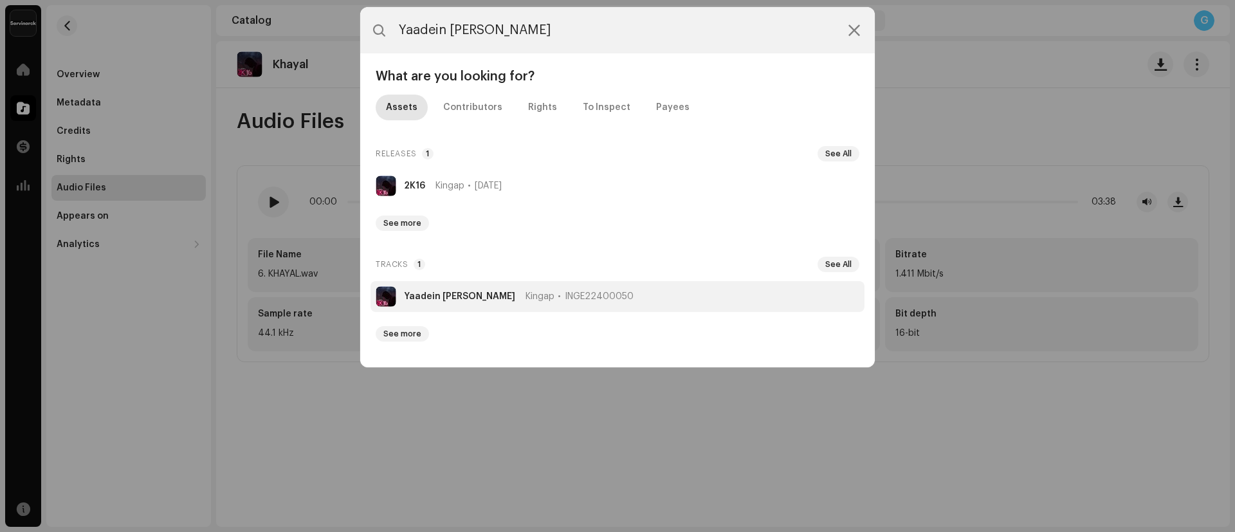
type input "Yaadein Teri"
click at [432, 291] on strong "Yaadein Teri" at bounding box center [459, 296] width 111 height 10
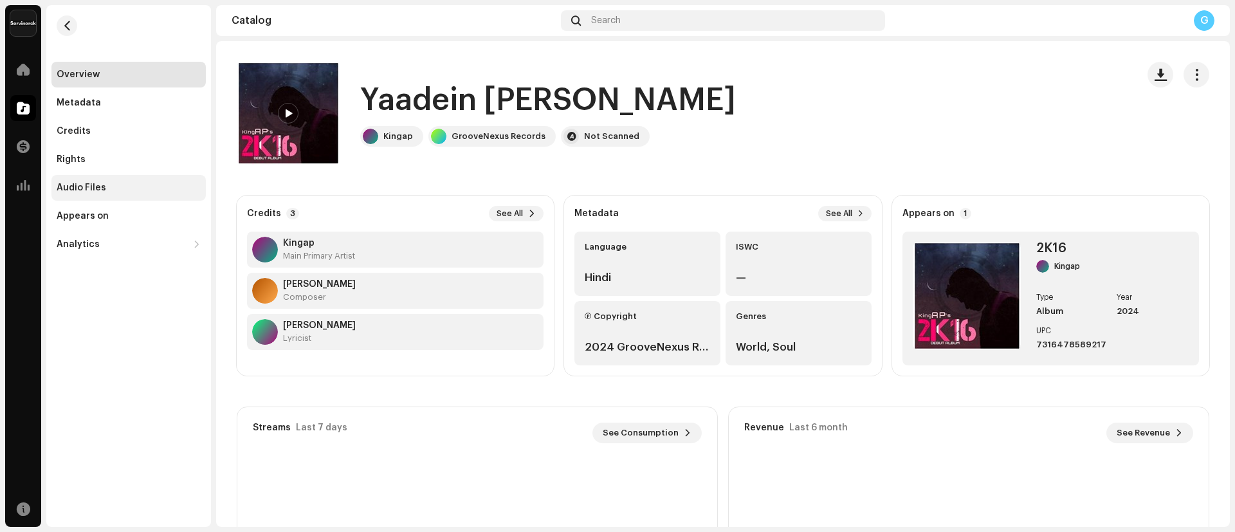
click at [97, 194] on div "Audio Files" at bounding box center [128, 188] width 154 height 26
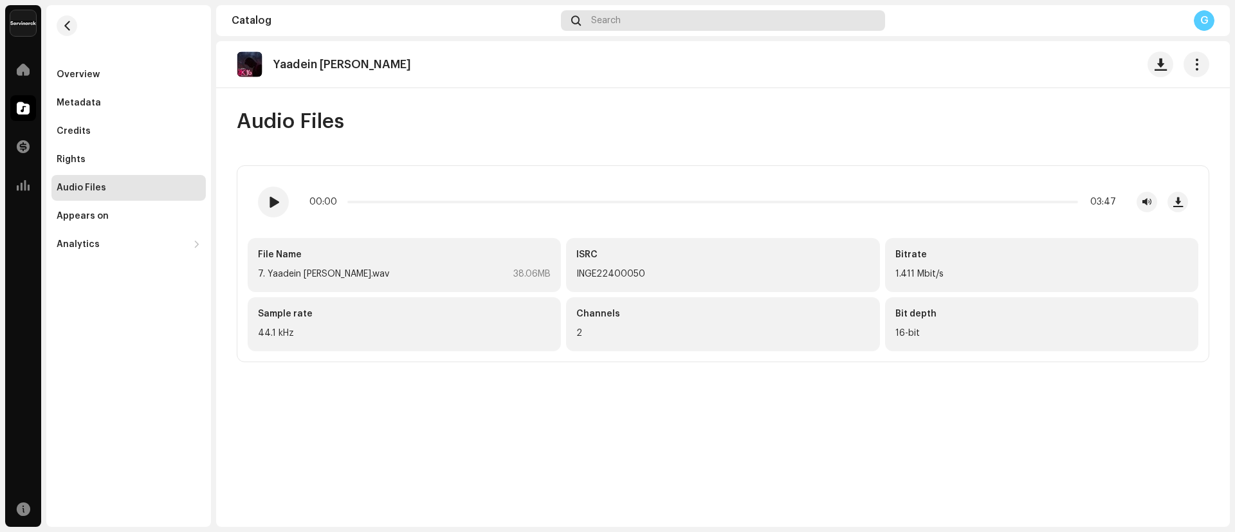
click at [650, 30] on div "Search" at bounding box center [723, 20] width 324 height 21
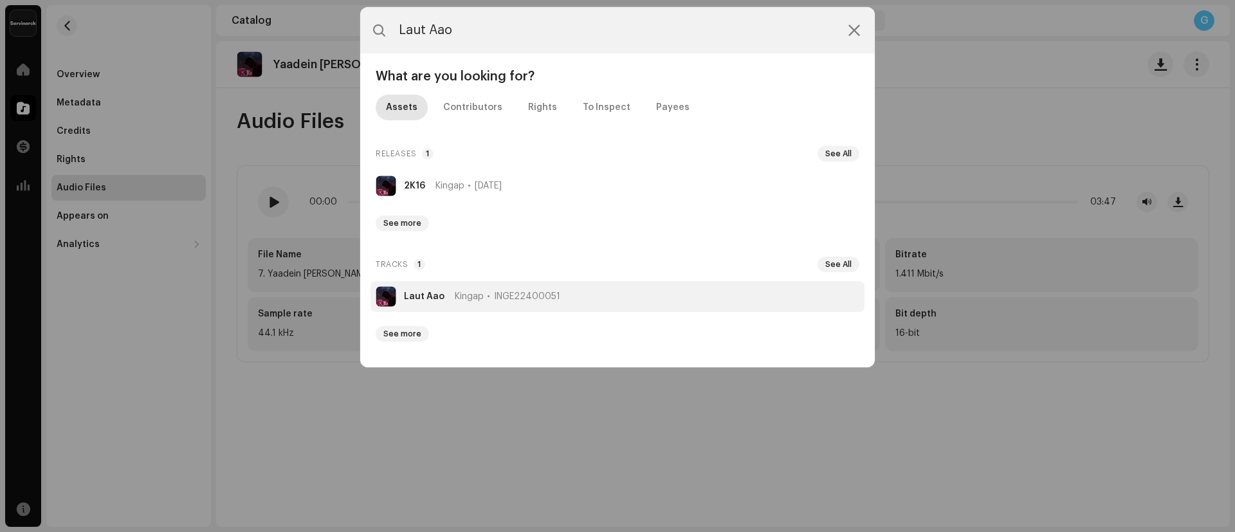
type input "Laut Aao"
click at [412, 297] on strong "Laut Aao" at bounding box center [424, 296] width 41 height 10
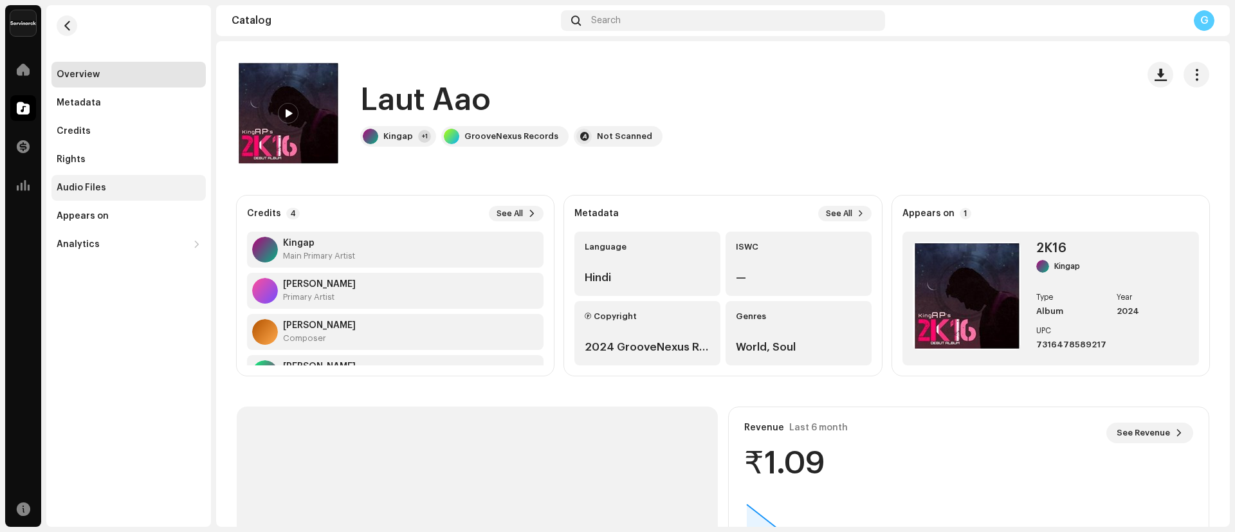
click at [123, 181] on div "Audio Files" at bounding box center [128, 188] width 154 height 26
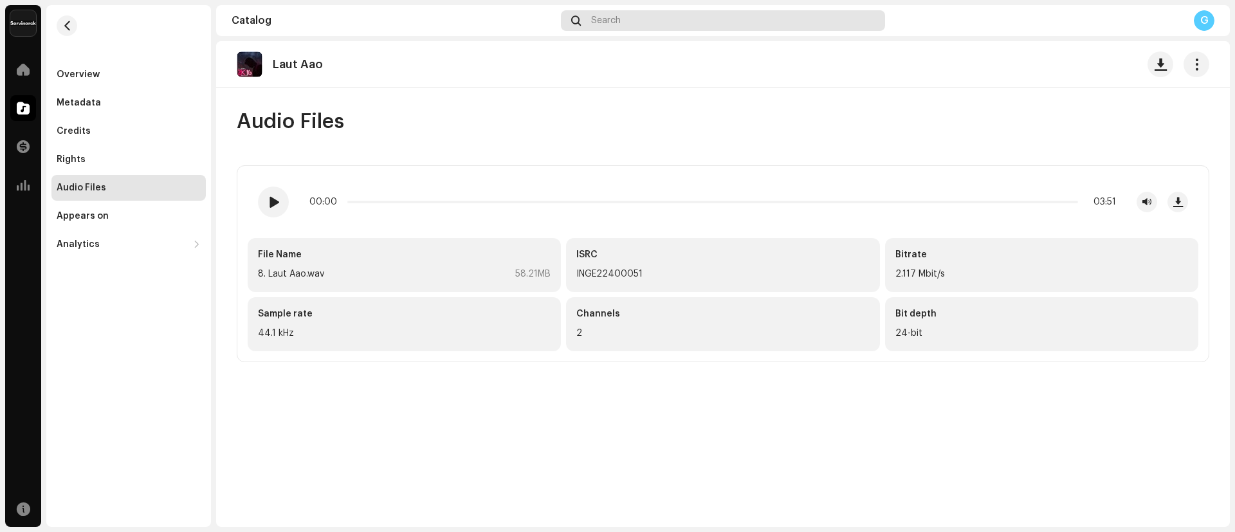
click at [691, 21] on div "Search" at bounding box center [723, 20] width 324 height 21
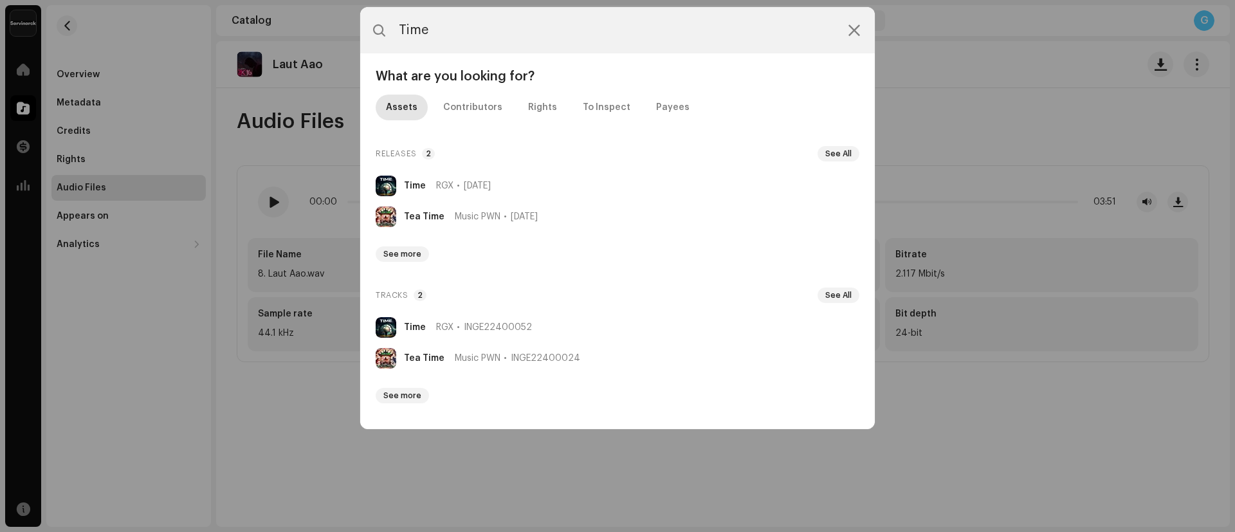
type input "Time"
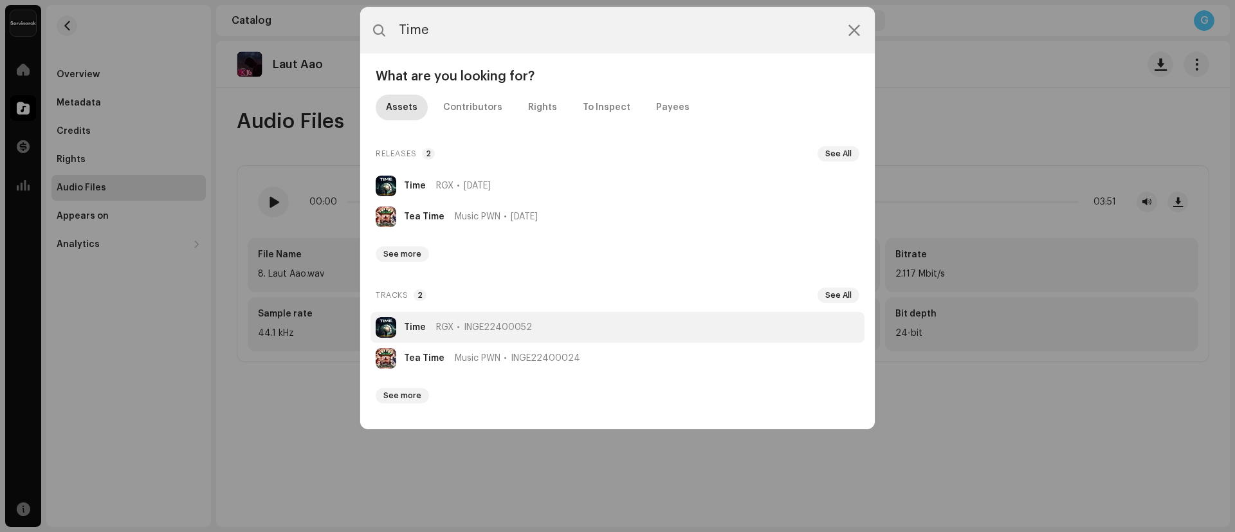
click at [413, 325] on strong "Time" at bounding box center [415, 327] width 22 height 10
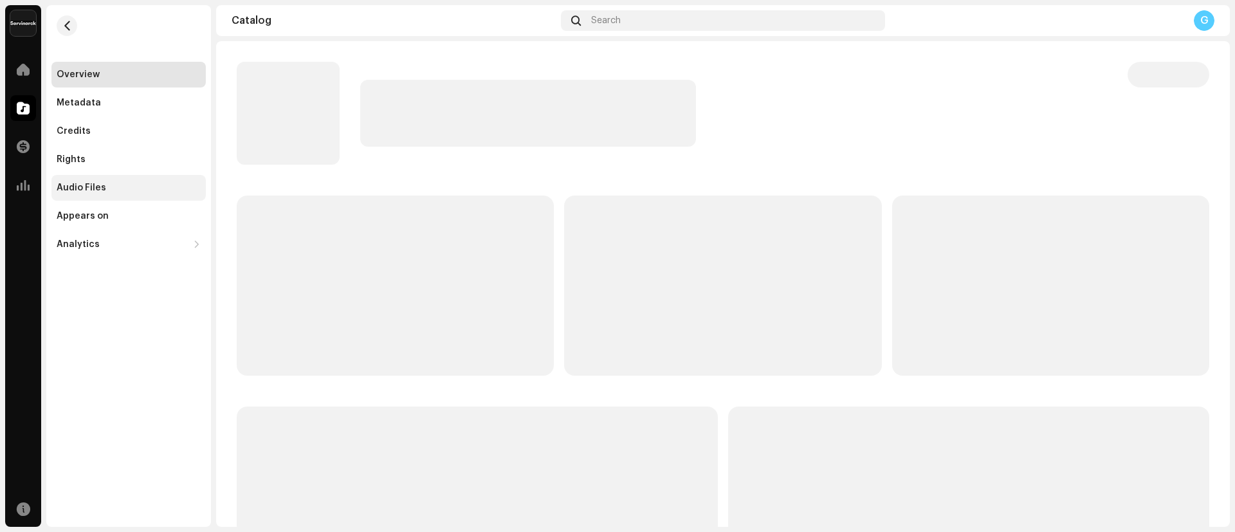
click at [116, 191] on div "Audio Files" at bounding box center [129, 188] width 144 height 10
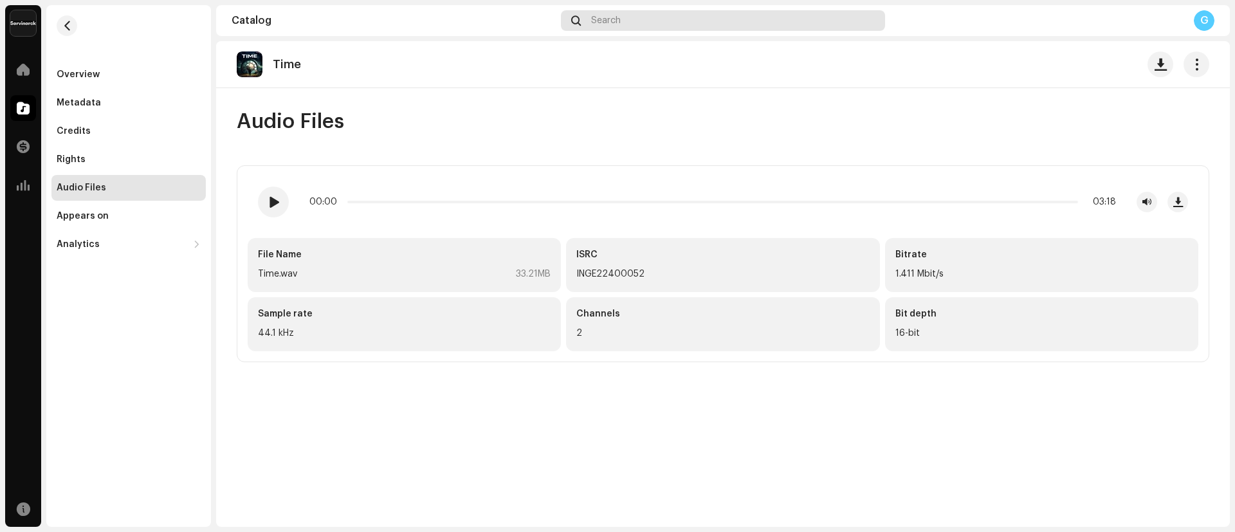
click at [726, 21] on div "Search" at bounding box center [723, 20] width 324 height 21
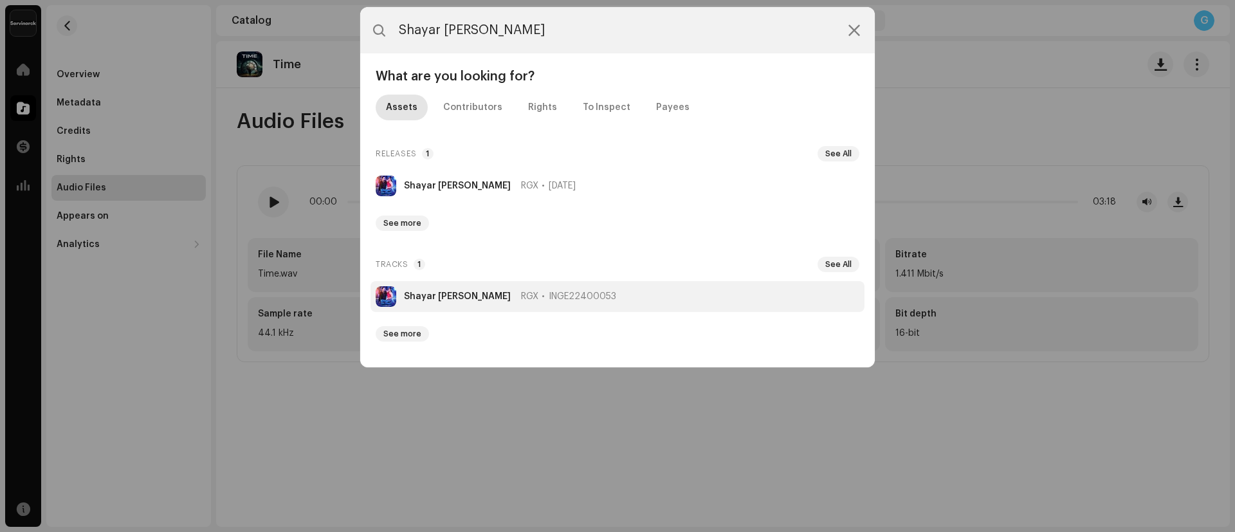
type input "Shayar [PERSON_NAME]"
click at [430, 290] on li "Shayar Ho Gaye RGX INGE22400053" at bounding box center [618, 296] width 494 height 31
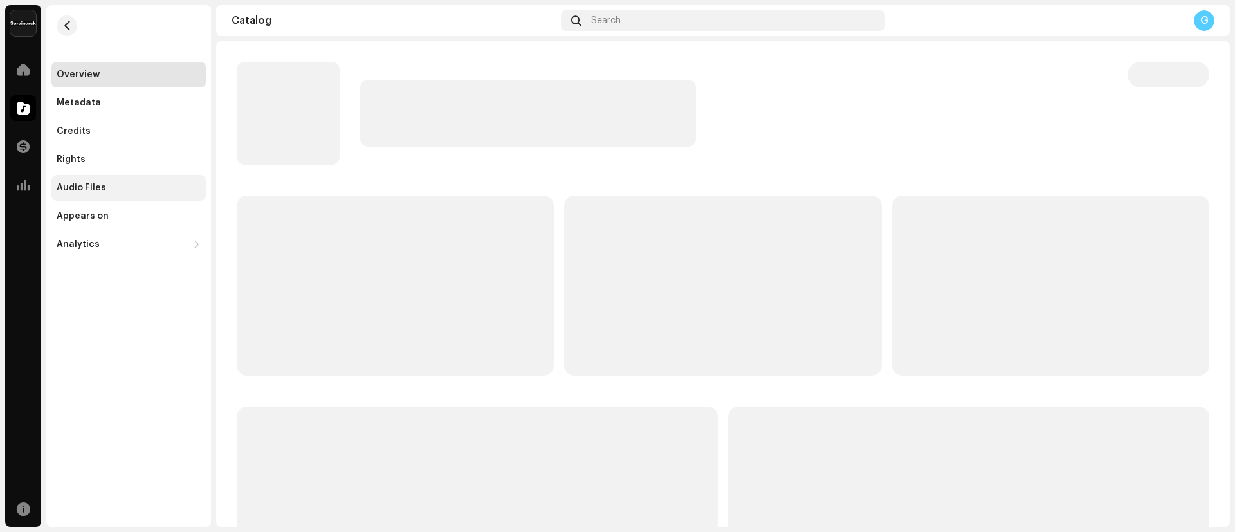
click at [82, 195] on div "Audio Files" at bounding box center [128, 188] width 154 height 26
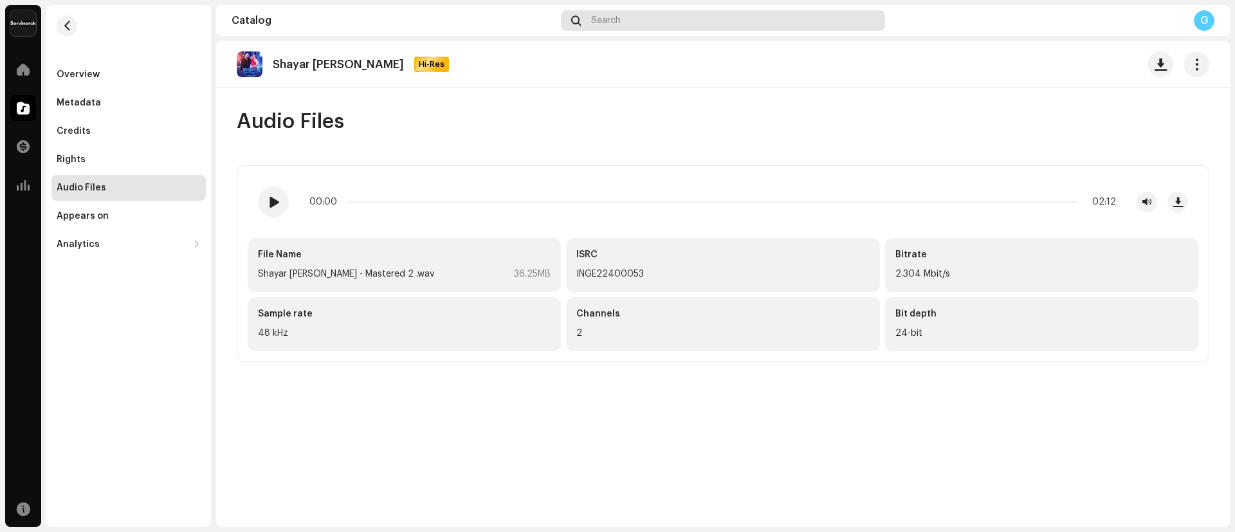
click at [672, 30] on div "Search" at bounding box center [723, 20] width 324 height 21
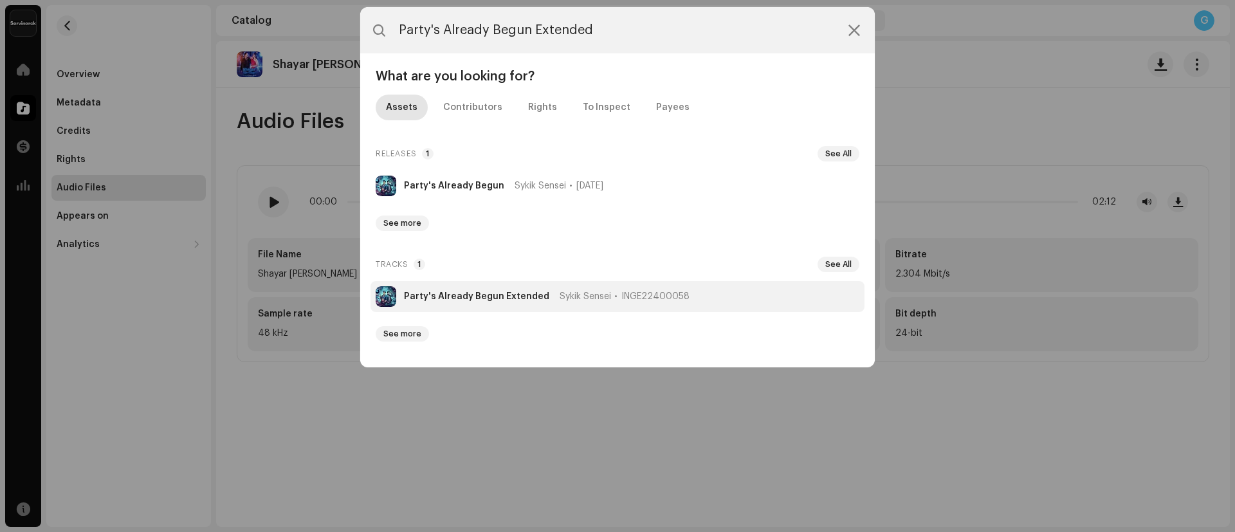
type input "Party's Already Begun Extended"
click at [486, 291] on strong "Party's Already Begun Extended" at bounding box center [476, 296] width 145 height 10
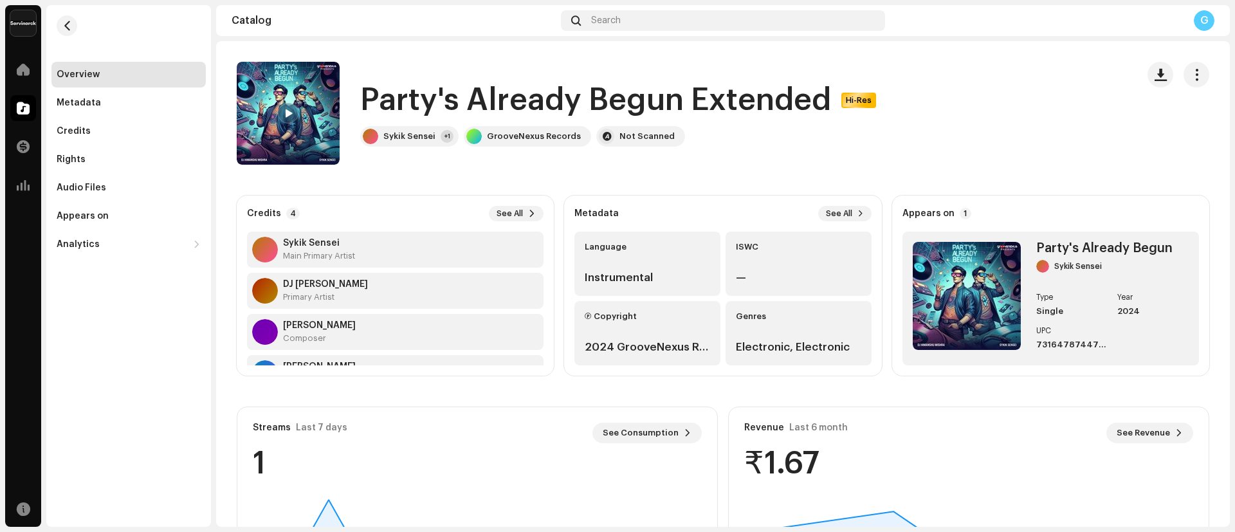
click at [365, 88] on h1 "Party's Already Begun Extended" at bounding box center [595, 100] width 471 height 41
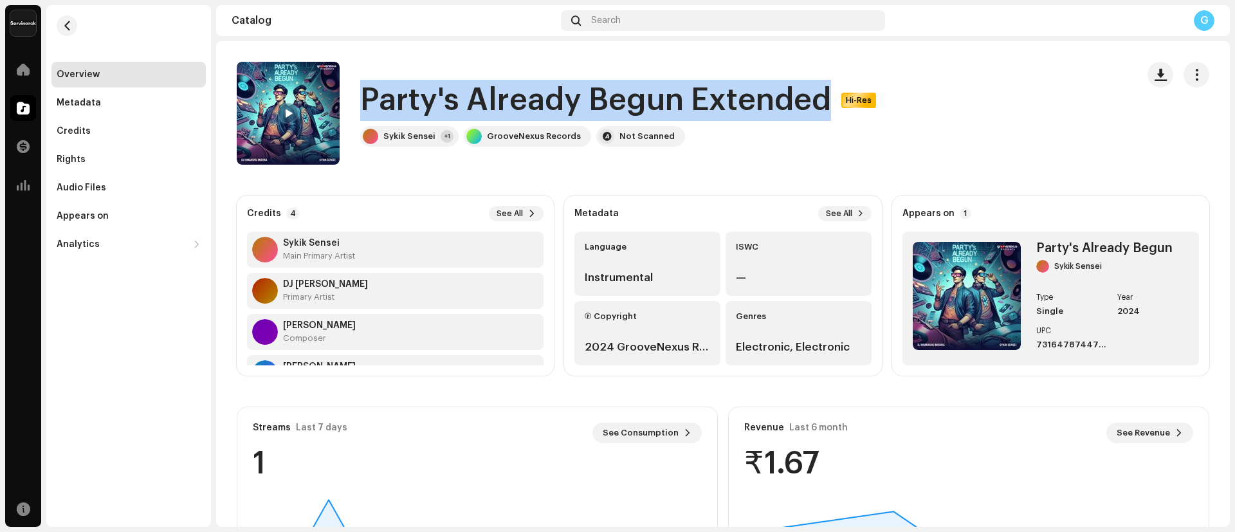
drag, startPoint x: 365, startPoint y: 88, endPoint x: 761, endPoint y: 106, distance: 396.1
click at [761, 106] on h1 "Party's Already Begun Extended" at bounding box center [595, 100] width 471 height 41
copy h1 "Party's Already Begun Extended"
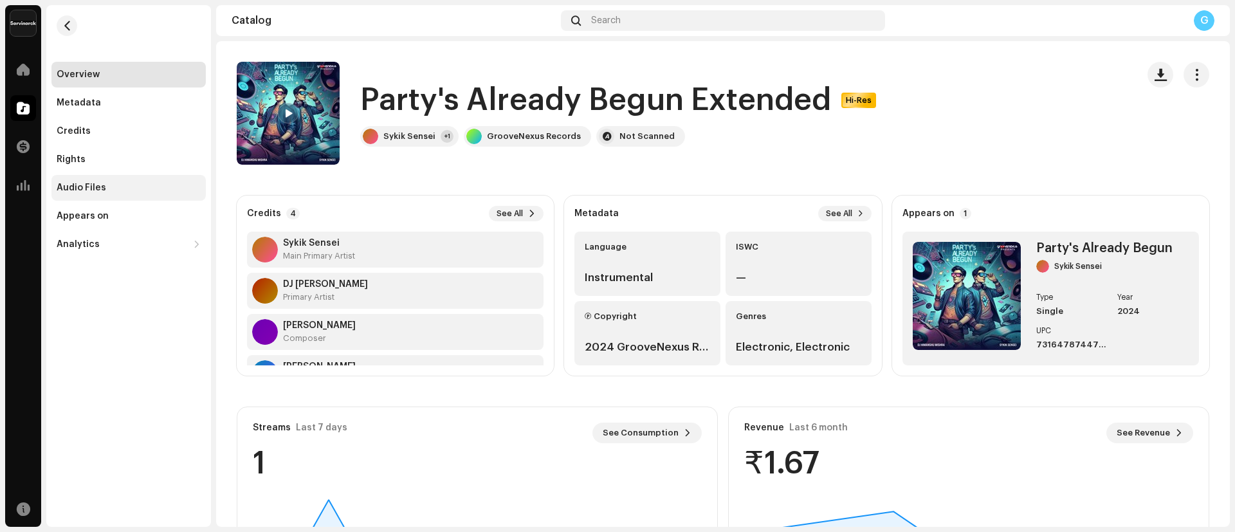
click at [93, 196] on div "Audio Files" at bounding box center [128, 188] width 154 height 26
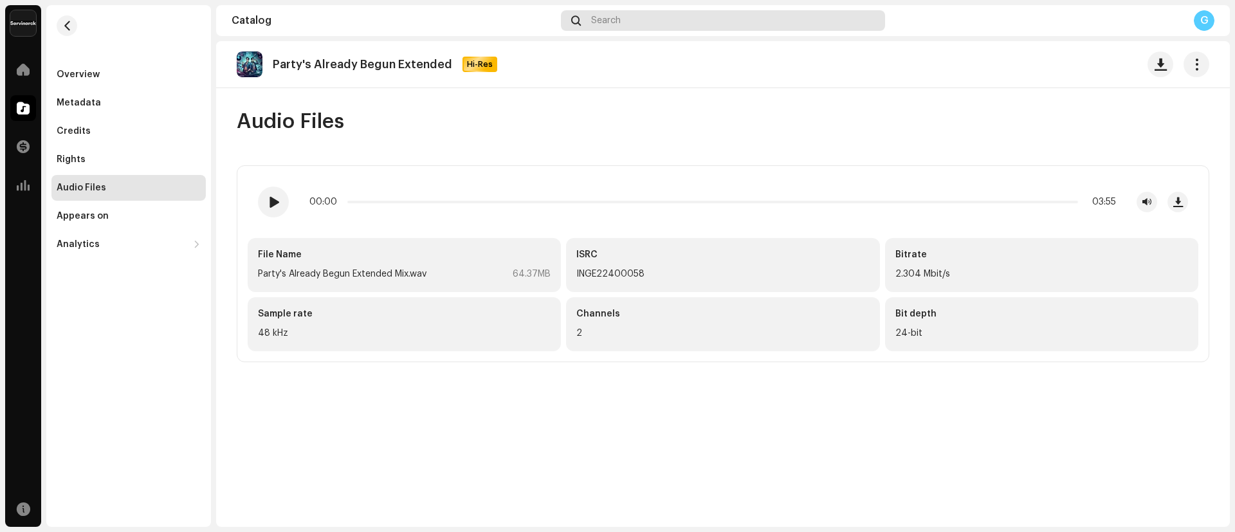
click at [750, 25] on div "Search" at bounding box center [723, 20] width 324 height 21
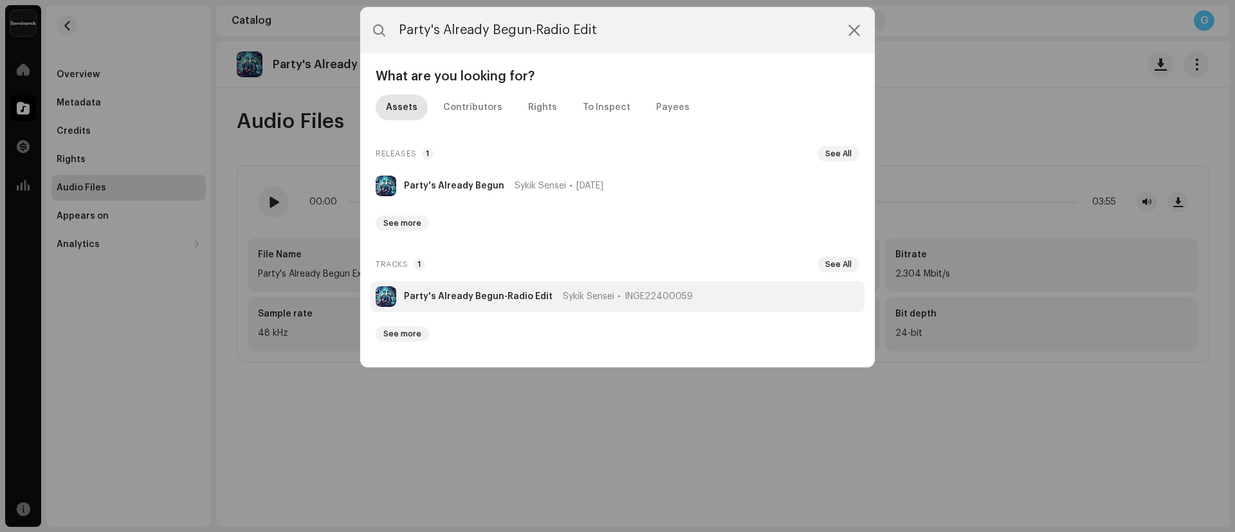
type input "Party's Already Begun-Radio Edit"
click at [476, 298] on strong "Party's Already Begun-Radio Edit" at bounding box center [478, 296] width 149 height 10
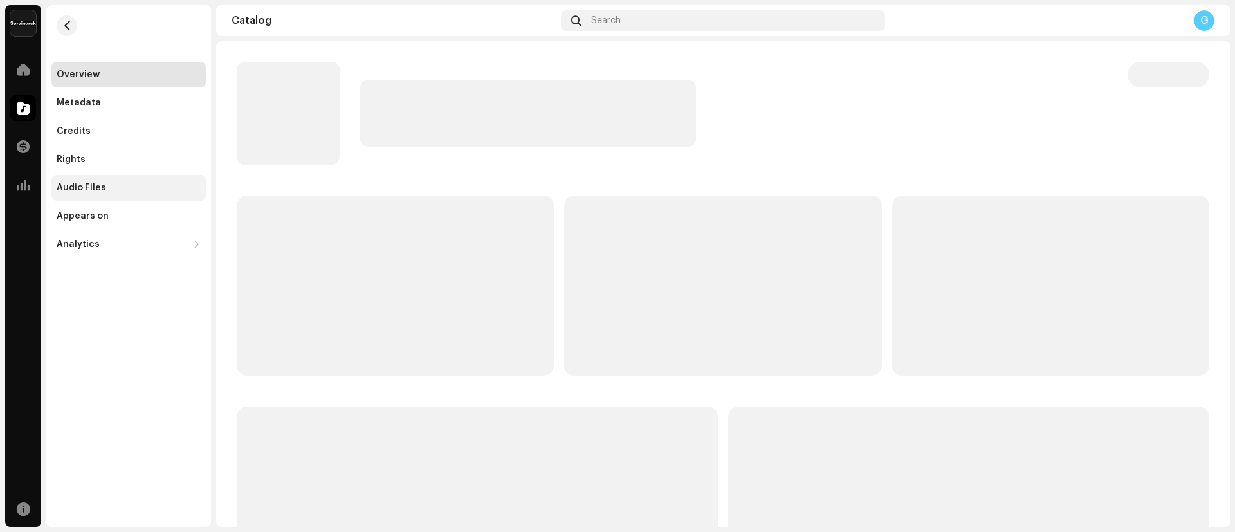
click at [79, 186] on div "Audio Files" at bounding box center [82, 188] width 50 height 10
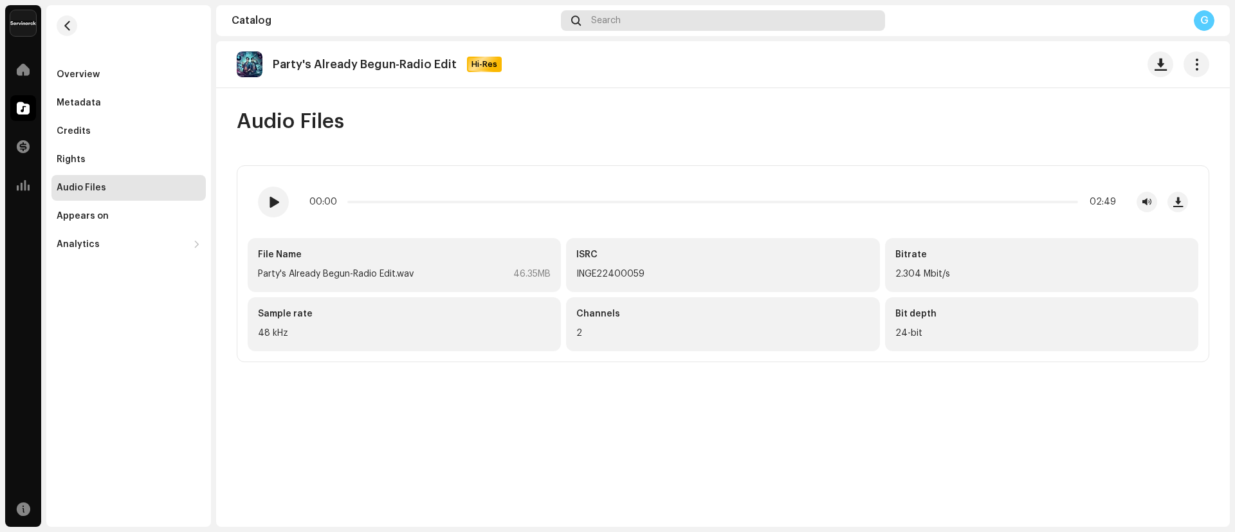
click at [654, 23] on div "Search" at bounding box center [723, 20] width 324 height 21
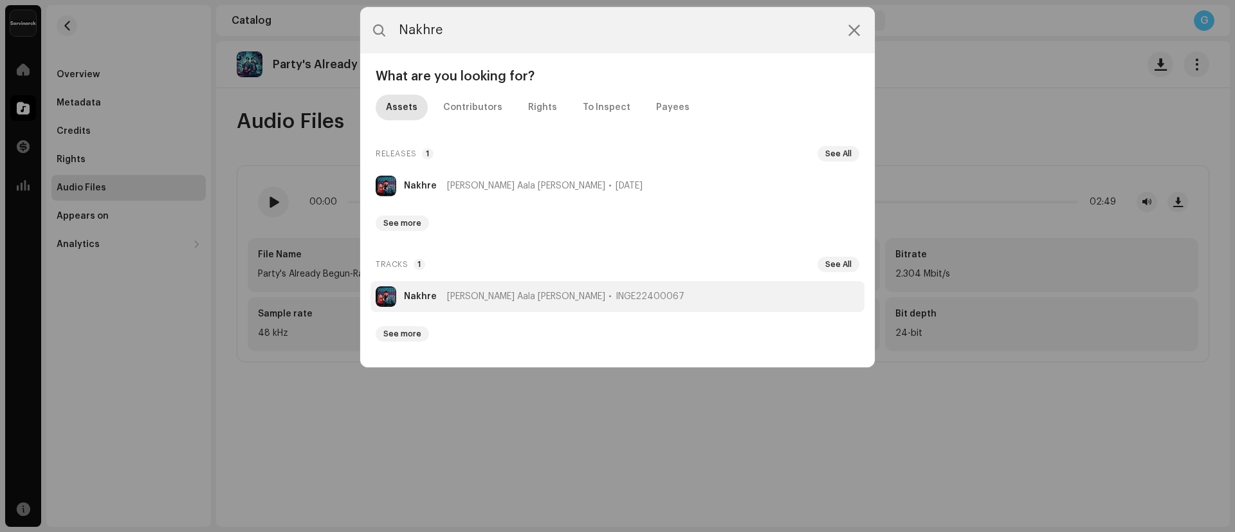
type input "Nakhre"
click at [424, 302] on li "Nakhre Sandhir Aala Neer INGE22400067" at bounding box center [618, 296] width 494 height 31
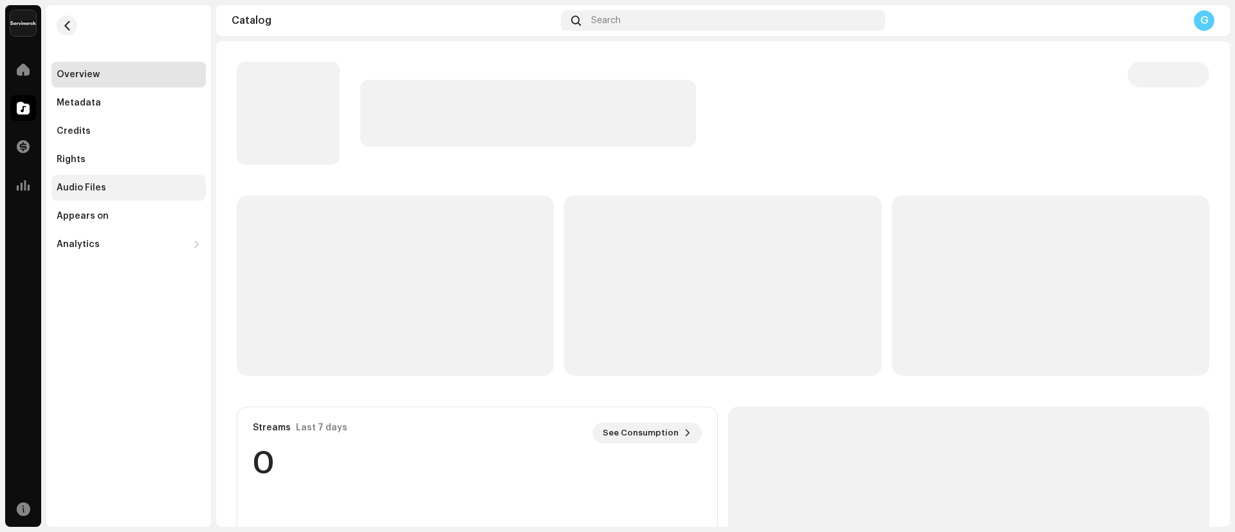
click at [104, 180] on div "Audio Files" at bounding box center [128, 188] width 154 height 26
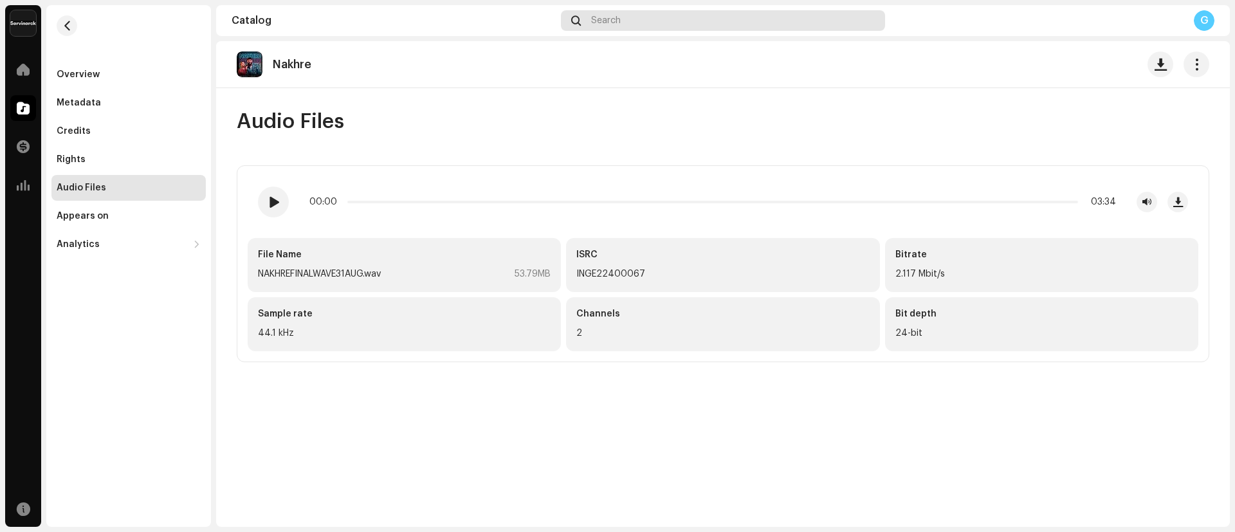
click at [650, 24] on div "Search" at bounding box center [723, 20] width 324 height 21
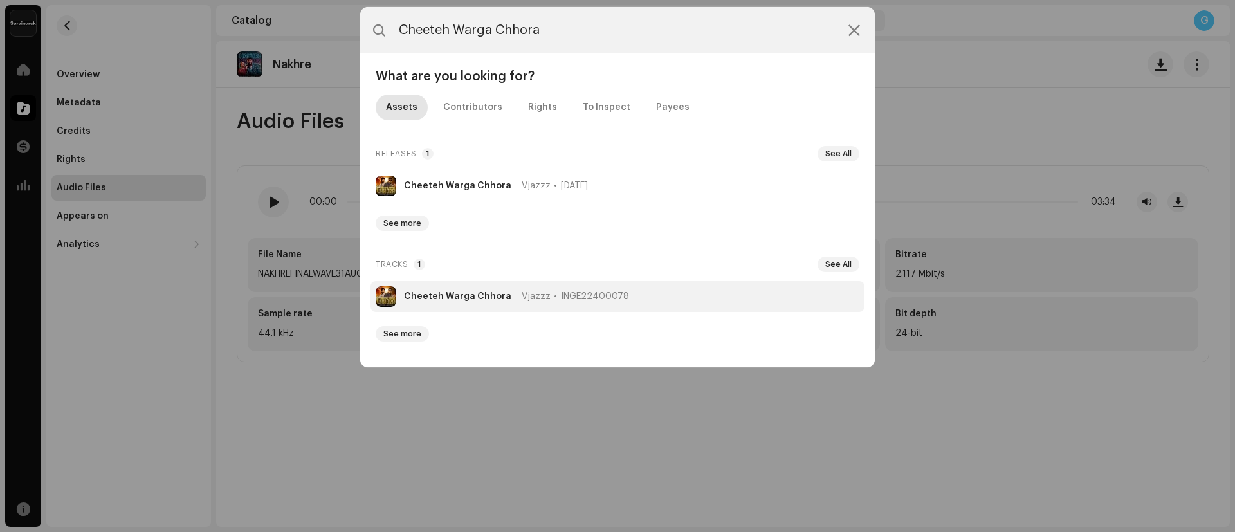
type input "Cheeteh Warga Chhora"
click at [439, 300] on strong "Cheeteh Warga Chhora" at bounding box center [457, 296] width 107 height 10
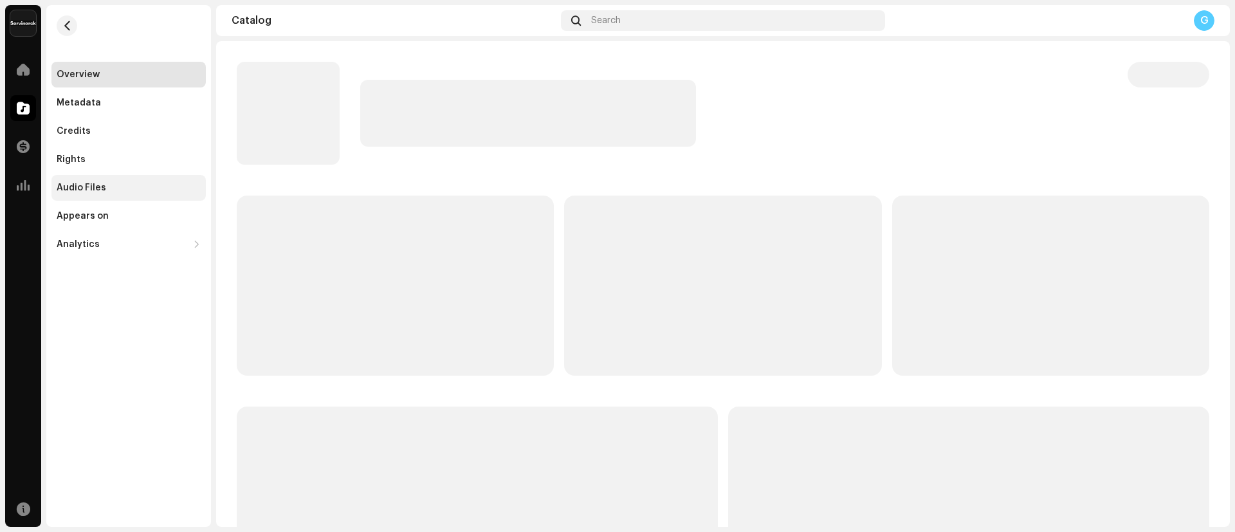
click at [90, 192] on div "Audio Files" at bounding box center [82, 188] width 50 height 10
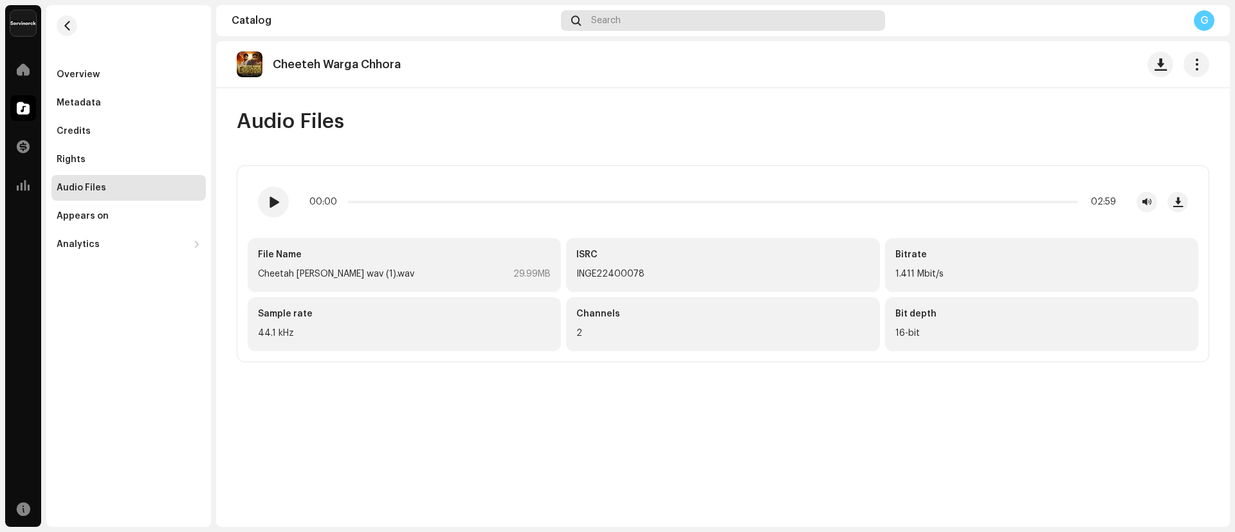
click at [623, 19] on div "Search" at bounding box center [723, 20] width 324 height 21
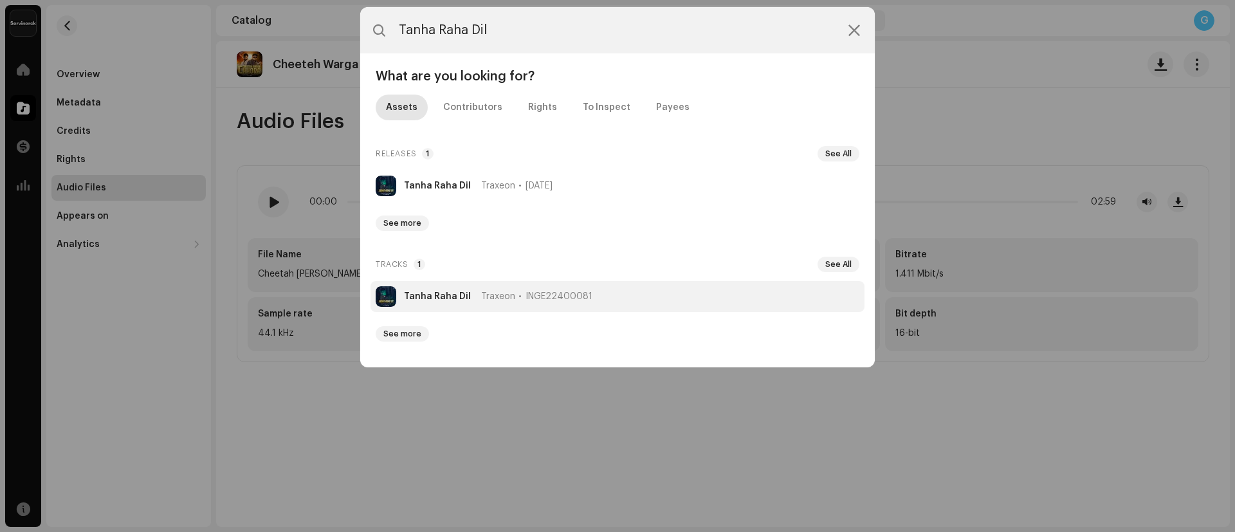
type input "Tanha Raha Dil"
click at [431, 294] on strong "Tanha Raha Dil" at bounding box center [437, 296] width 67 height 10
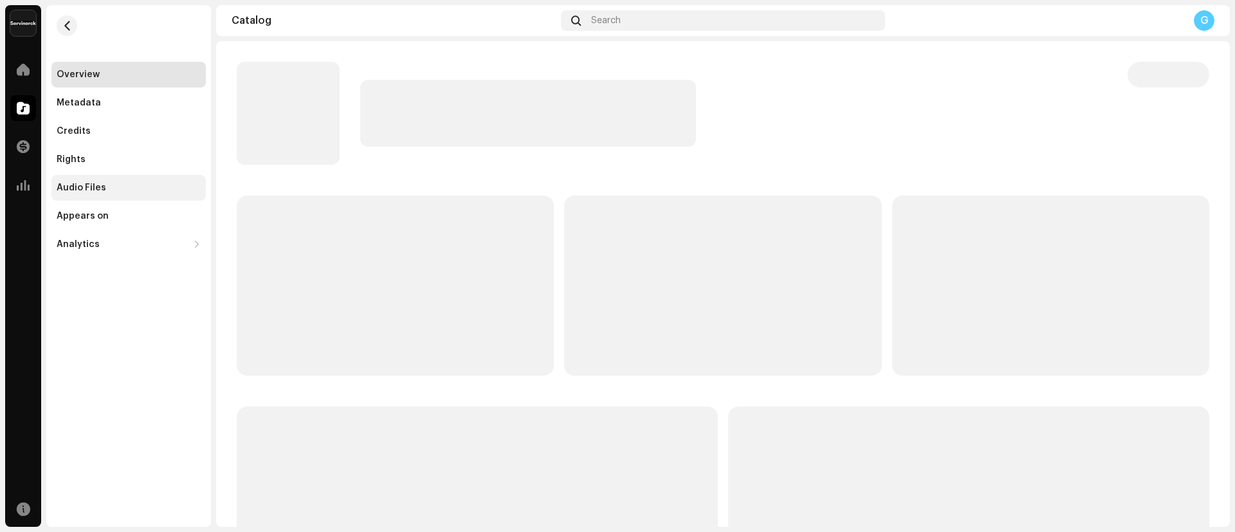
click at [92, 190] on div "Audio Files" at bounding box center [82, 188] width 50 height 10
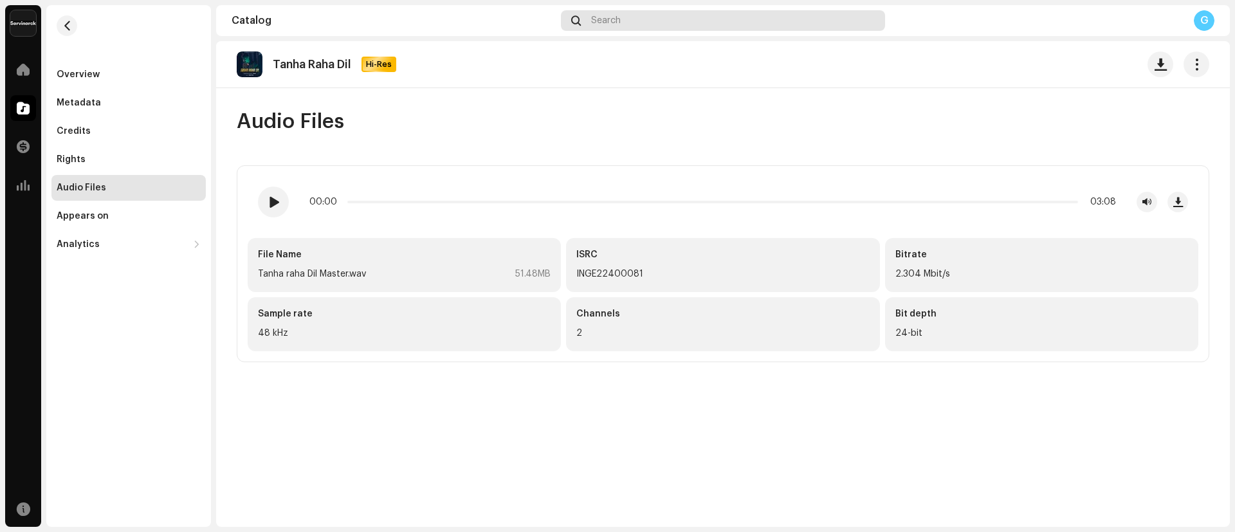
click at [634, 15] on div "Search" at bounding box center [723, 20] width 324 height 21
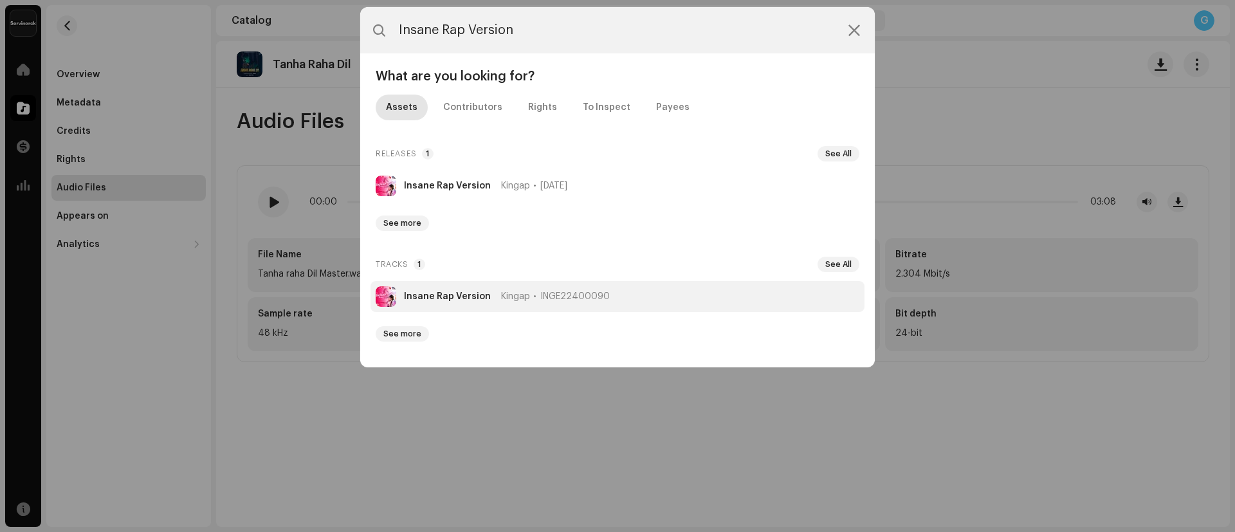
type input "Insane Rap Version"
click at [427, 288] on li "Insane Rap Version Kingap INGE22400090" at bounding box center [618, 296] width 494 height 31
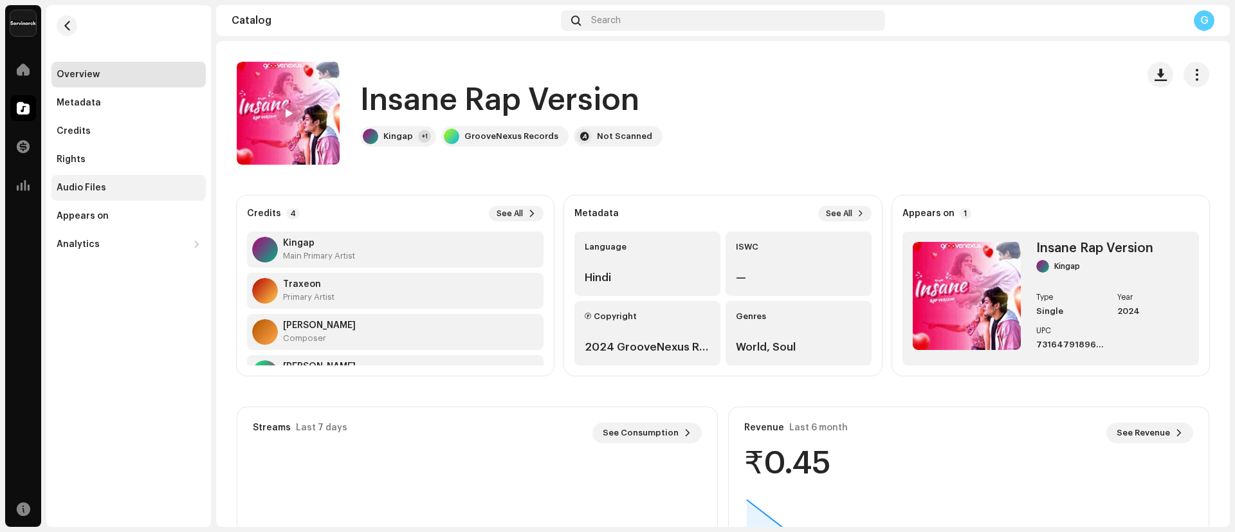
click at [123, 183] on div "Audio Files" at bounding box center [129, 188] width 144 height 10
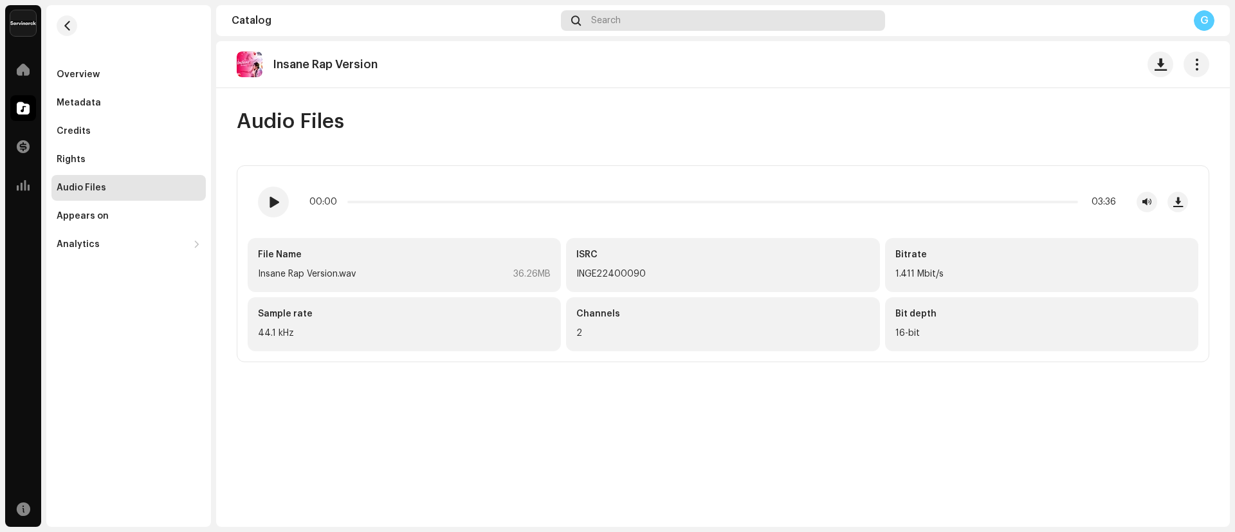
click at [652, 18] on div "Search" at bounding box center [723, 20] width 324 height 21
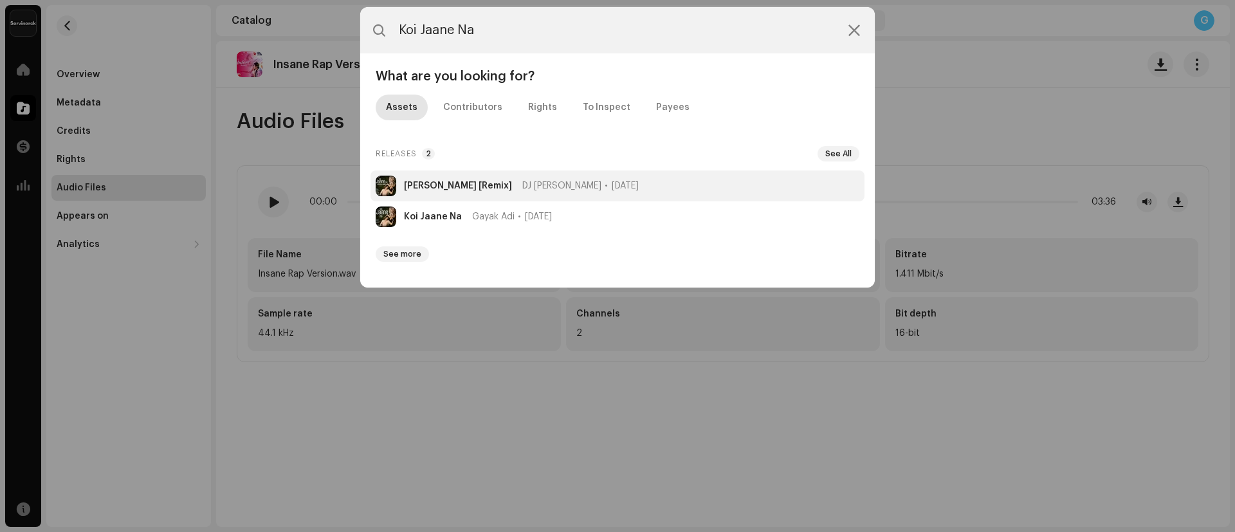
type input "Koi Jaane Na"
click at [459, 187] on strong "[PERSON_NAME] [Remix]" at bounding box center [458, 186] width 108 height 10
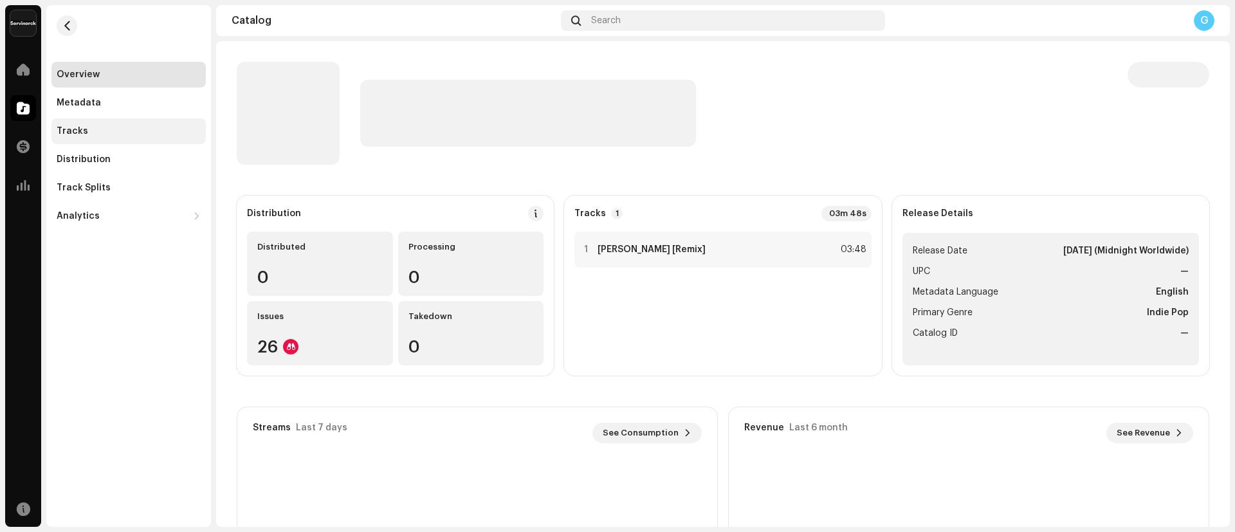
click at [103, 135] on div "Tracks" at bounding box center [129, 131] width 144 height 10
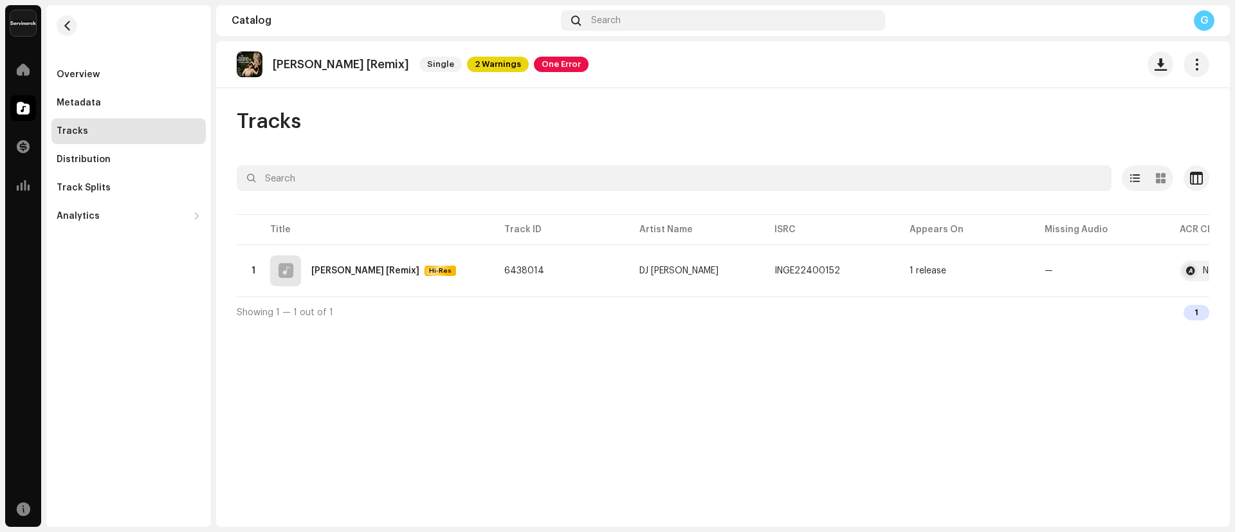
click at [272, 65] on div "Koi Jaane Na [Remix] Single 2 Warnings One Error" at bounding box center [413, 64] width 352 height 26
drag, startPoint x: 273, startPoint y: 65, endPoint x: 376, endPoint y: 58, distance: 103.2
click at [376, 58] on div "Koi Jaane Na [Remix] Single 2 Warnings One Error" at bounding box center [413, 64] width 352 height 26
copy p "[PERSON_NAME] [Remix]"
click at [331, 278] on div "1 Koi Jaane Na [Remix] Hi-Res" at bounding box center [365, 270] width 237 height 31
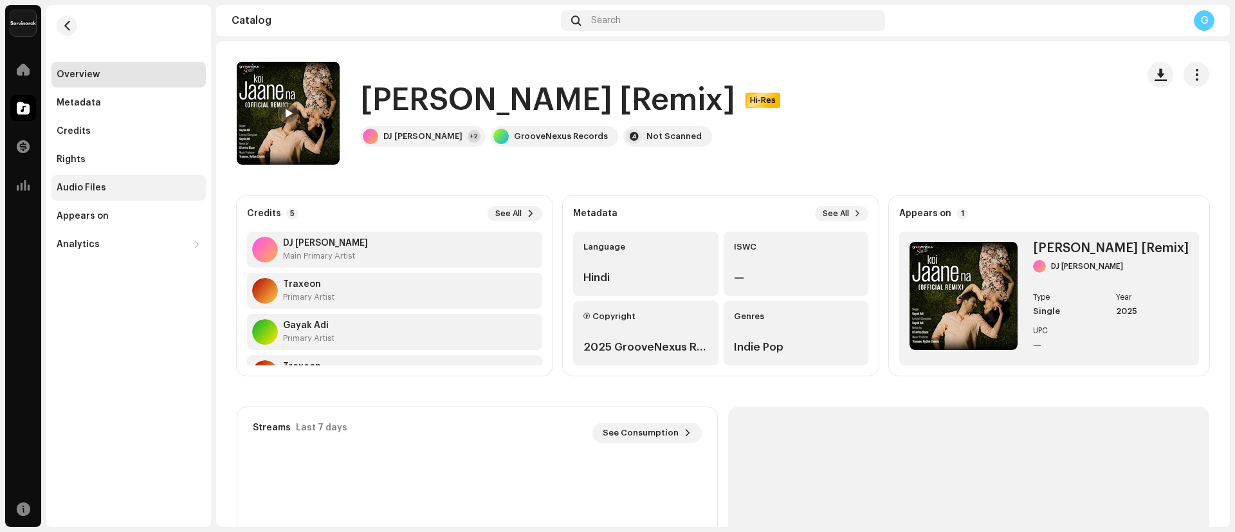
click at [106, 189] on div "Audio Files" at bounding box center [129, 188] width 144 height 10
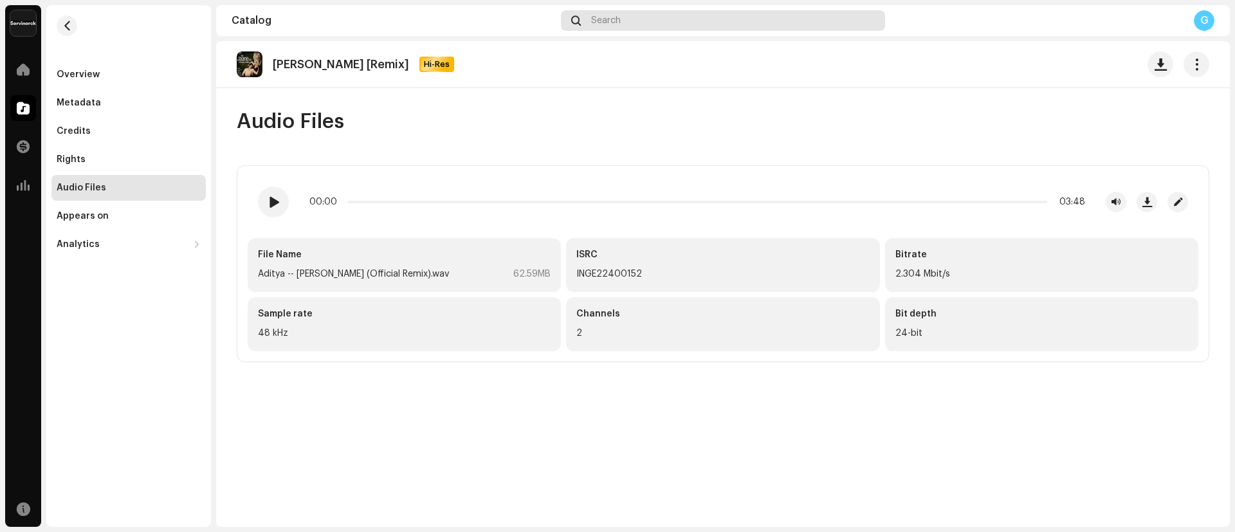
click at [696, 21] on div "Search" at bounding box center [723, 20] width 324 height 21
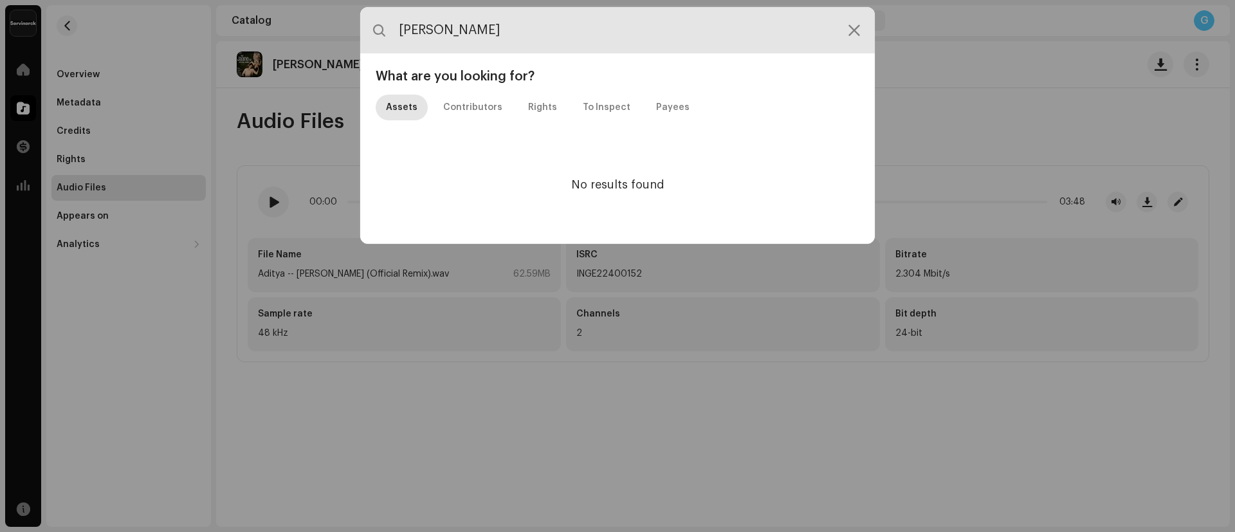
type input "Aao Na"
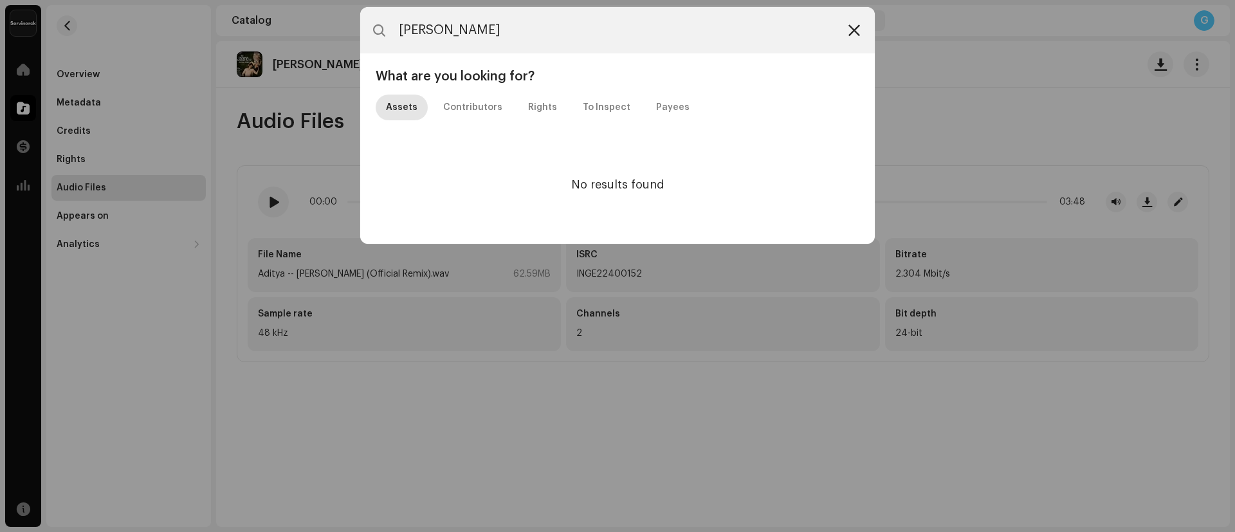
click at [852, 34] on icon at bounding box center [855, 30] width 12 height 10
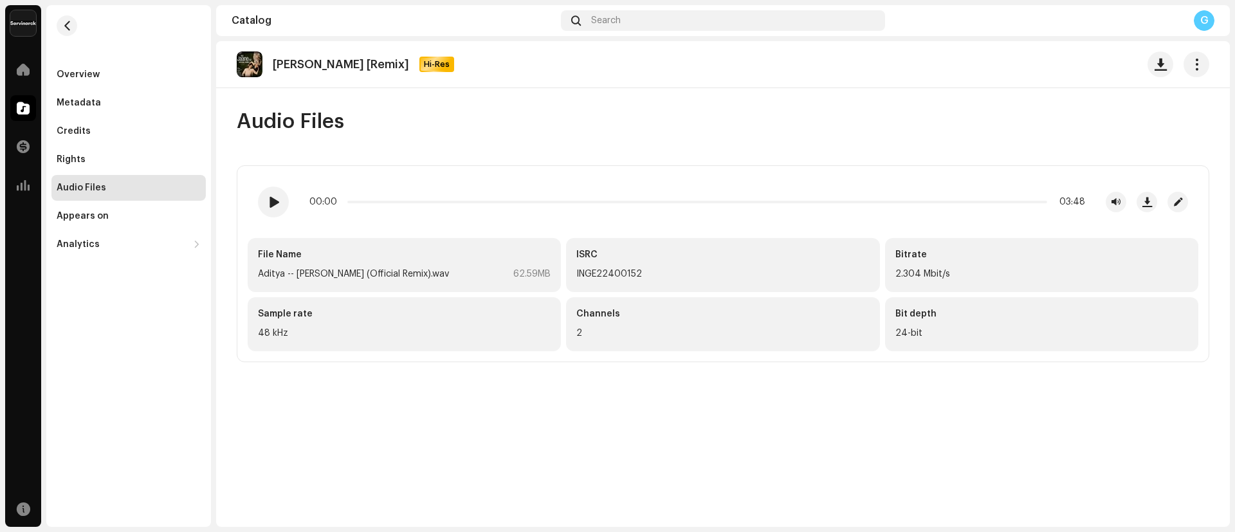
click at [1210, 21] on div "G" at bounding box center [1204, 20] width 21 height 21
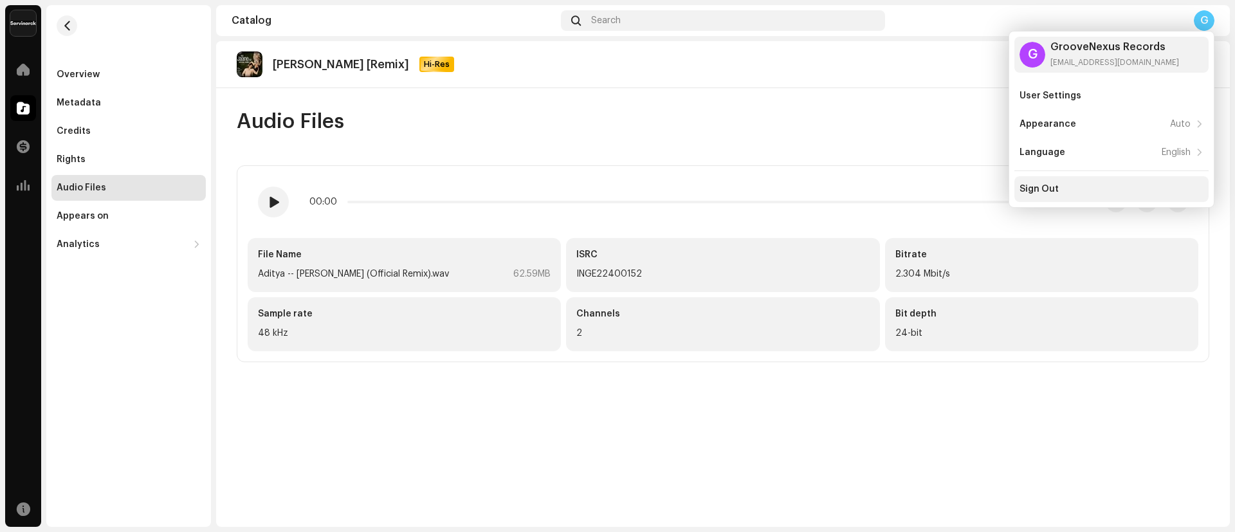
click at [1033, 193] on div "Sign Out" at bounding box center [1039, 189] width 39 height 10
